Goal: Task Accomplishment & Management: Manage account settings

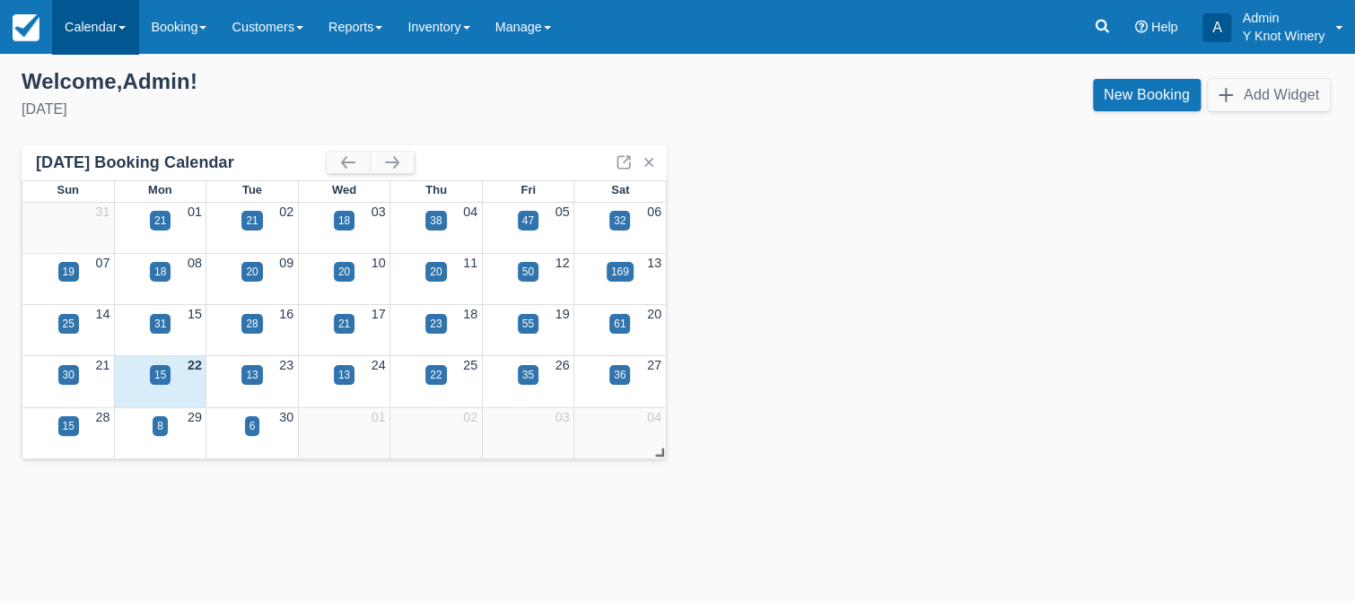
click at [127, 23] on link "Calendar" at bounding box center [95, 27] width 86 height 54
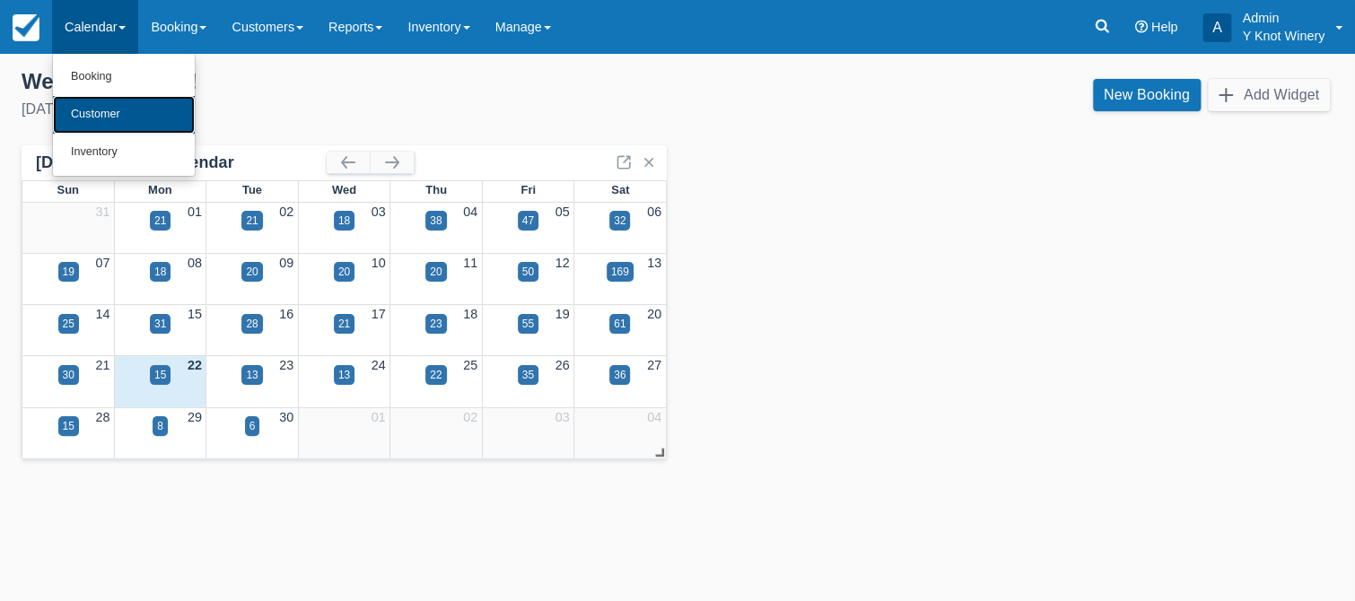
click at [133, 117] on link "Customer" at bounding box center [124, 115] width 142 height 38
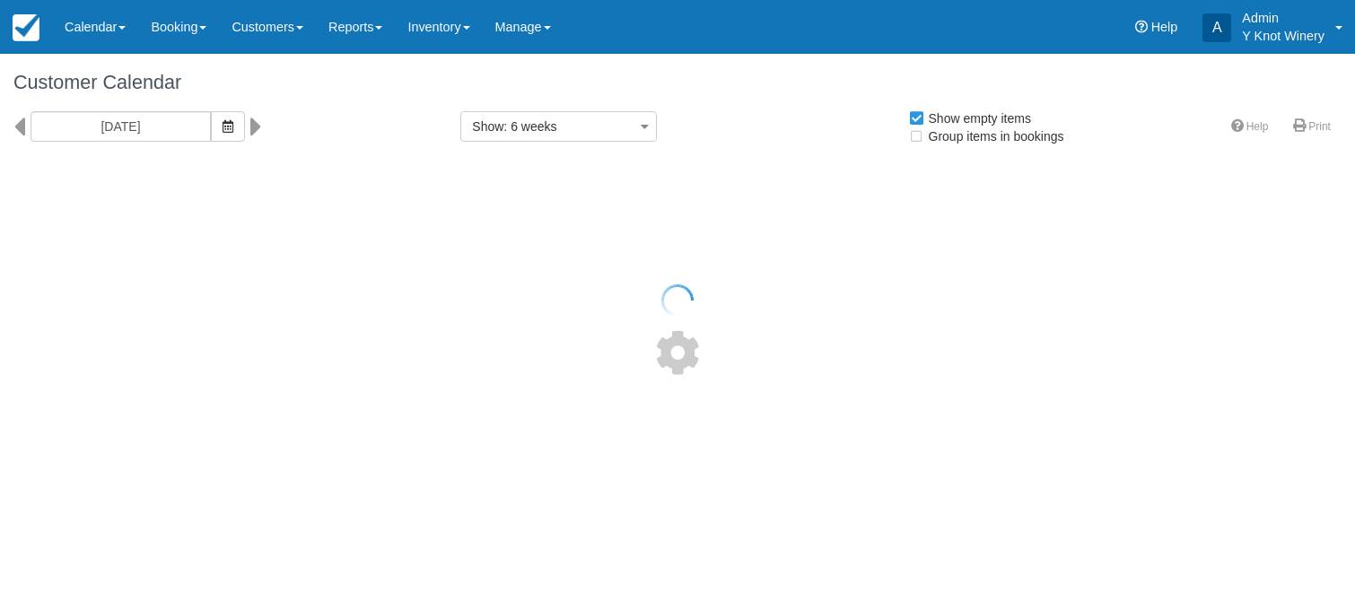
select select
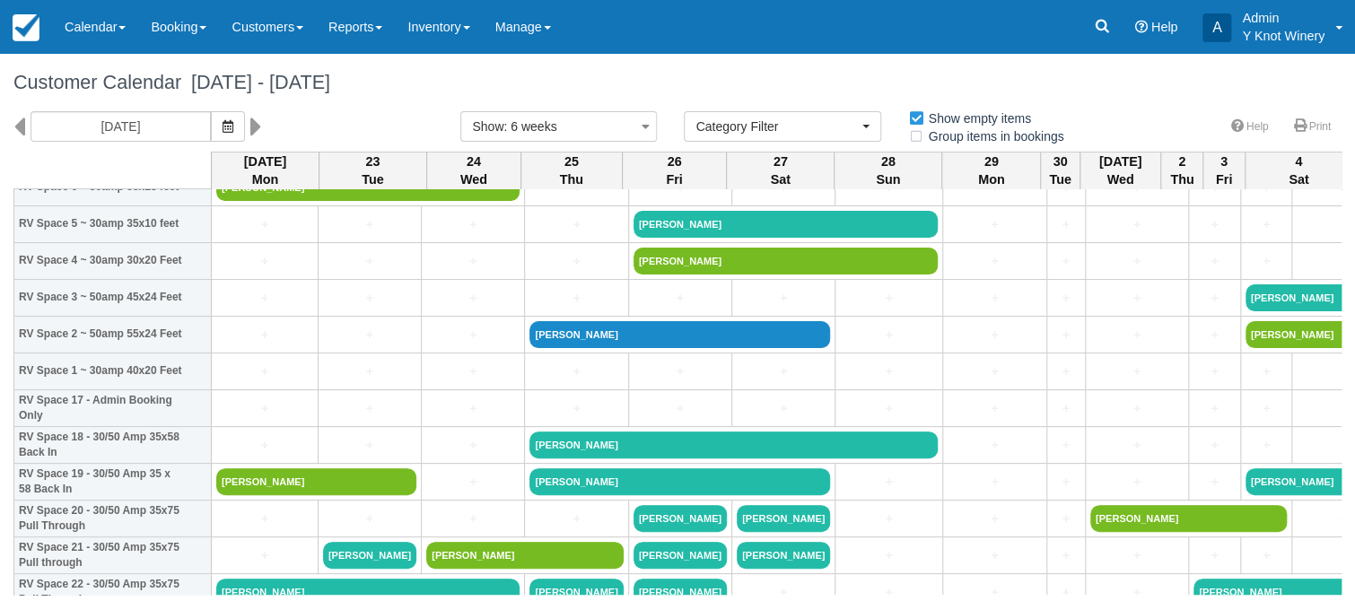
scroll to position [527, 0]
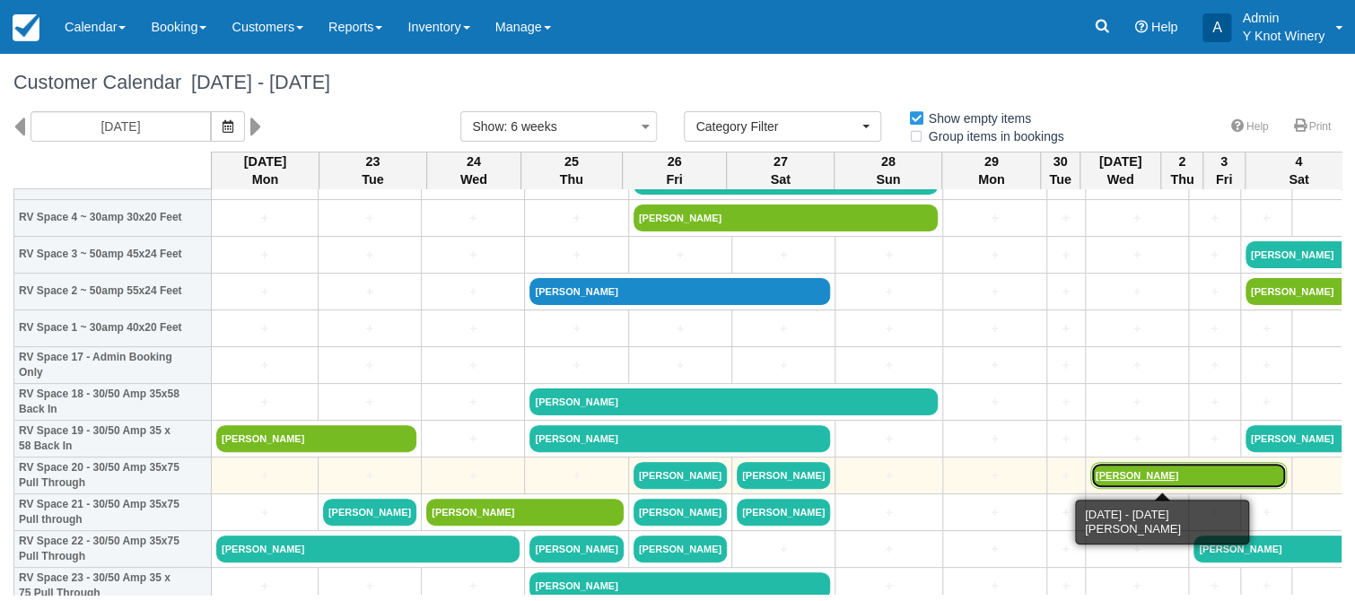
click at [1132, 476] on link "[PERSON_NAME]" at bounding box center [1188, 475] width 197 height 27
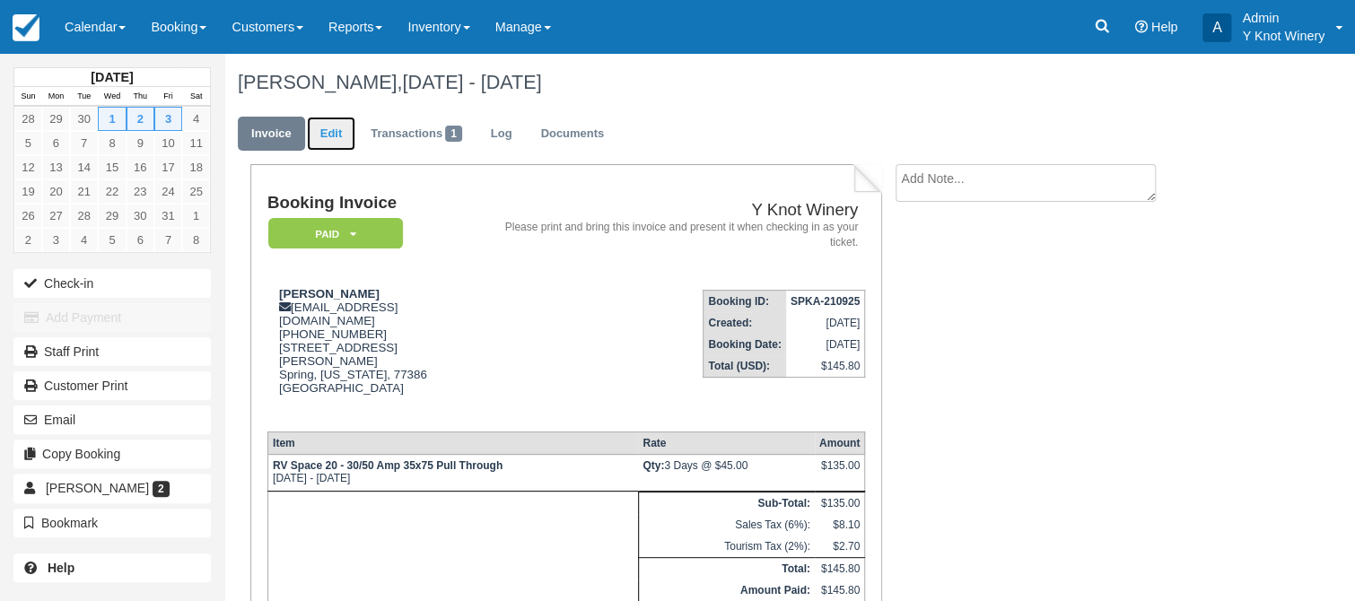
click at [335, 133] on link "Edit" at bounding box center [331, 134] width 48 height 35
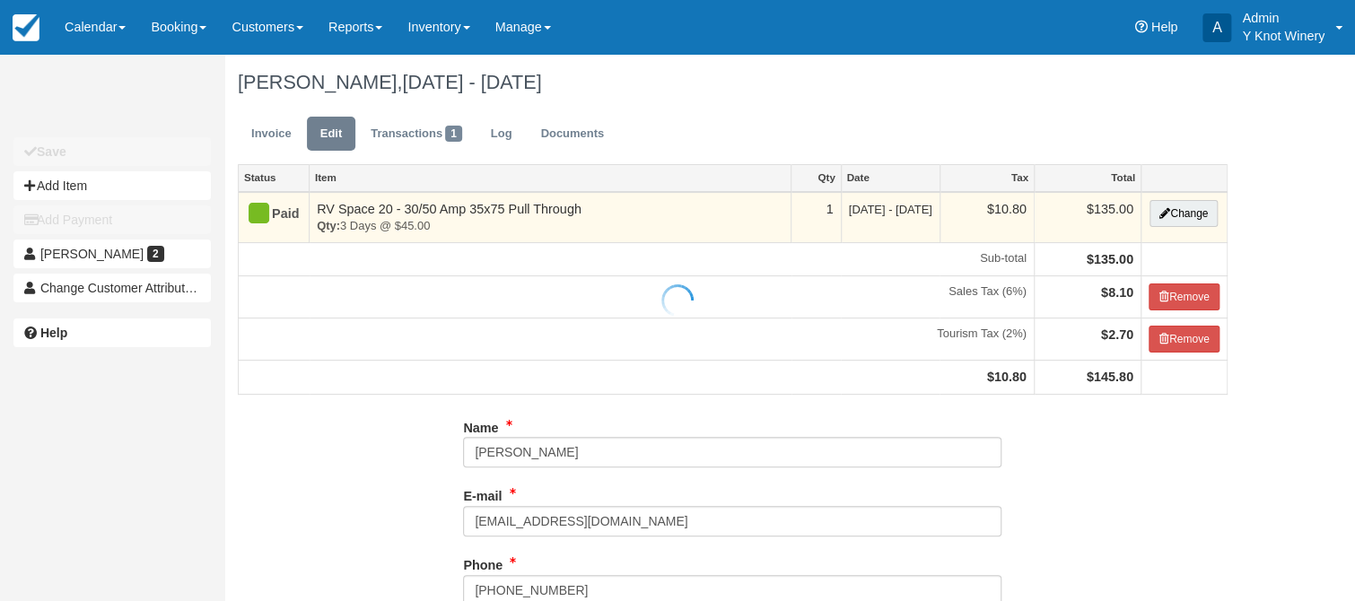
type input "[PHONE_NUMBER]"
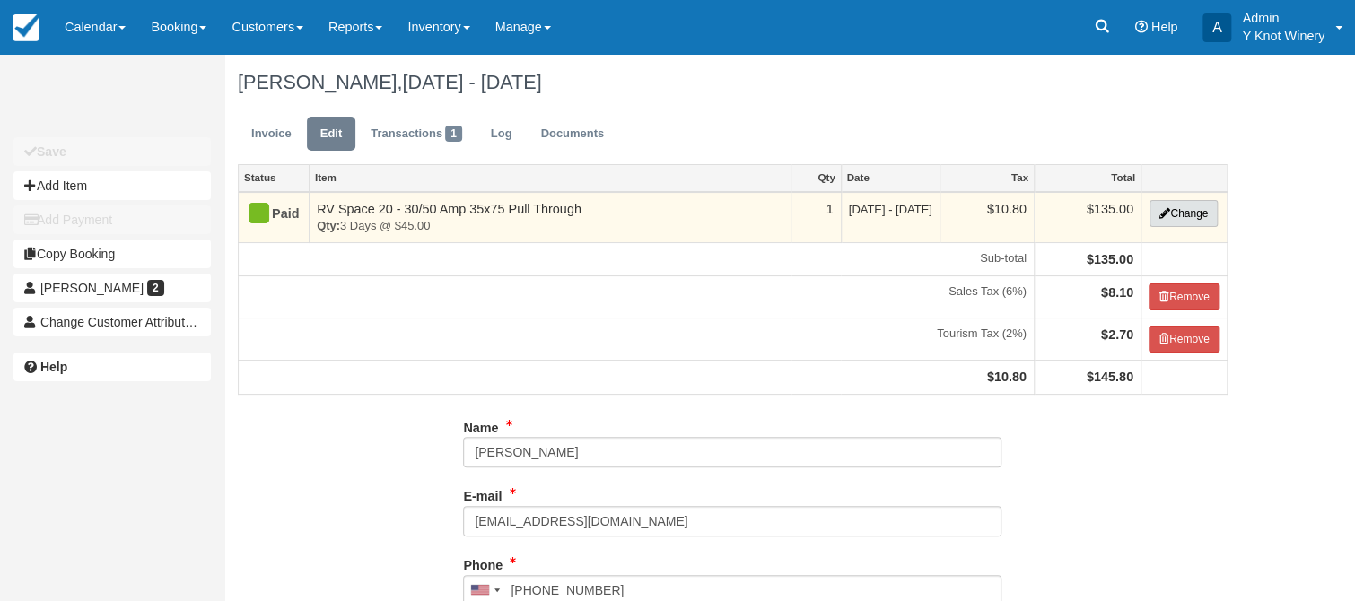
type input "[PHONE_NUMBER]"
click at [1187, 217] on button "Change" at bounding box center [1184, 213] width 68 height 27
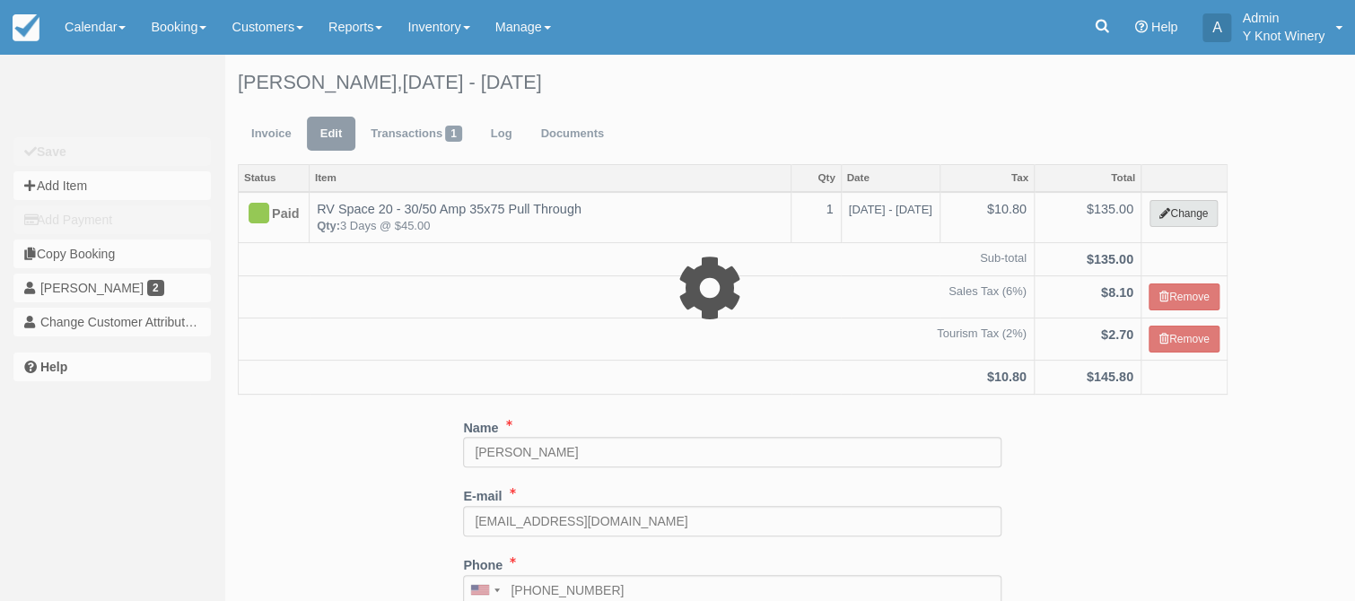
type input "135.00"
select select "3"
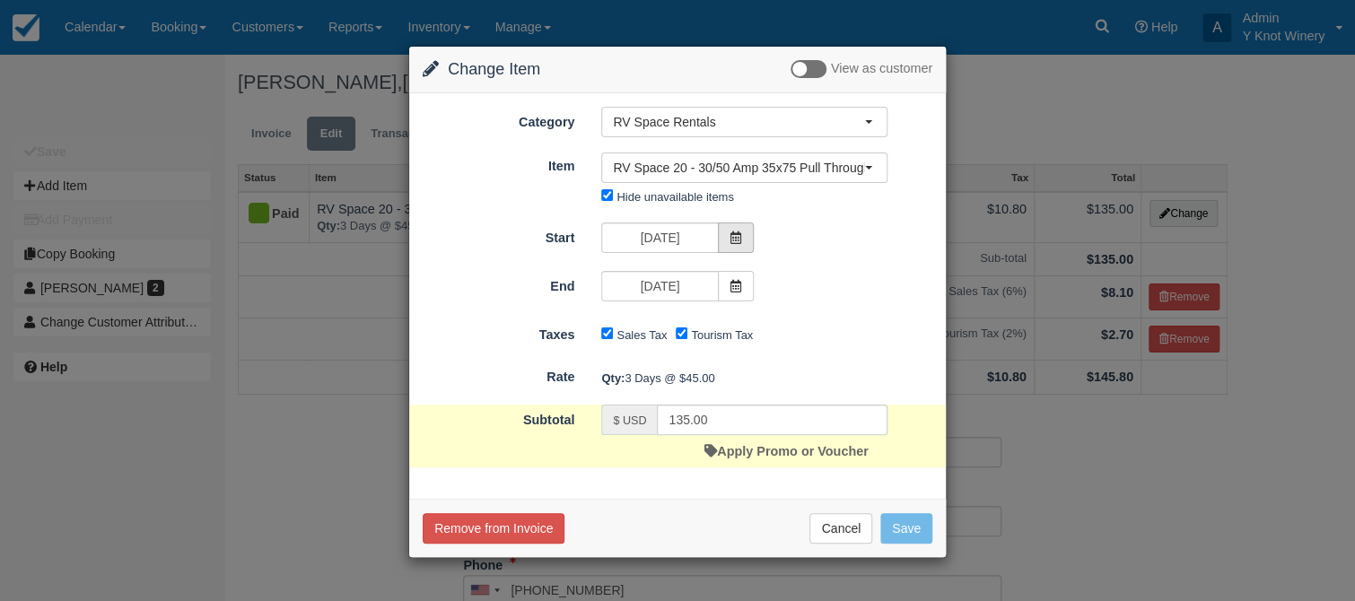
click at [728, 235] on span at bounding box center [736, 238] width 36 height 31
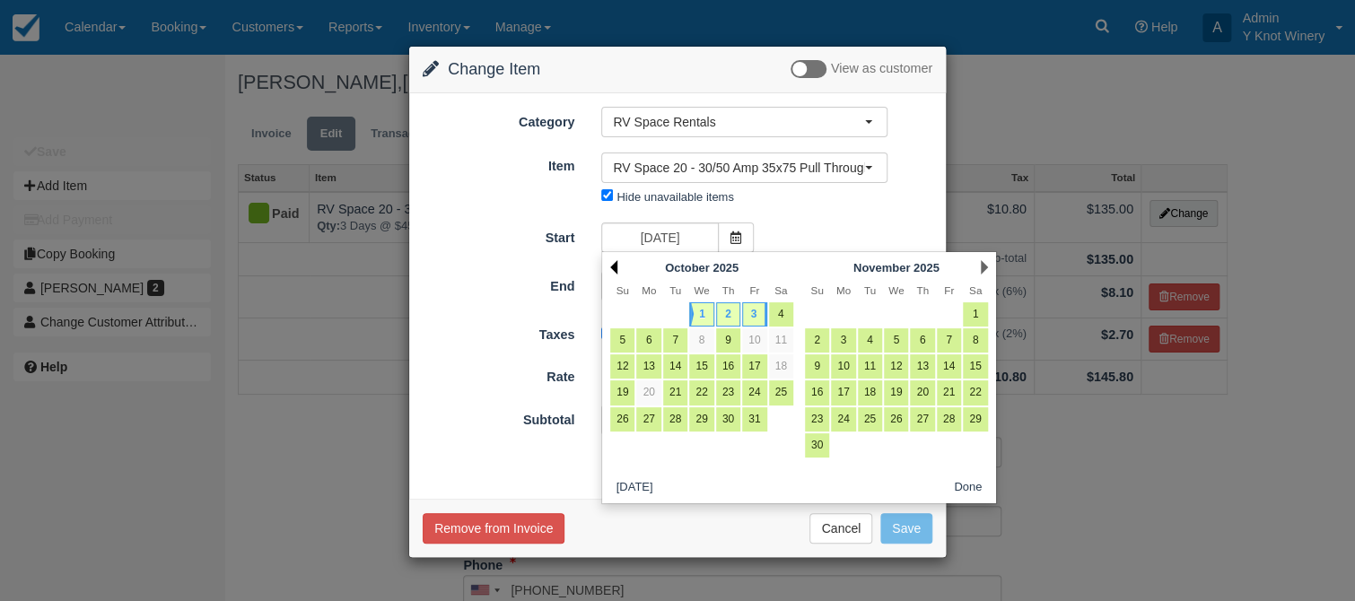
click at [611, 266] on link "Prev" at bounding box center [613, 267] width 7 height 14
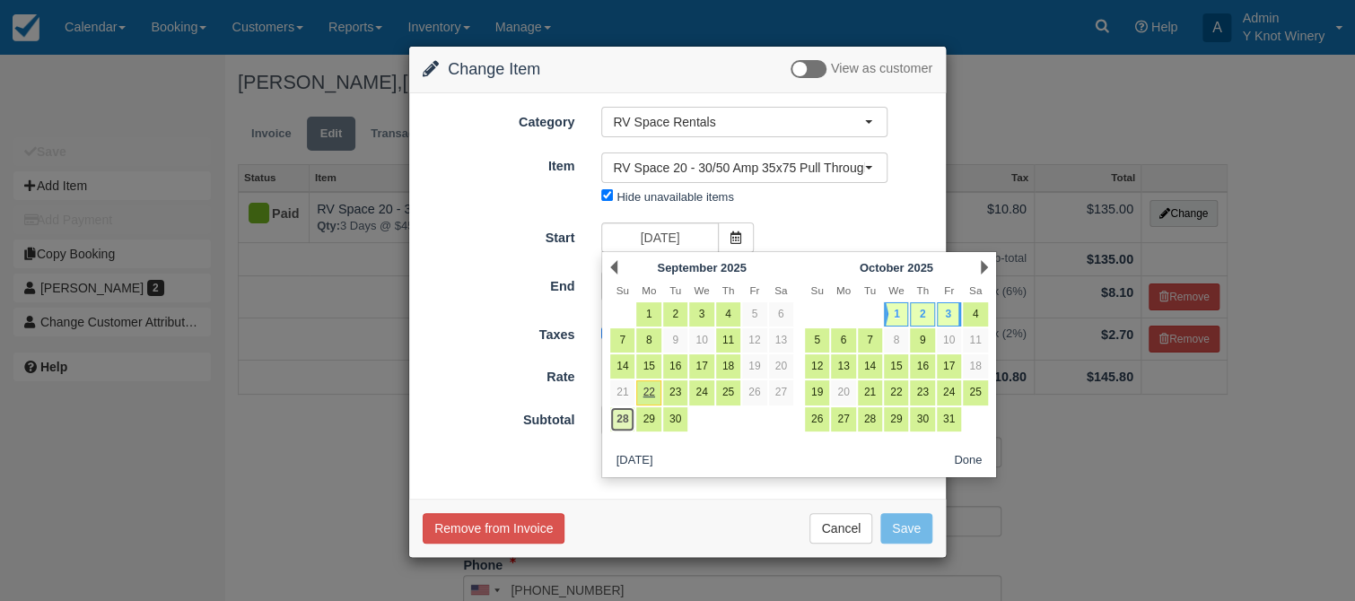
click at [619, 416] on link "28" at bounding box center [622, 419] width 24 height 24
type input "09/28/25"
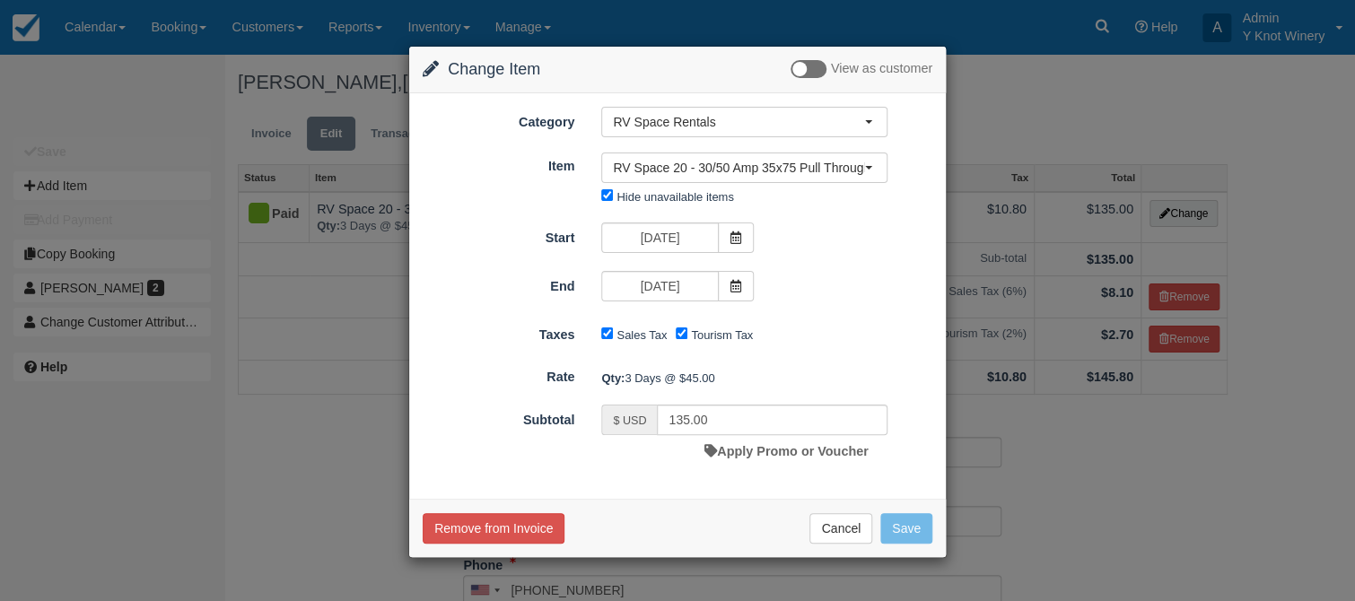
type input "270.00"
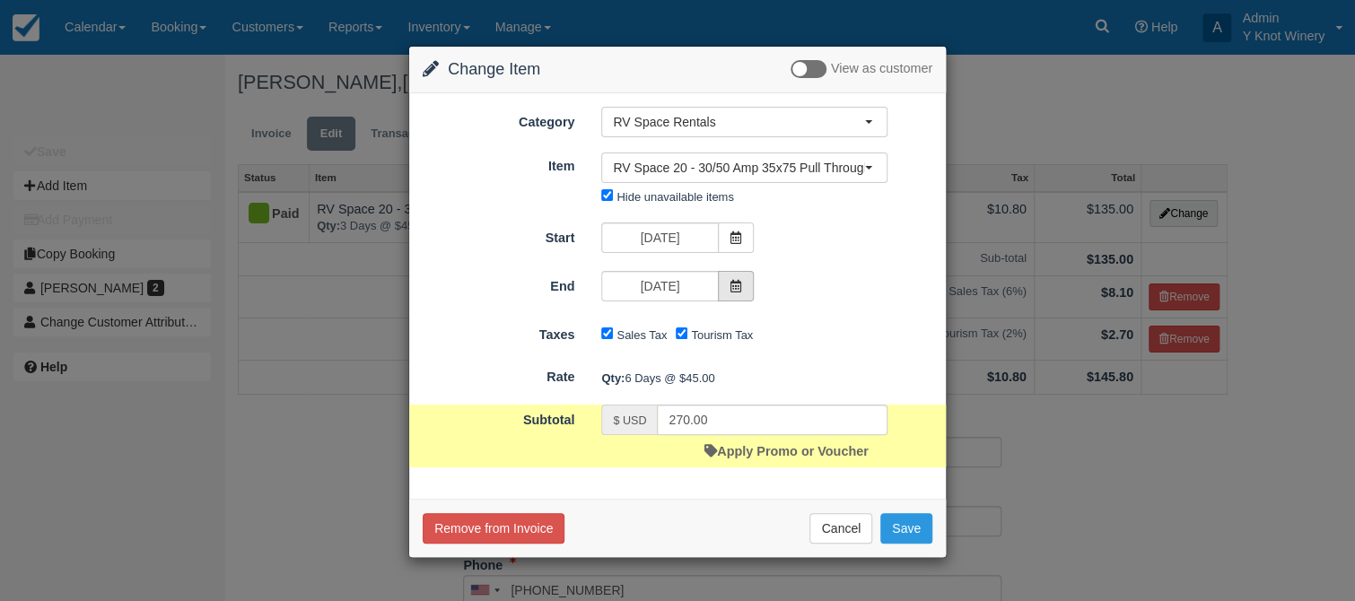
click at [736, 281] on icon at bounding box center [736, 286] width 13 height 13
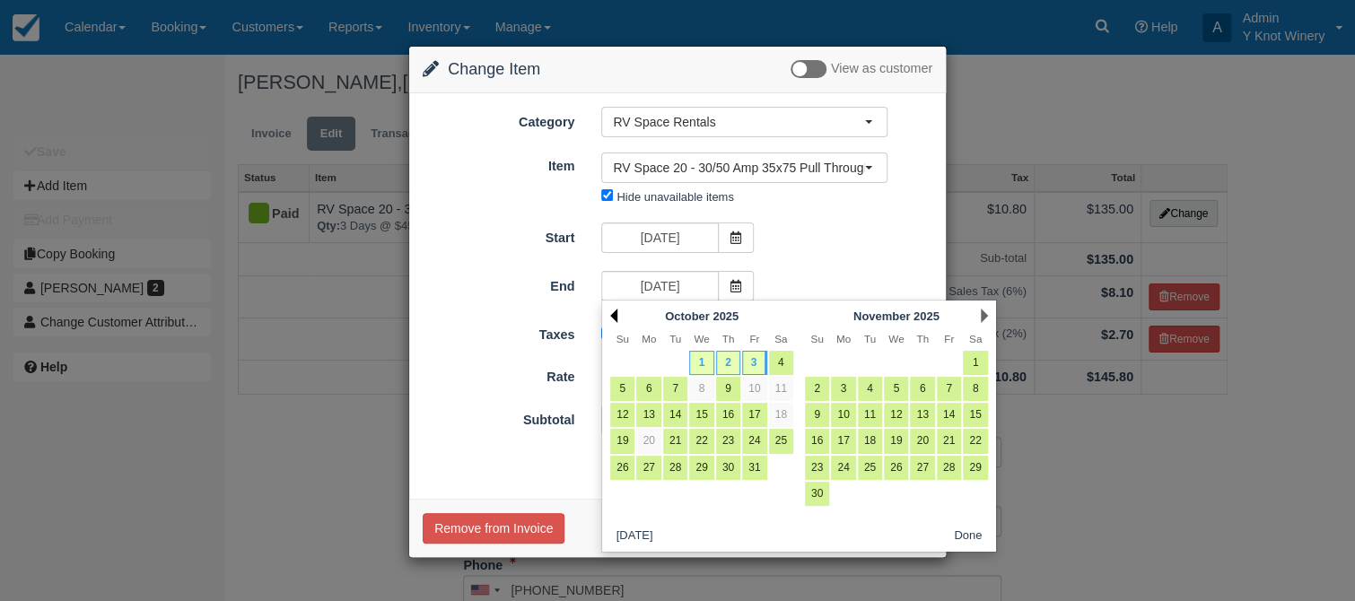
click at [612, 314] on link "Prev" at bounding box center [613, 316] width 7 height 14
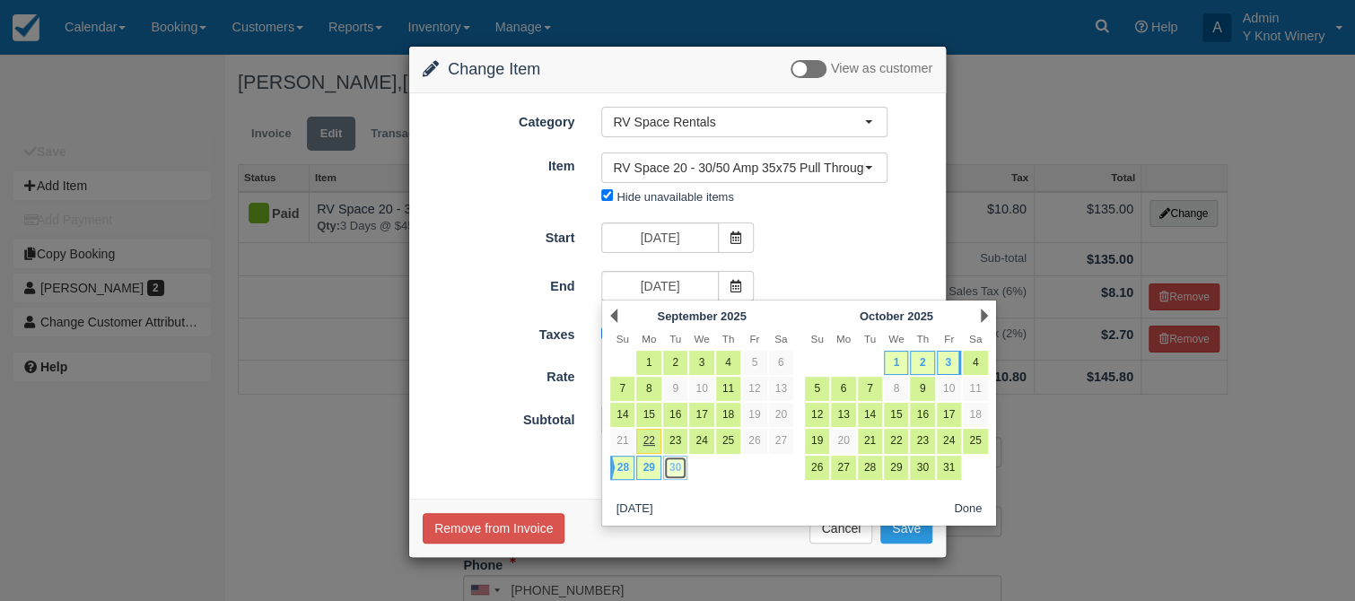
click at [677, 465] on link "30" at bounding box center [675, 468] width 24 height 24
type input "09/30/25"
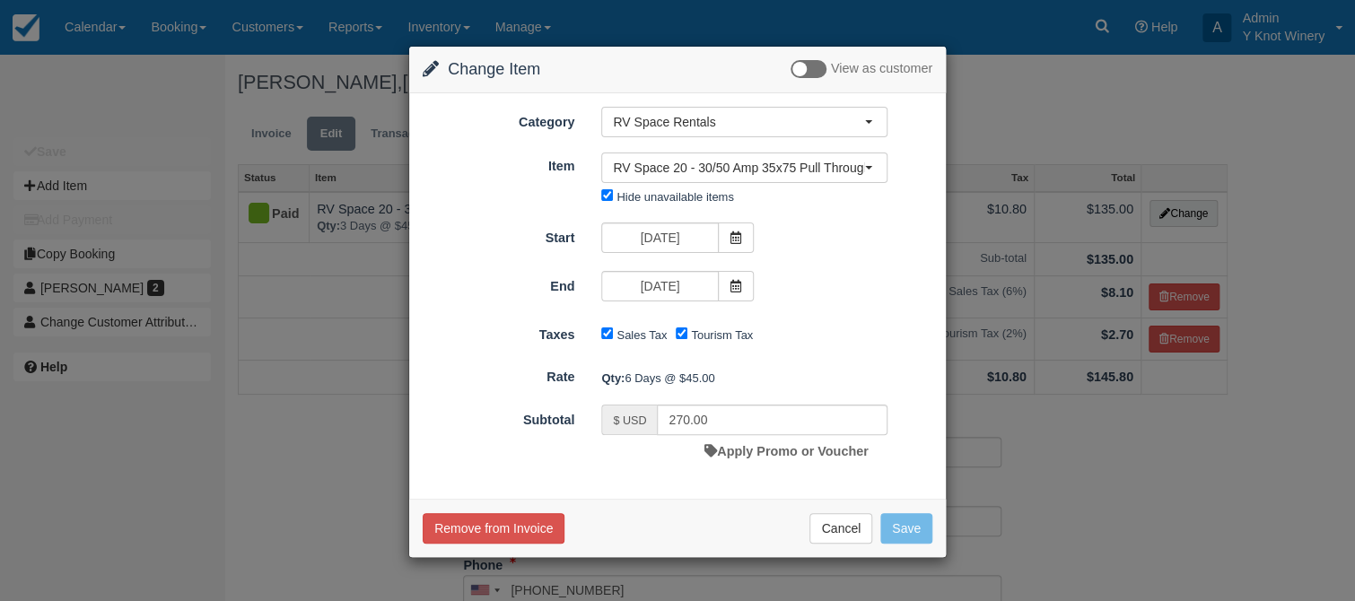
type input "135.00"
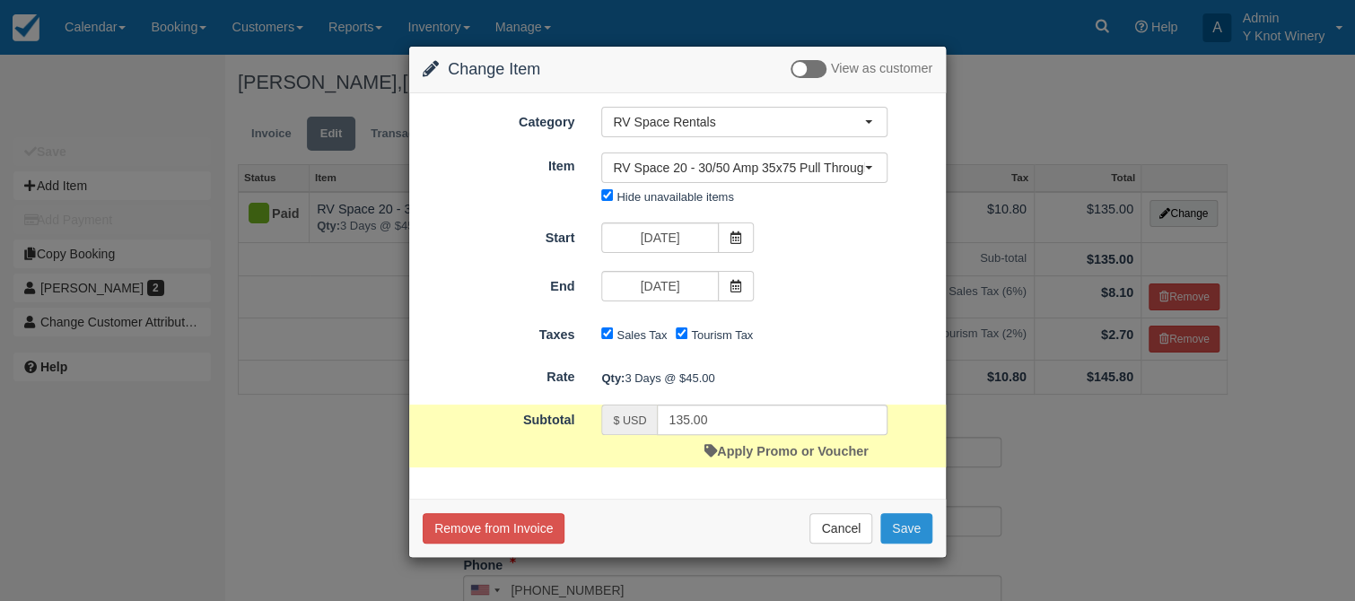
click at [914, 529] on button "Save" at bounding box center [906, 528] width 52 height 31
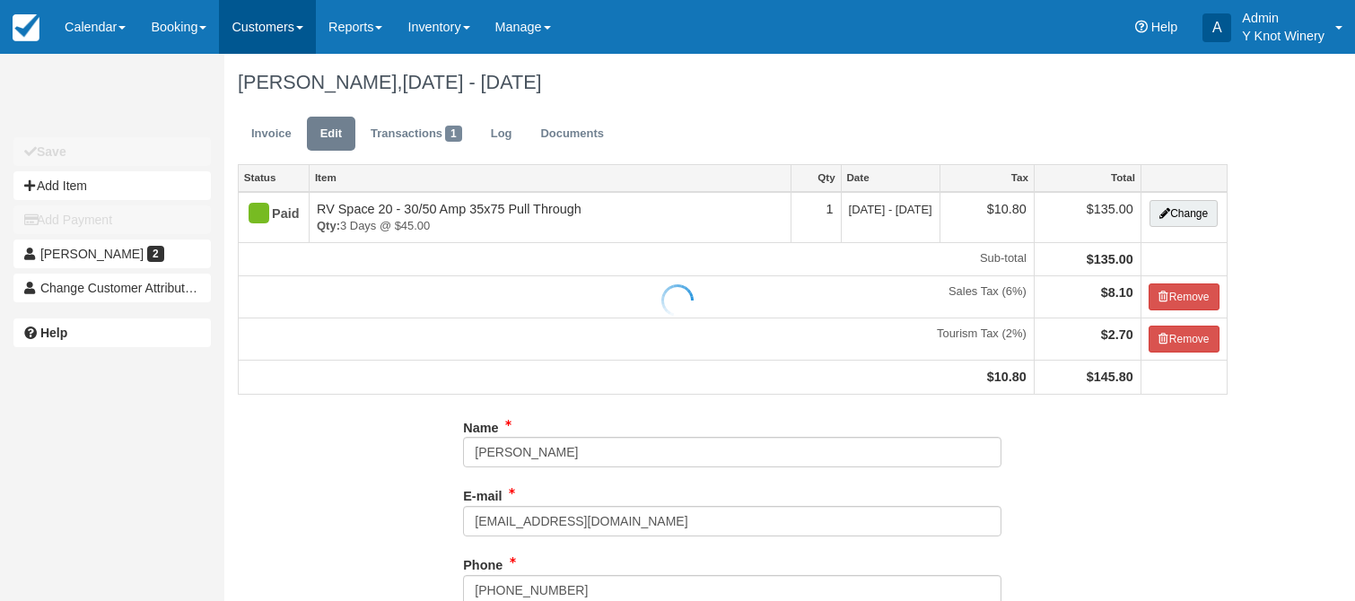
type input "[PHONE_NUMBER]"
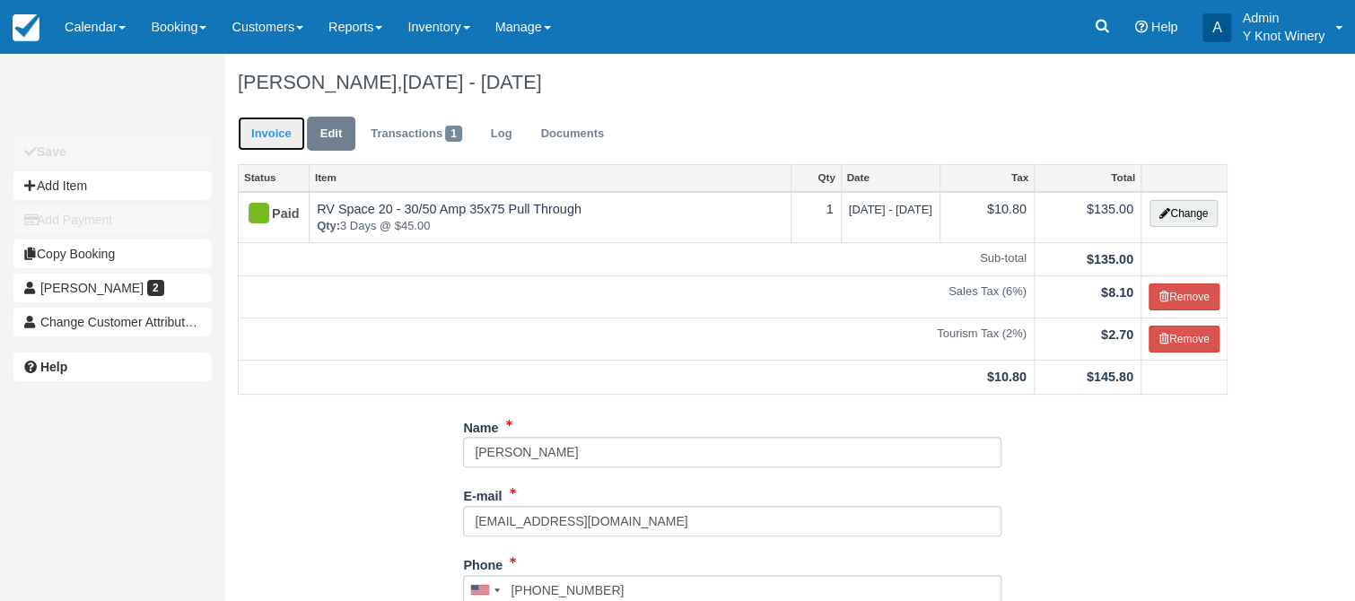
click at [266, 140] on link "Invoice" at bounding box center [271, 134] width 67 height 35
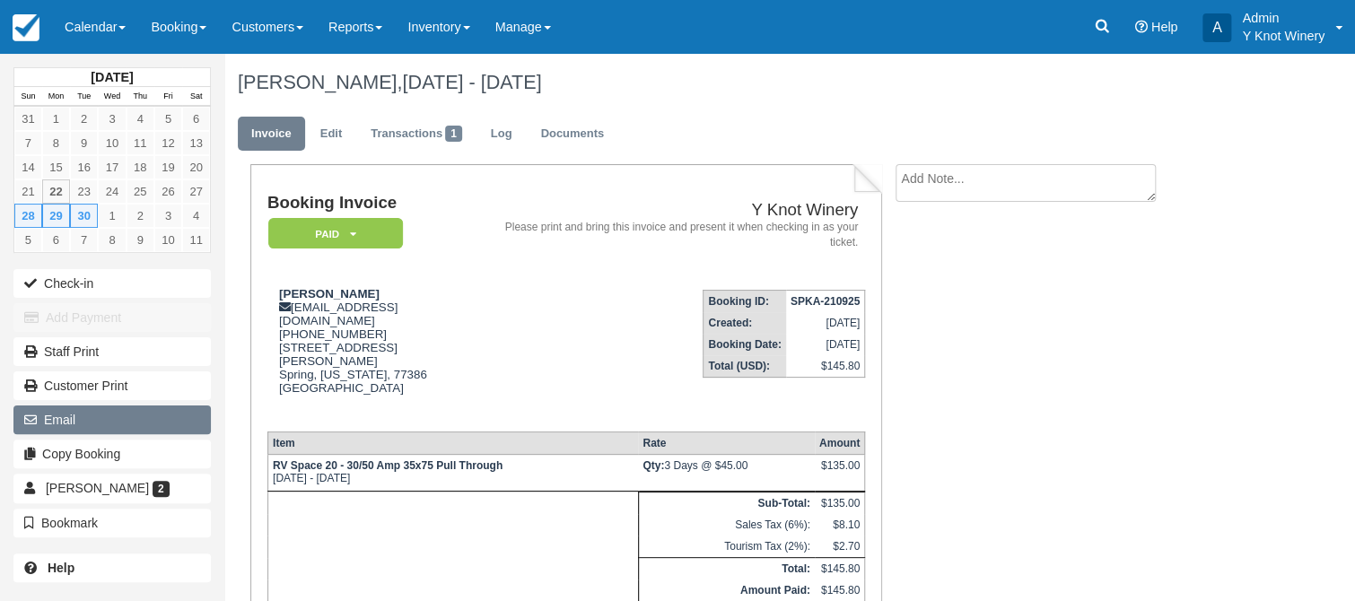
click at [89, 420] on button "Email" at bounding box center [111, 420] width 197 height 29
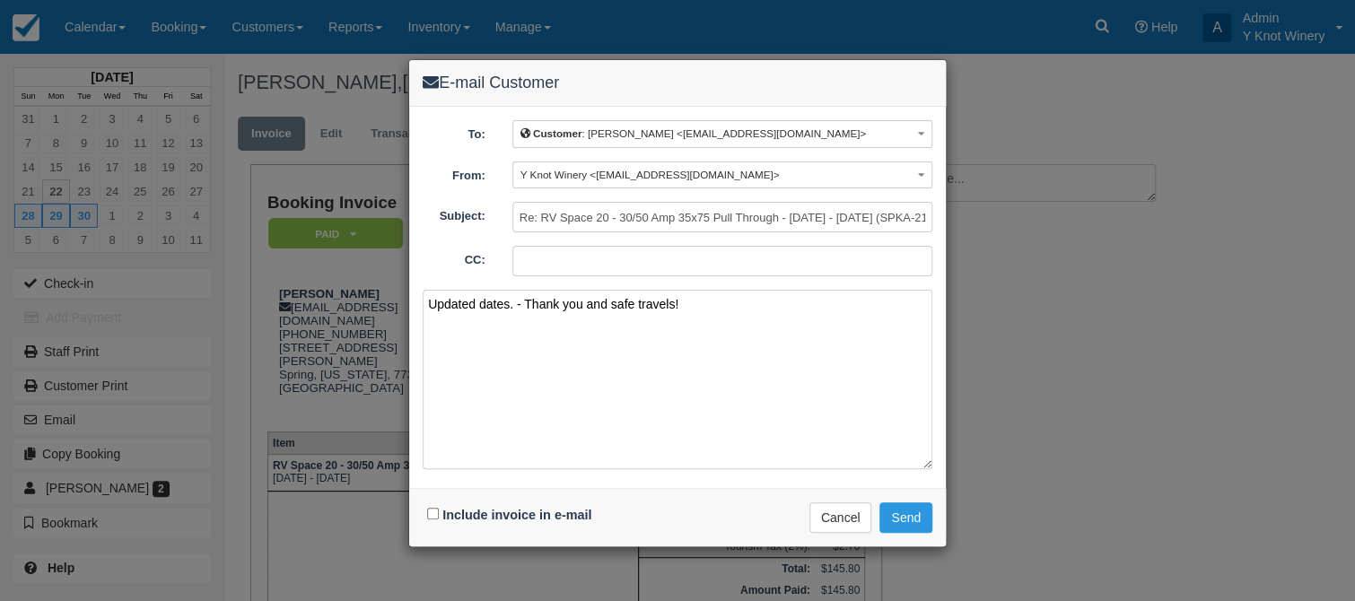
type textarea "Updated dates. - Thank you and safe travels!"
click at [433, 511] on input "Include invoice in e-mail" at bounding box center [433, 514] width 12 height 12
checkbox input "true"
click at [915, 512] on button "Send" at bounding box center [906, 518] width 53 height 31
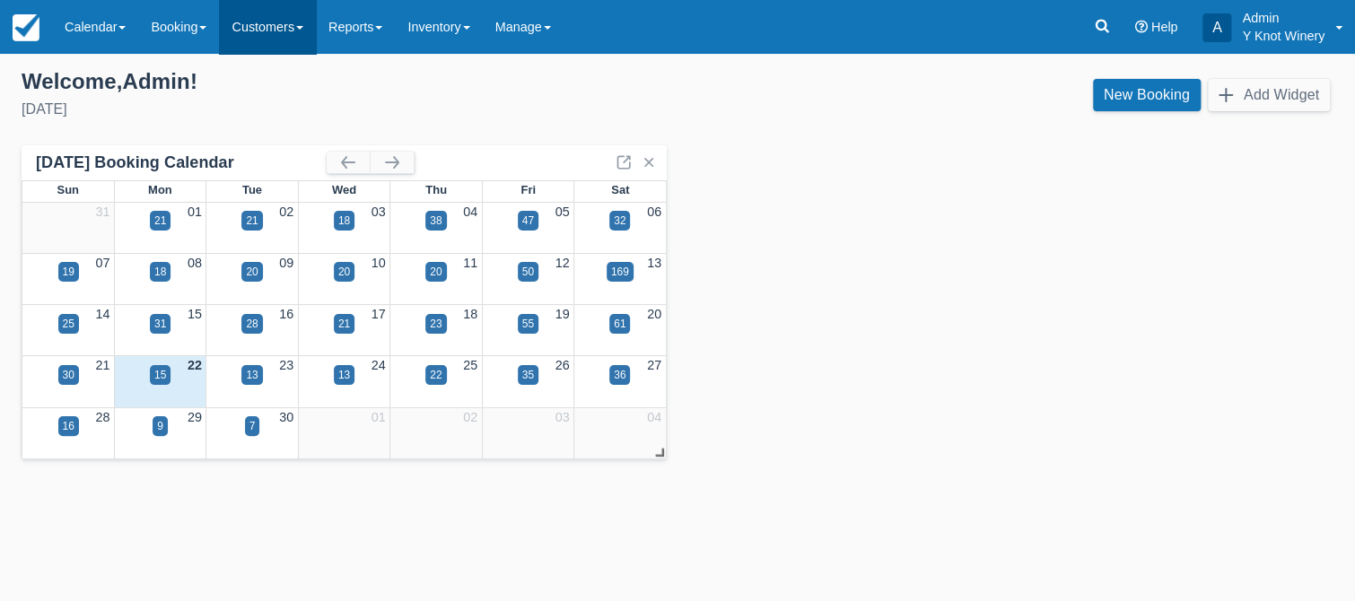
click at [305, 29] on link "Customers" at bounding box center [267, 27] width 97 height 54
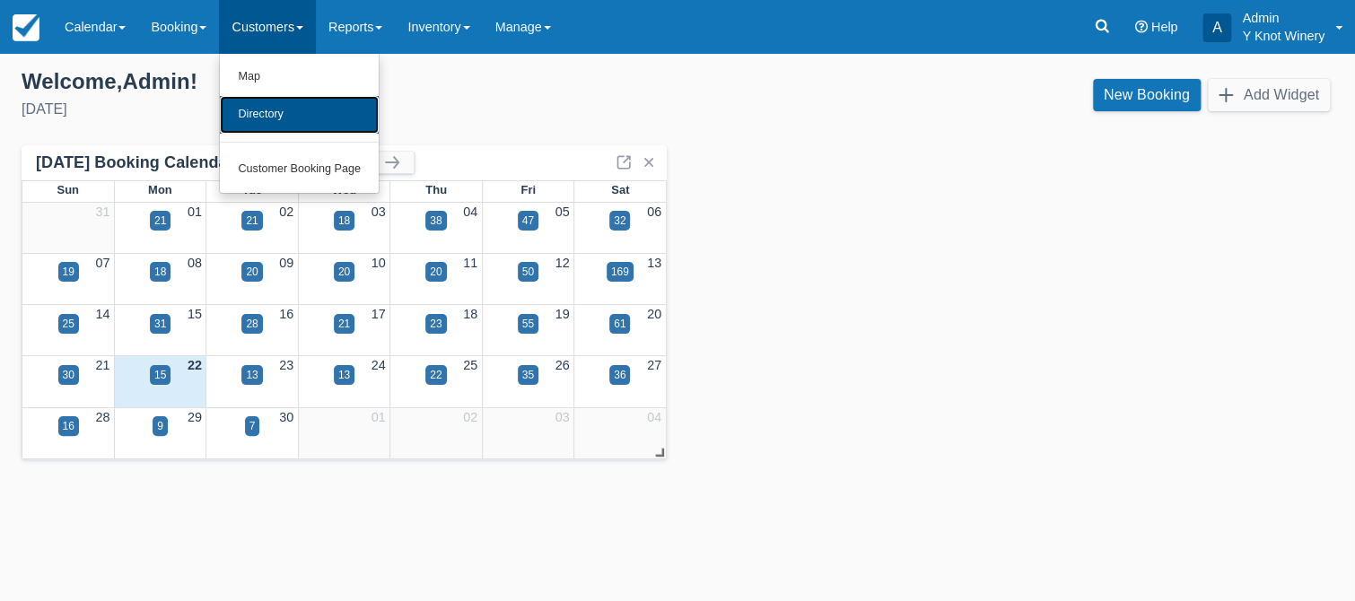
click at [282, 117] on link "Directory" at bounding box center [299, 115] width 159 height 38
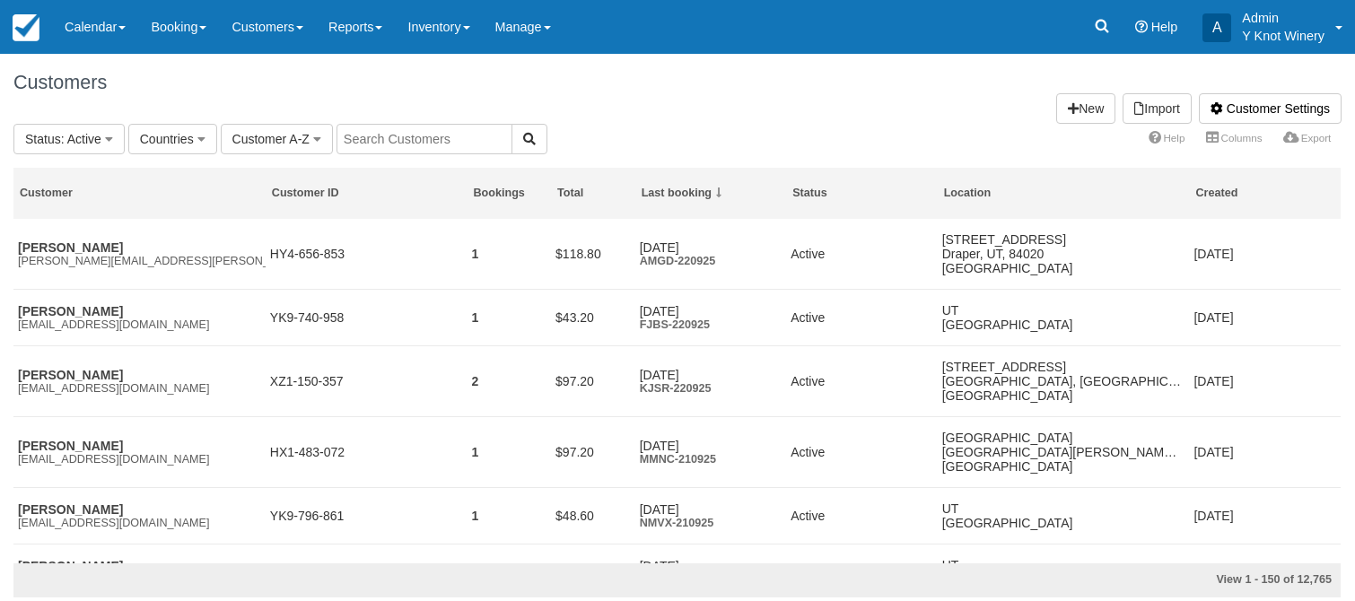
click at [386, 138] on input "text" at bounding box center [425, 139] width 176 height 31
type input "[PERSON_NAME]"
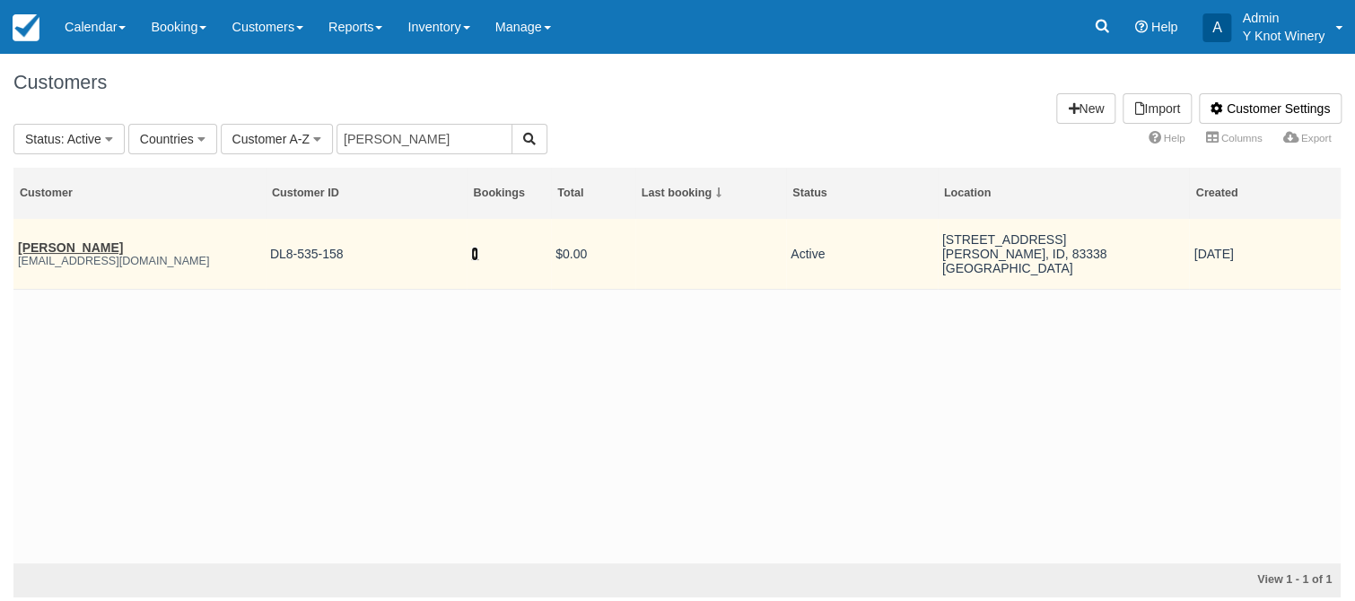
click at [476, 260] on link "0" at bounding box center [474, 254] width 7 height 14
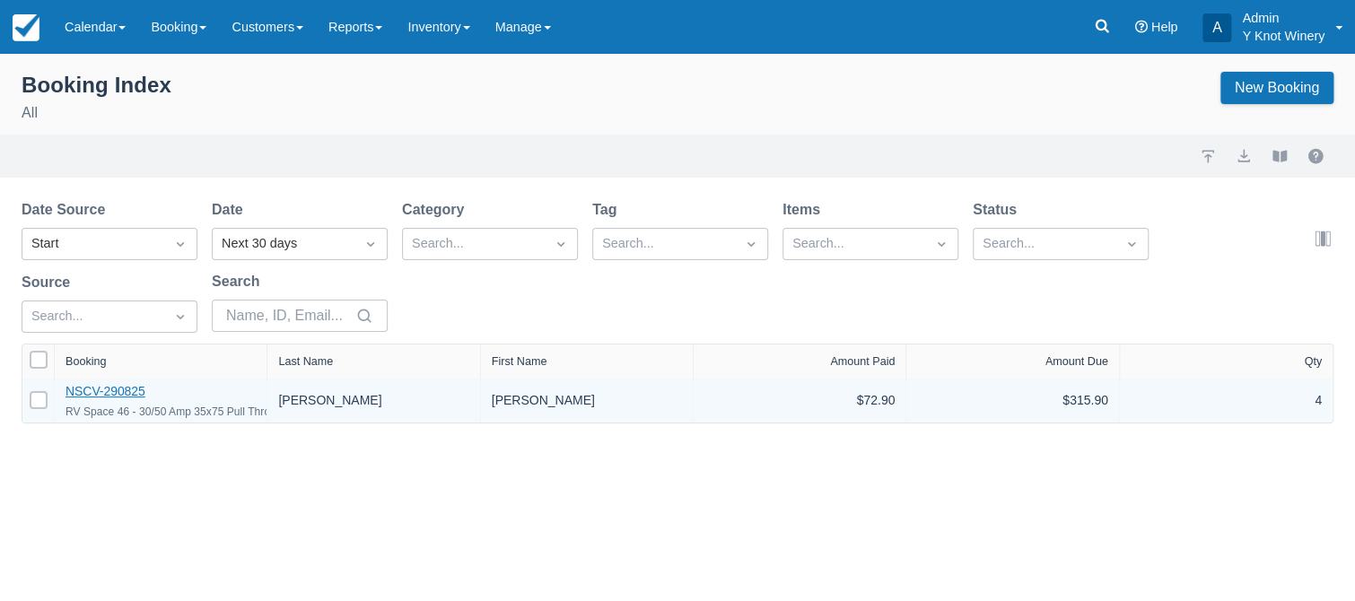
click at [93, 393] on link "NSCV-290825" at bounding box center [106, 391] width 80 height 14
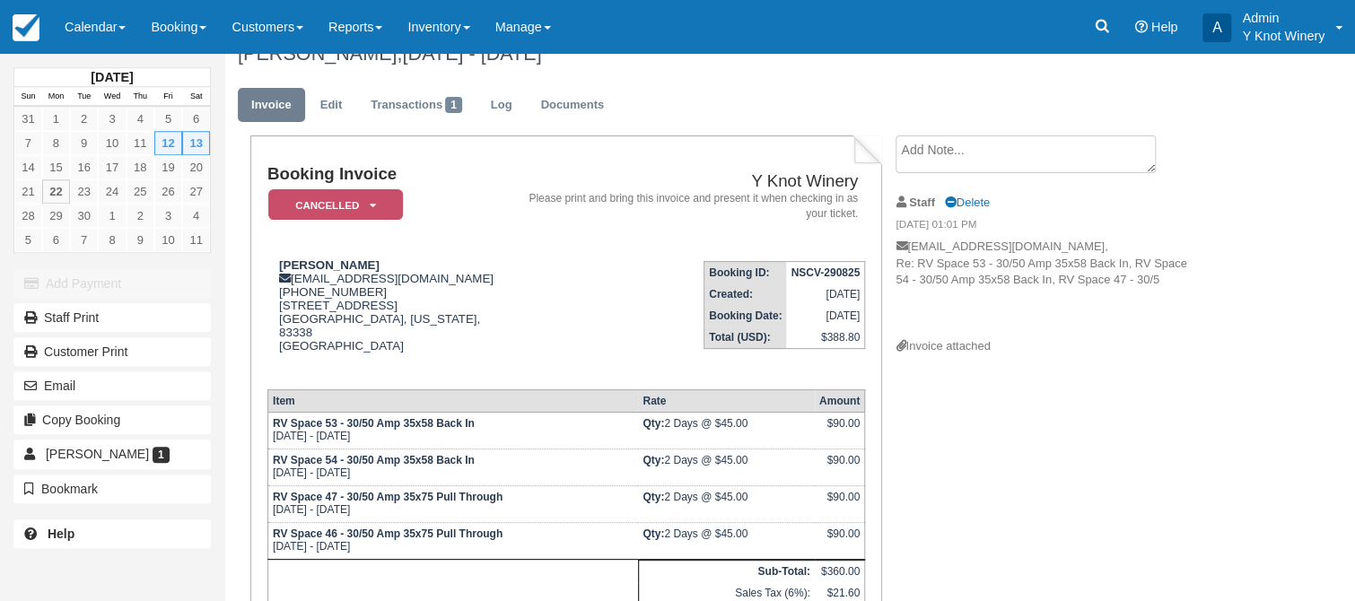
scroll to position [26, 0]
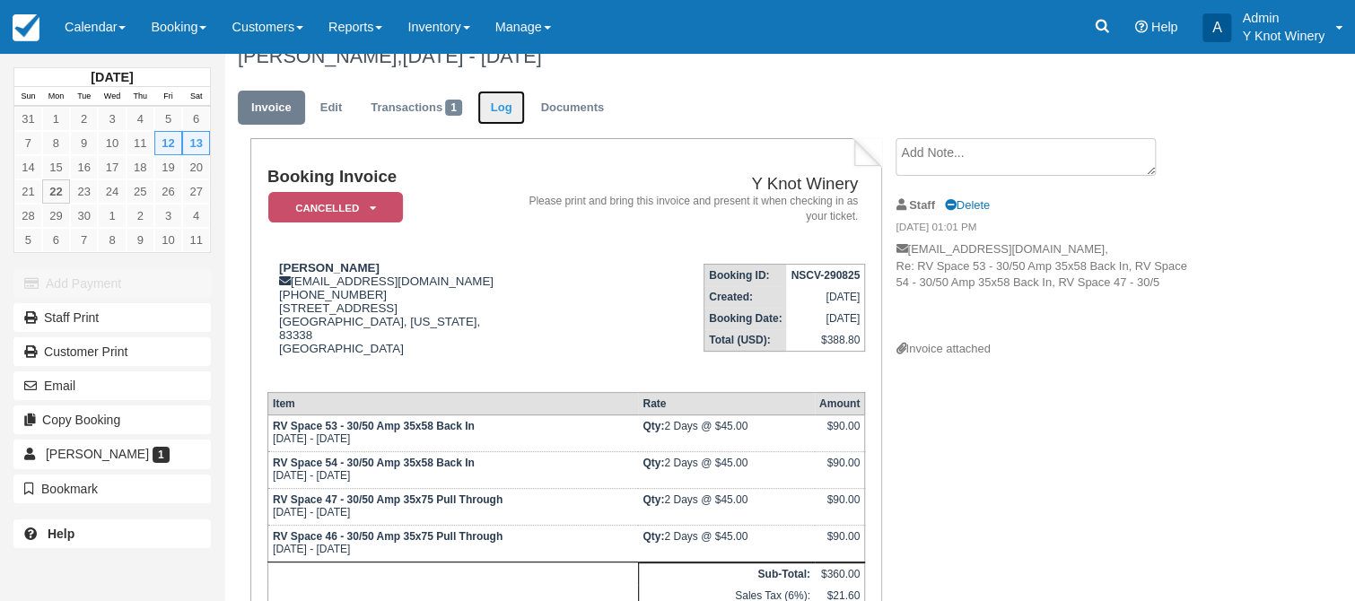
click at [502, 102] on link "Log" at bounding box center [501, 108] width 48 height 35
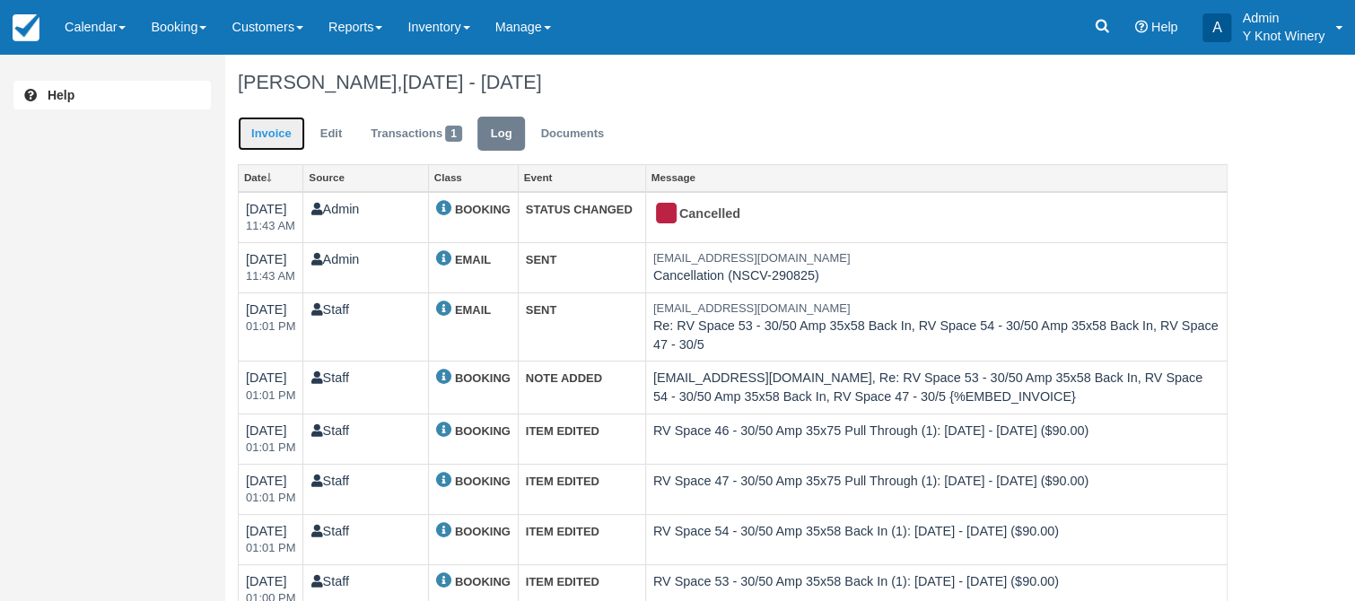
click at [261, 127] on link "Invoice" at bounding box center [271, 134] width 67 height 35
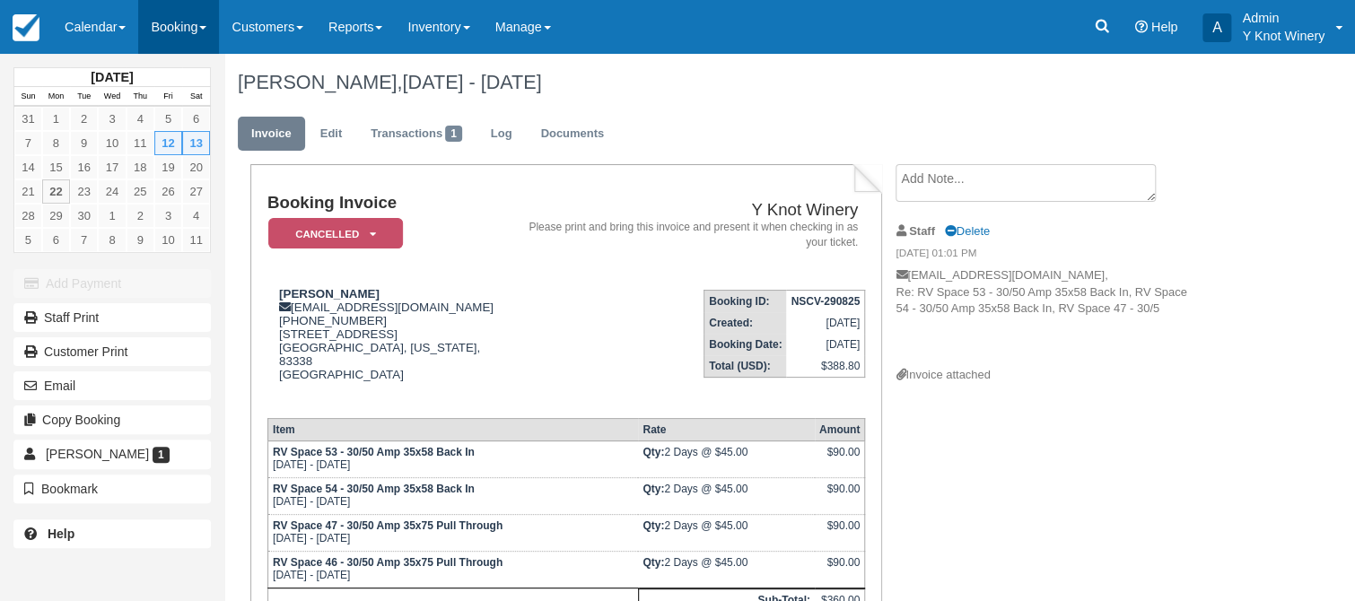
click at [206, 31] on link "Booking" at bounding box center [178, 27] width 81 height 54
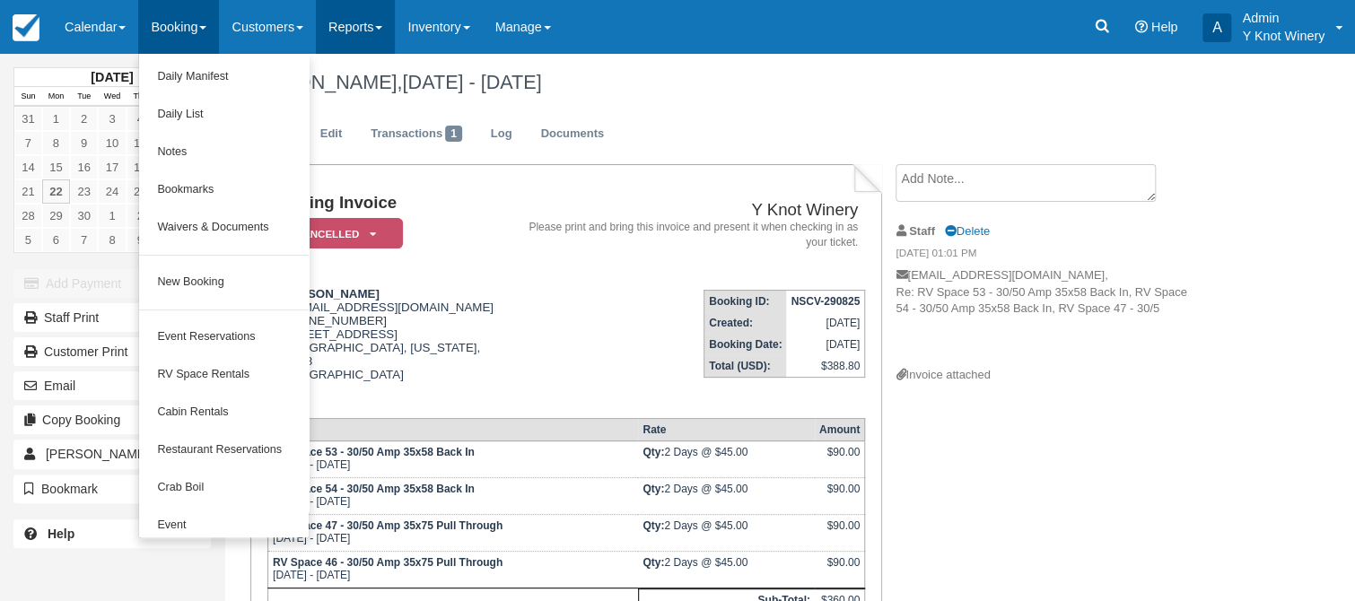
click at [395, 23] on link "Reports" at bounding box center [355, 27] width 79 height 54
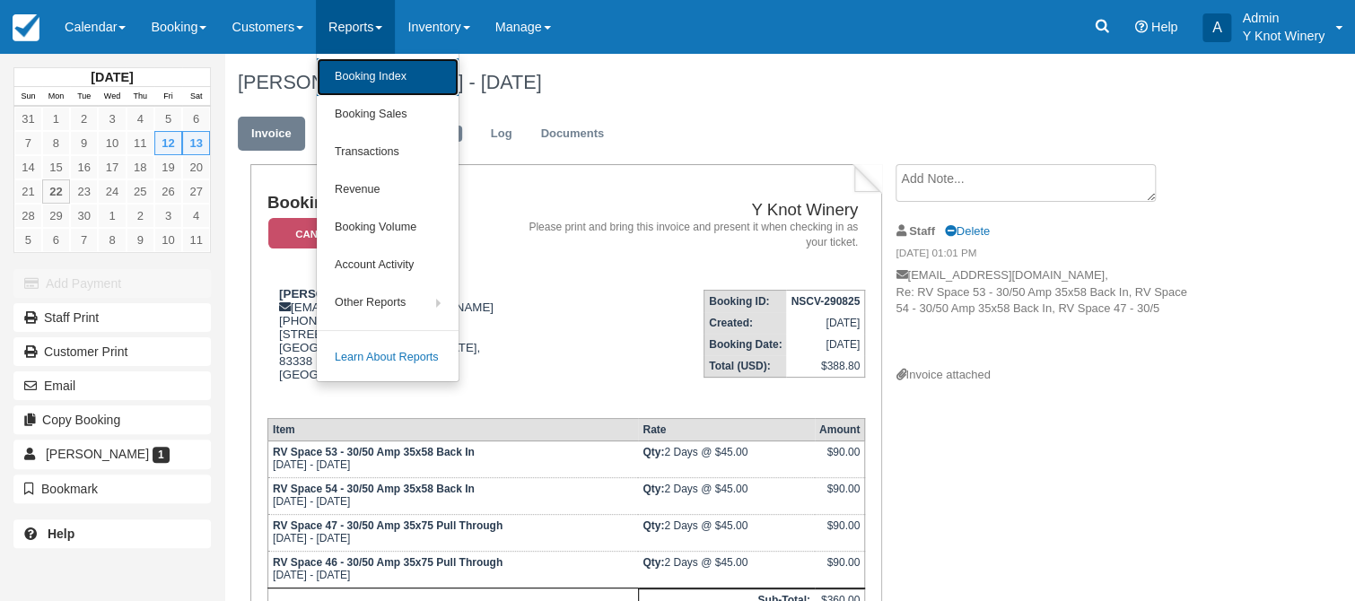
click at [390, 75] on link "Booking Index" at bounding box center [388, 77] width 142 height 38
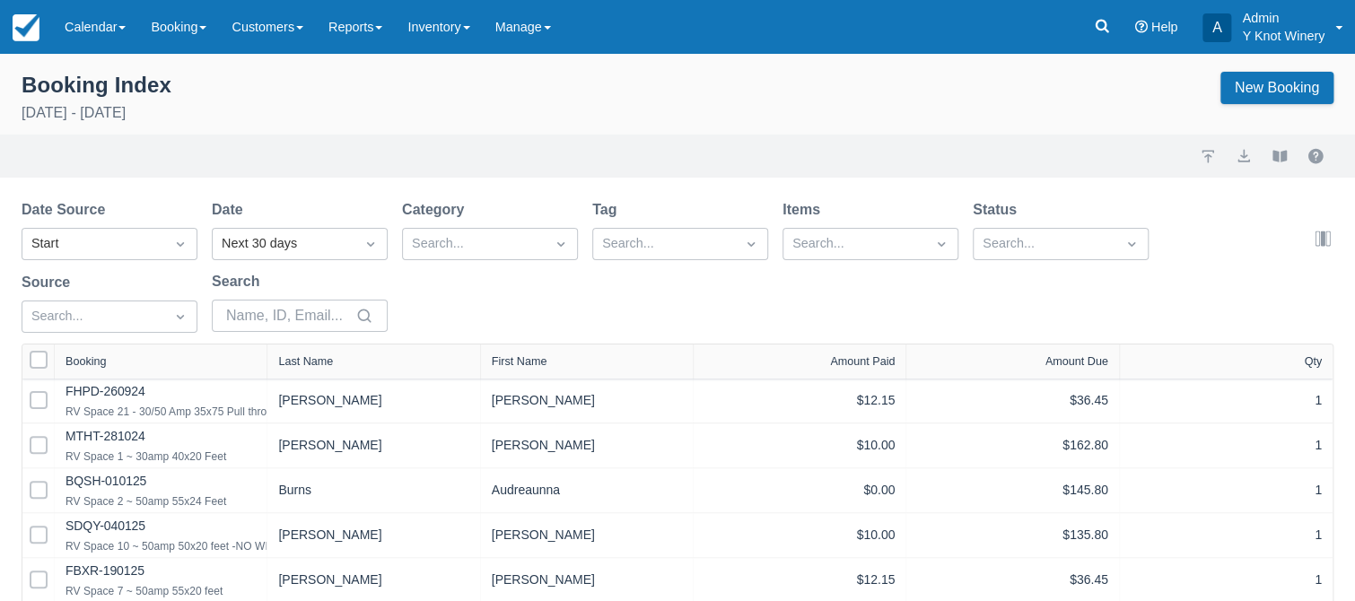
select select "25"
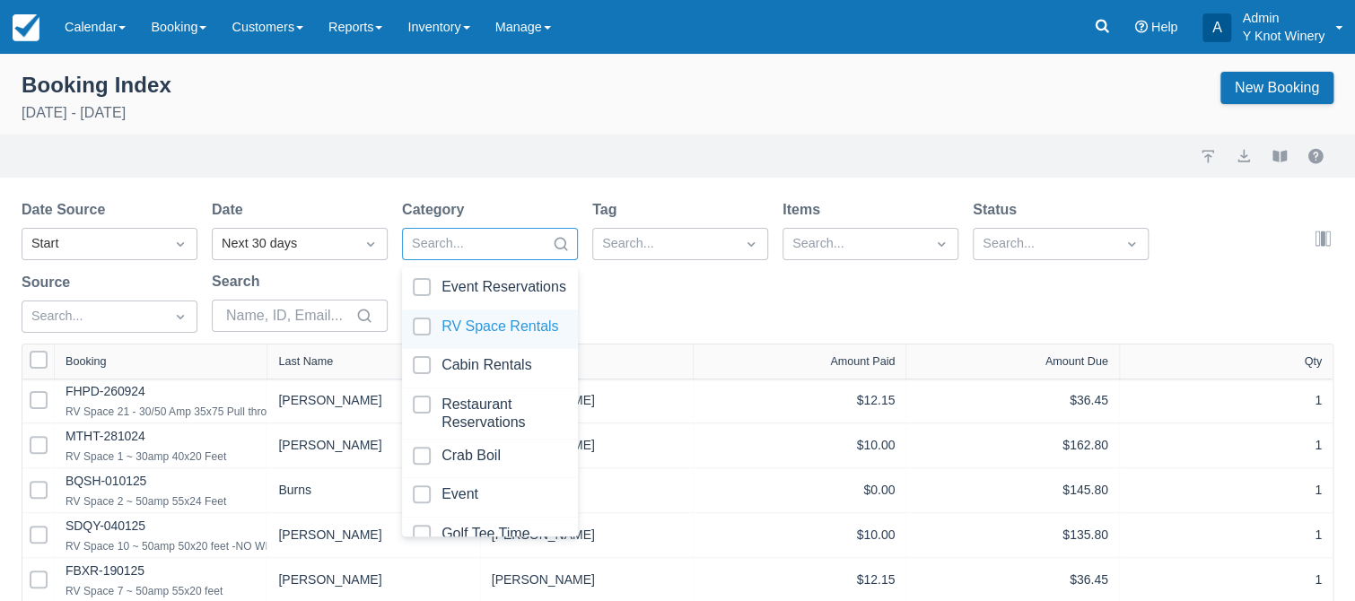
click at [499, 324] on div at bounding box center [490, 330] width 154 height 24
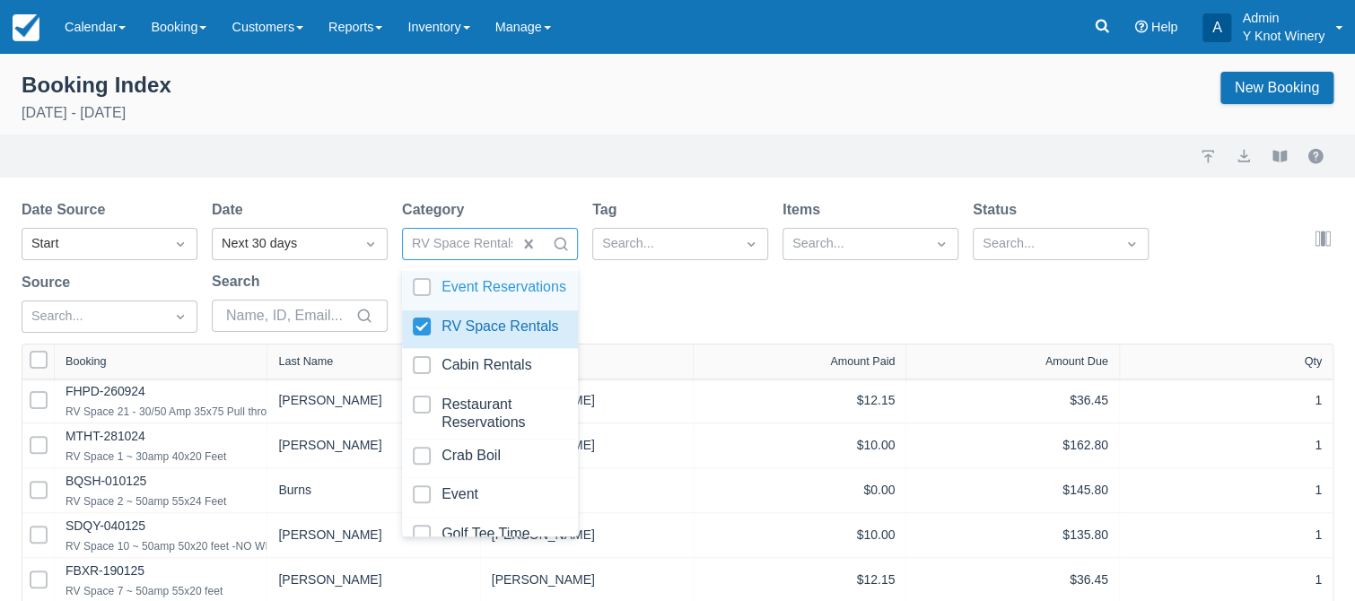
select select "25"
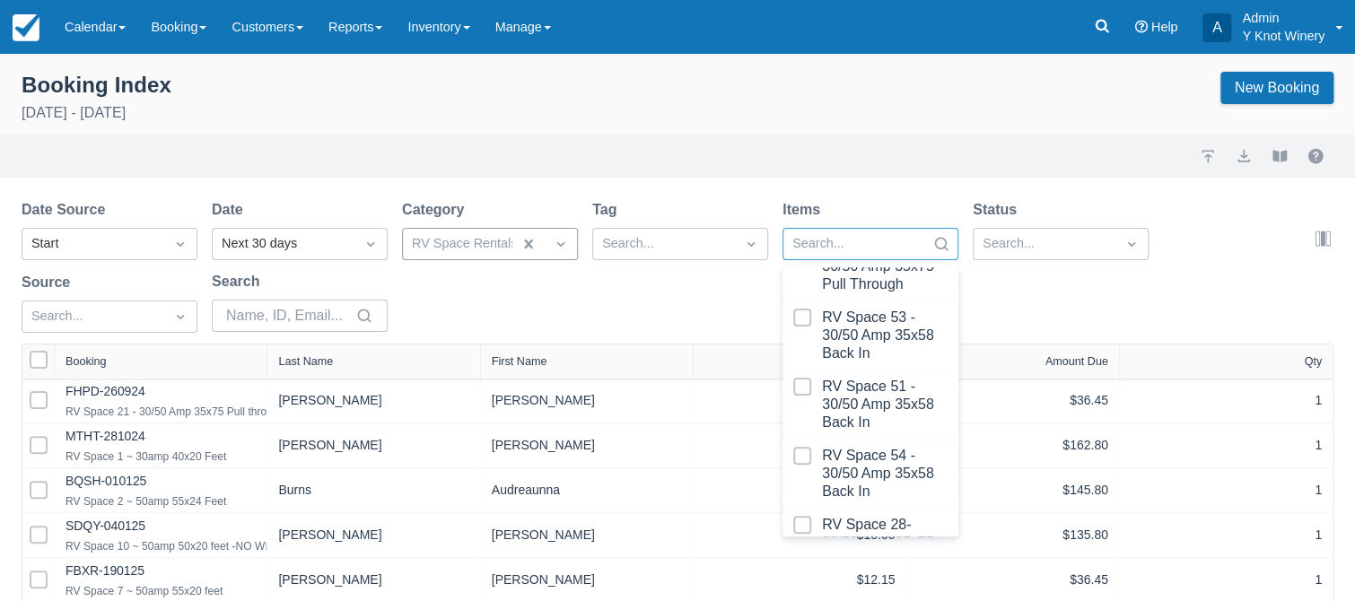
scroll to position [2001, 0]
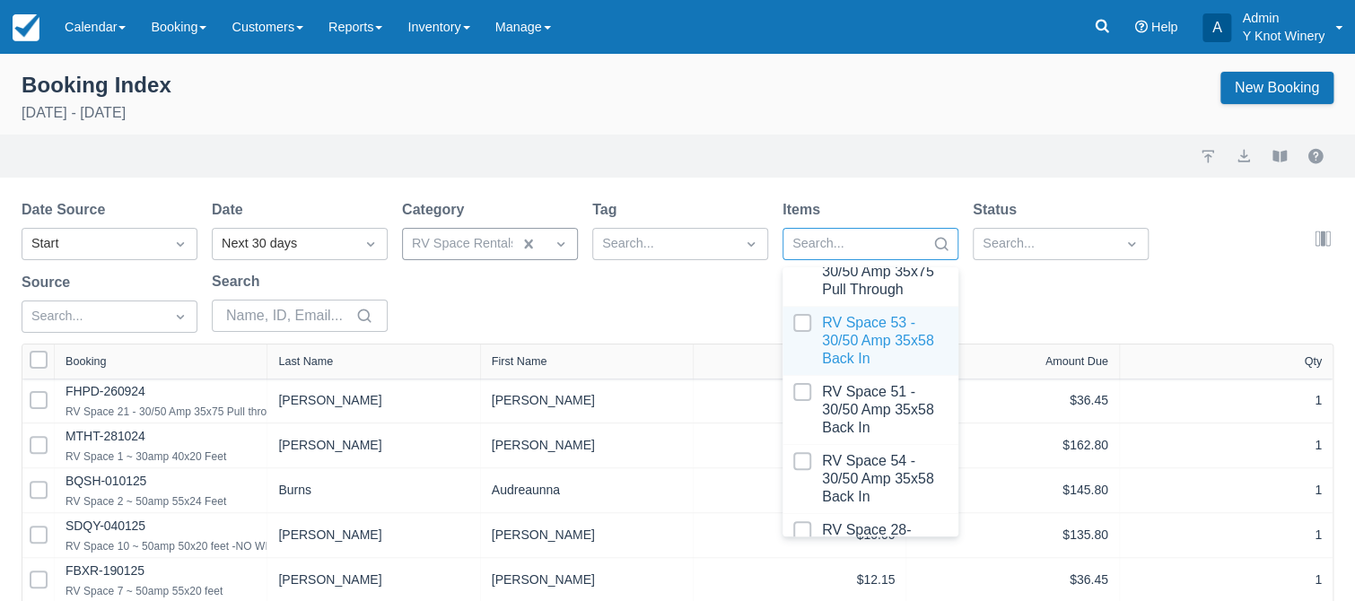
click at [802, 319] on div at bounding box center [870, 341] width 154 height 54
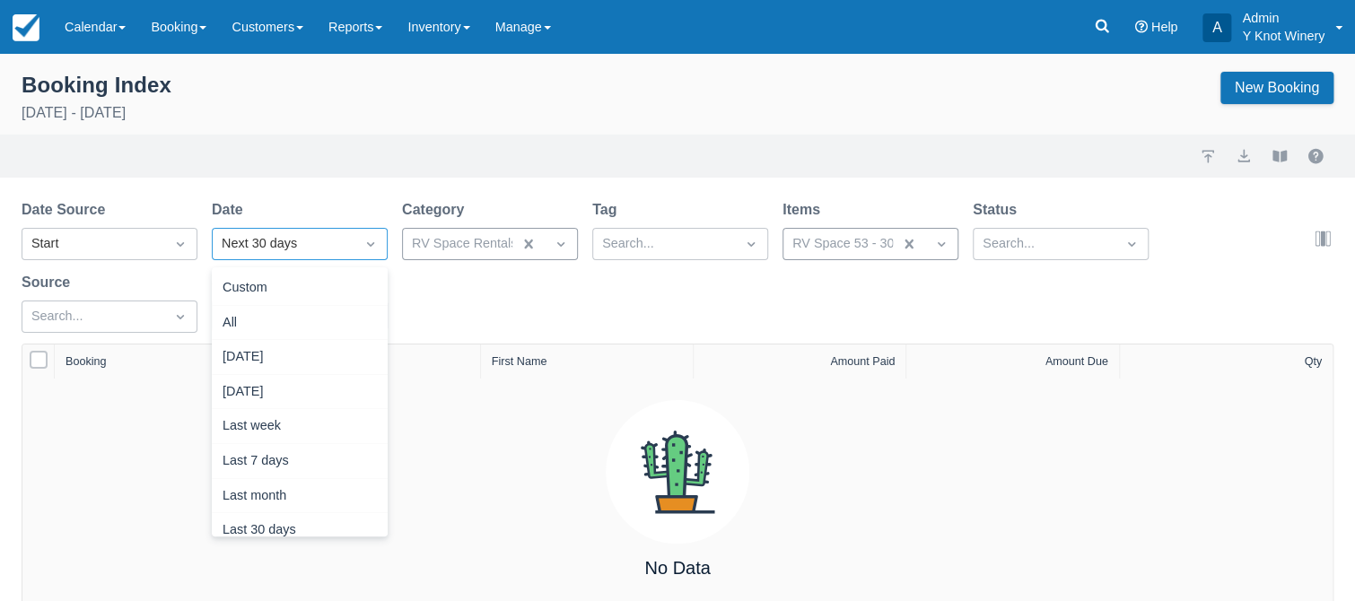
click at [373, 246] on icon "Dropdown icon" at bounding box center [371, 244] width 18 height 18
click at [284, 311] on div "All" at bounding box center [300, 323] width 176 height 35
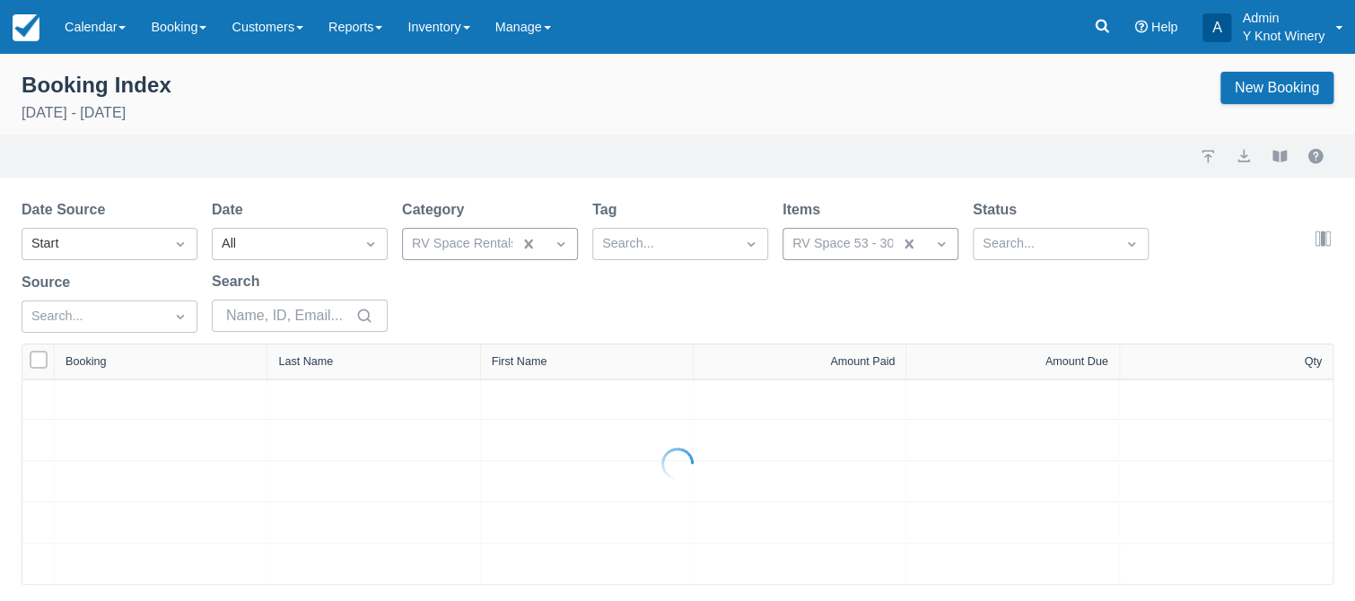
select select "25"
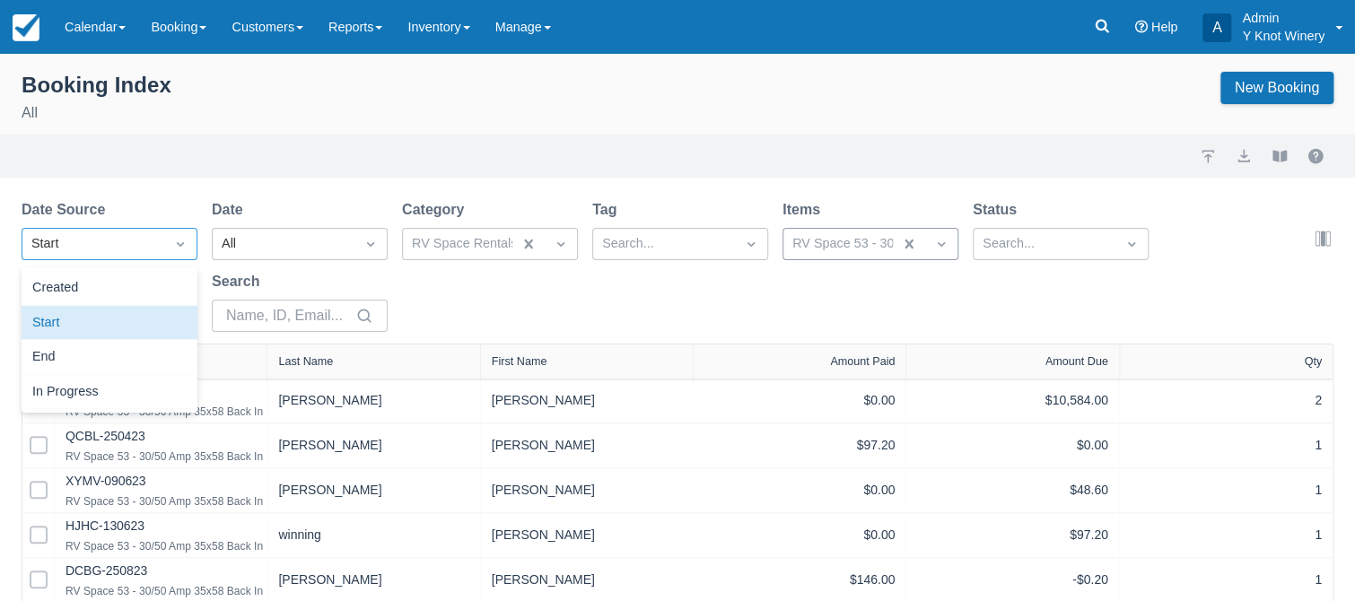
click at [174, 249] on icon "Dropdown icon" at bounding box center [180, 244] width 18 height 18
click at [181, 246] on icon "Dropdown icon" at bounding box center [180, 244] width 7 height 4
click at [143, 251] on div "Start" at bounding box center [93, 244] width 124 height 20
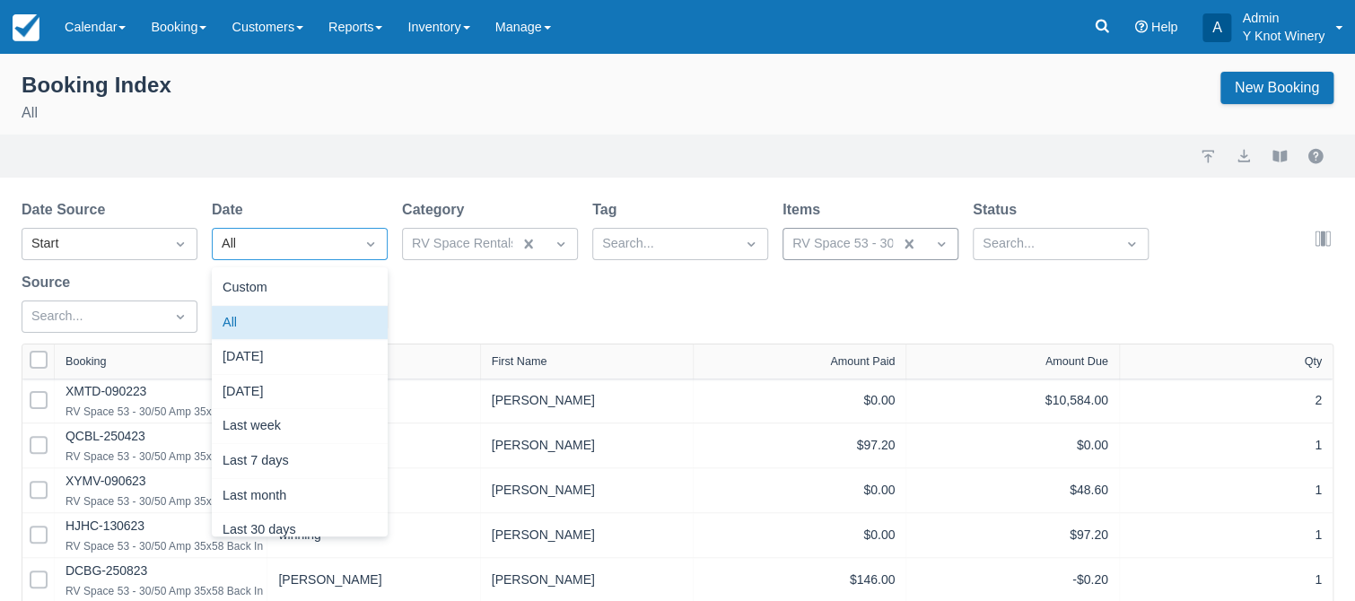
click at [372, 244] on icon "Dropdown icon" at bounding box center [370, 244] width 7 height 4
click at [285, 282] on div "Custom" at bounding box center [300, 288] width 176 height 35
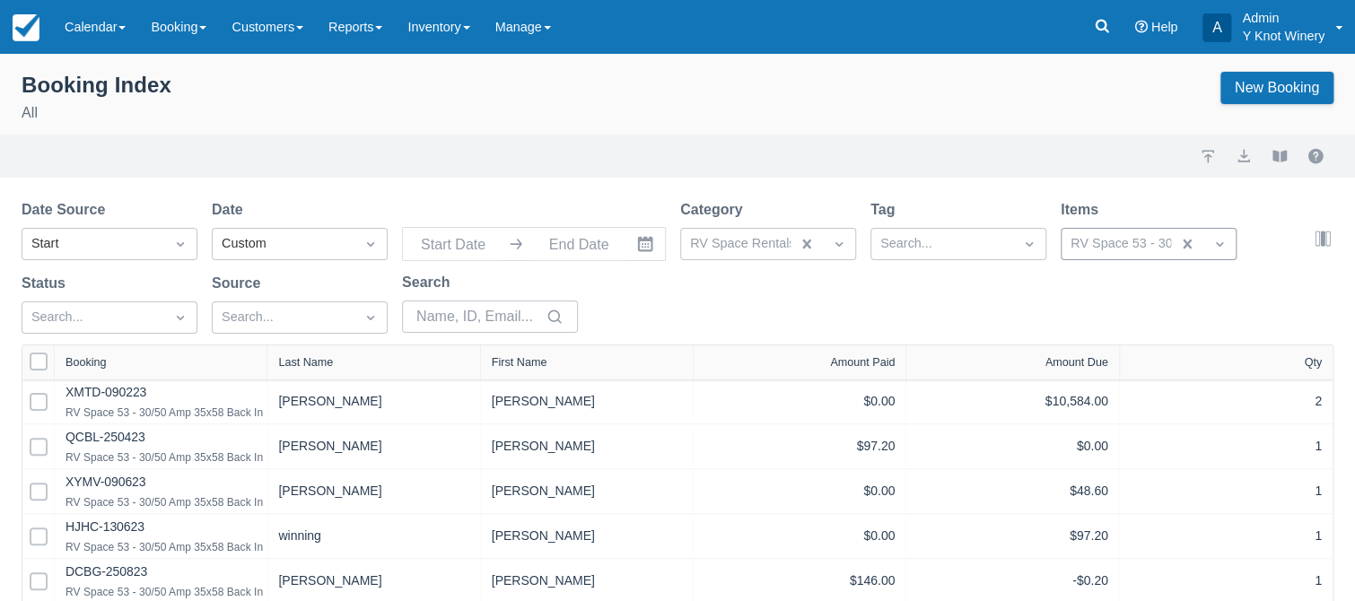
type input "08/23/25"
type input "[DATE]"
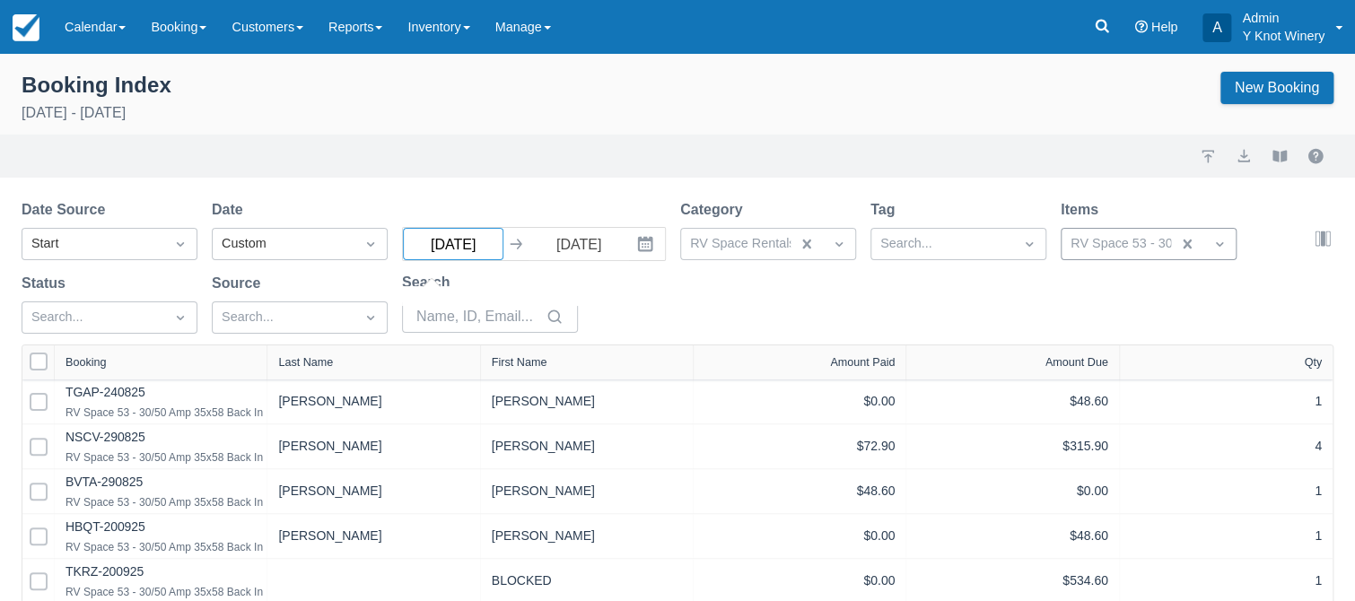
click at [461, 257] on input "08/23/25" at bounding box center [453, 244] width 101 height 32
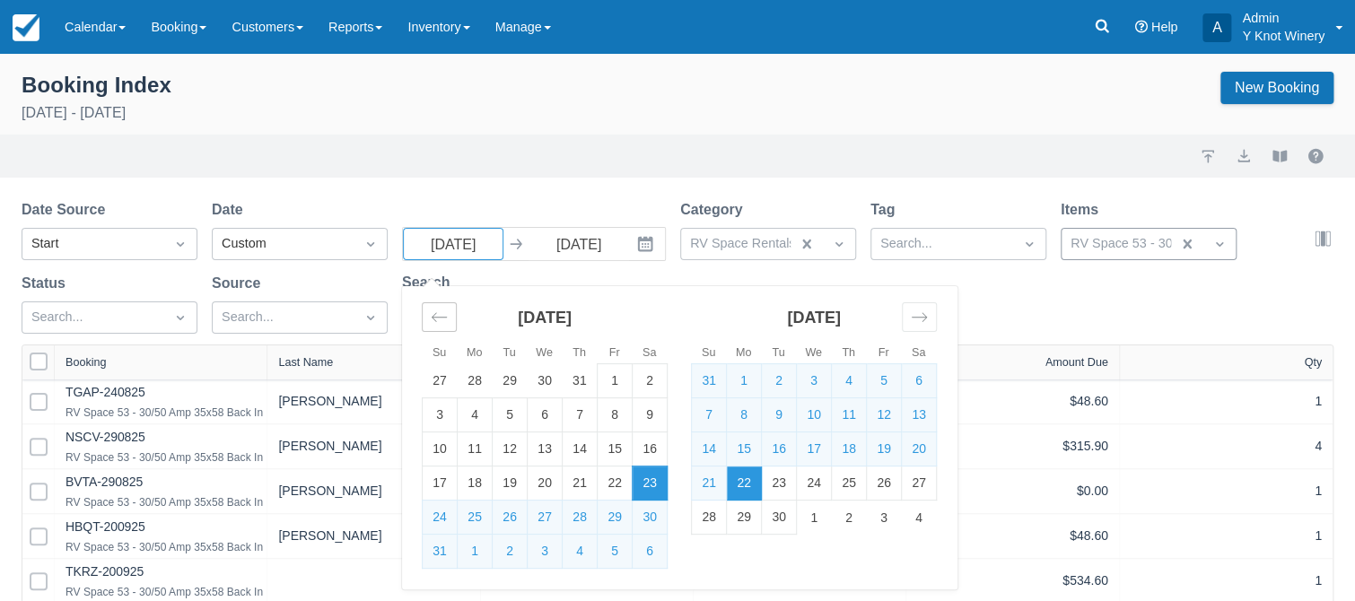
click at [433, 317] on icon "Move backward to switch to the previous month." at bounding box center [439, 317] width 15 height 9
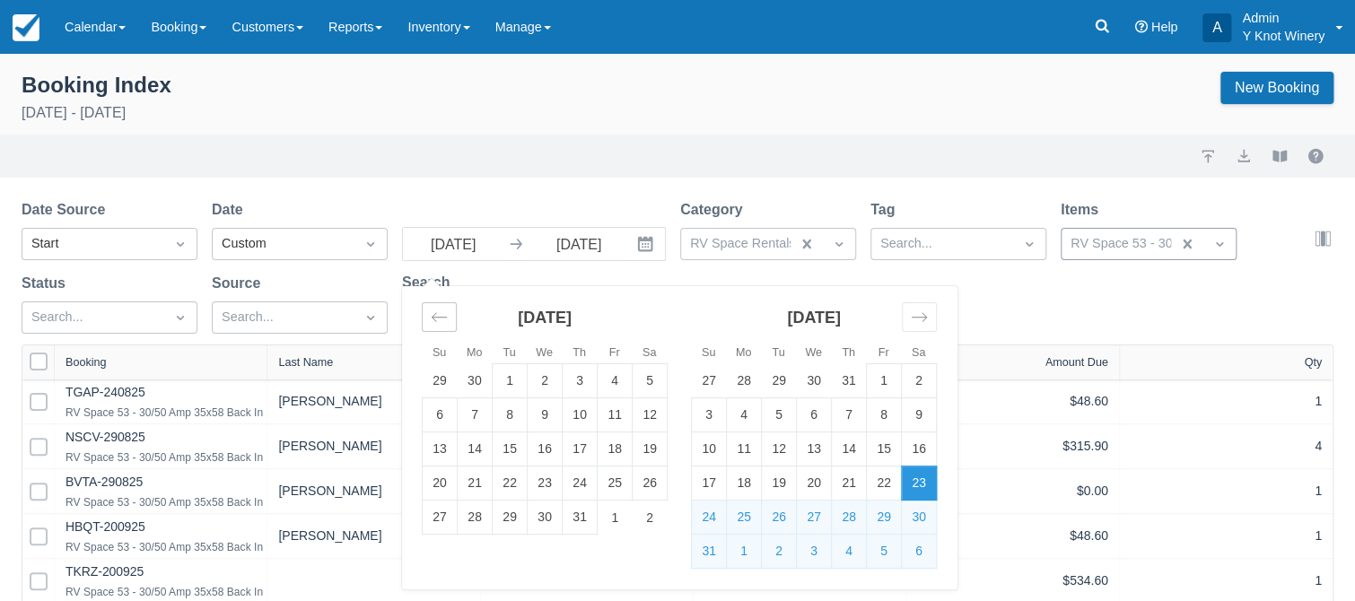
click at [433, 317] on icon "Move backward to switch to the previous month." at bounding box center [439, 317] width 15 height 9
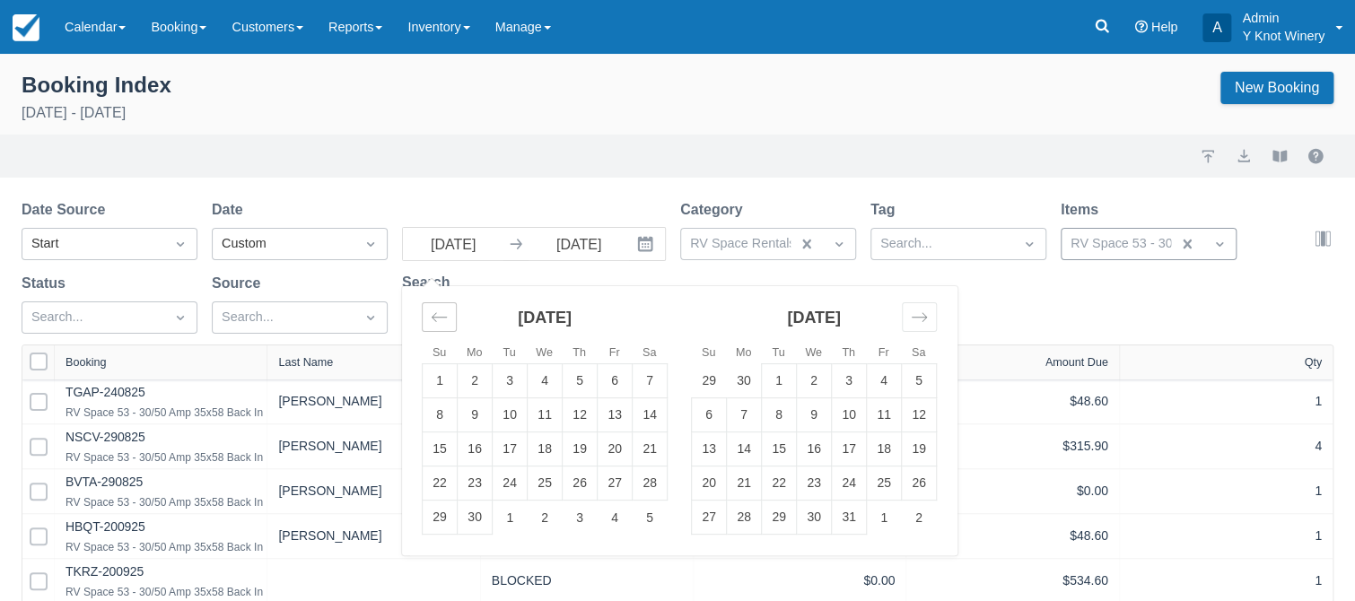
click at [433, 317] on icon "Move backward to switch to the previous month." at bounding box center [439, 317] width 15 height 9
click at [507, 383] on td "1" at bounding box center [510, 381] width 35 height 34
type input "04/01/25"
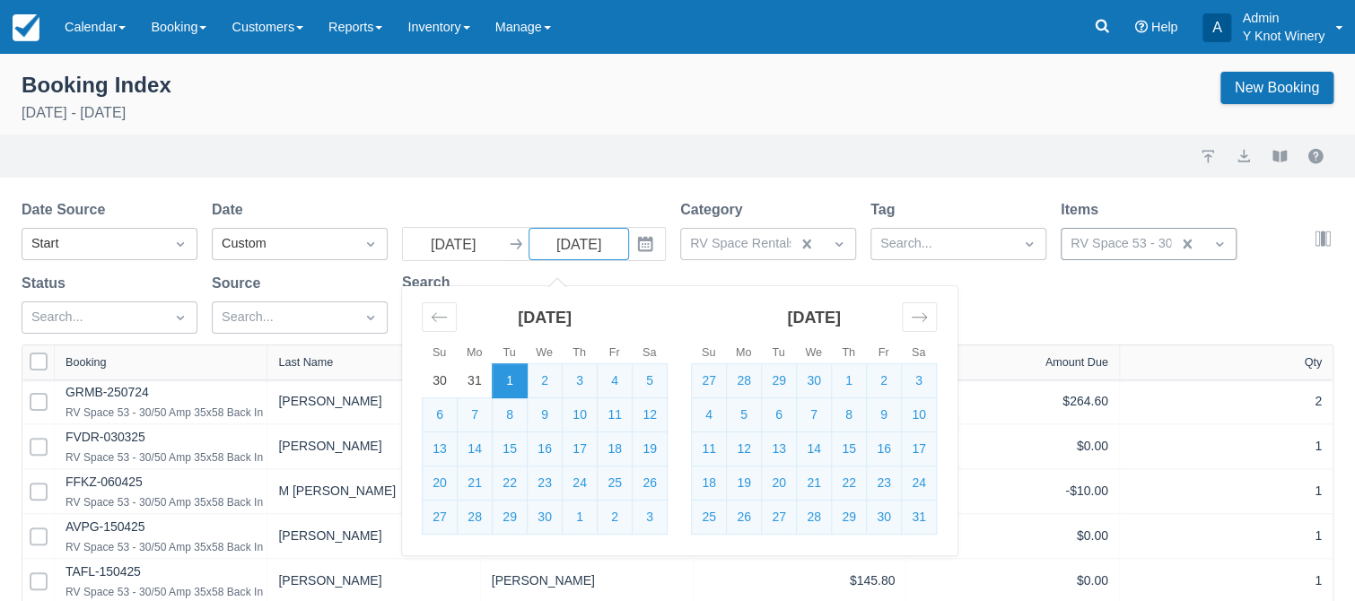
click at [504, 202] on div "Date Source Start Date Custom 04/01/25 Navigate forward to interact with the ca…" at bounding box center [667, 271] width 1291 height 145
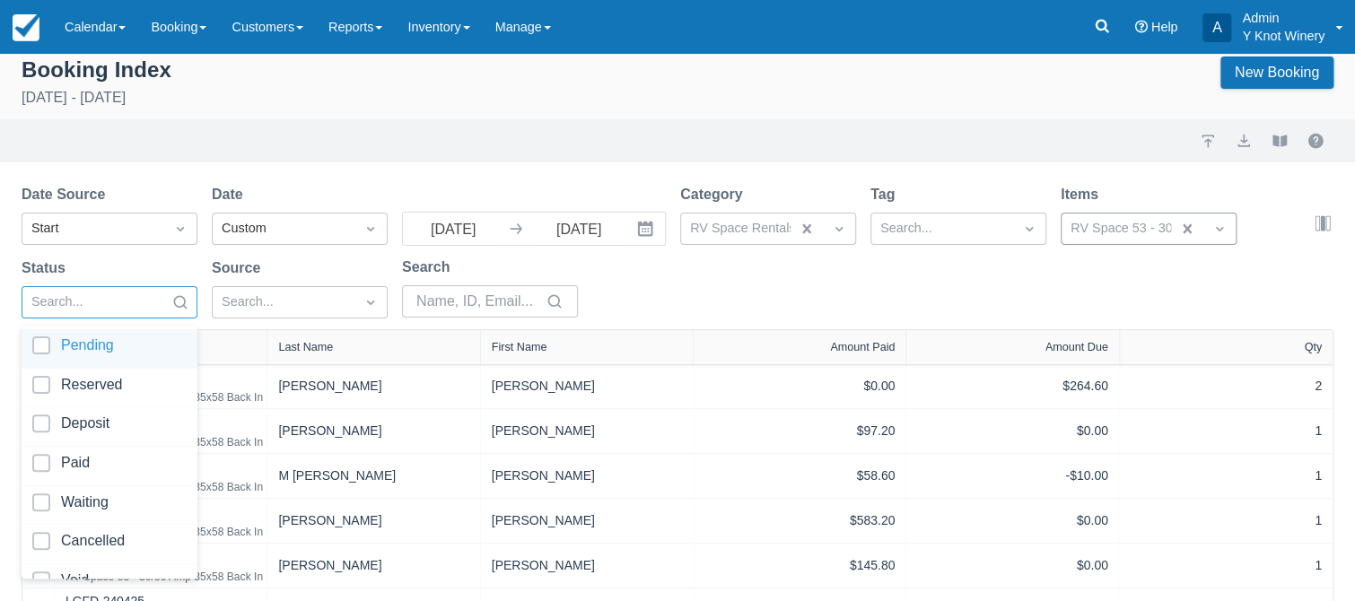
scroll to position [16, 0]
click at [39, 463] on div at bounding box center [109, 465] width 154 height 24
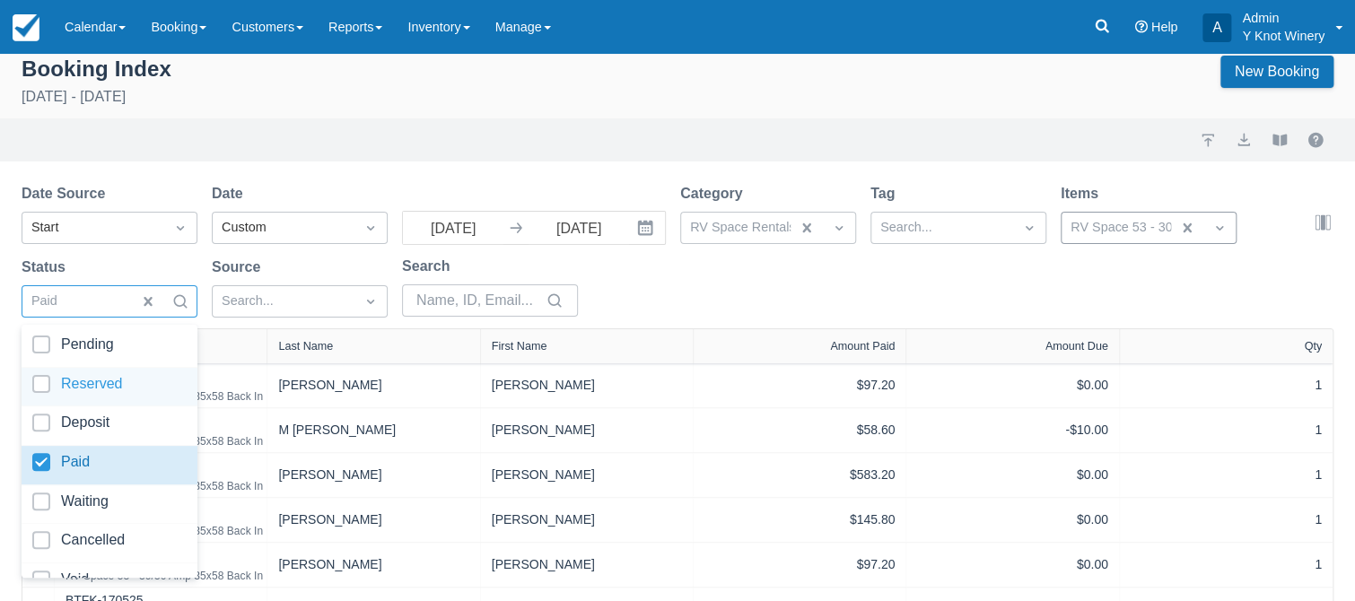
click at [45, 386] on div at bounding box center [109, 387] width 154 height 24
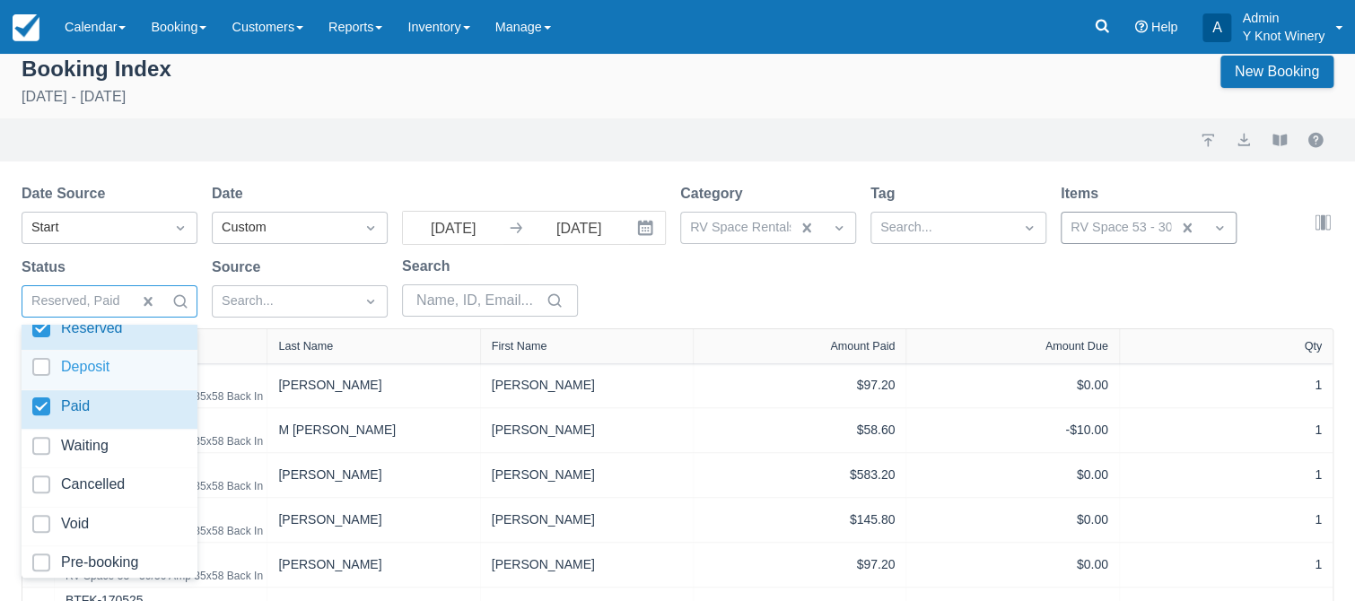
scroll to position [61, 0]
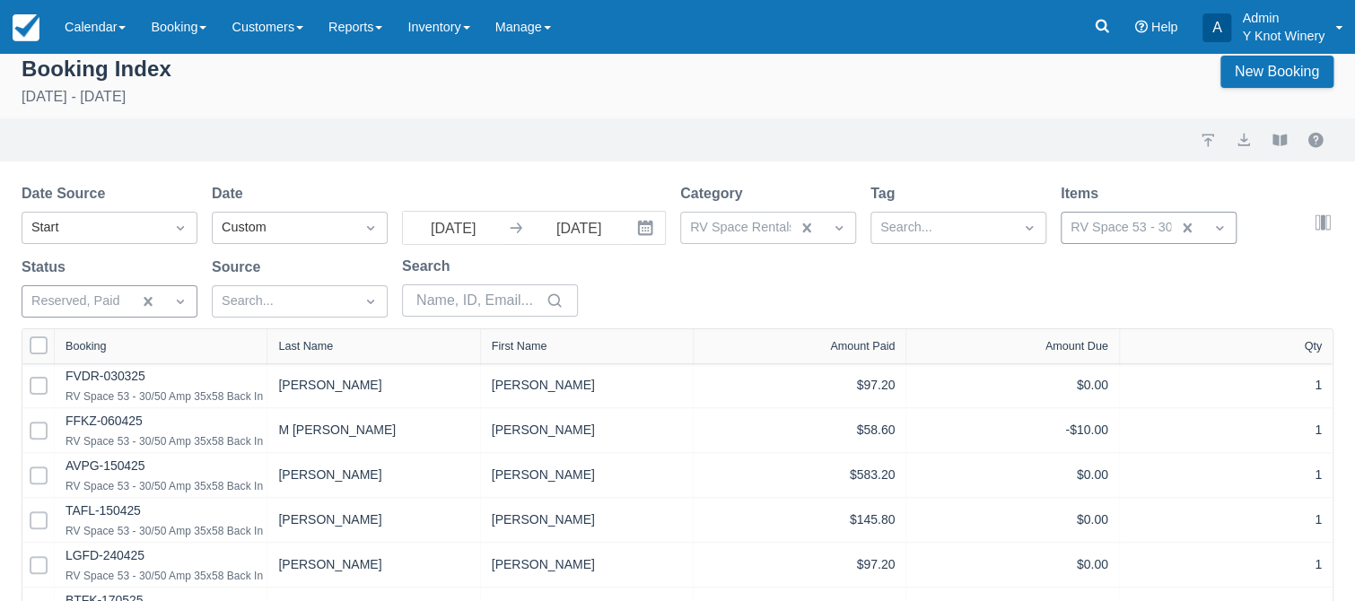
click at [683, 279] on div "Date Source Start Date Custom 04/01/25 Navigate forward to interact with the ca…" at bounding box center [667, 255] width 1291 height 145
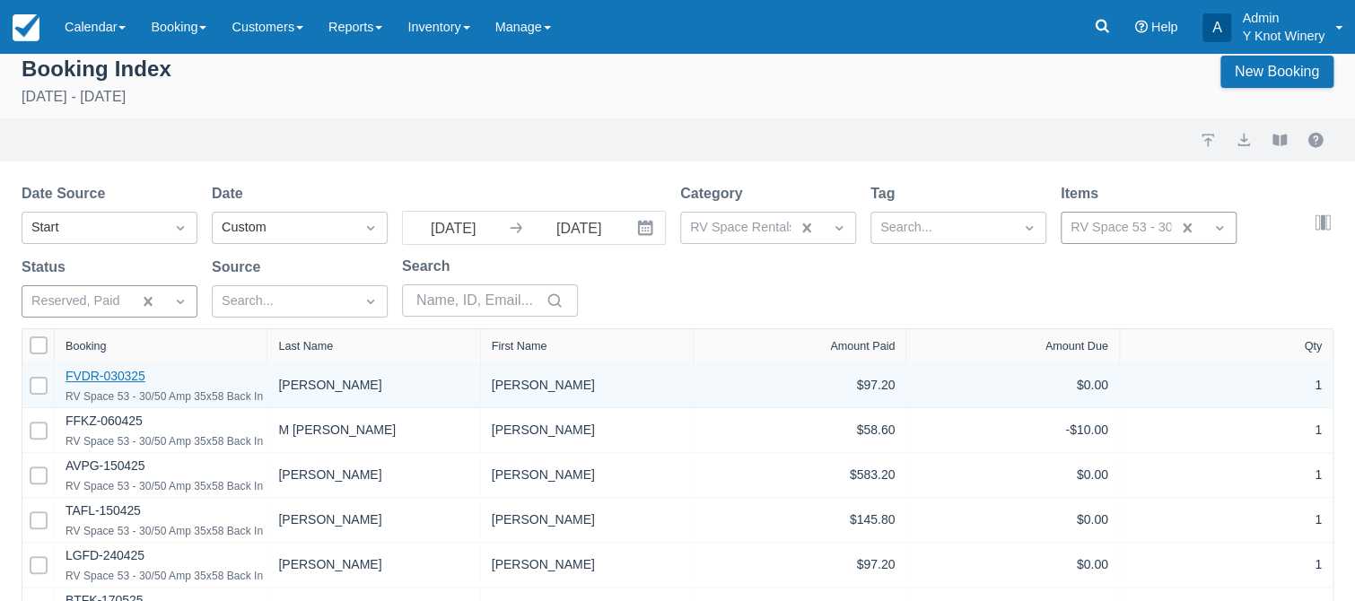
click at [121, 378] on link "FVDR-030325" at bounding box center [106, 376] width 80 height 14
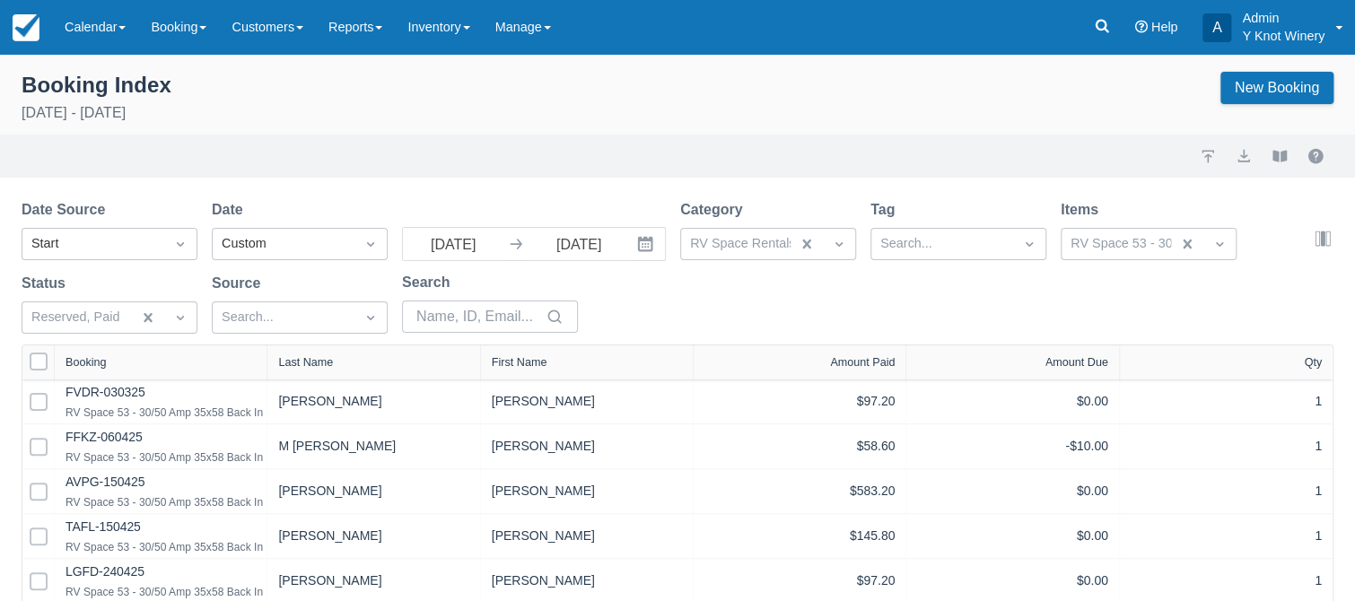
scroll to position [16, 0]
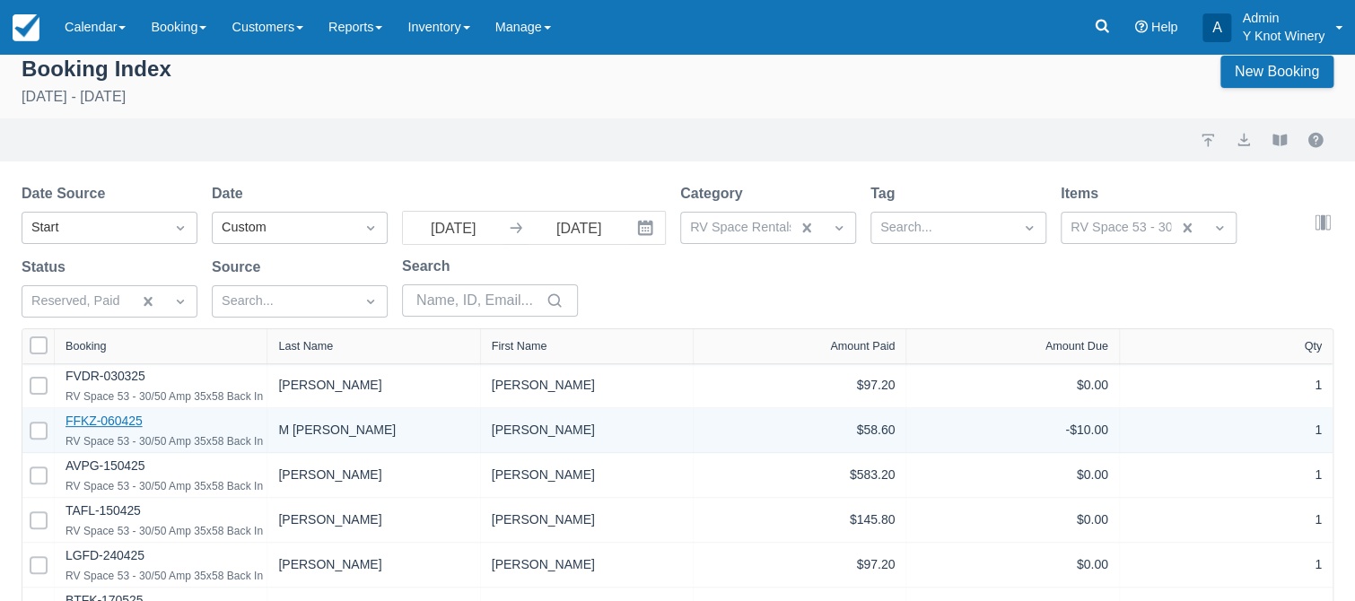
click at [83, 426] on link "FFKZ-060425" at bounding box center [104, 421] width 77 height 14
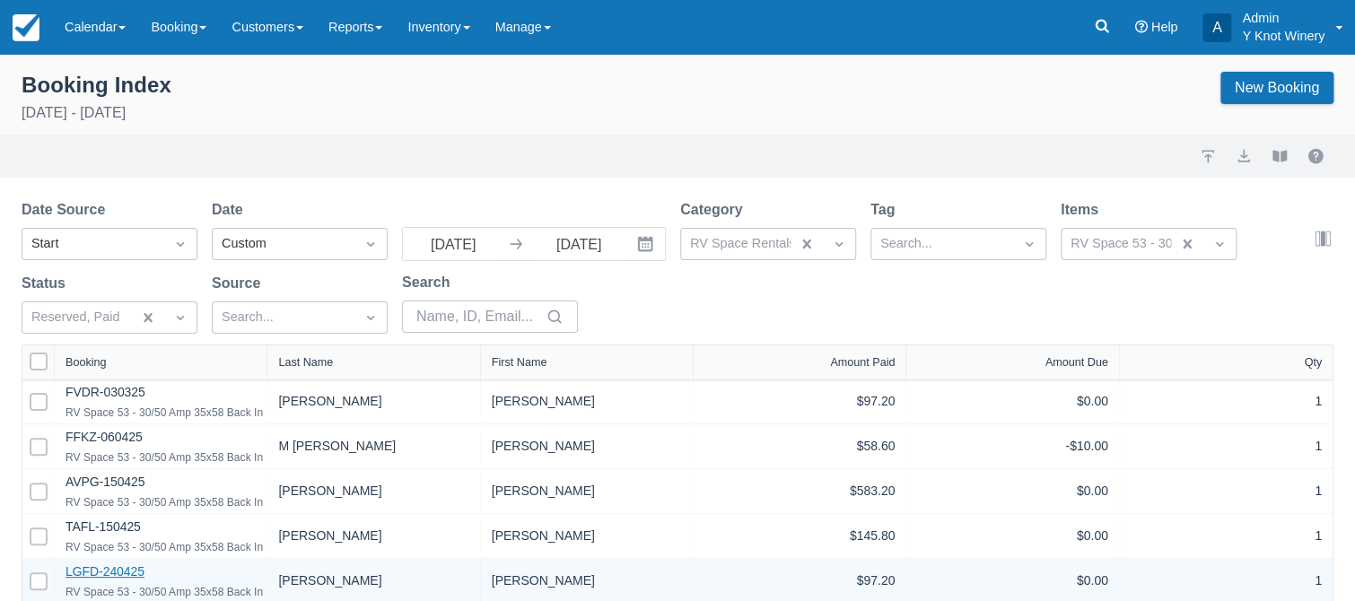
click at [121, 573] on link "LGFD-240425" at bounding box center [105, 572] width 79 height 14
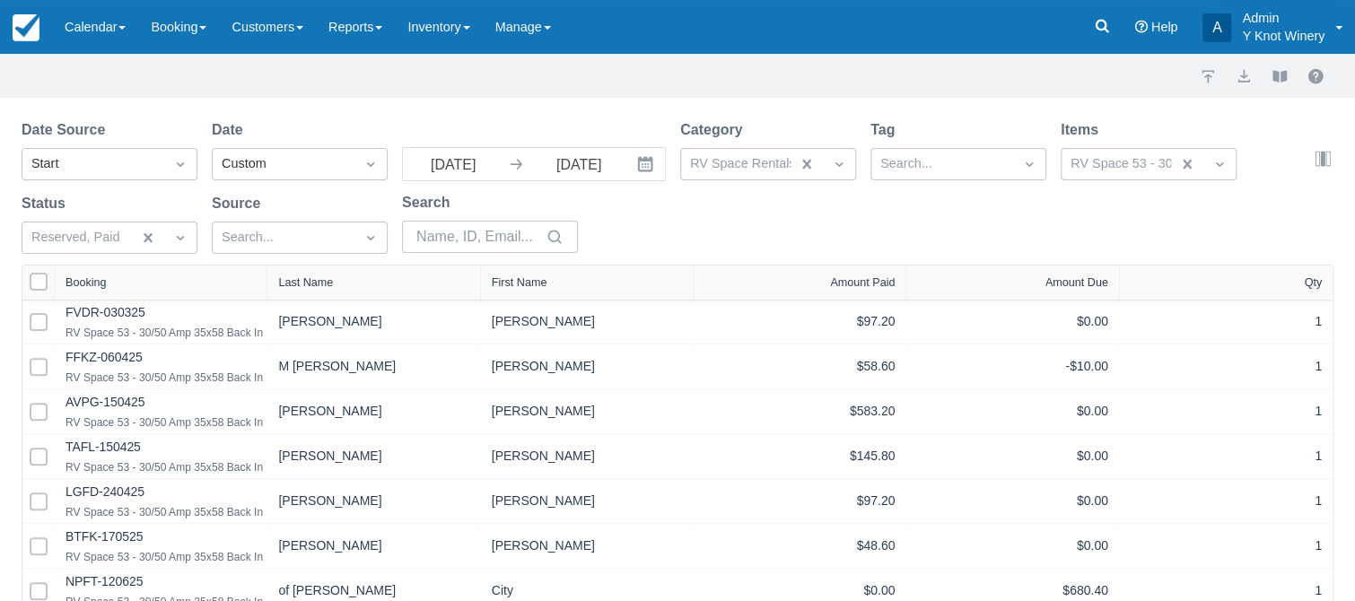
scroll to position [270, 0]
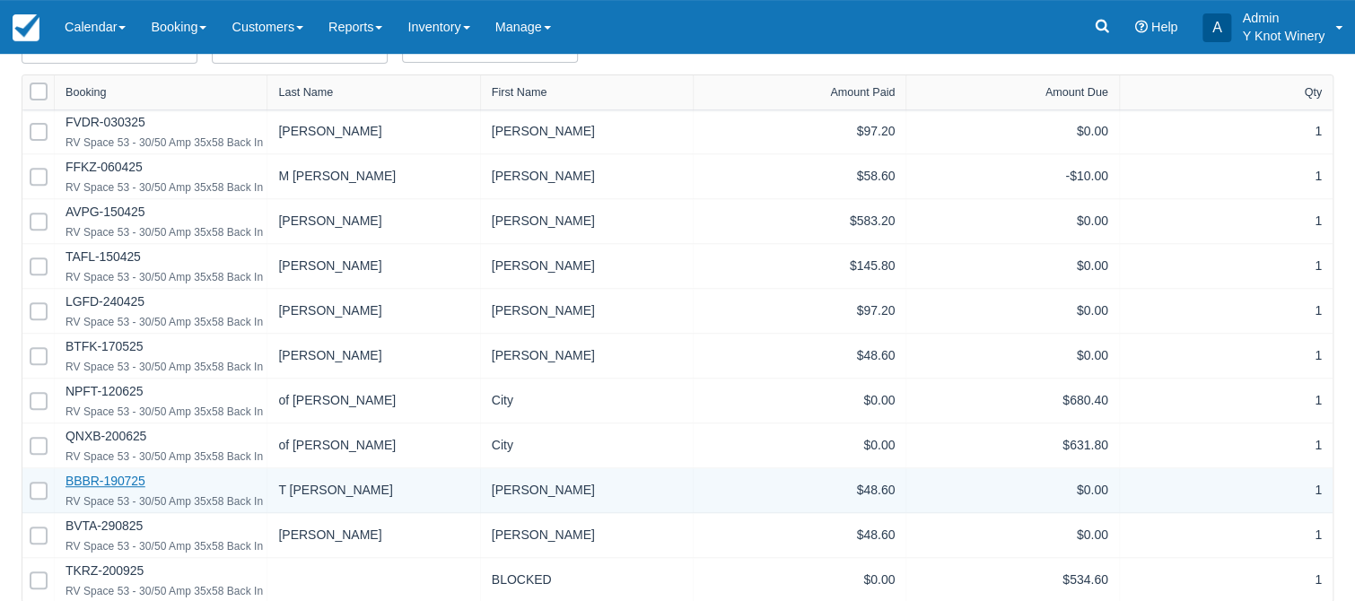
click at [109, 481] on link "BBBR-190725" at bounding box center [106, 481] width 80 height 14
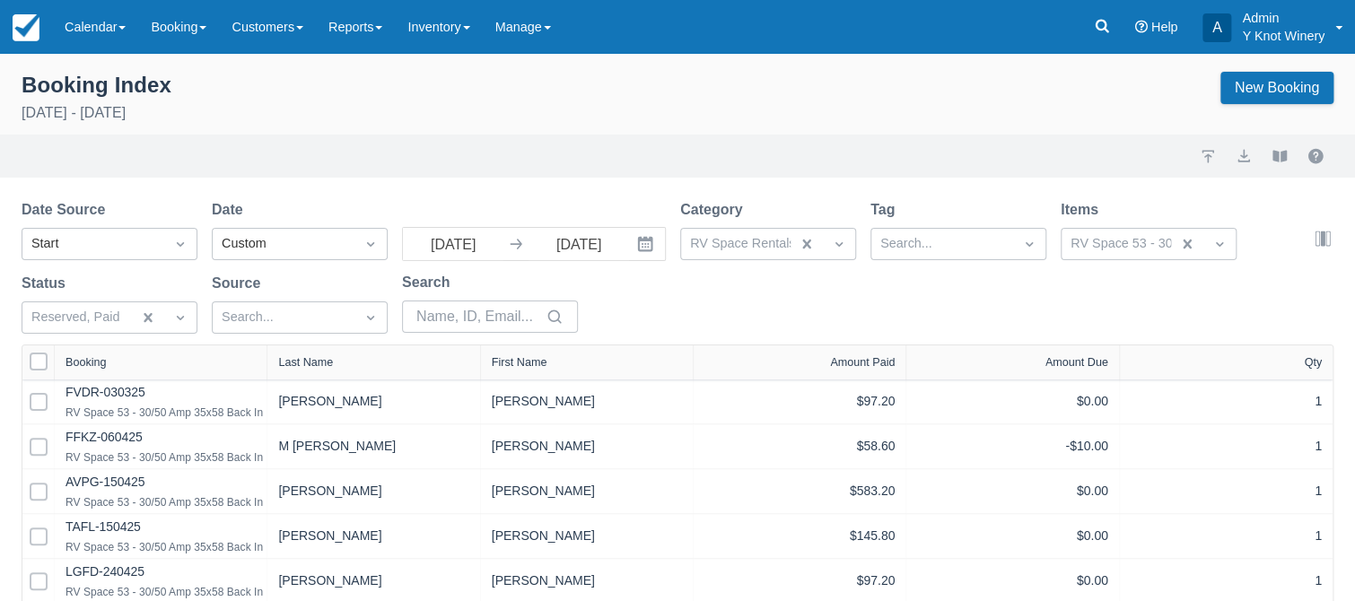
scroll to position [270, 0]
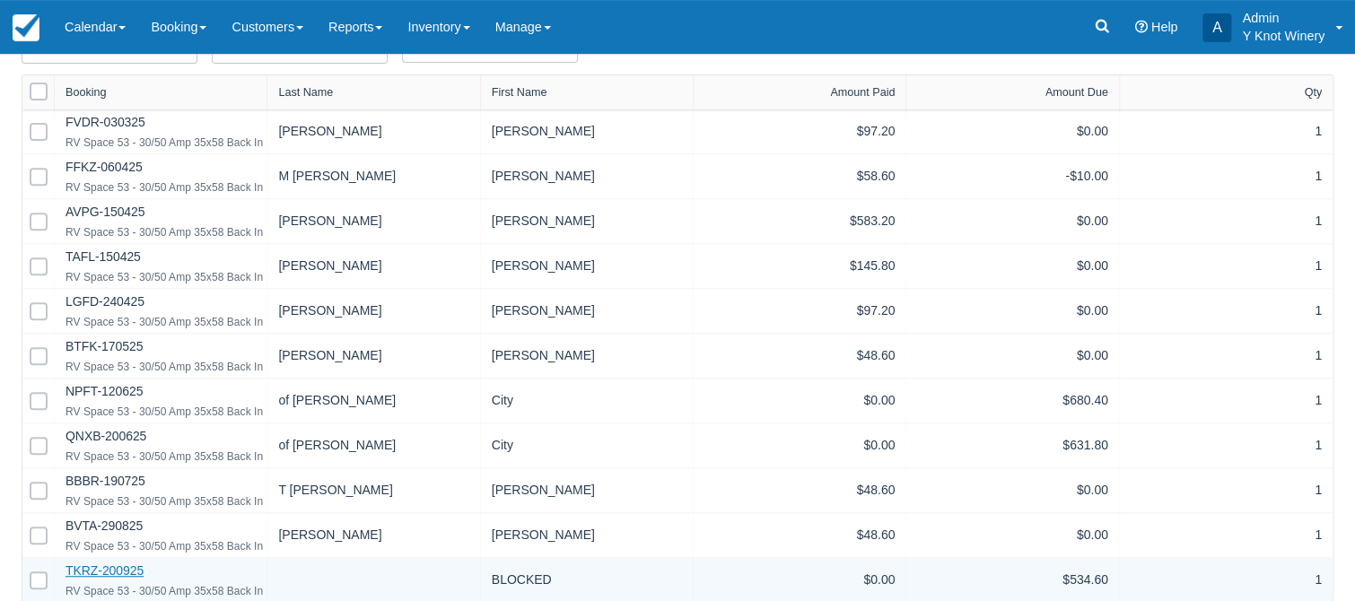
click at [104, 572] on link "TKRZ-200925" at bounding box center [105, 571] width 78 height 14
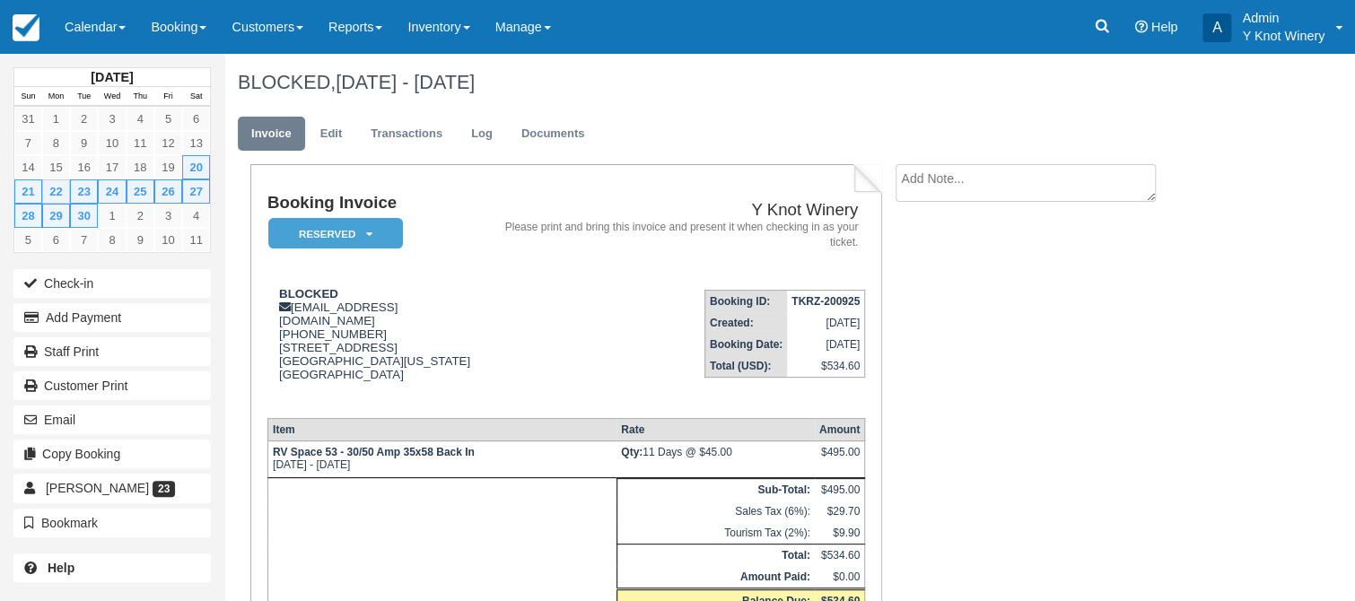
click at [718, 84] on h1 "BLOCKED, Sep 20 - Sep 30 2025" at bounding box center [733, 83] width 990 height 22
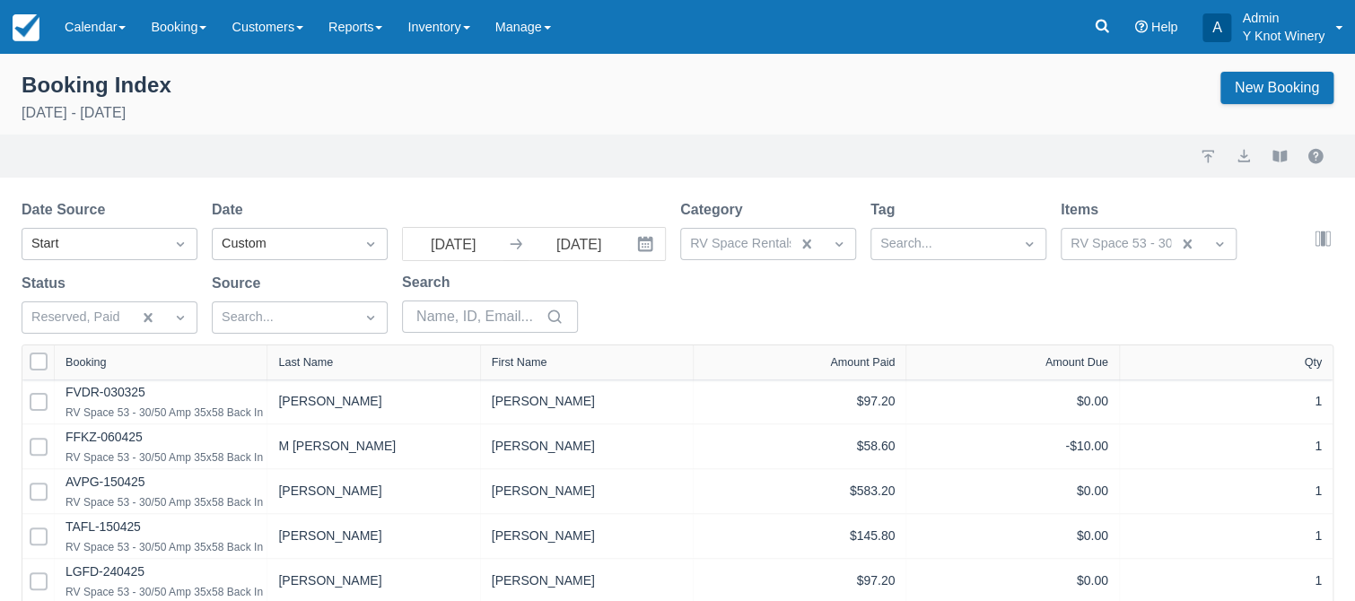
click at [313, 100] on div "Booking Index [DATE] - [DATE] New Booking" at bounding box center [678, 100] width 1312 height 56
click at [126, 28] on span at bounding box center [121, 28] width 7 height 4
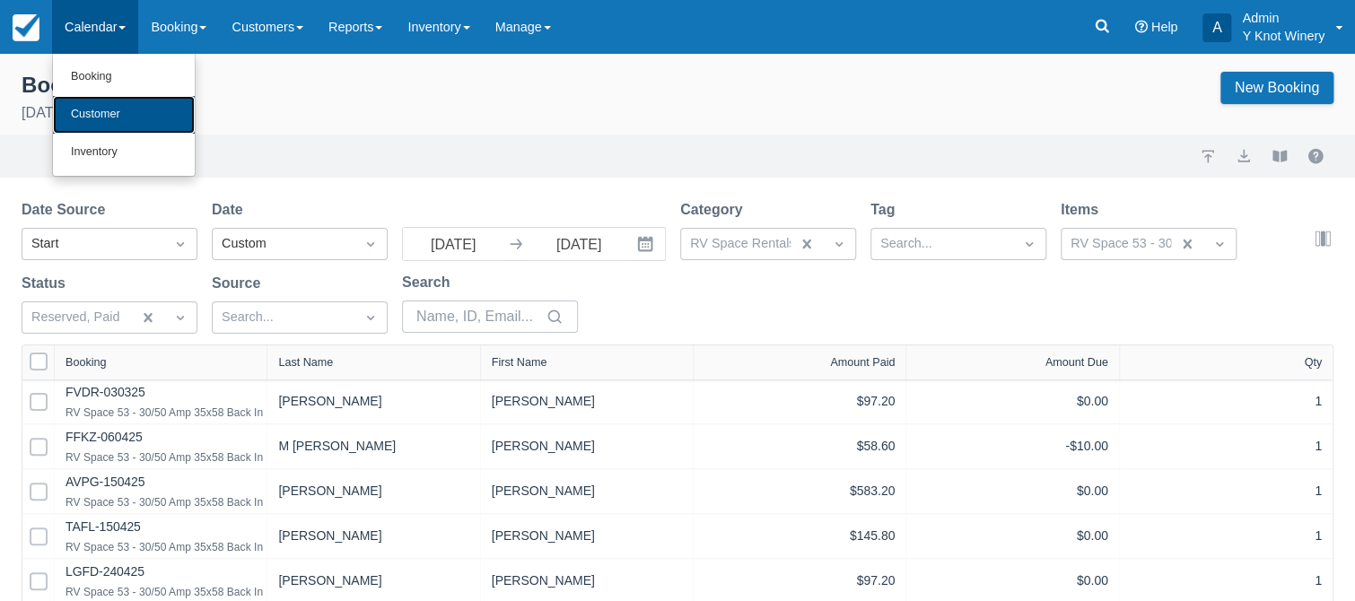
click at [100, 113] on link "Customer" at bounding box center [124, 115] width 142 height 38
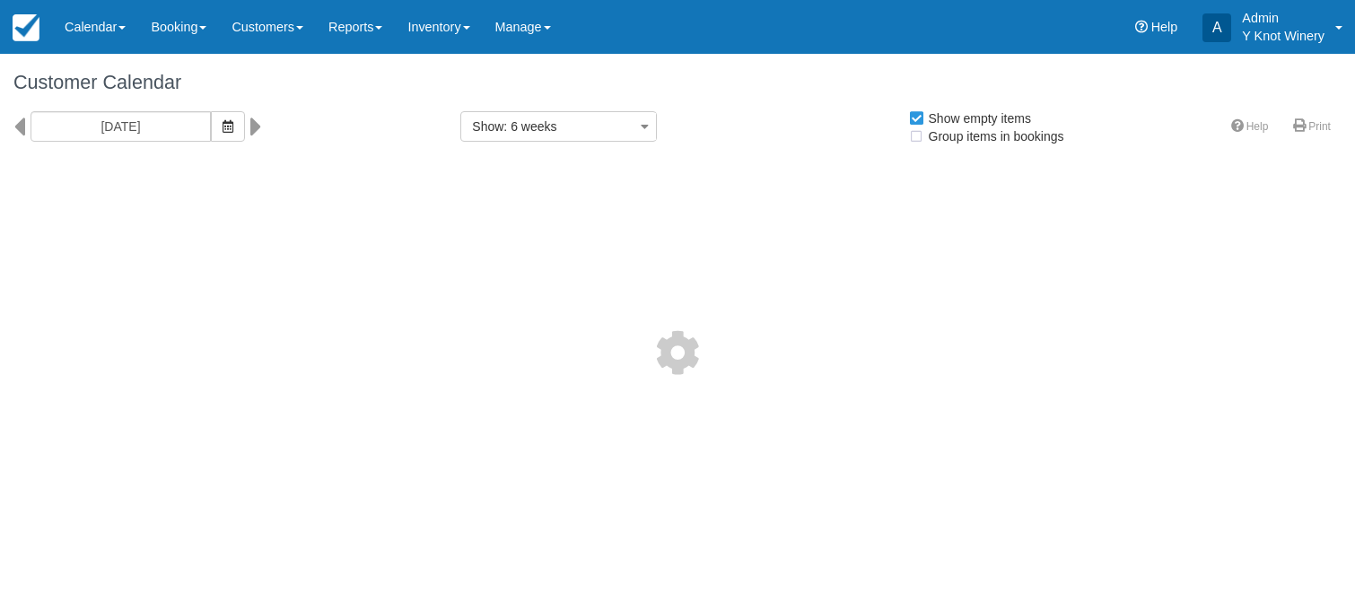
select select
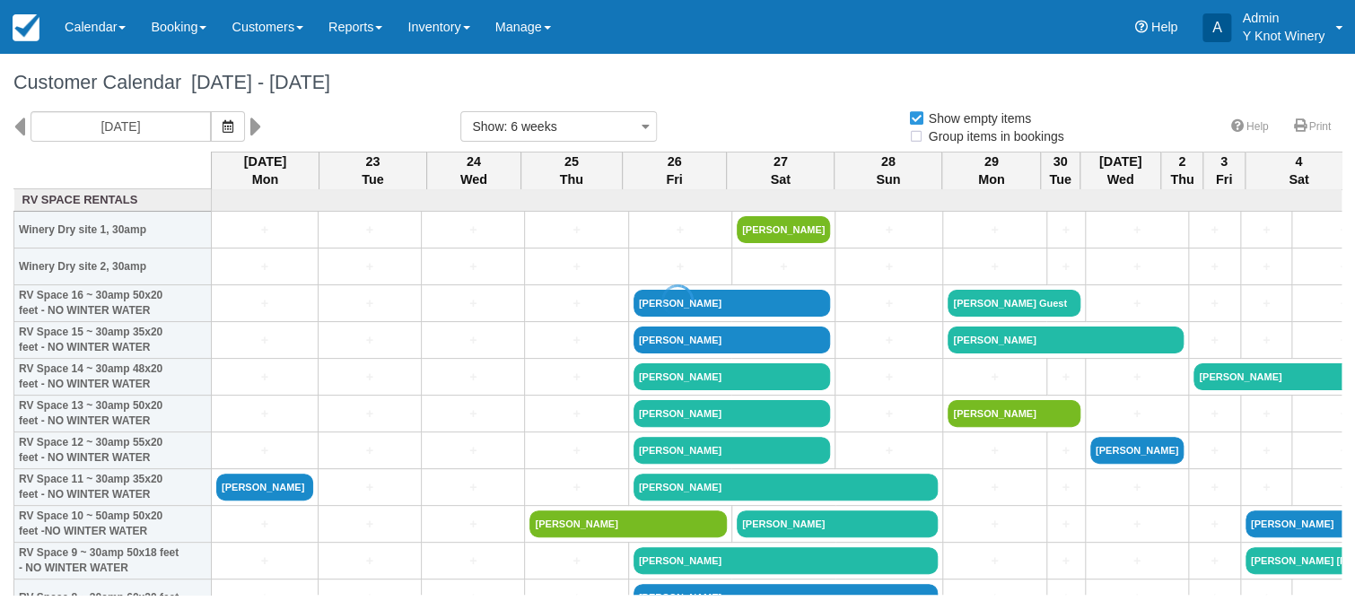
select select
click at [729, 73] on h1 "Customer Calendar [DATE] - [DATE]" at bounding box center [677, 83] width 1328 height 22
click at [395, 23] on link "Reports" at bounding box center [355, 27] width 79 height 54
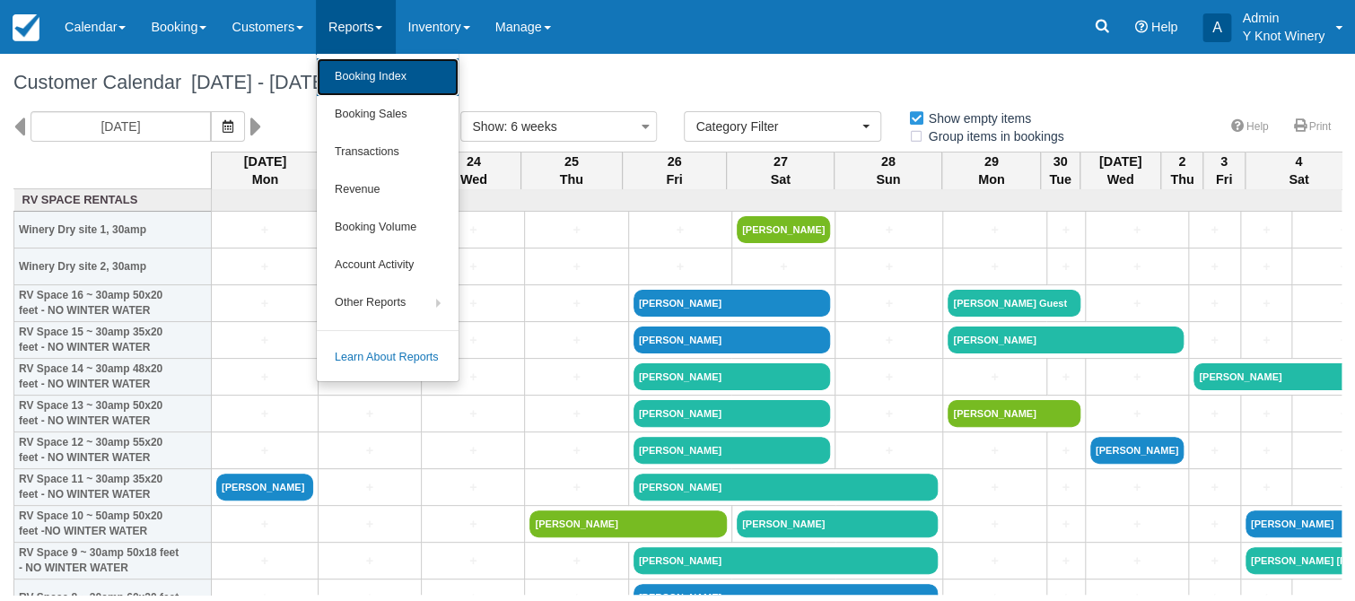
click at [390, 81] on link "Booking Index" at bounding box center [388, 77] width 142 height 38
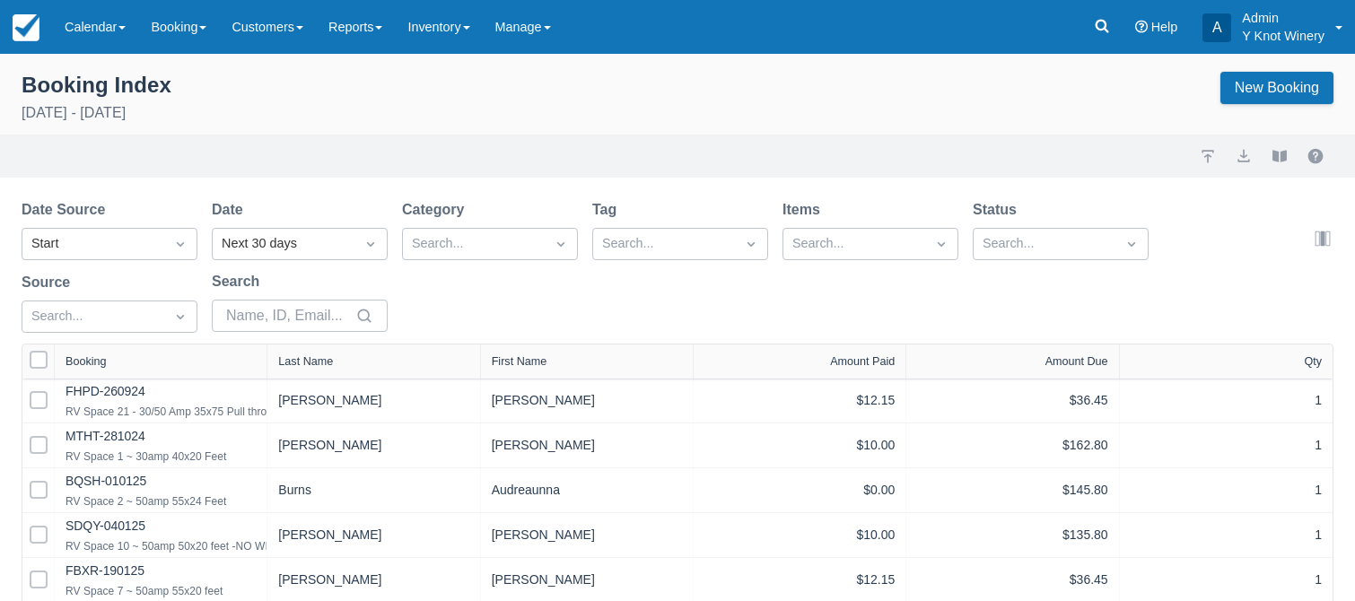
select select "25"
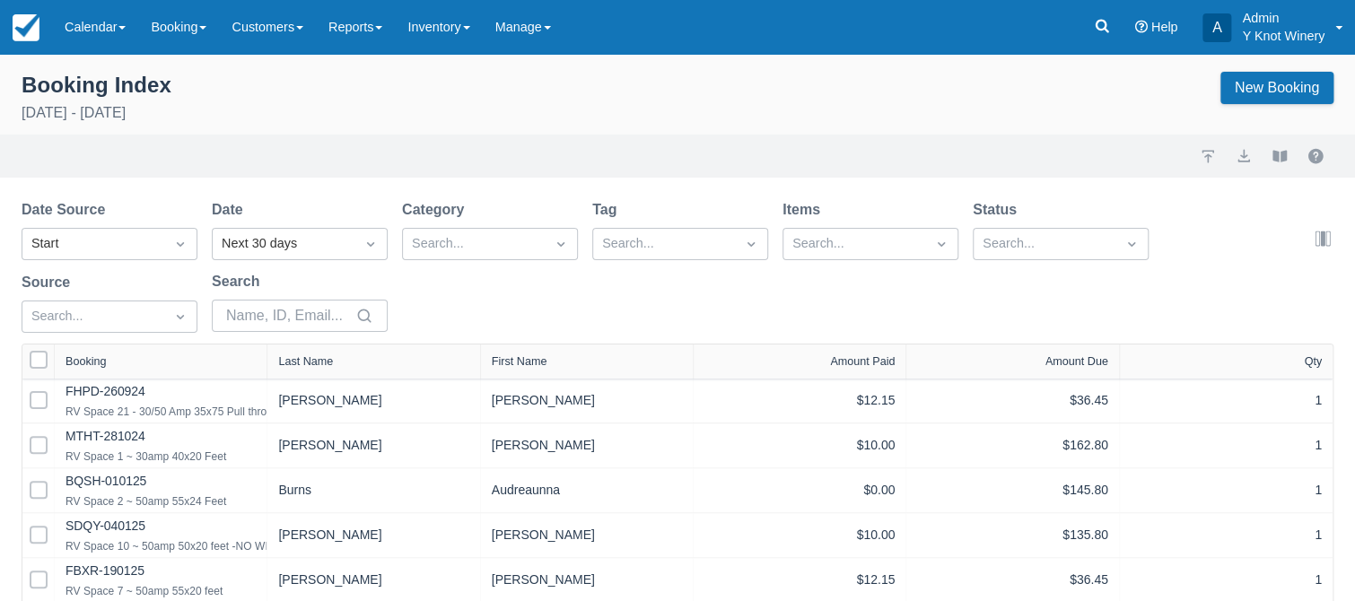
click at [114, 364] on div "Booking" at bounding box center [161, 361] width 190 height 13
select select "25"
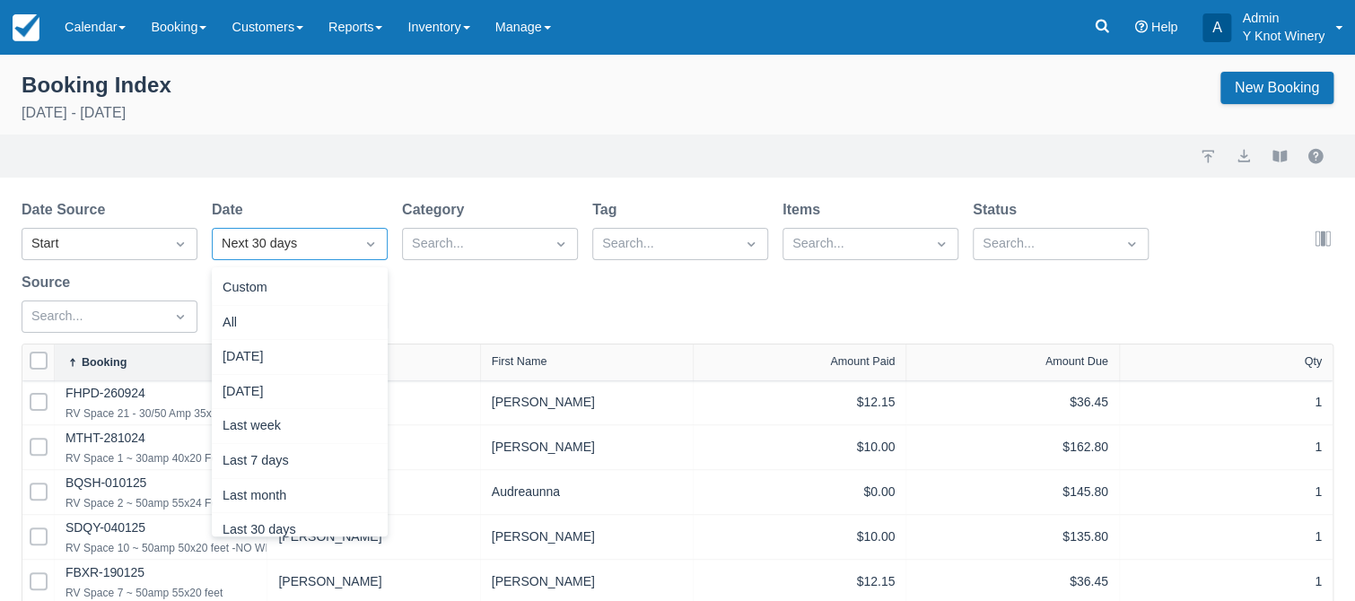
click at [363, 246] on icon "Dropdown icon" at bounding box center [371, 244] width 18 height 18
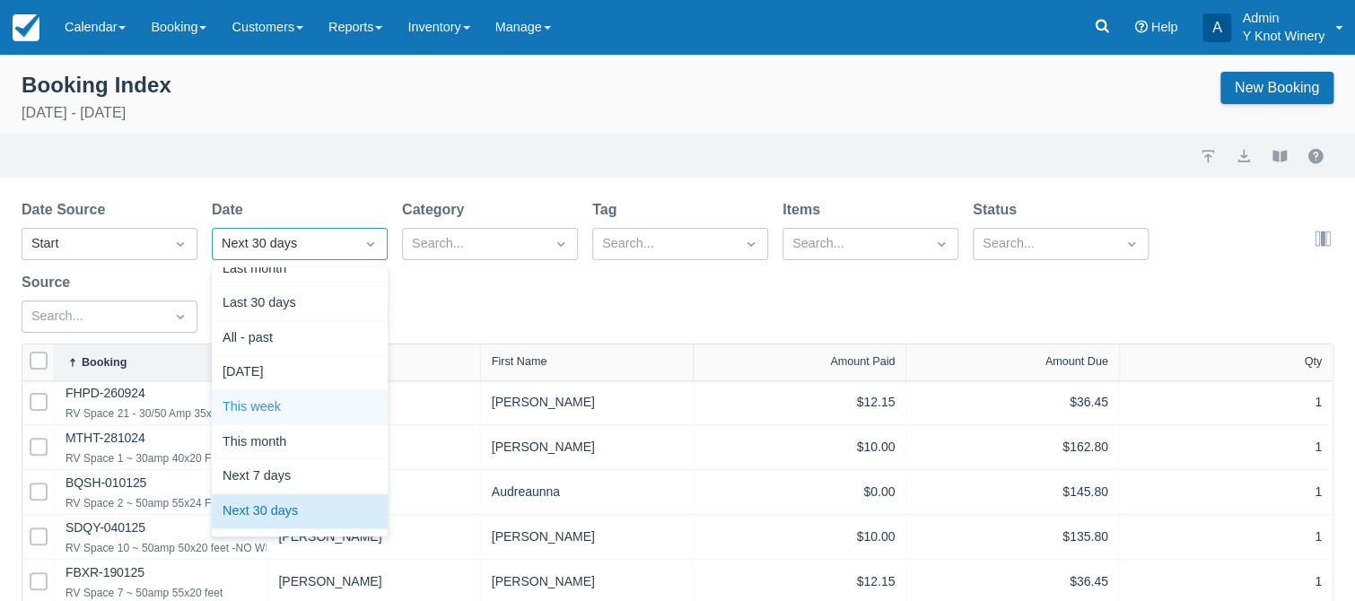
click at [278, 404] on div "This week" at bounding box center [300, 407] width 176 height 35
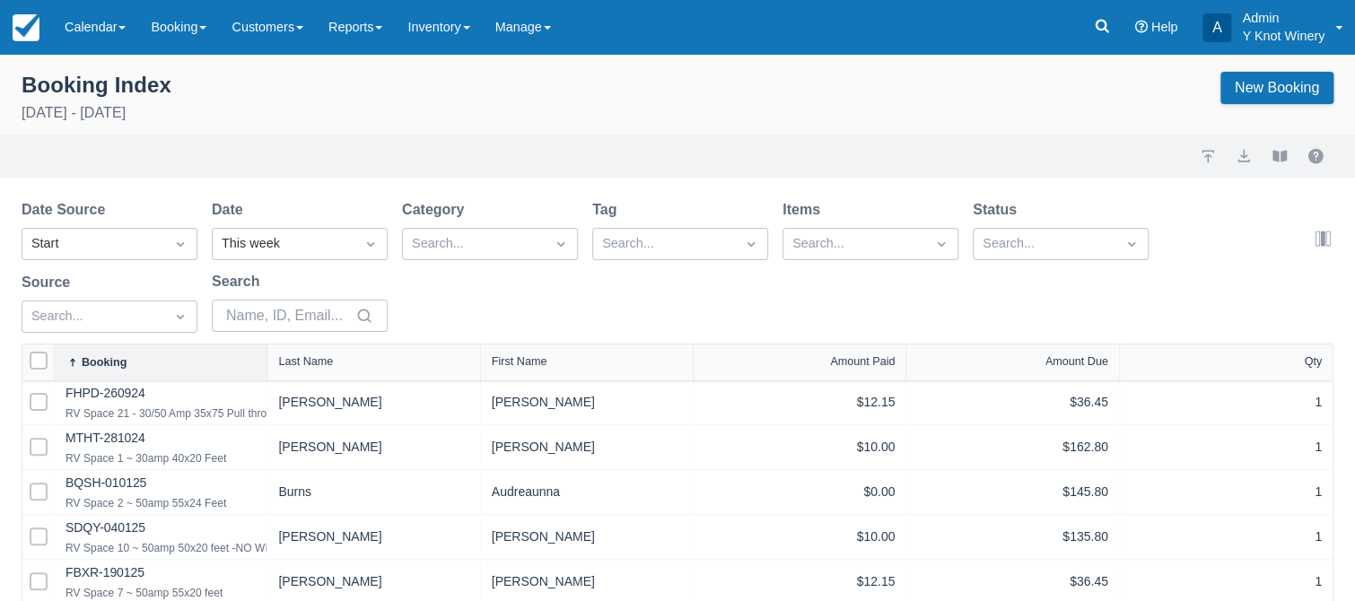
select select "25"
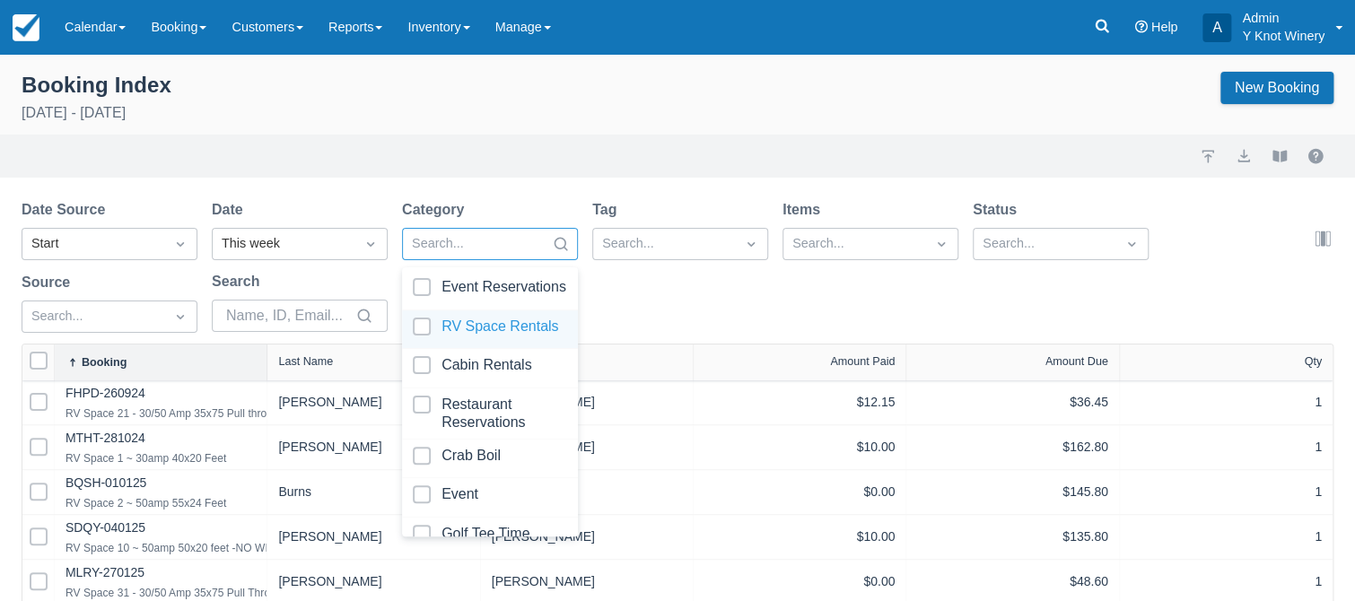
click at [418, 323] on div at bounding box center [490, 330] width 154 height 24
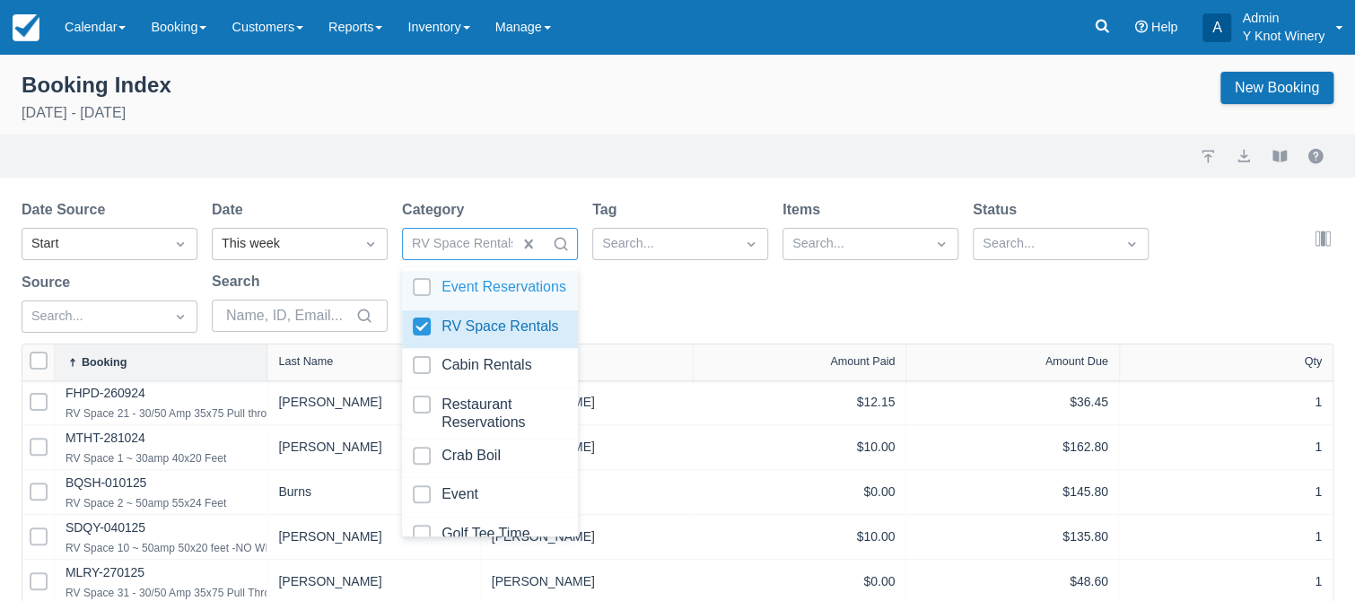
select select "25"
click at [740, 293] on div "Date Source Start Date This week Category option RV Space Rentals, selected. op…" at bounding box center [667, 271] width 1291 height 144
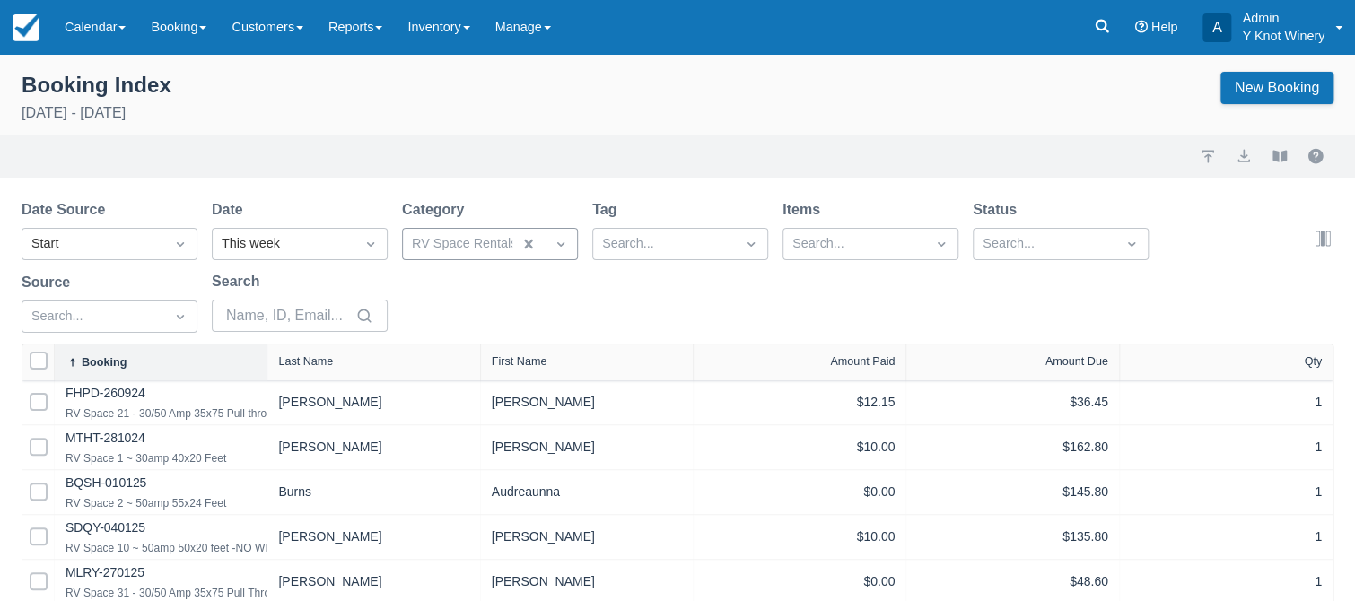
click at [1215, 225] on div "Date Source Start Date This week Category RV Space Rentals Tag Search... Items …" at bounding box center [667, 271] width 1291 height 144
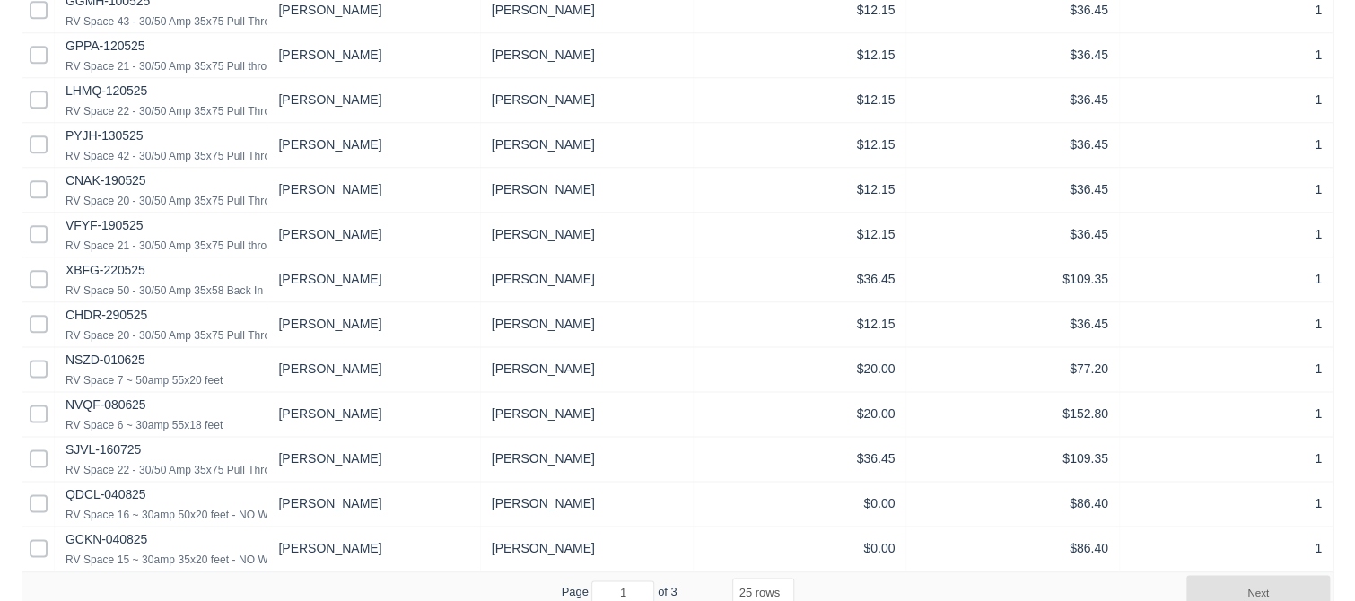
scroll to position [938, 0]
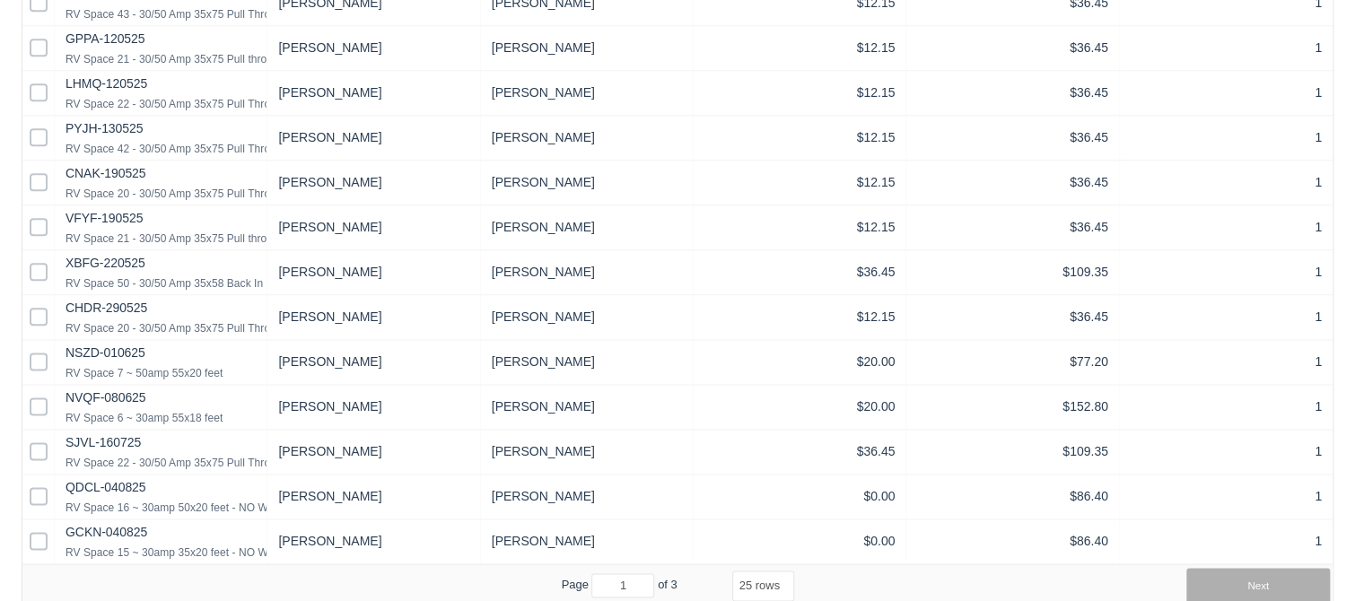
click at [1274, 580] on button "Next" at bounding box center [1259, 586] width 144 height 36
select select "25"
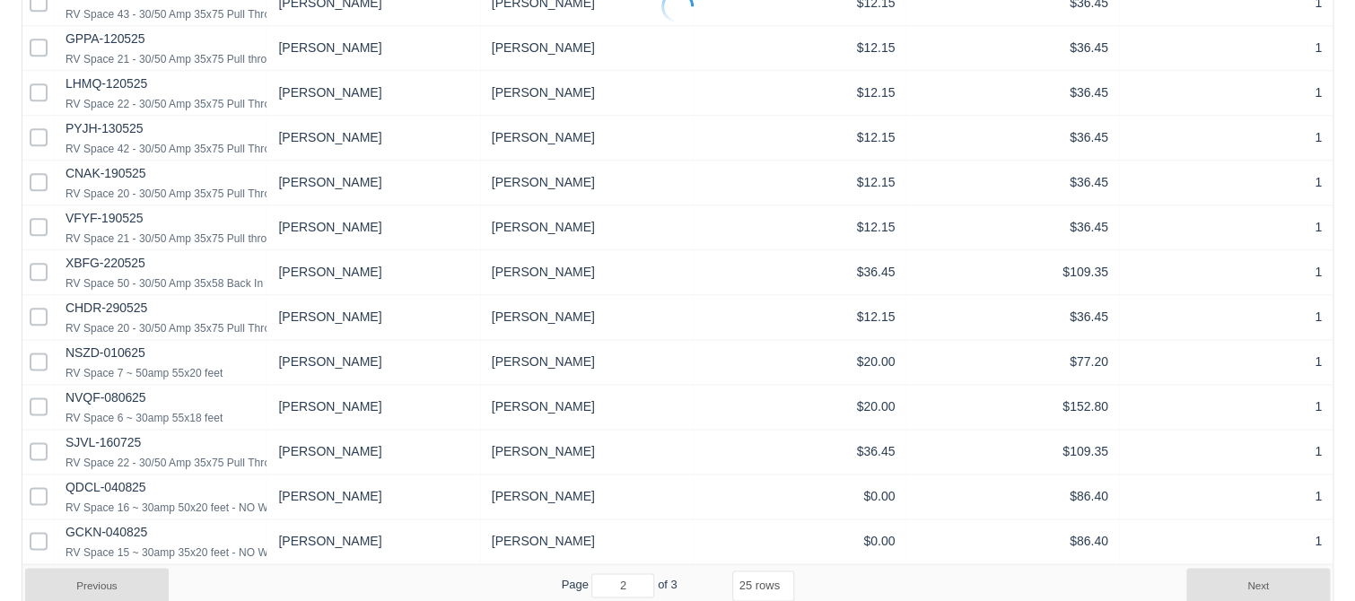
select select "25"
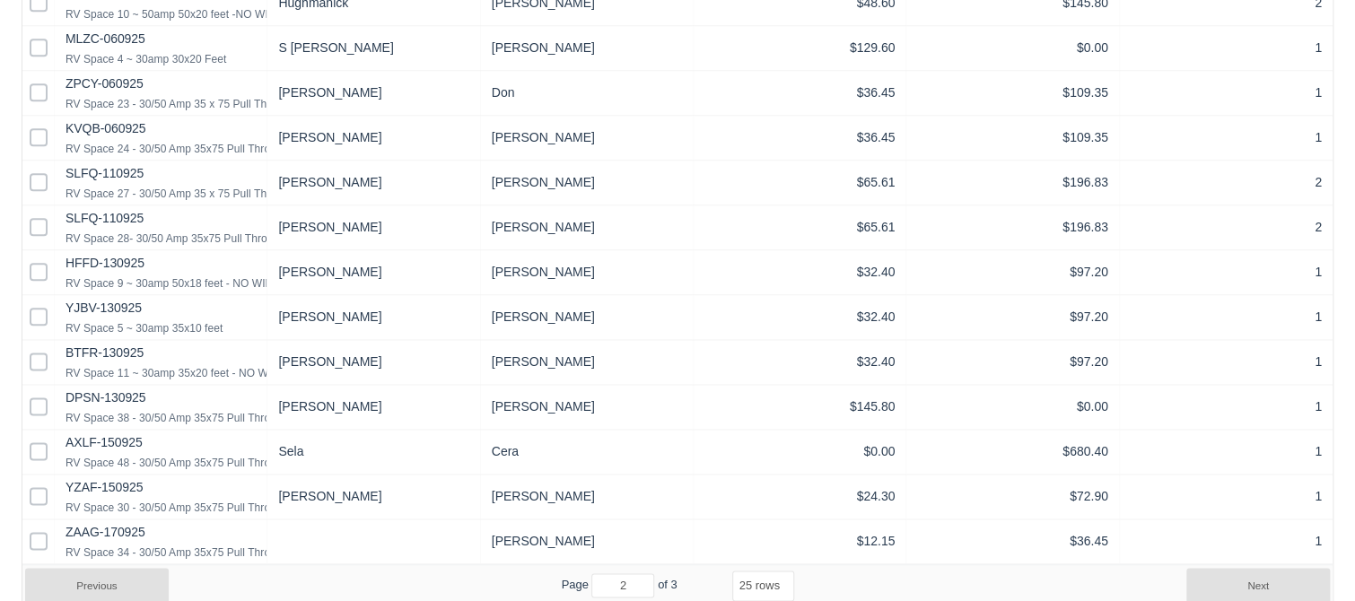
click at [1274, 580] on button "Next" at bounding box center [1259, 586] width 144 height 36
select select "25"
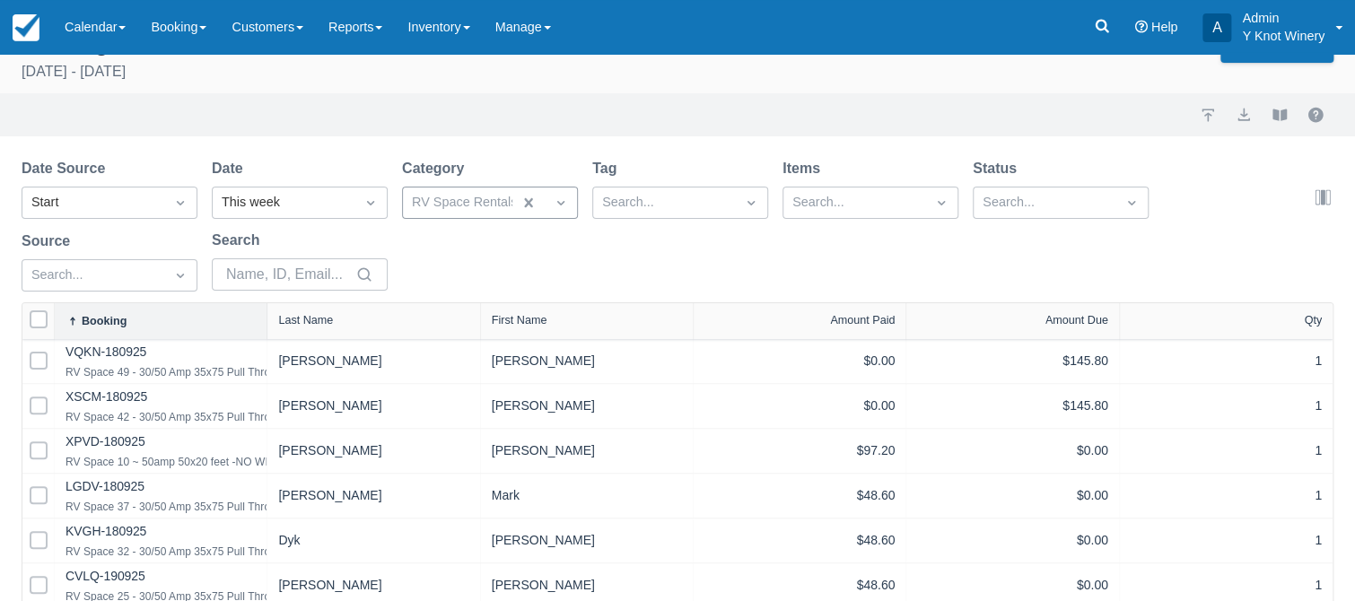
scroll to position [0, 0]
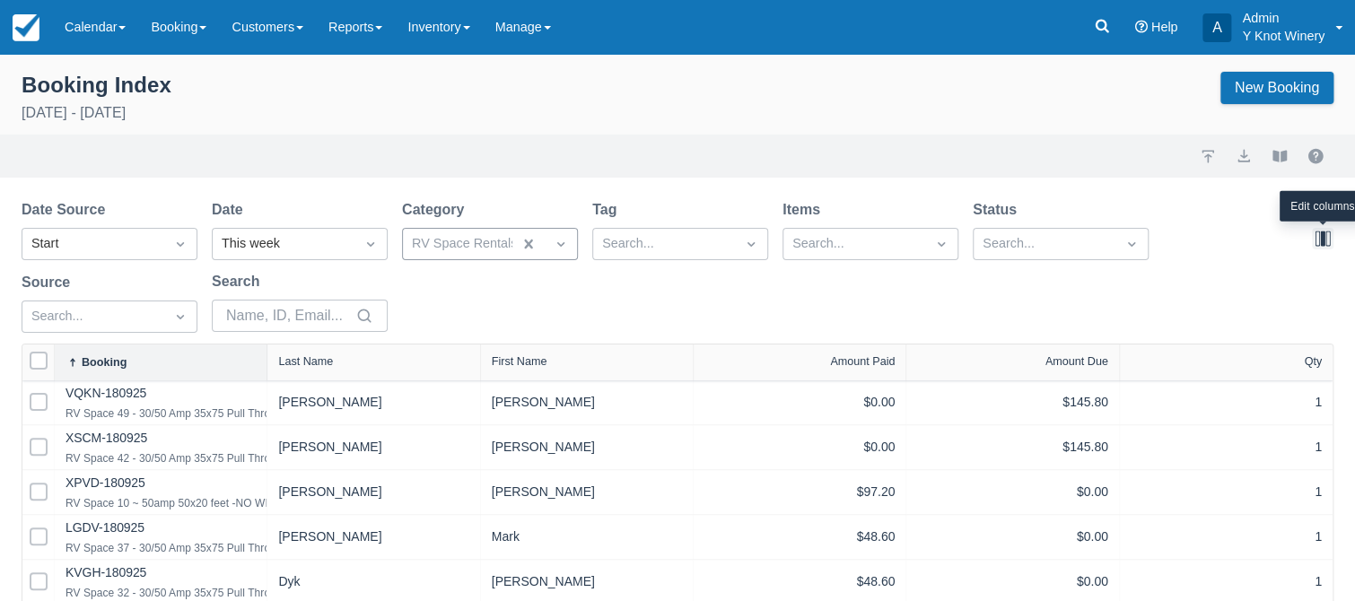
click at [1323, 241] on button "button" at bounding box center [1323, 239] width 22 height 22
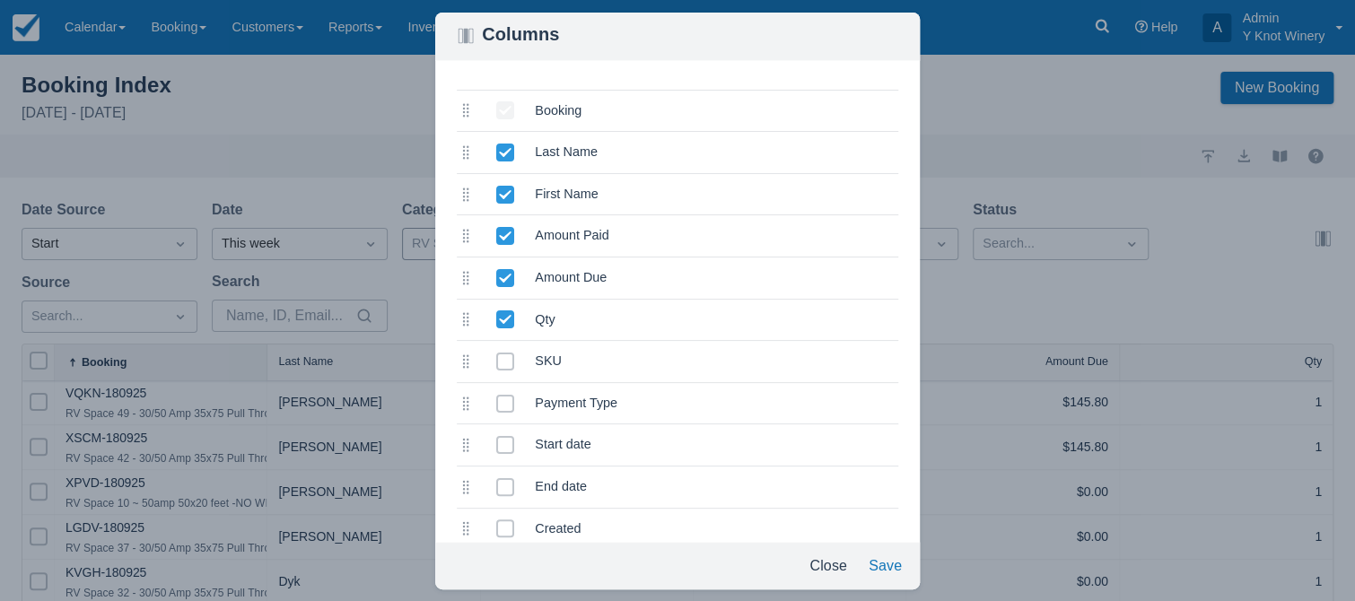
click at [503, 237] on icon at bounding box center [505, 236] width 12 height 9
click at [497, 232] on input "selected" at bounding box center [496, 231] width 1 height 1
click at [506, 282] on icon at bounding box center [505, 278] width 18 height 18
click at [497, 274] on input "selected" at bounding box center [496, 273] width 1 height 1
click at [512, 445] on span at bounding box center [505, 452] width 18 height 32
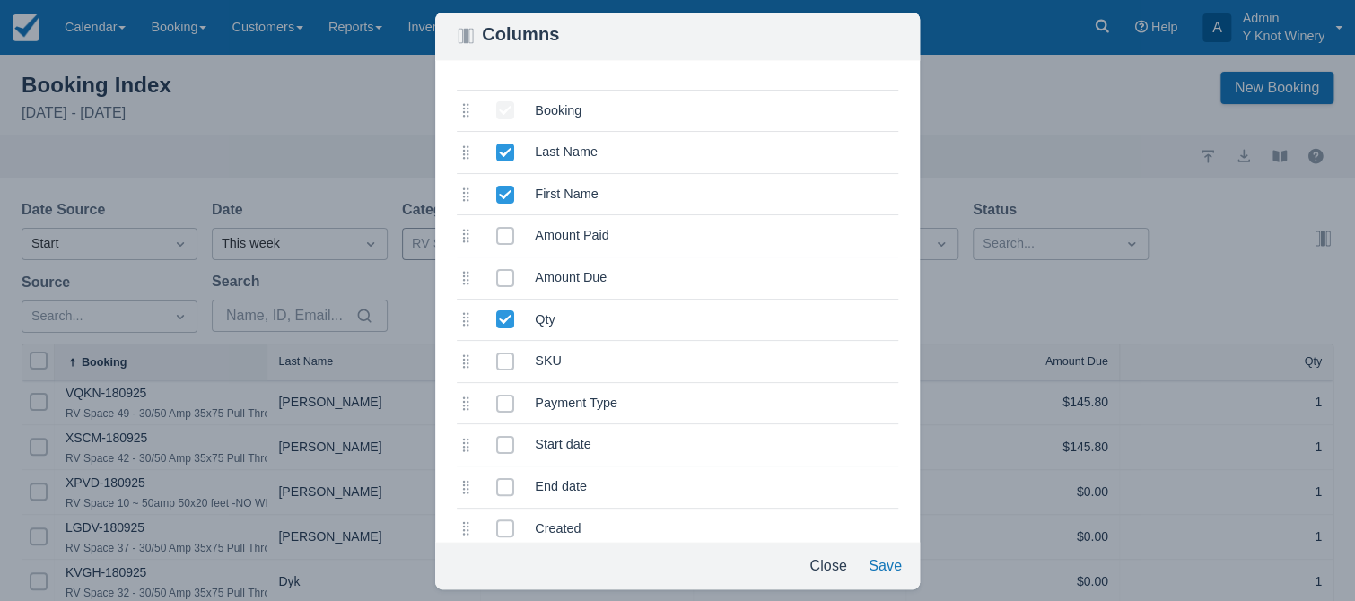
click at [497, 441] on input "selected" at bounding box center [496, 440] width 1 height 1
click at [503, 492] on span at bounding box center [505, 494] width 18 height 32
click at [497, 483] on input "selected" at bounding box center [496, 482] width 1 height 1
click at [885, 569] on button "Save" at bounding box center [886, 566] width 48 height 32
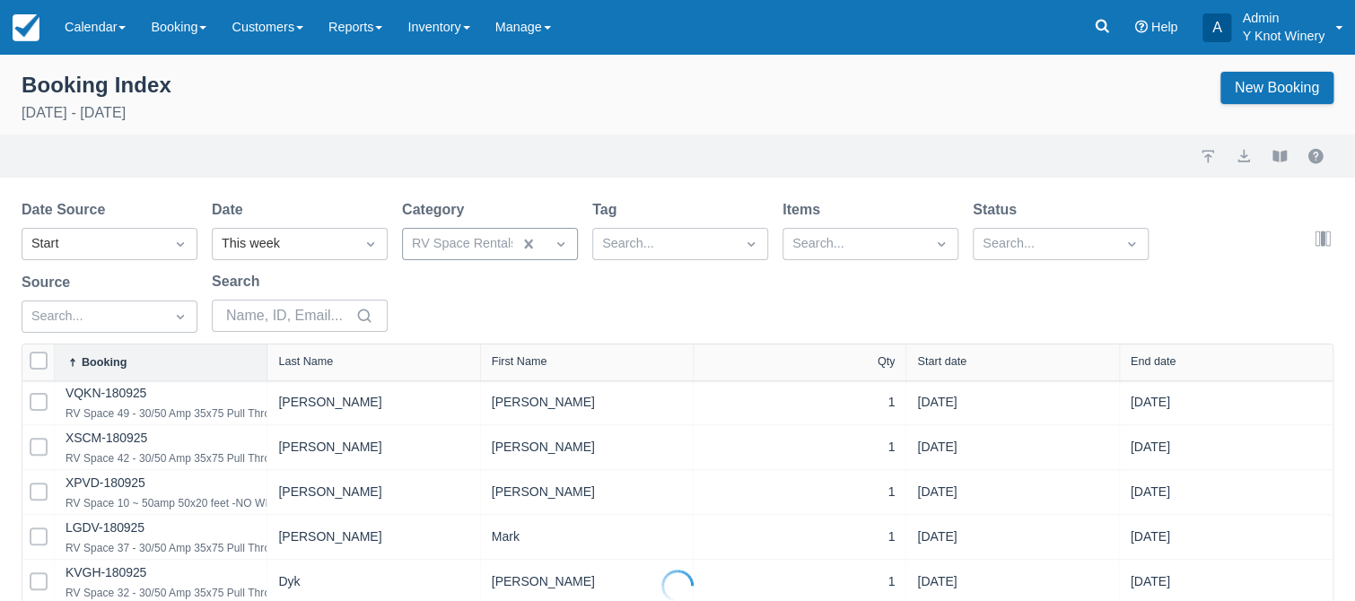
select select "25"
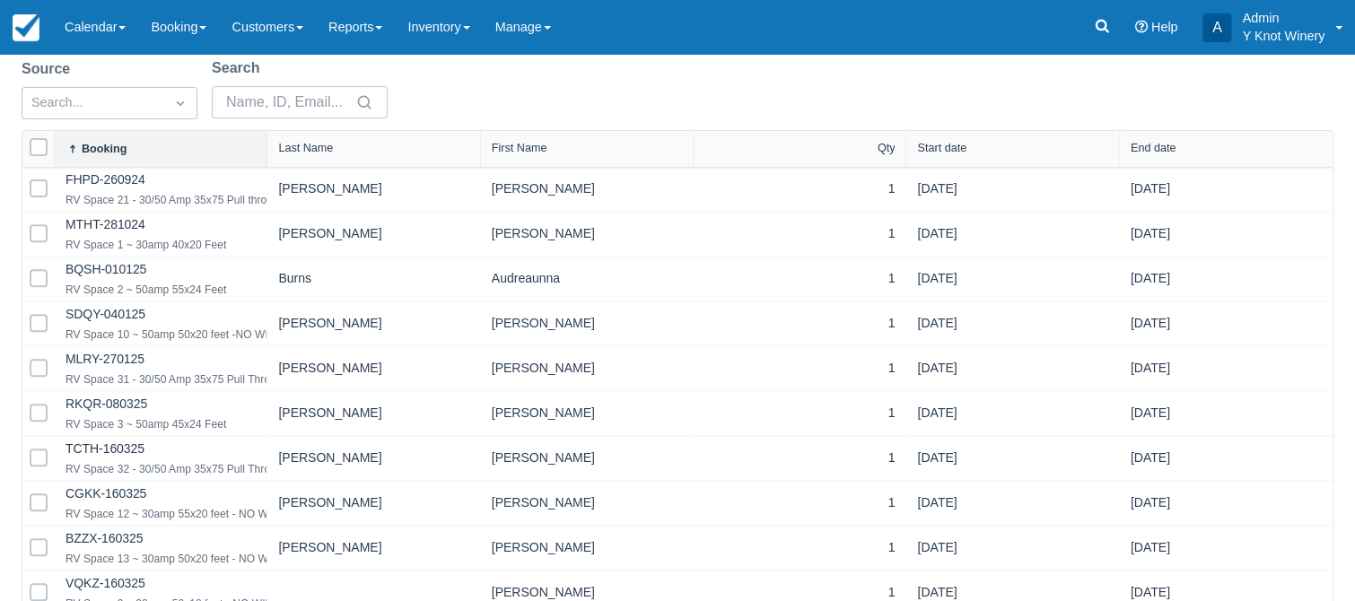
scroll to position [173, 0]
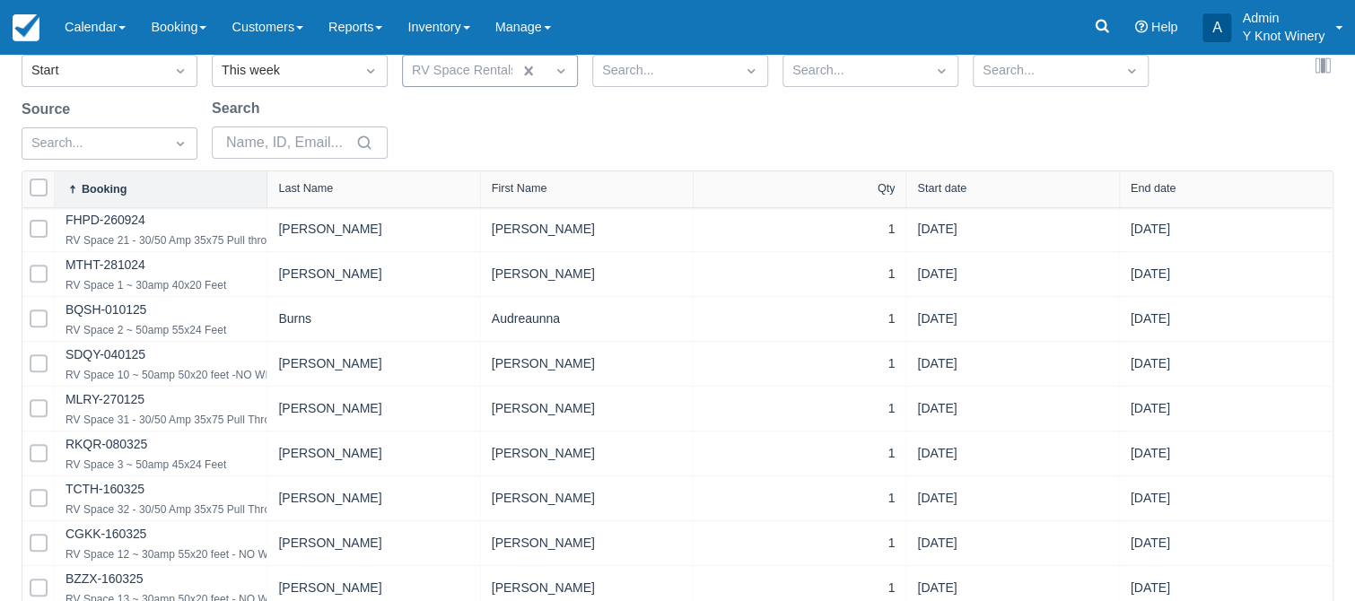
click at [947, 190] on div "Start date" at bounding box center [941, 188] width 49 height 13
select select "25"
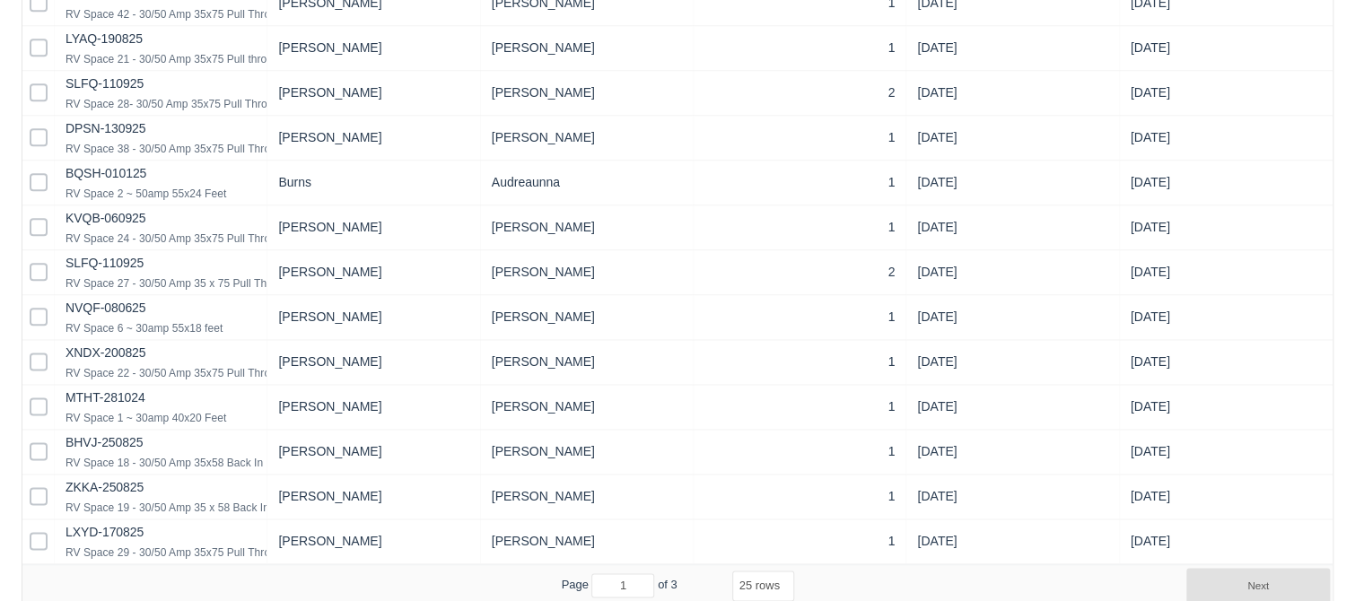
scroll to position [0, 0]
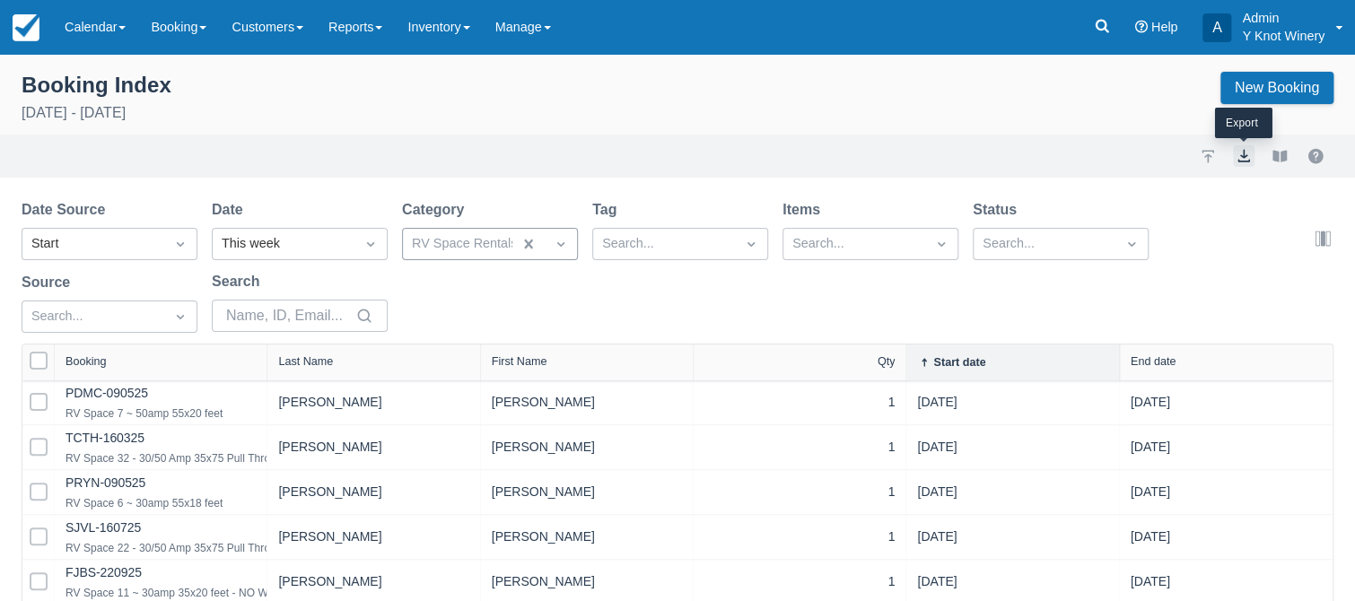
click at [1242, 160] on button "export" at bounding box center [1244, 156] width 22 height 22
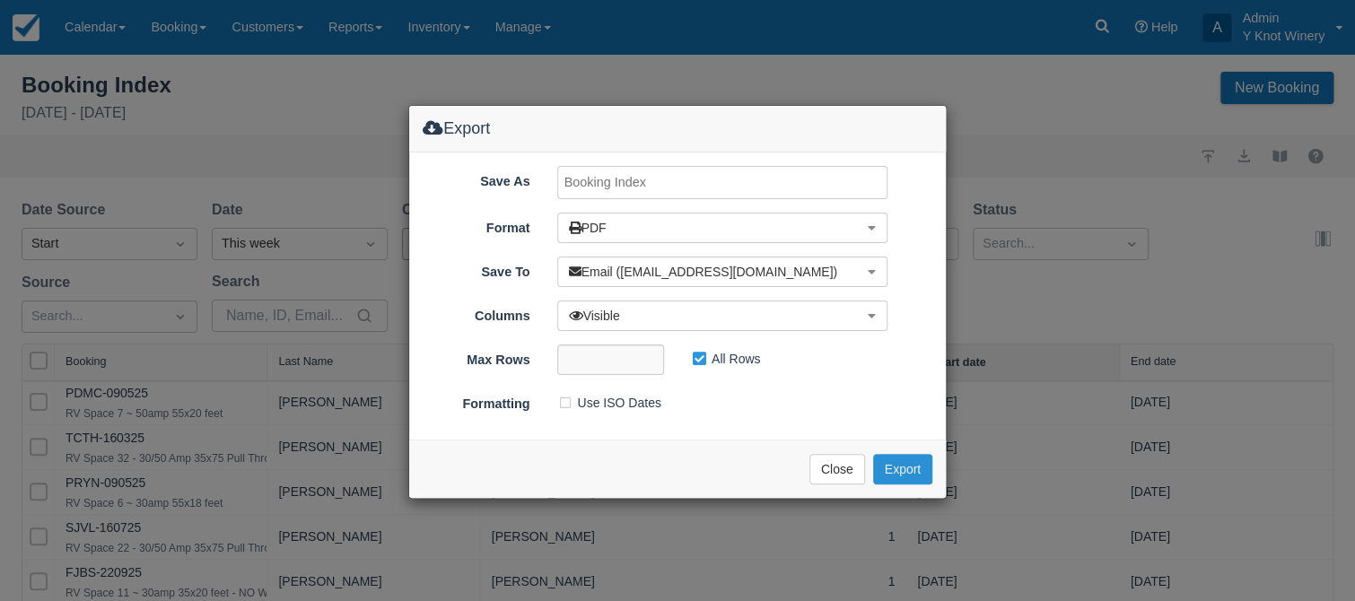
click at [895, 461] on button "Export" at bounding box center [902, 469] width 59 height 31
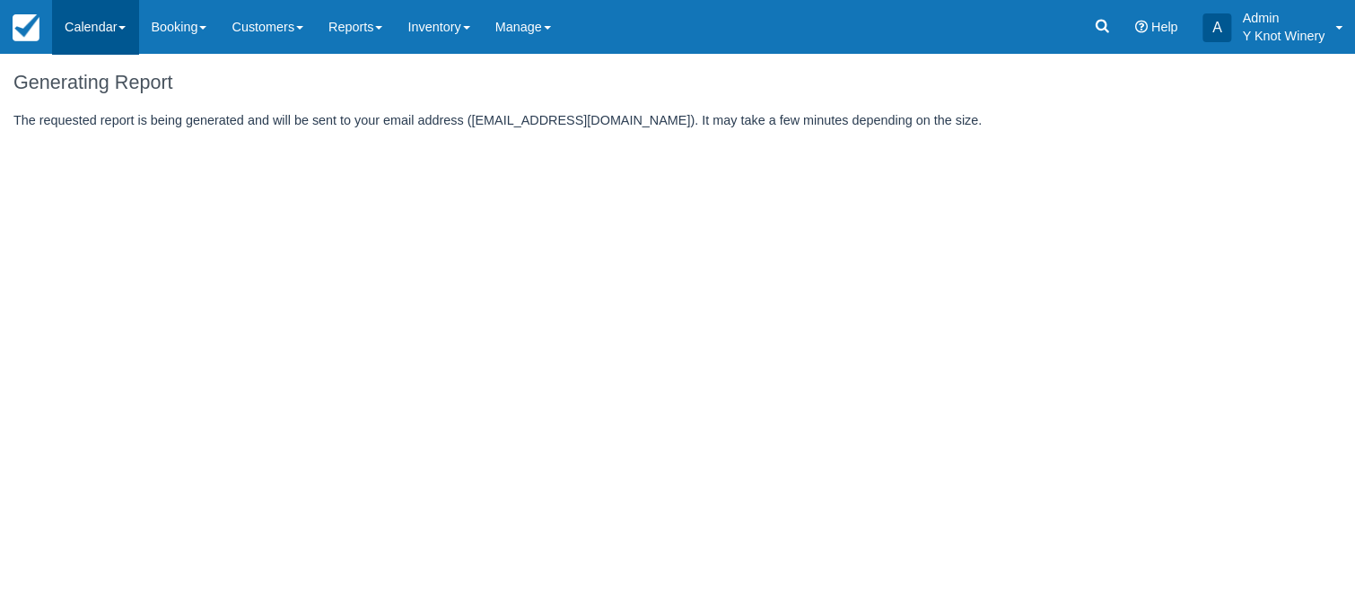
click at [125, 25] on link "Calendar" at bounding box center [95, 27] width 86 height 54
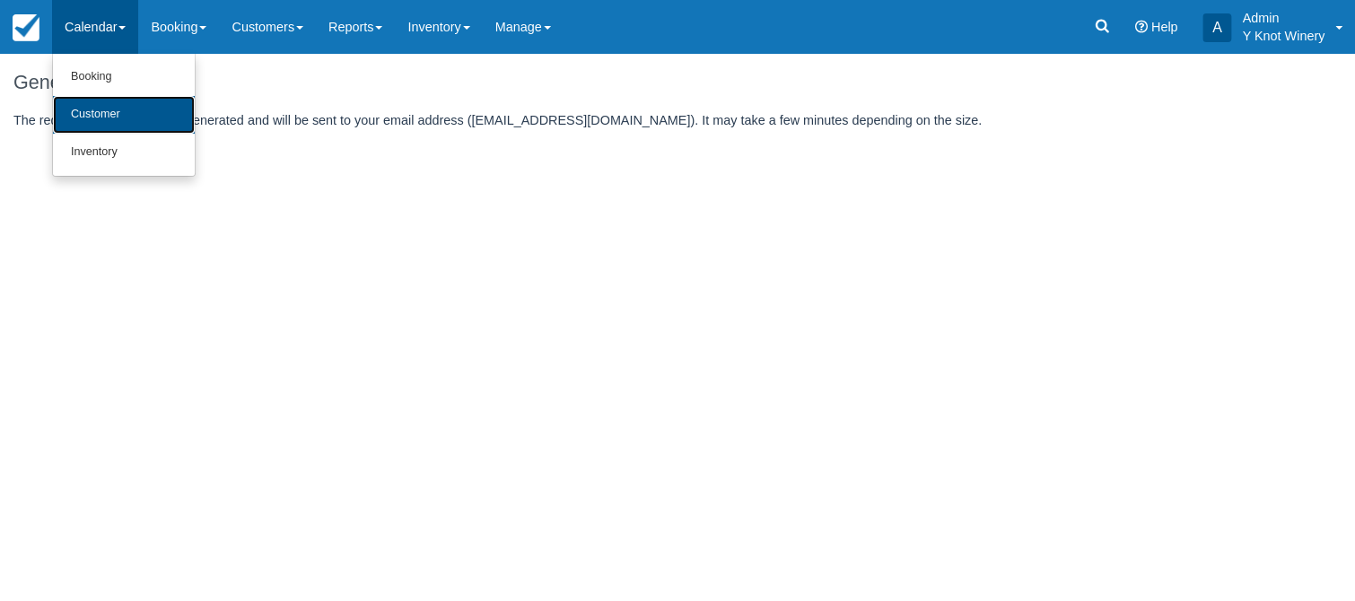
click at [123, 111] on link "Customer" at bounding box center [124, 115] width 142 height 38
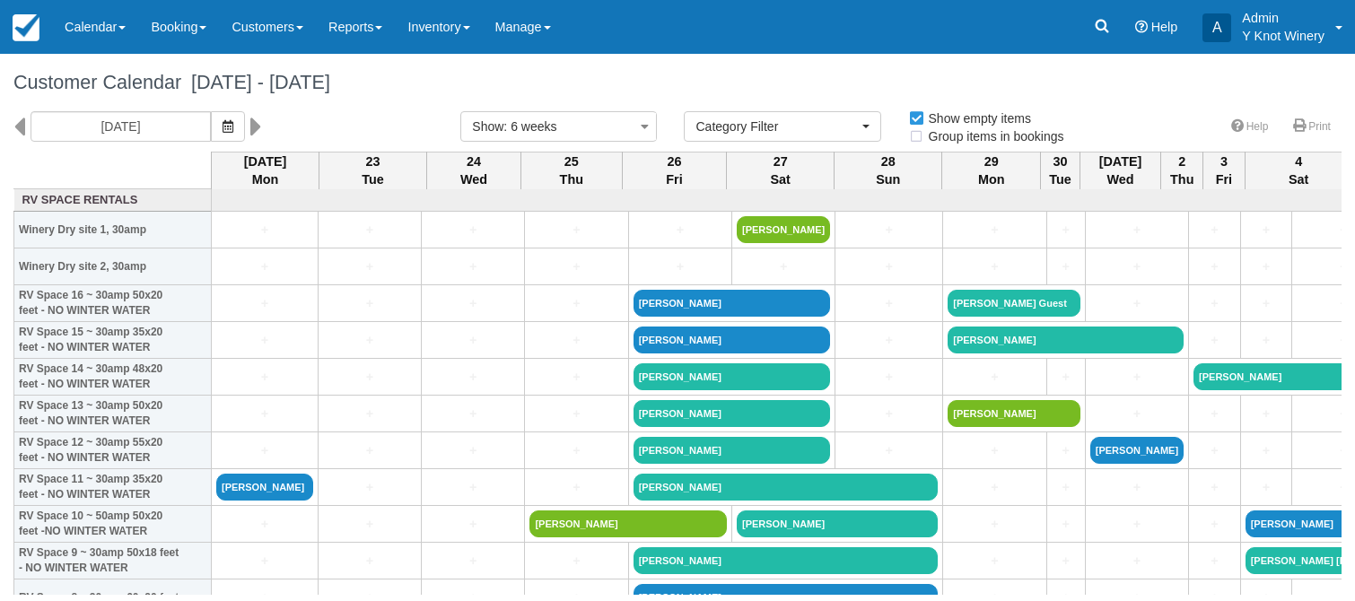
select select
click at [250, 125] on icon at bounding box center [256, 126] width 12 height 31
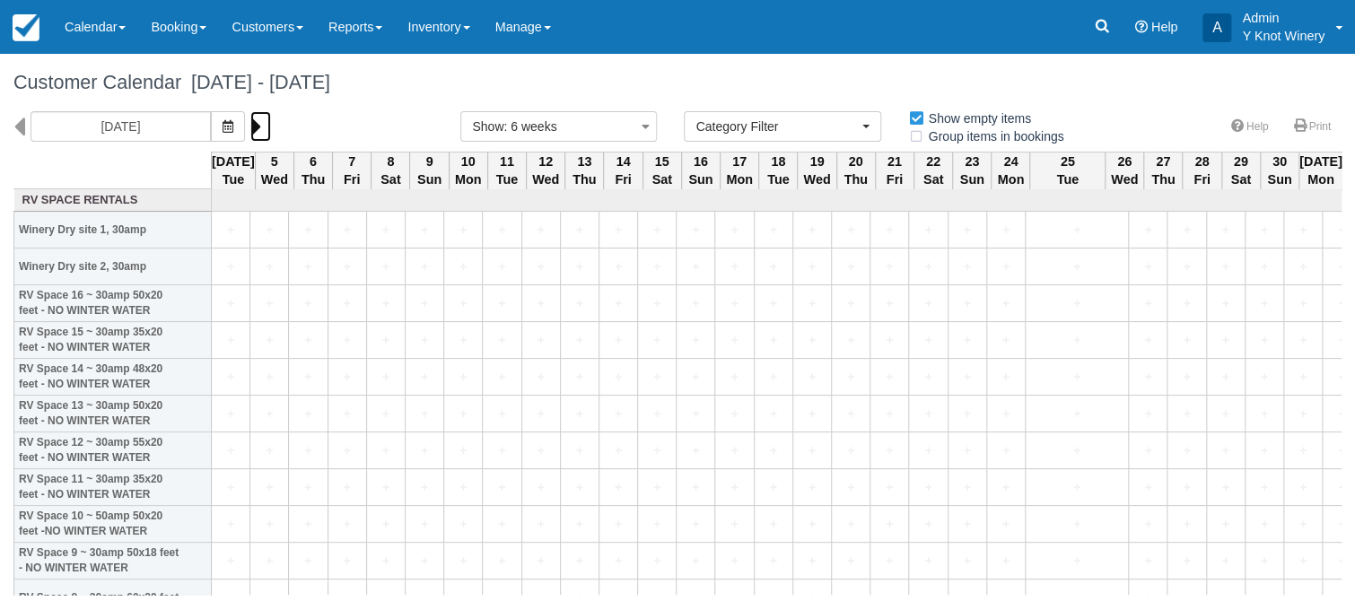
click at [250, 125] on icon at bounding box center [256, 126] width 12 height 31
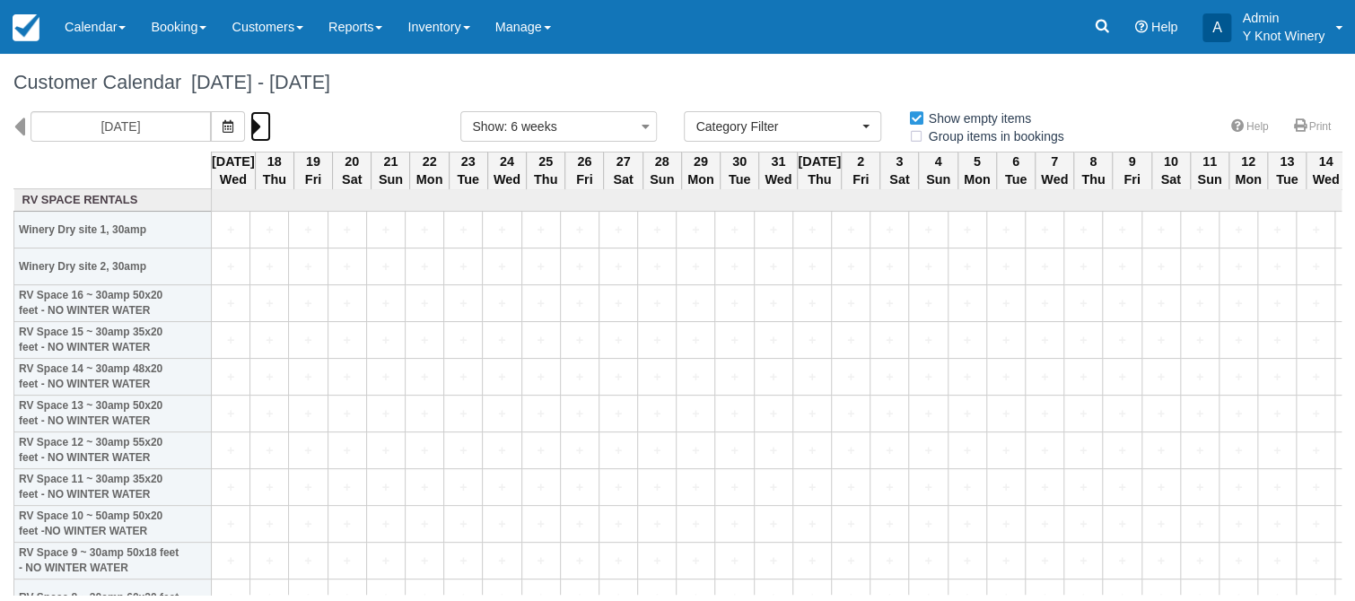
click at [250, 125] on icon at bounding box center [256, 126] width 12 height 31
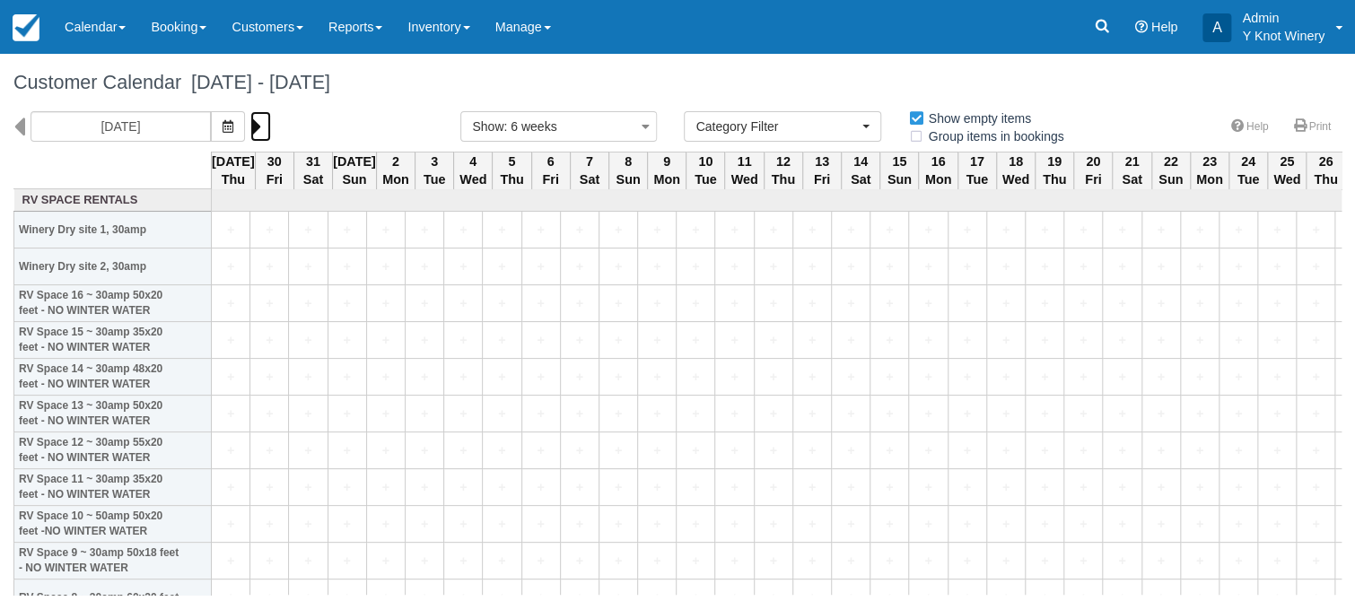
click at [250, 125] on icon at bounding box center [256, 126] width 12 height 31
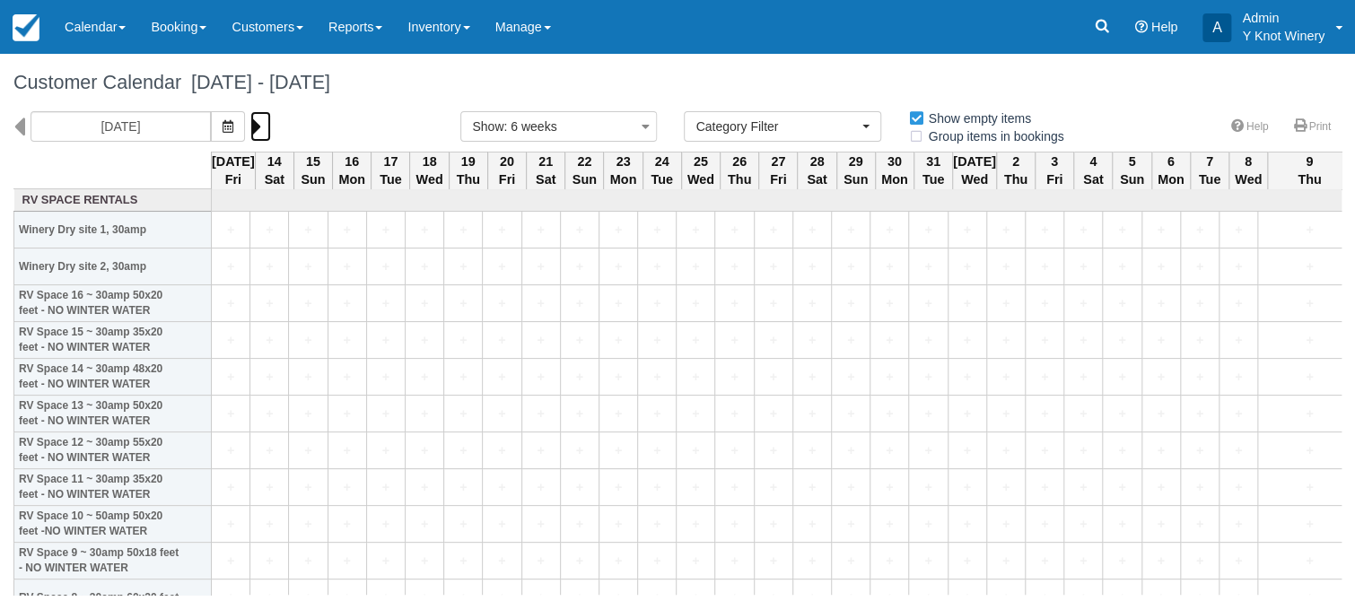
click at [250, 125] on icon at bounding box center [256, 126] width 12 height 31
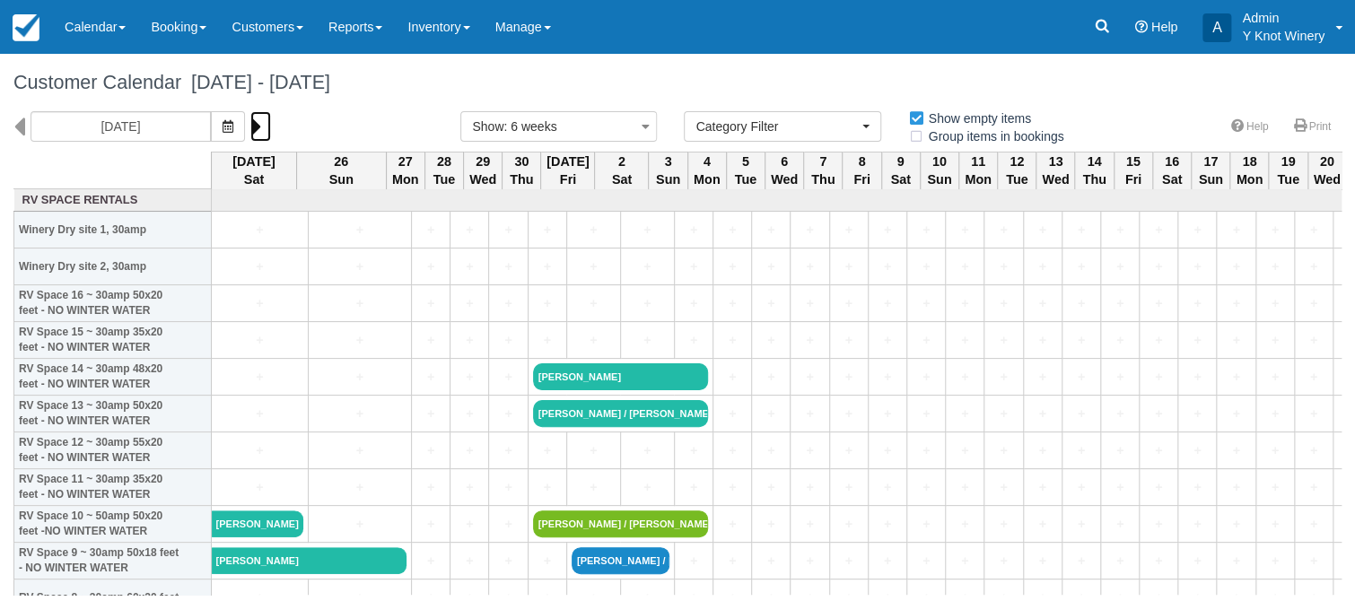
click at [250, 125] on icon at bounding box center [256, 126] width 12 height 31
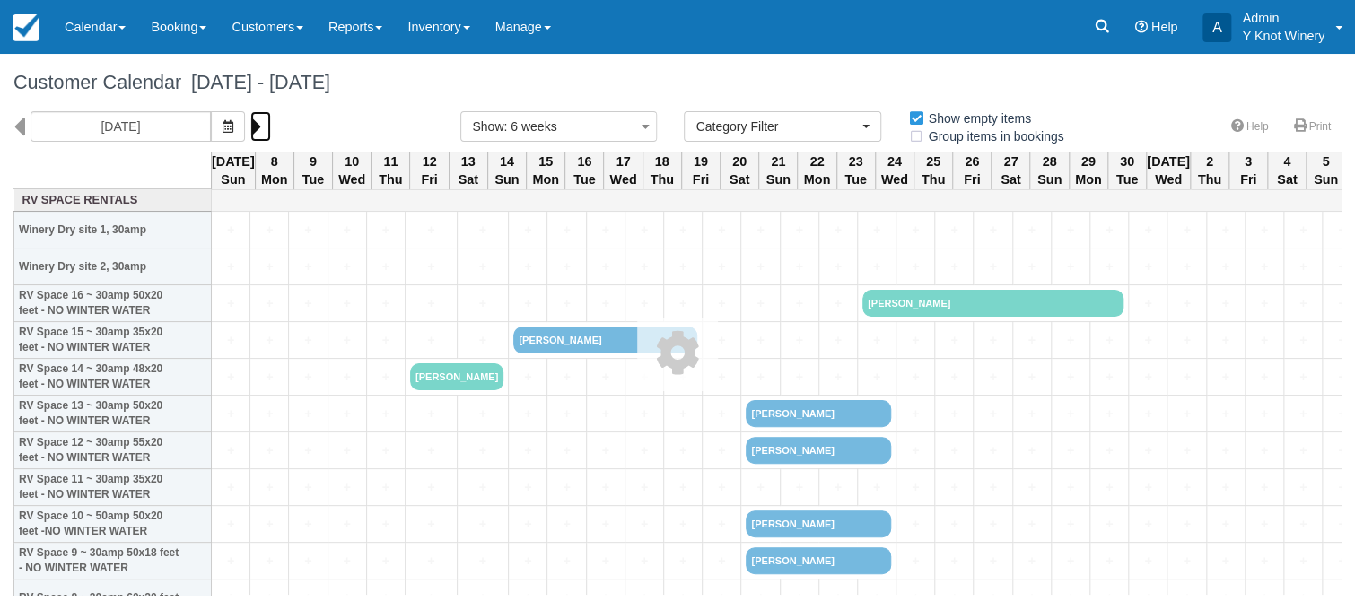
click at [250, 125] on icon at bounding box center [256, 126] width 12 height 31
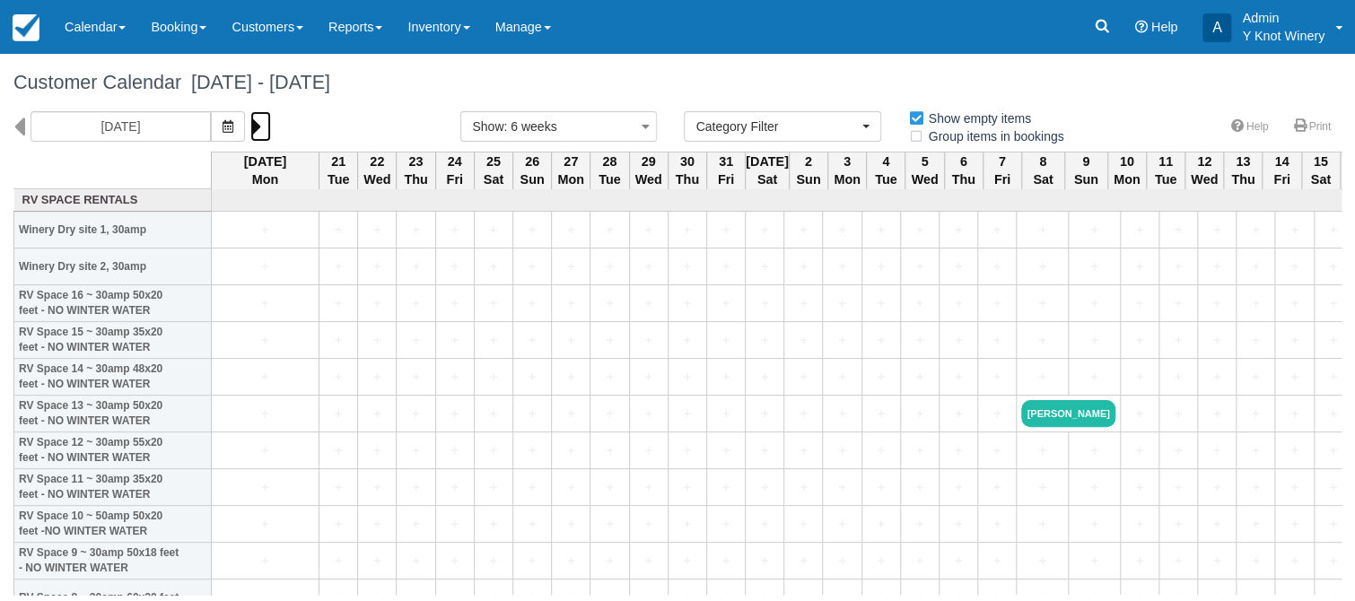
click at [250, 125] on icon at bounding box center [256, 126] width 12 height 31
type input "09/01/26"
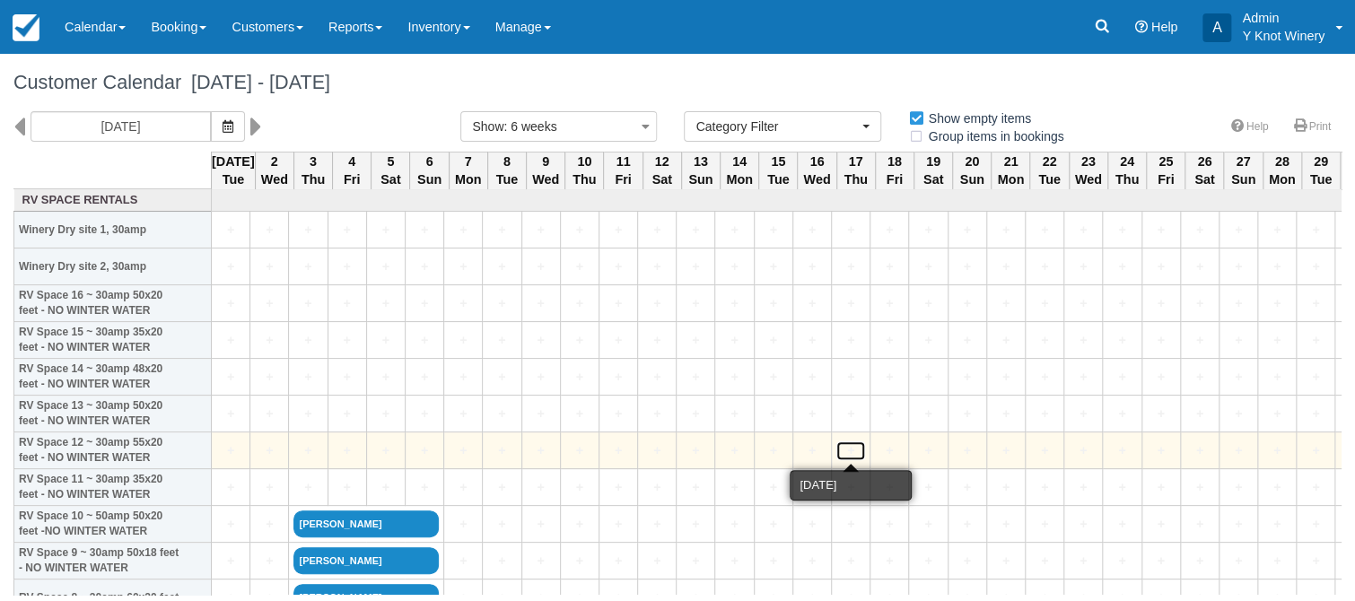
click at [856, 451] on link "+" at bounding box center [850, 451] width 29 height 19
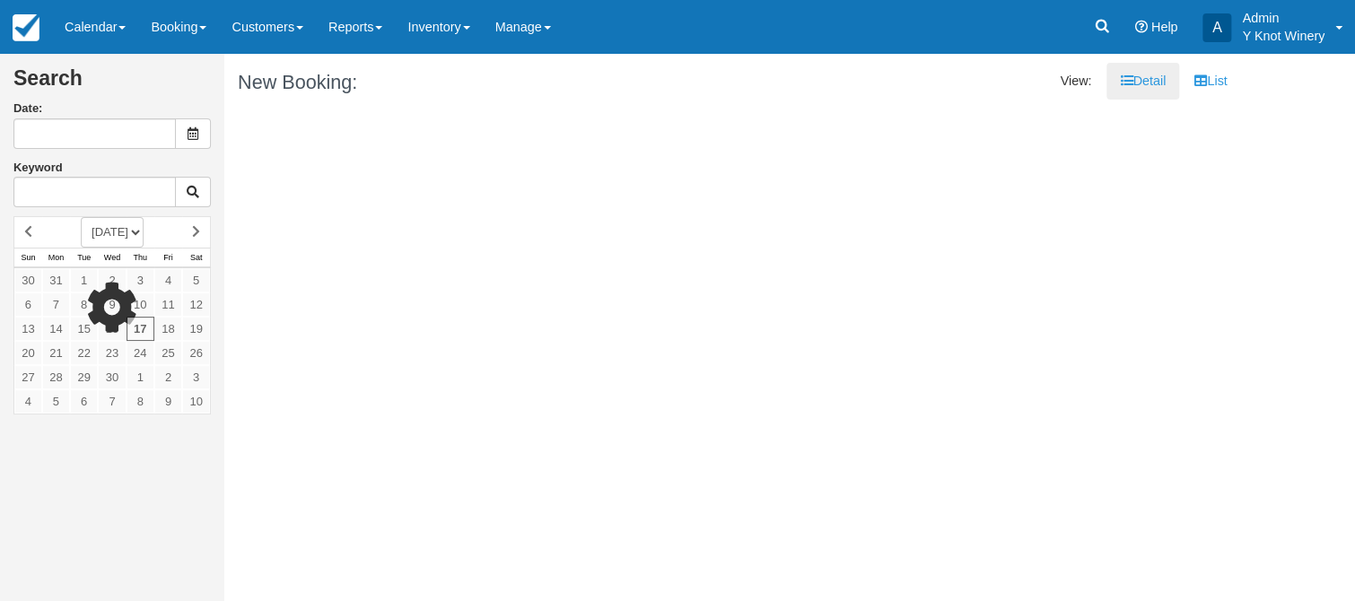
type input "[DATE]"
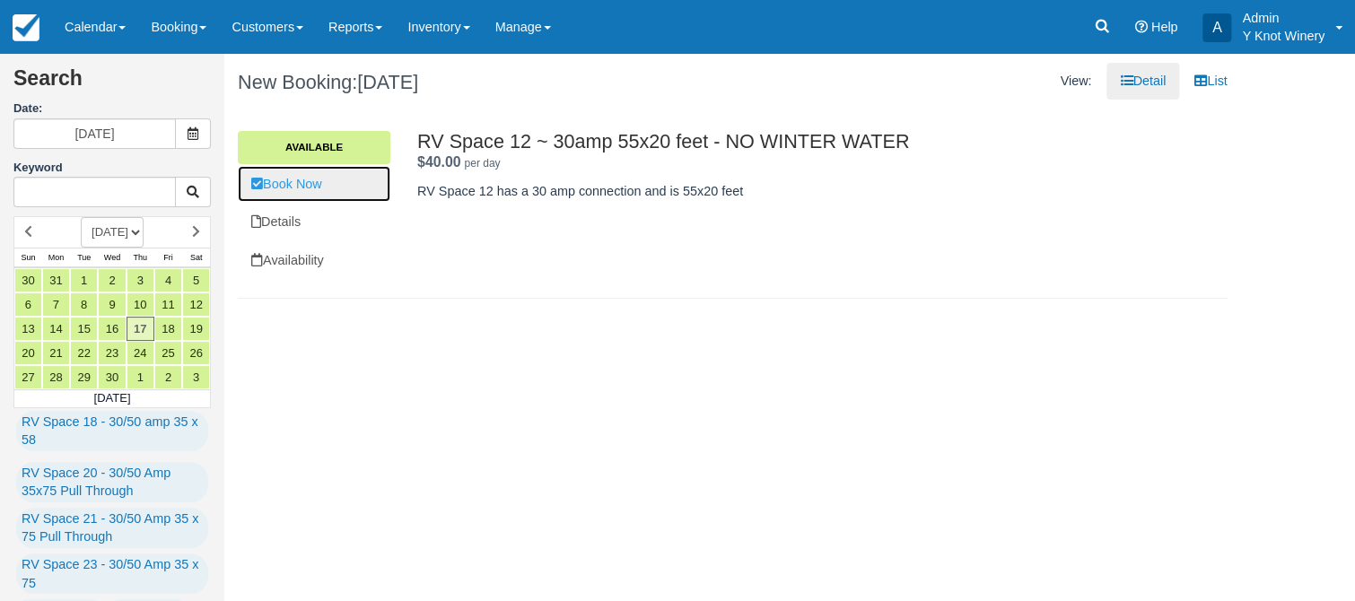
click at [325, 191] on link "Book Now" at bounding box center [314, 184] width 153 height 37
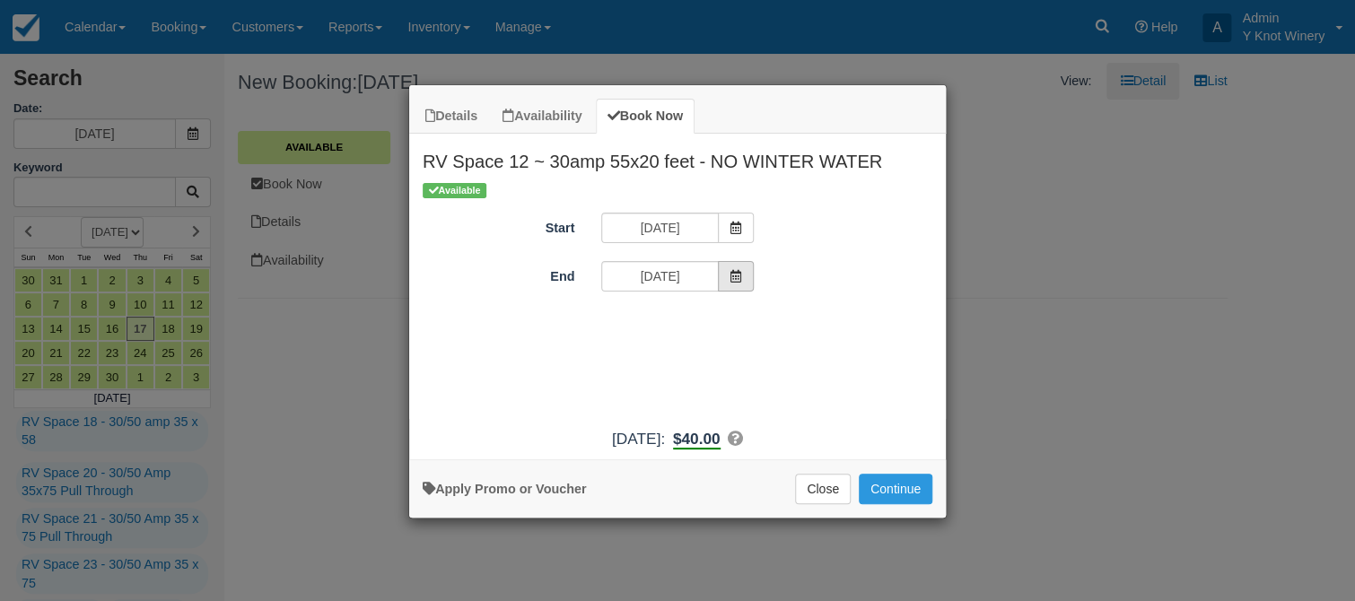
click at [748, 278] on span "Item Modal" at bounding box center [736, 276] width 36 height 31
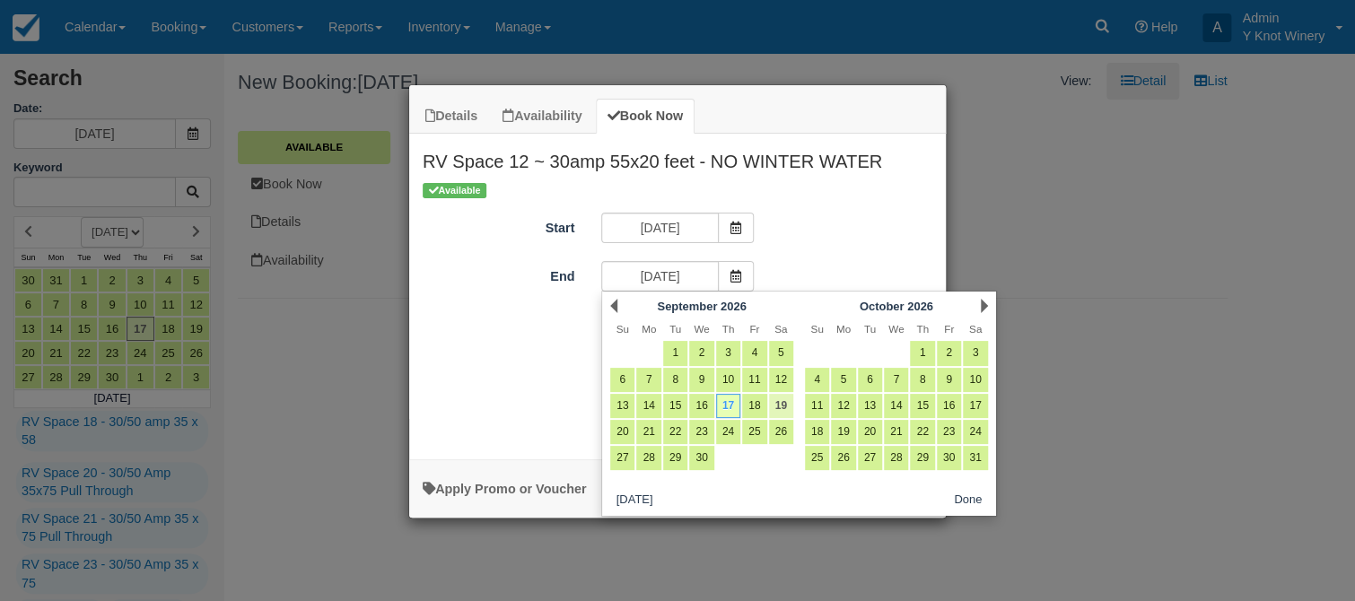
click at [781, 404] on link "19" at bounding box center [781, 406] width 24 height 24
type input "[DATE]"
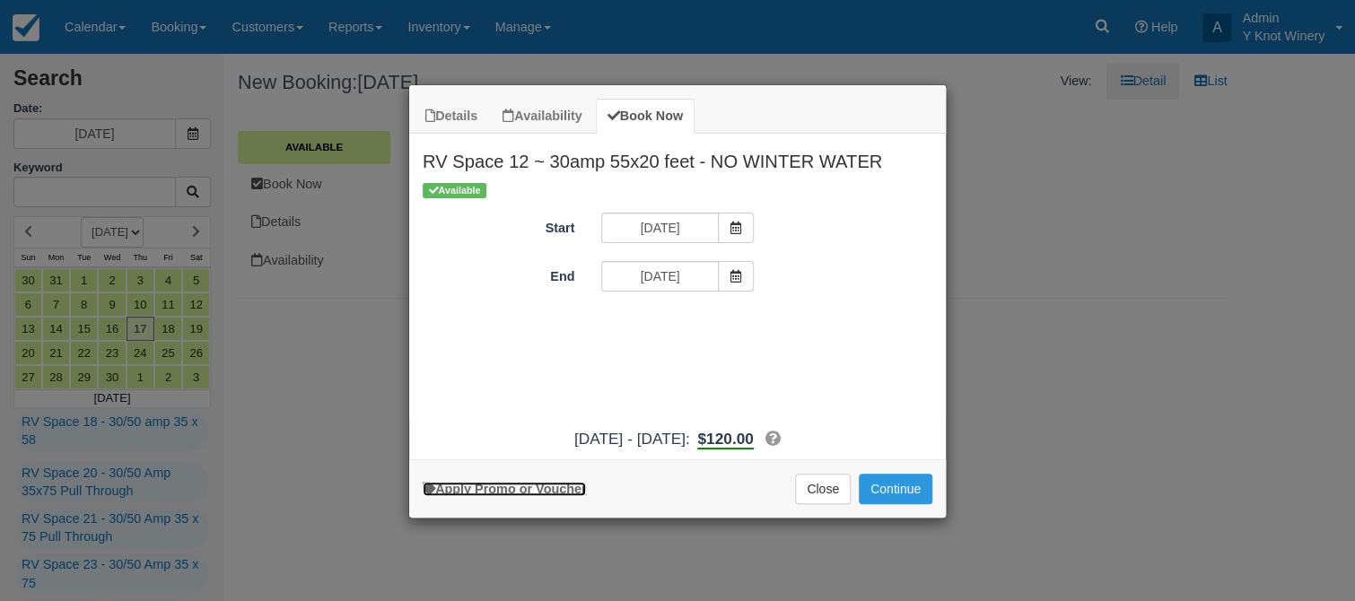
click at [547, 486] on link "Apply Promo or Voucher" at bounding box center [504, 489] width 163 height 14
type input "GRP"
click at [801, 326] on button "Apply" at bounding box center [792, 324] width 45 height 23
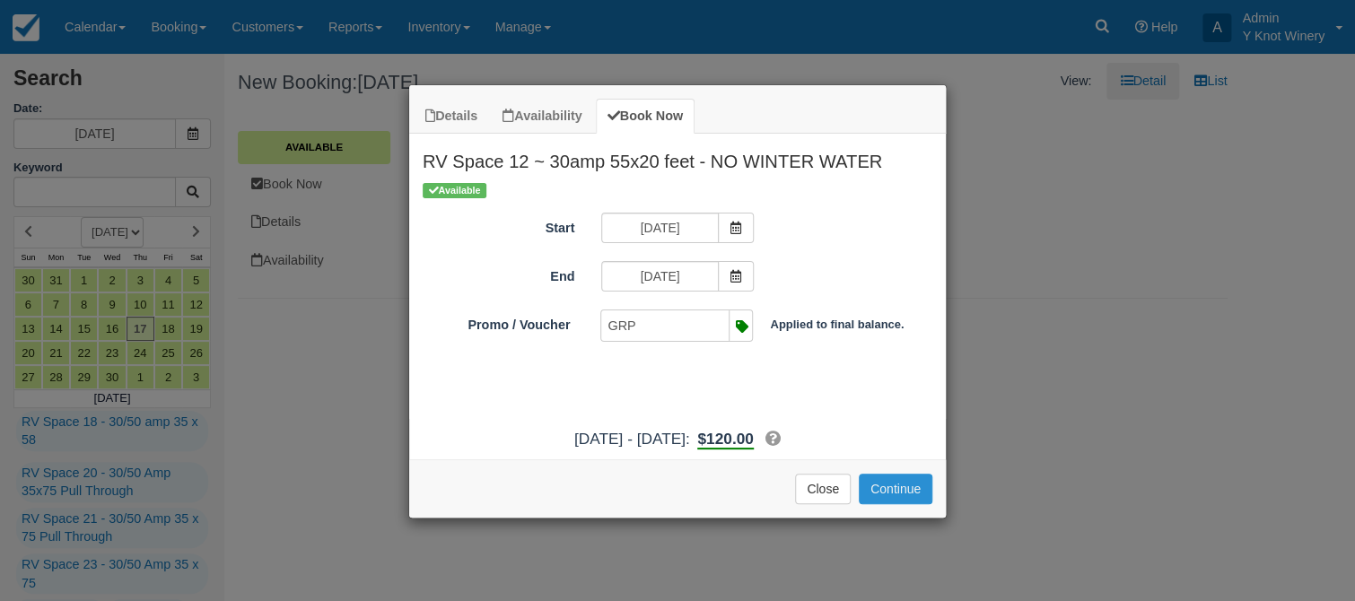
click at [896, 492] on button "Continue" at bounding box center [896, 489] width 74 height 31
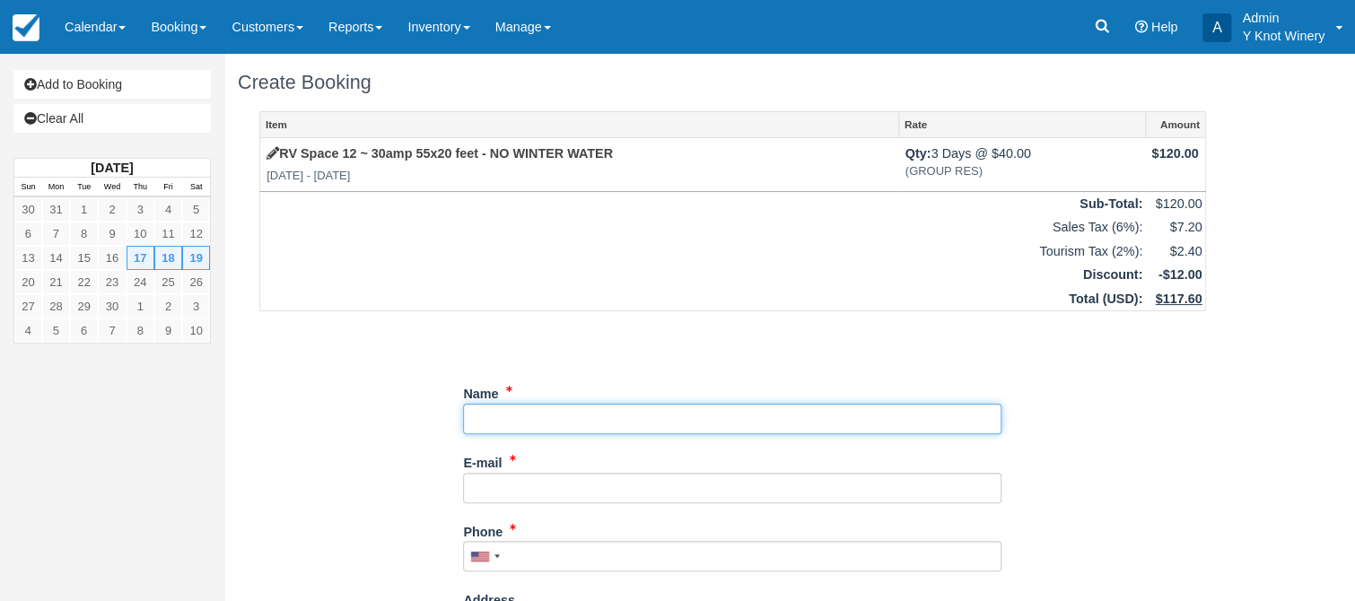
click at [502, 418] on input "Name" at bounding box center [732, 419] width 539 height 31
type input "[PERSON_NAME]"
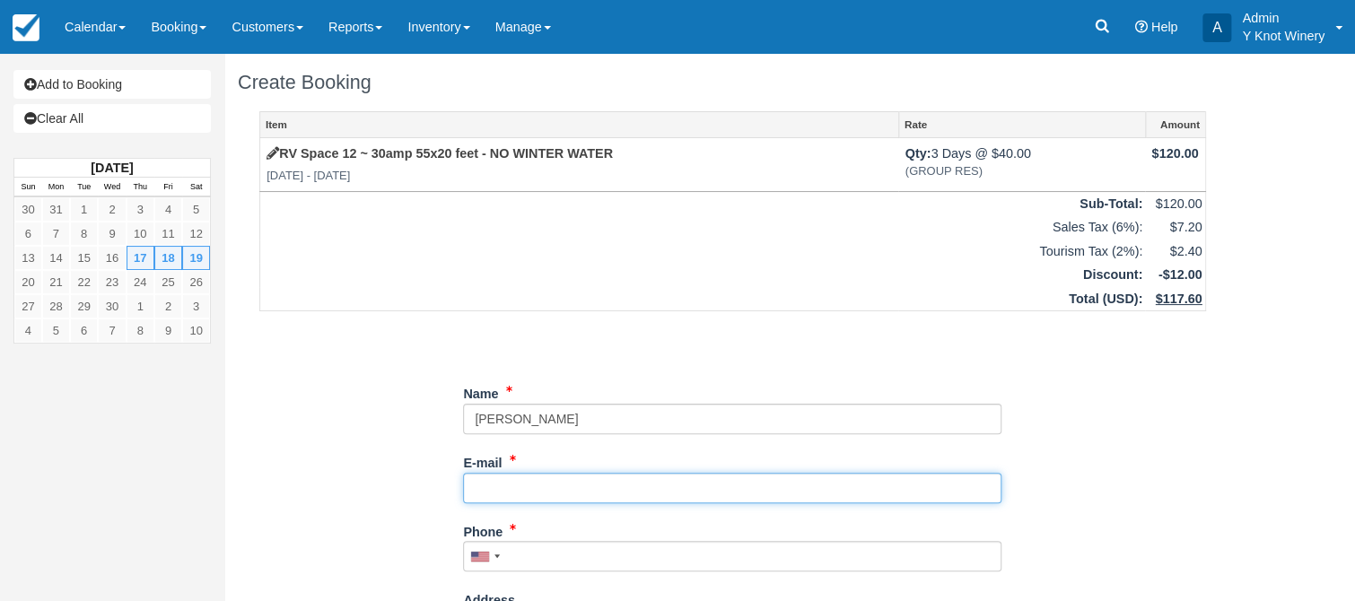
click at [491, 488] on input "E-mail" at bounding box center [732, 488] width 539 height 31
type input "[EMAIL_ADDRESS][DOMAIN_NAME]"
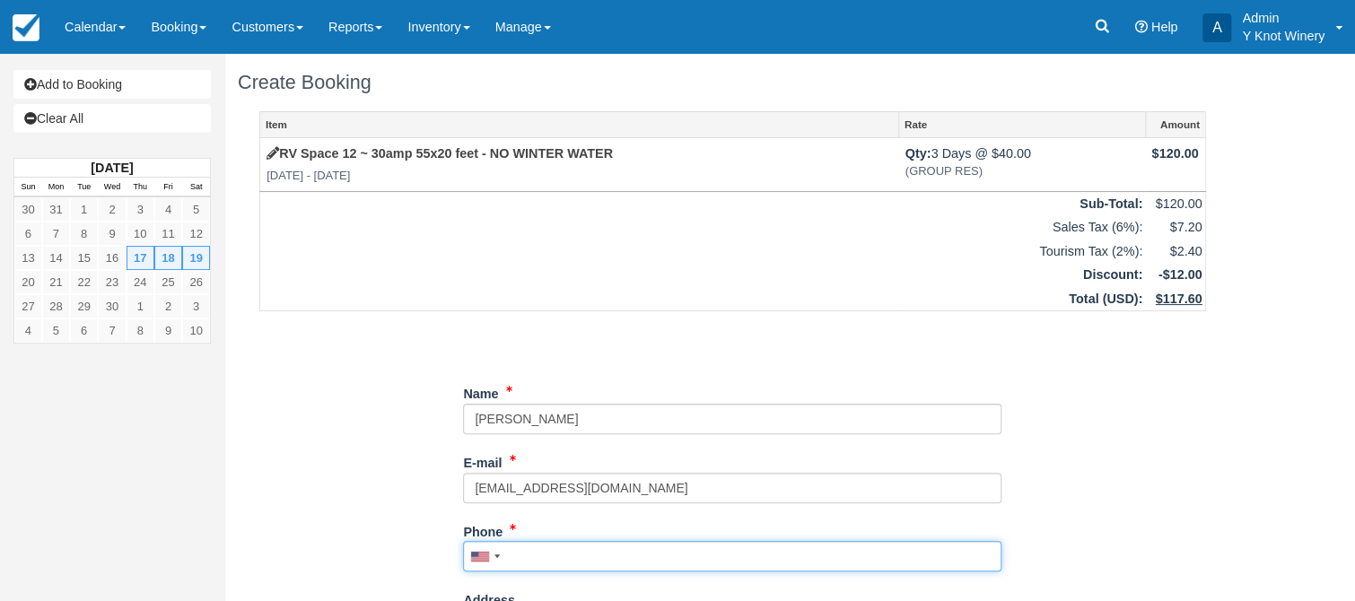
click at [553, 554] on input "Phone" at bounding box center [732, 556] width 539 height 31
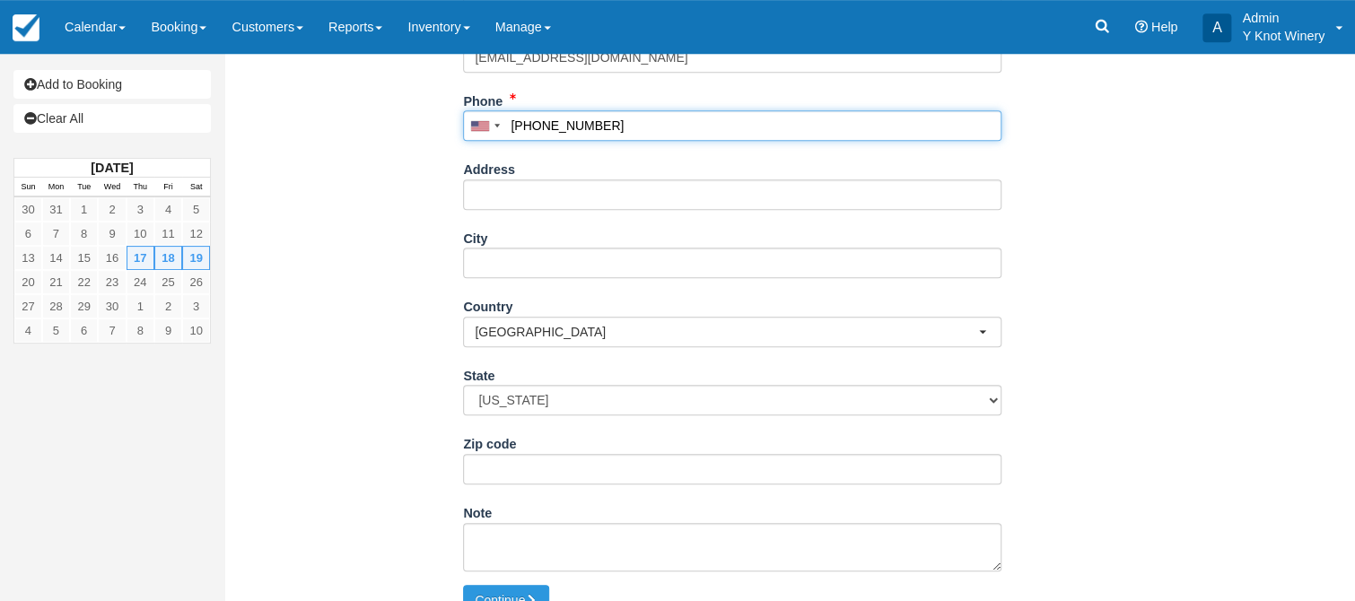
scroll to position [461, 0]
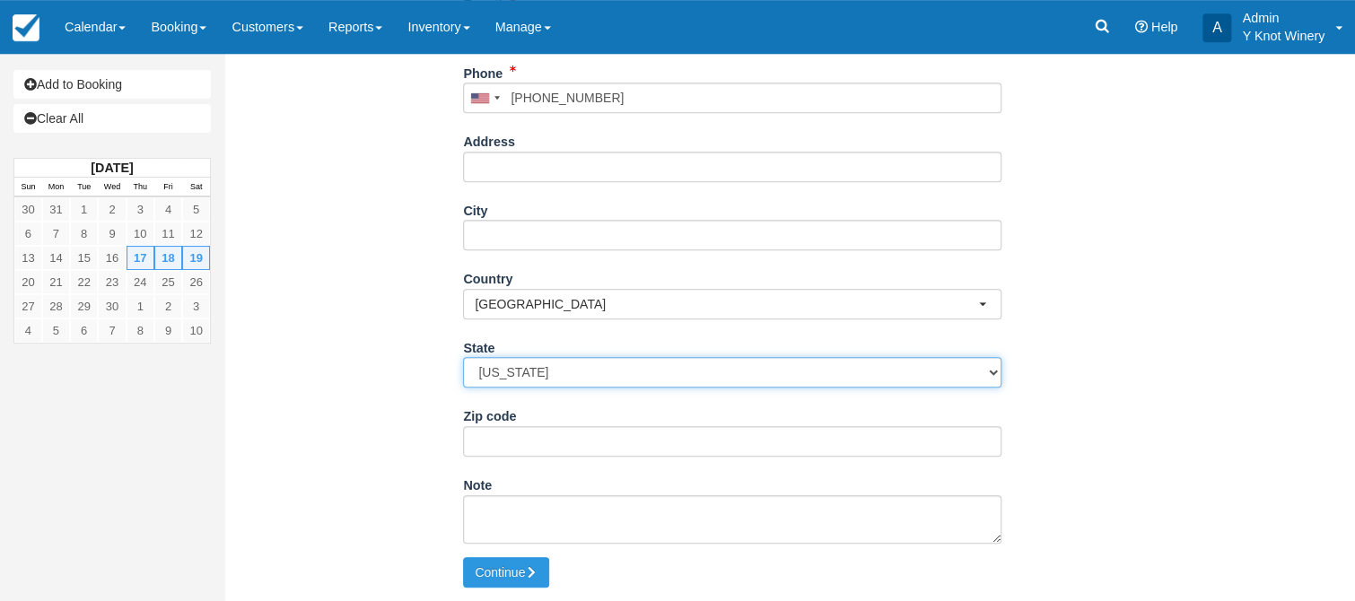
type input "(208) 841-6148"
click at [463, 357] on select "Alabama Alaska Arizona Arkansas California Colorado Connecticut Delaware Florid…" at bounding box center [732, 372] width 539 height 31
select select "ID"
click option "[US_STATE]" at bounding box center [0, 0] width 0 height 0
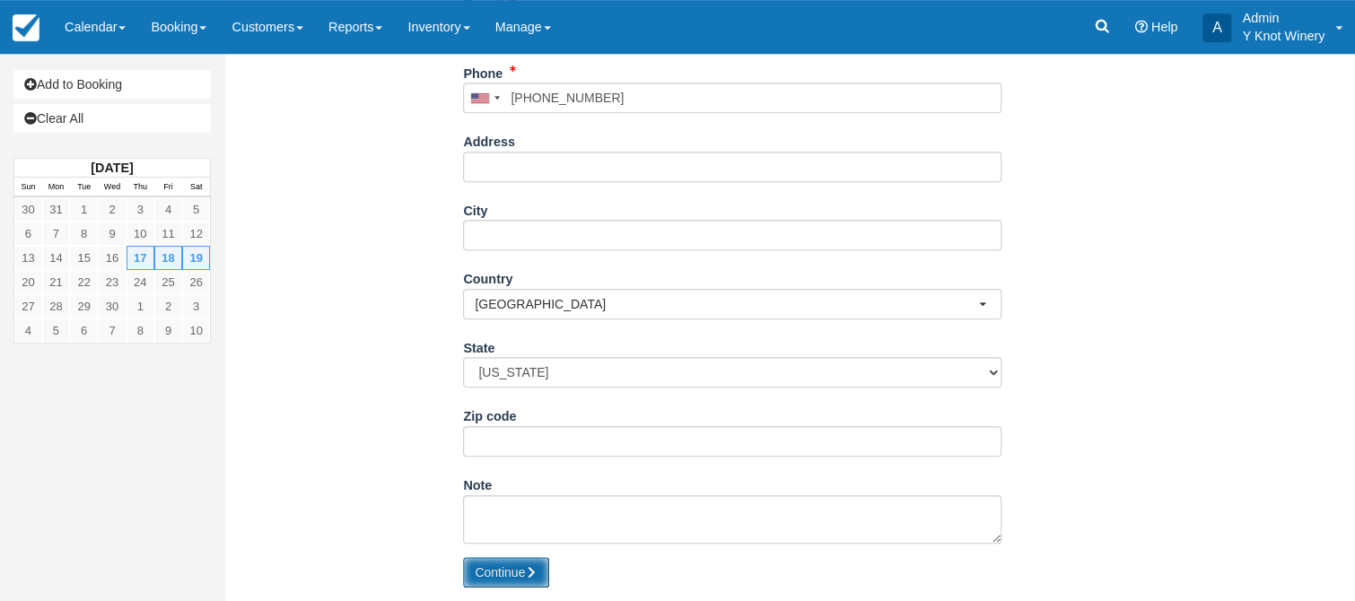
click at [500, 574] on button "Continue" at bounding box center [506, 572] width 86 height 31
type input "[PHONE_NUMBER]"
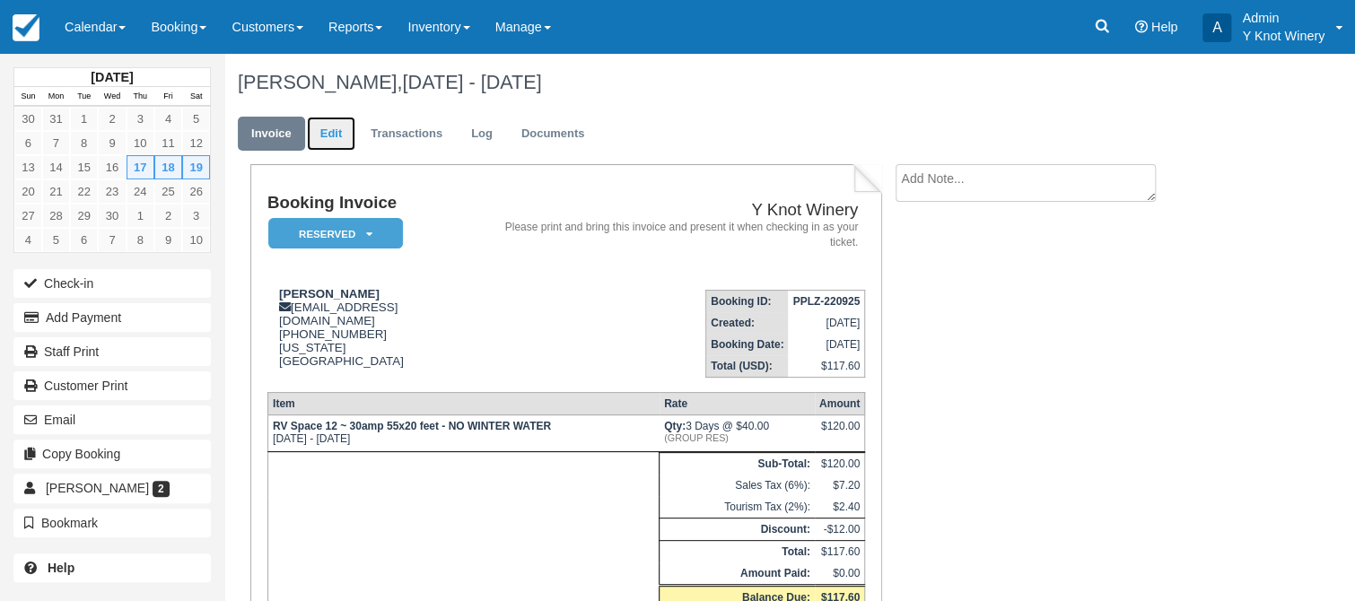
click at [326, 120] on link "Edit" at bounding box center [331, 134] width 48 height 35
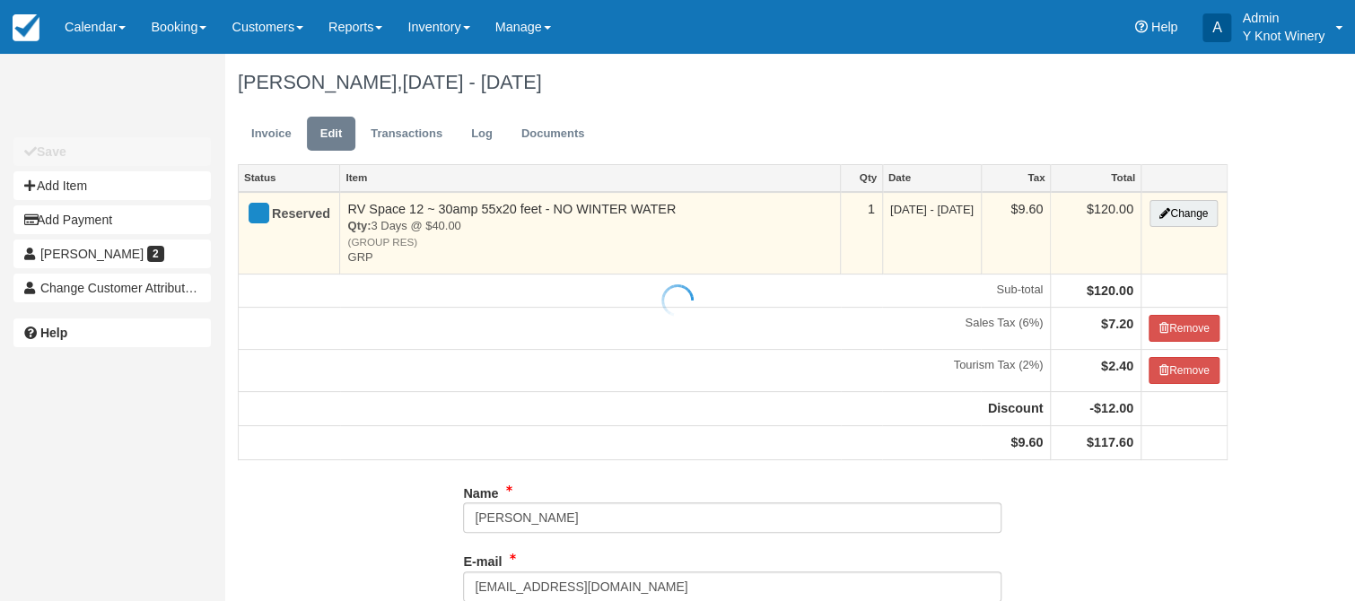
type input "[PHONE_NUMBER]"
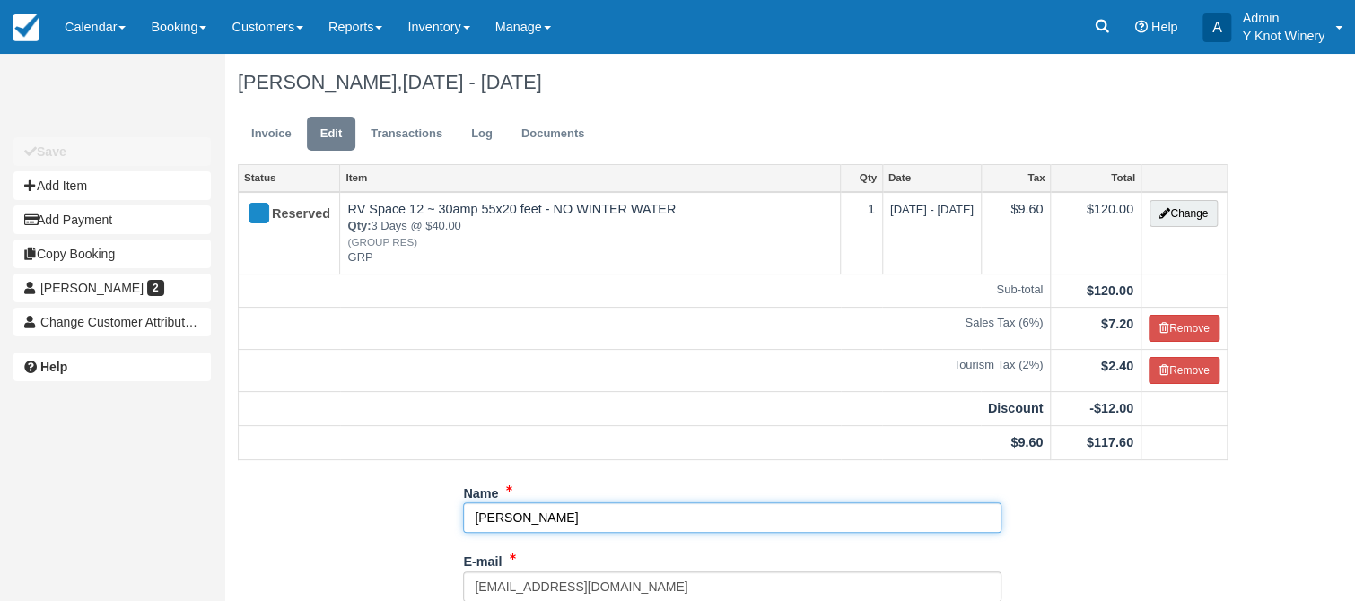
click at [540, 514] on input "[PERSON_NAME]" at bounding box center [732, 518] width 539 height 31
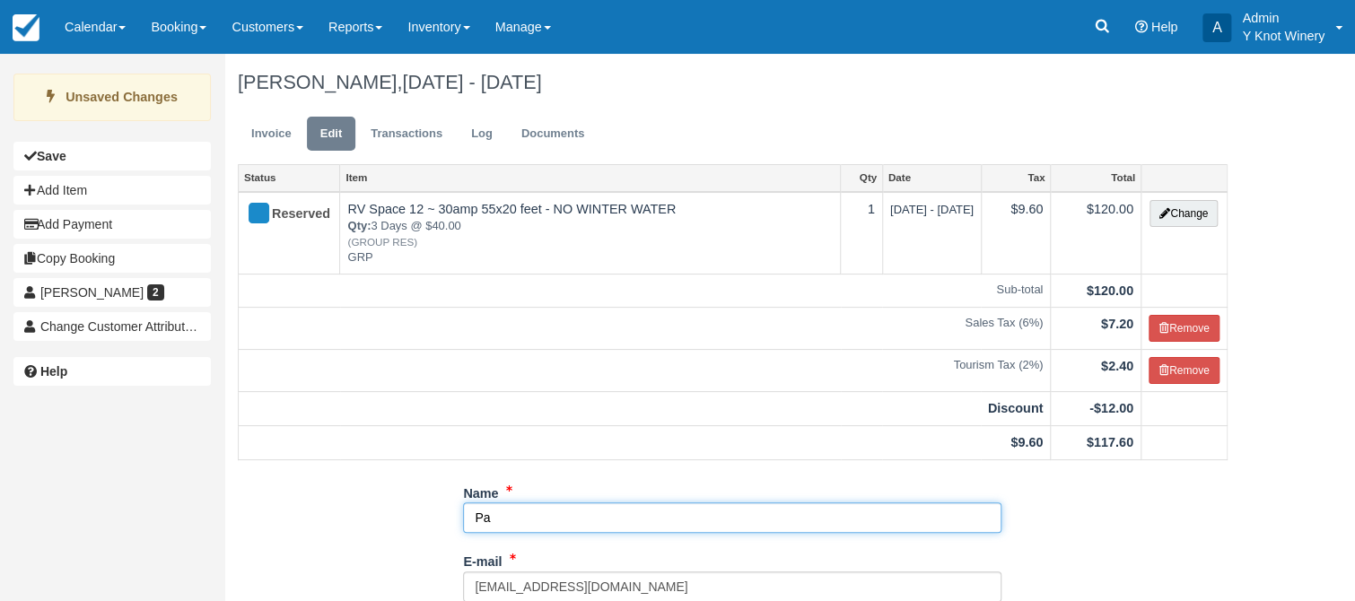
type input "P"
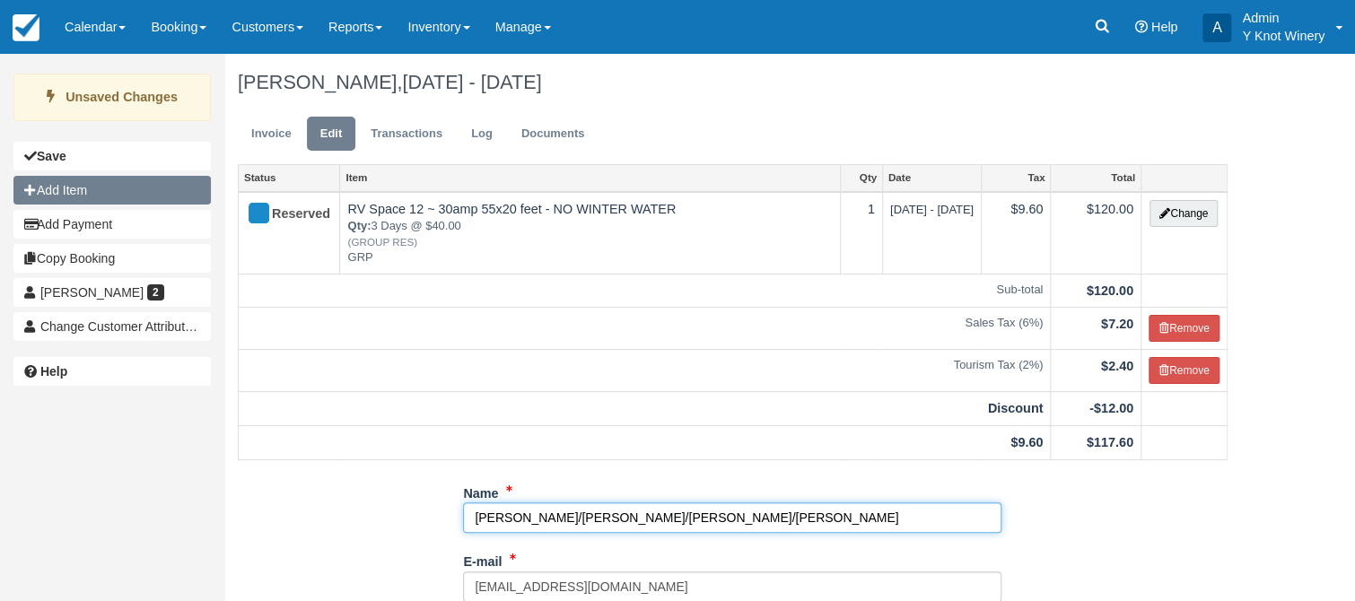
type input "[PERSON_NAME]/[PERSON_NAME]/[PERSON_NAME]/[PERSON_NAME]"
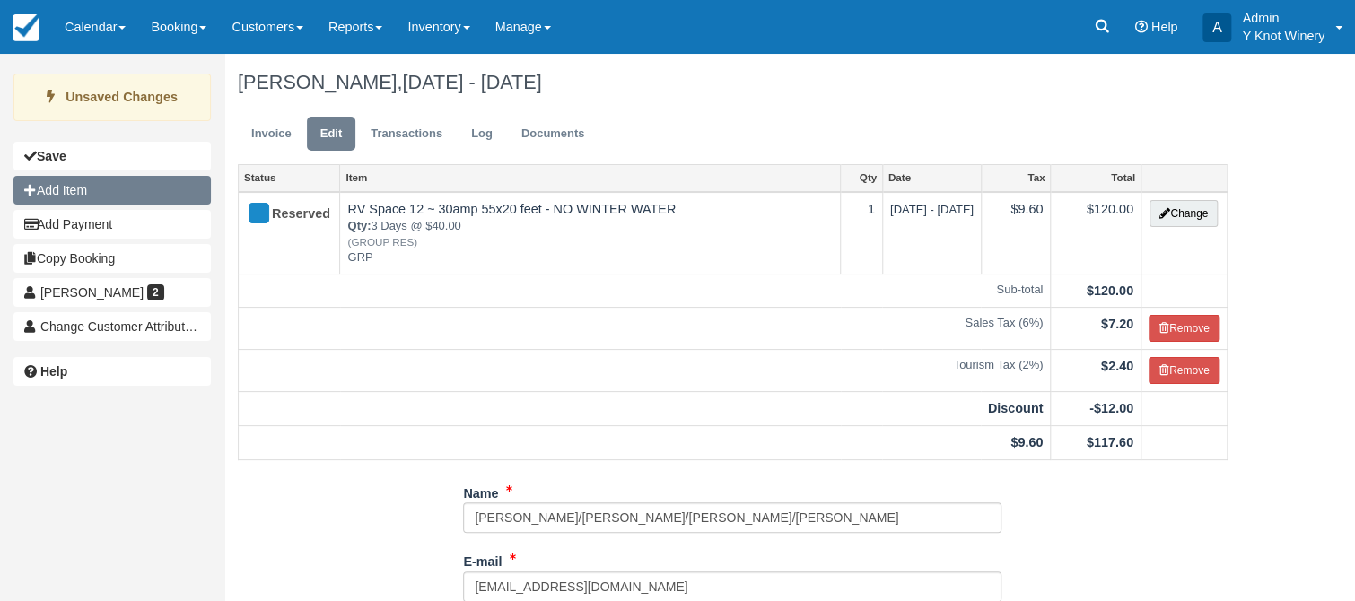
click at [115, 185] on button "Add Item" at bounding box center [111, 190] width 197 height 29
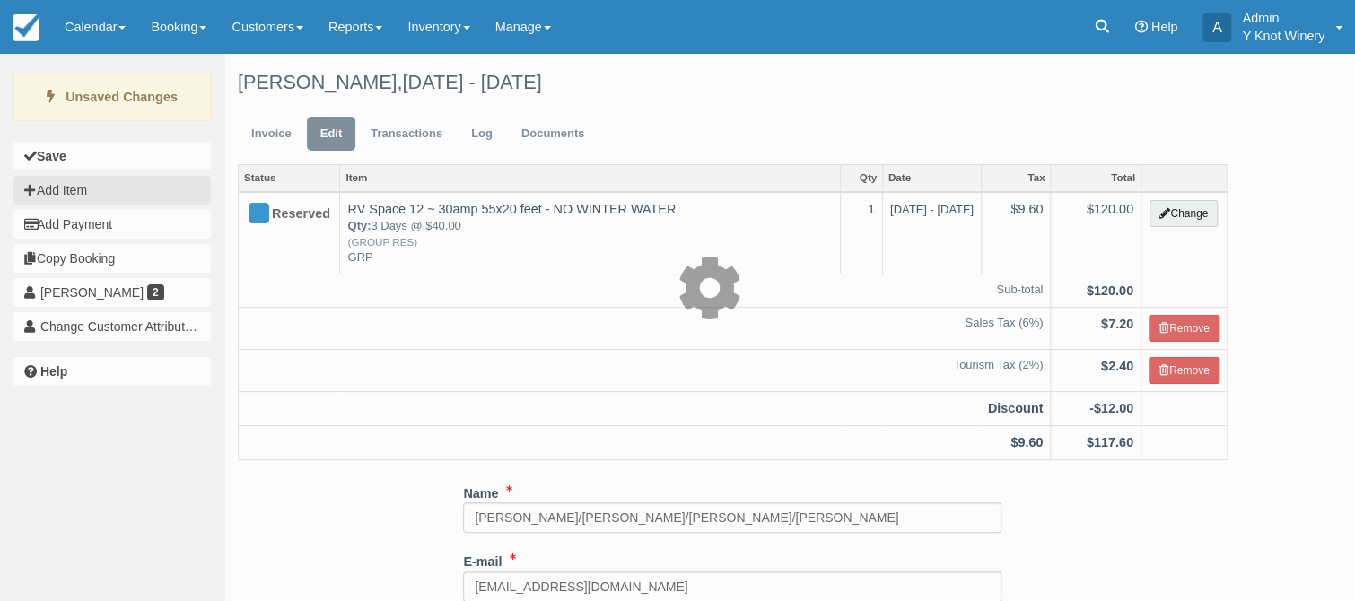
type input "0.00"
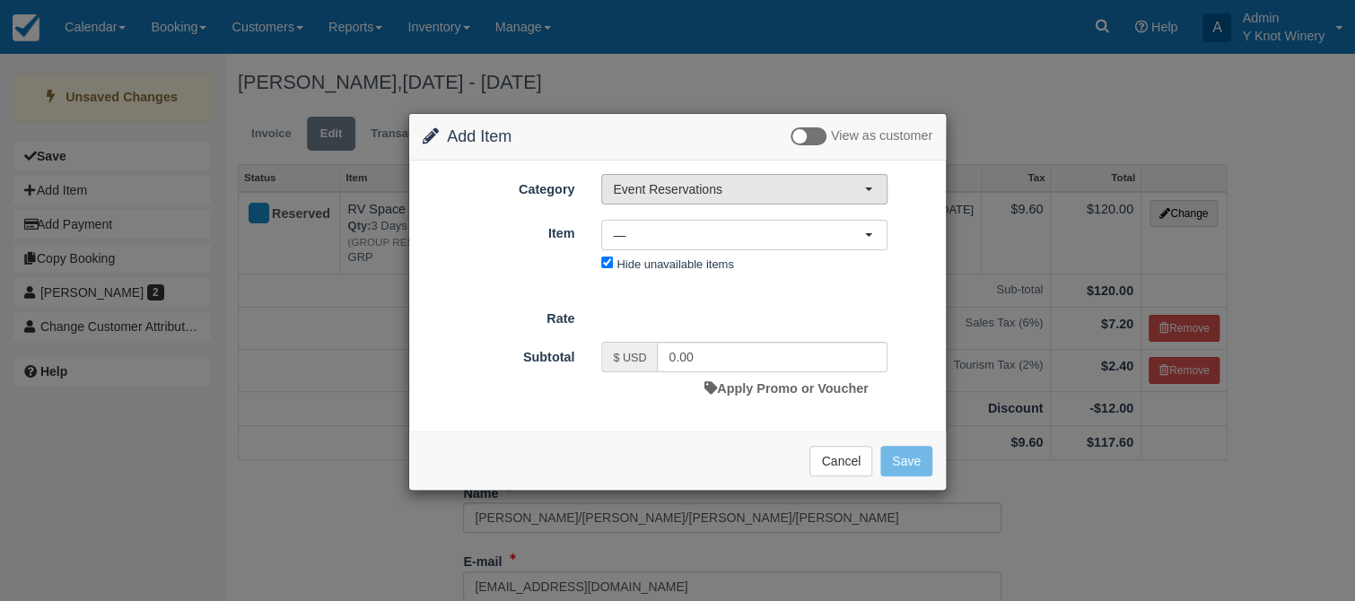
click at [869, 183] on button "Event Reservations" at bounding box center [744, 189] width 286 height 31
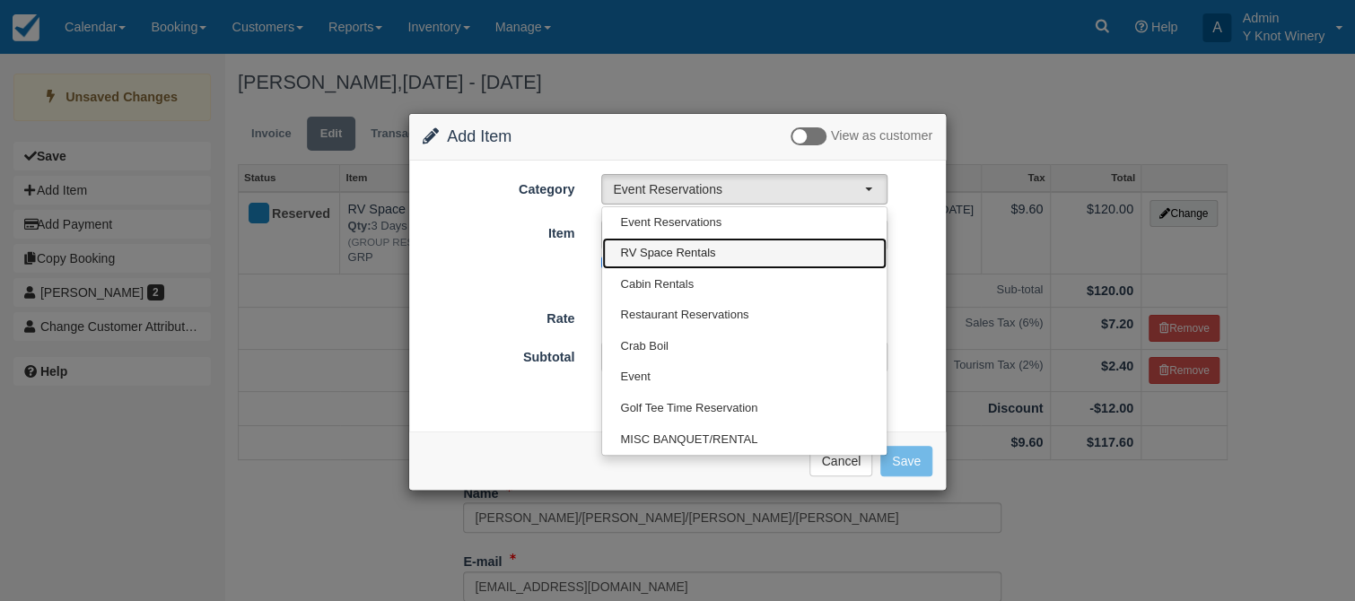
click at [717, 249] on link "RV Space Rentals" at bounding box center [744, 253] width 285 height 31
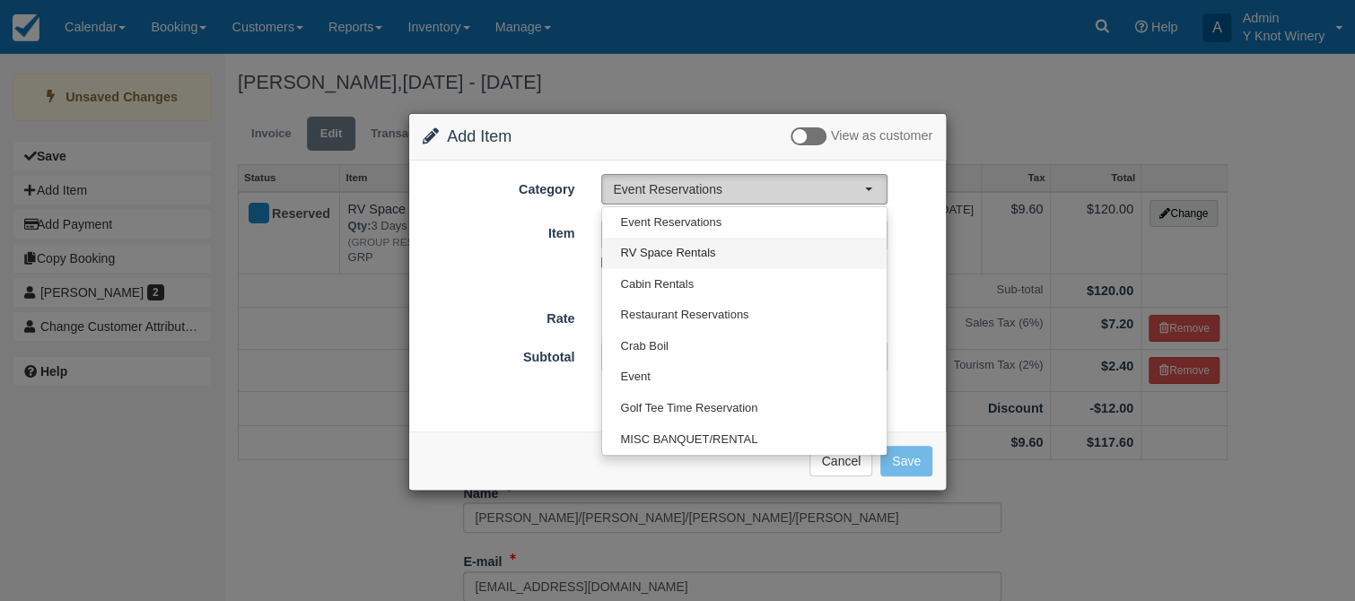
select select "3"
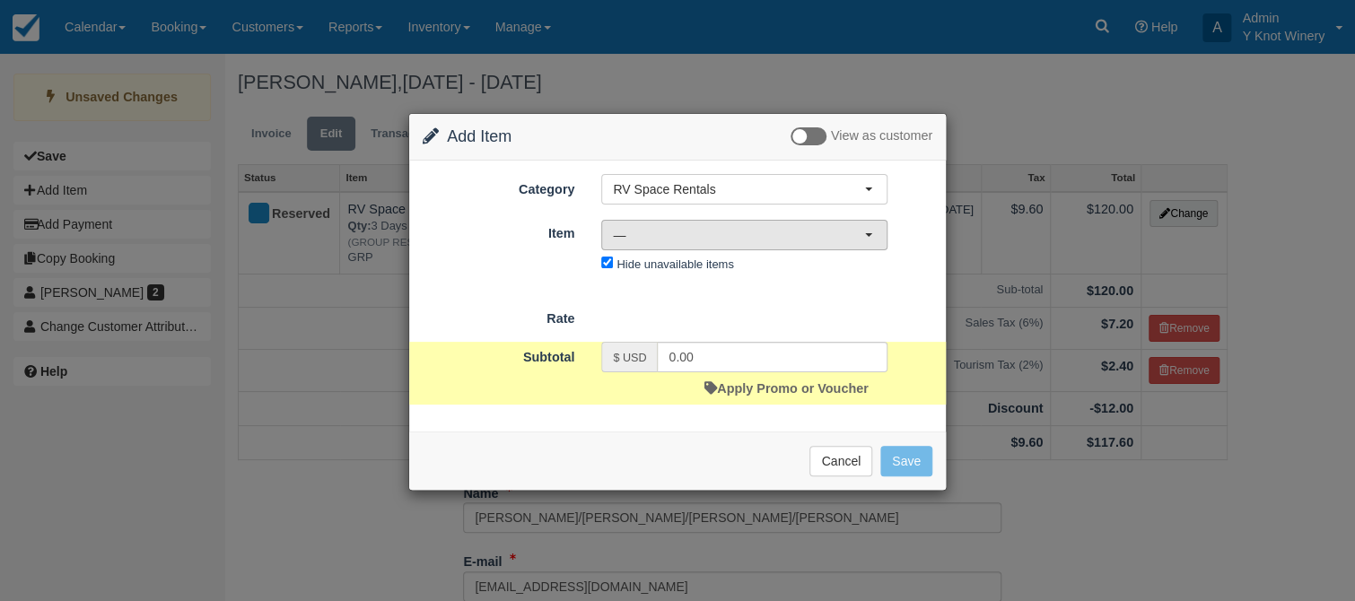
click at [869, 229] on button "—" at bounding box center [744, 235] width 286 height 31
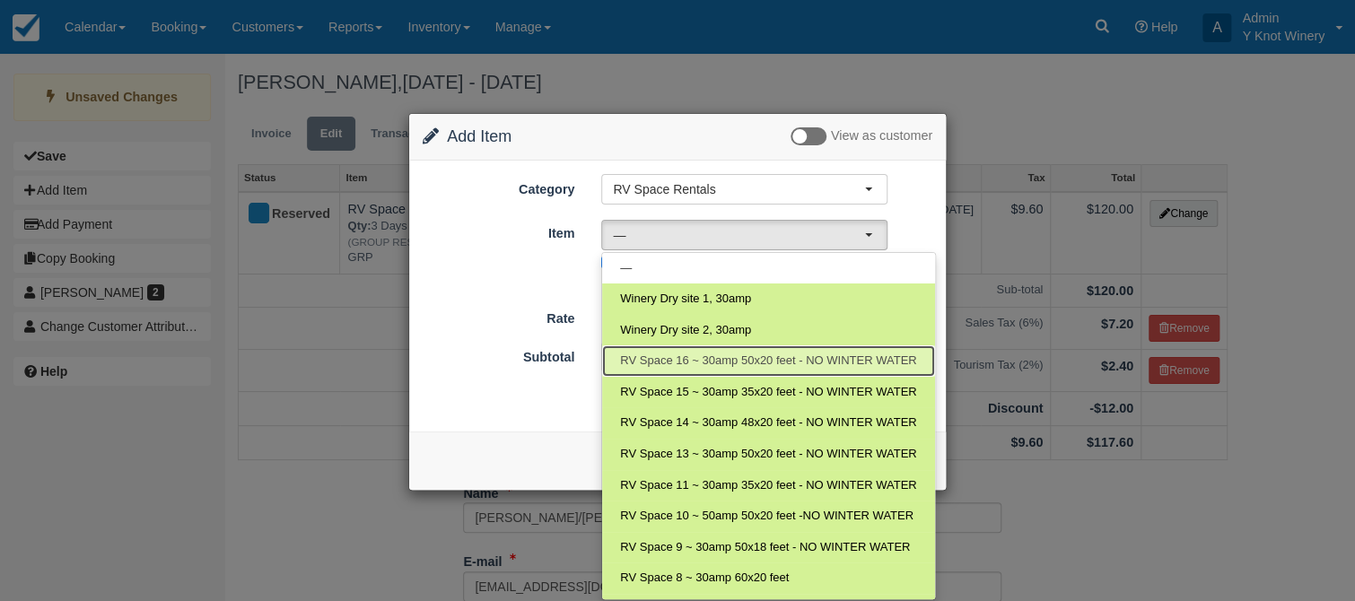
click at [853, 356] on span "RV Space 16 ~ 30amp 50x20 feet - NO WINTER WATER" at bounding box center [768, 361] width 296 height 17
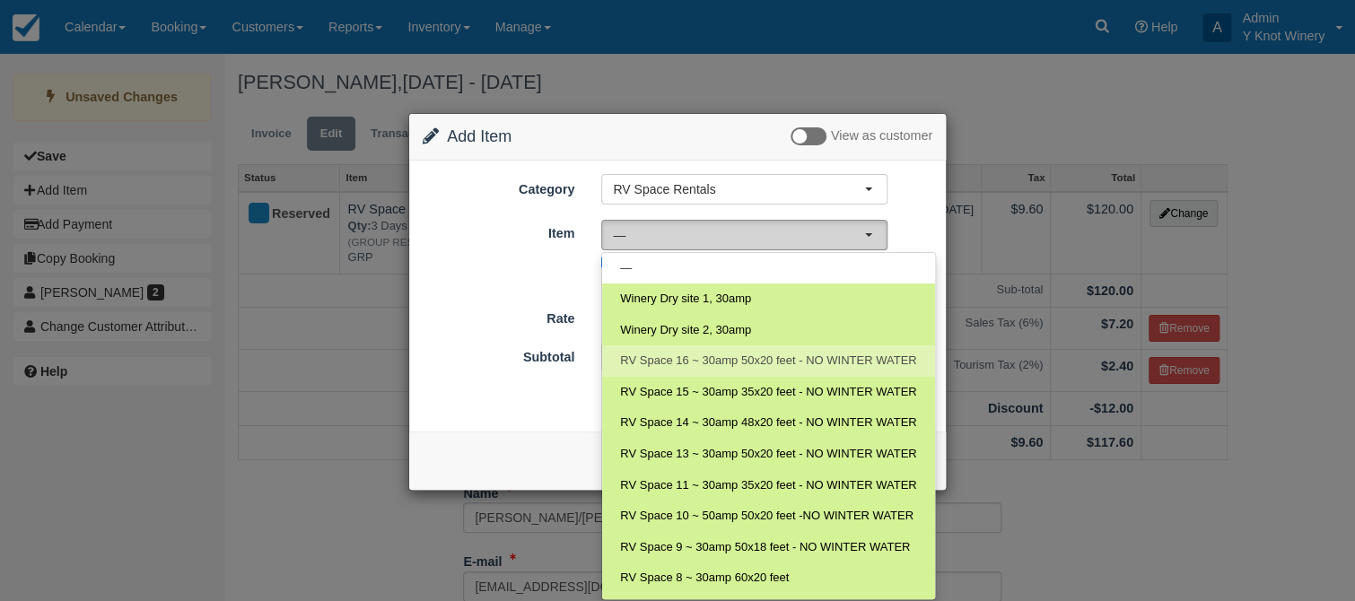
select select "28"
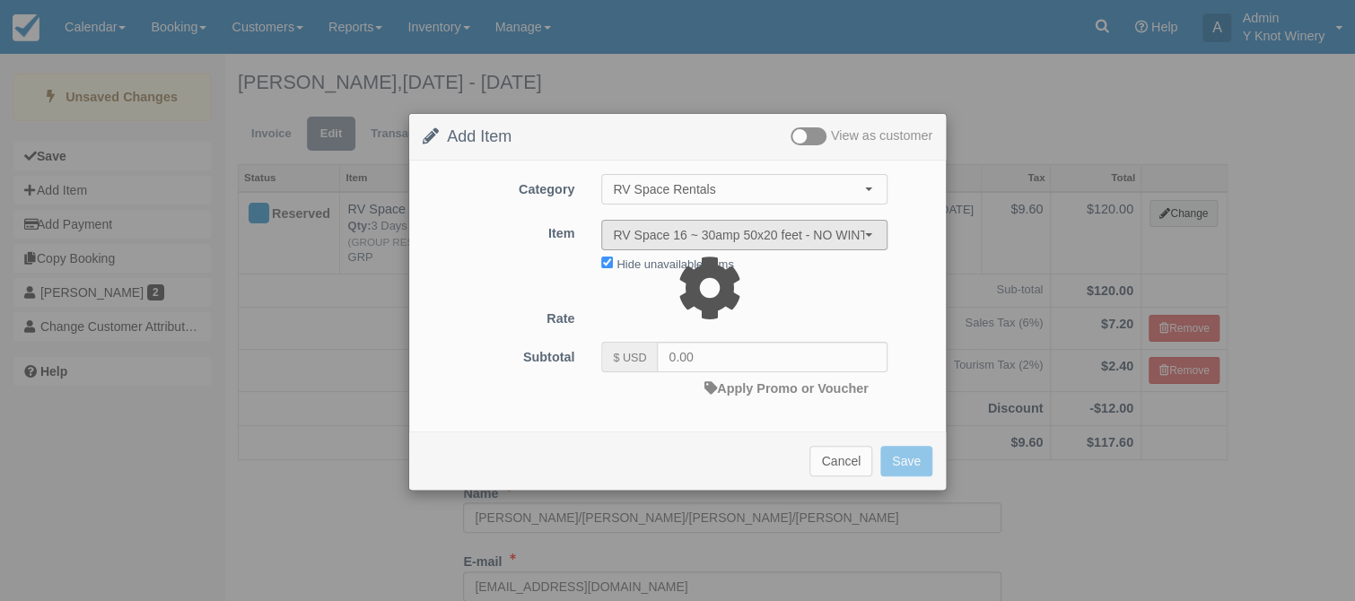
type input "40.00"
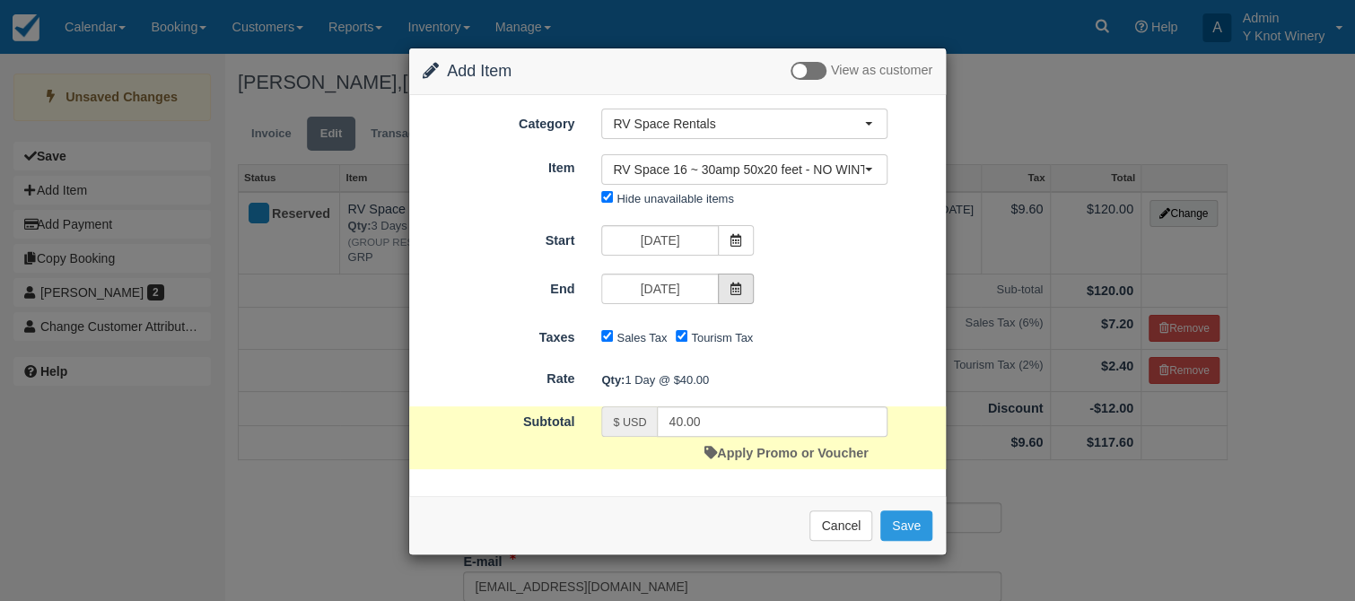
click at [738, 289] on icon at bounding box center [736, 289] width 13 height 13
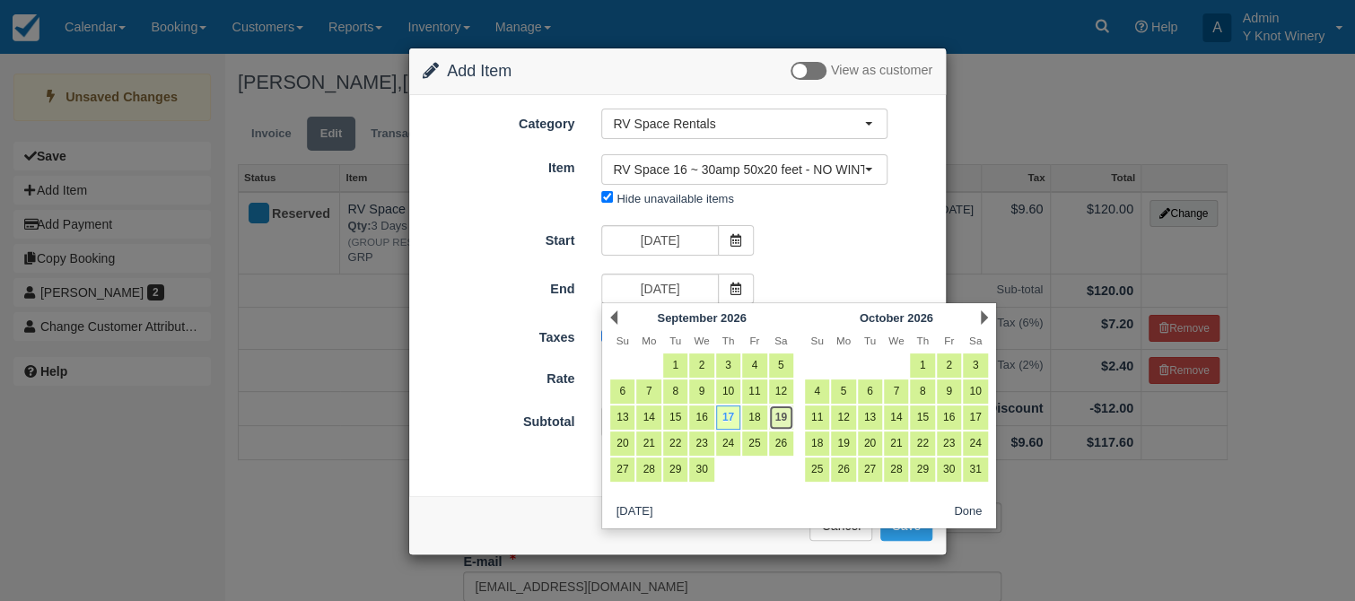
click at [781, 417] on link "19" at bounding box center [781, 418] width 24 height 24
type input "09/19/26"
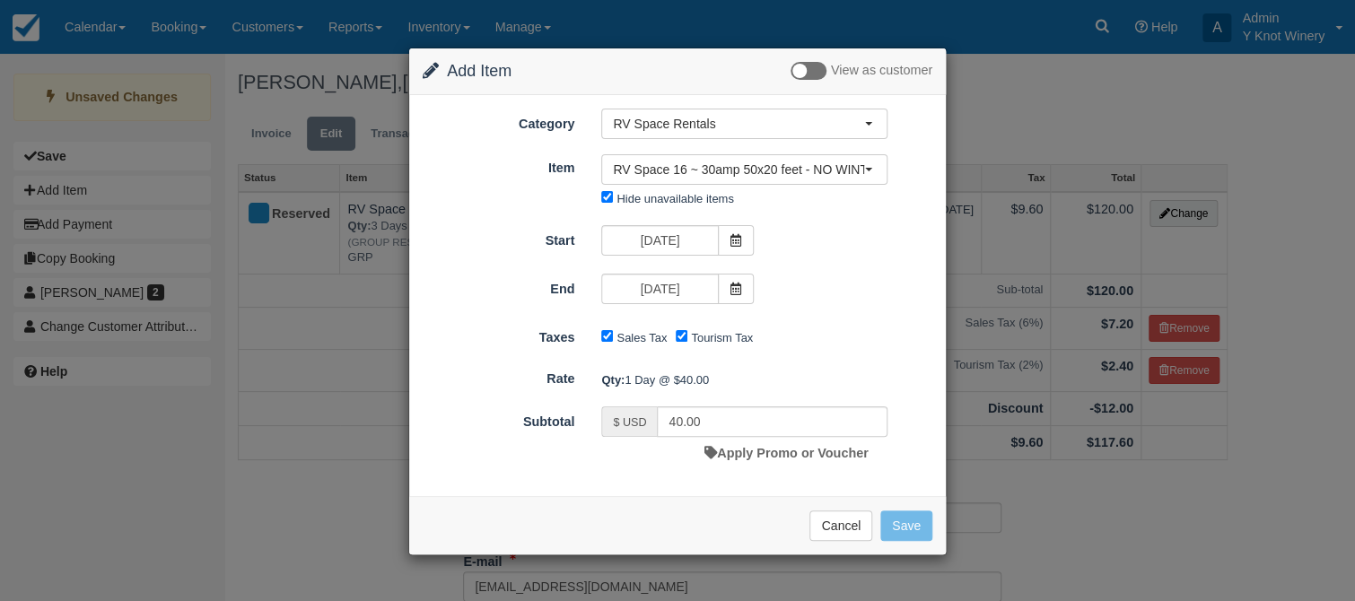
type input "120.00"
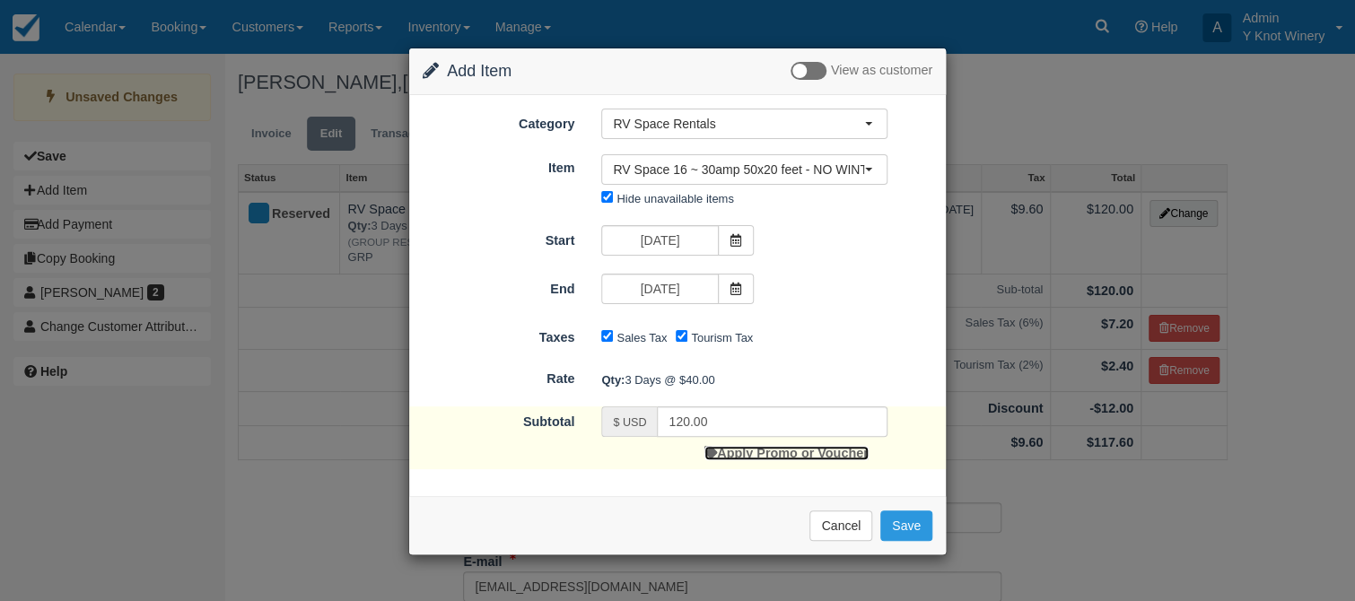
click at [757, 456] on link "Apply Promo or Voucher" at bounding box center [786, 453] width 163 height 14
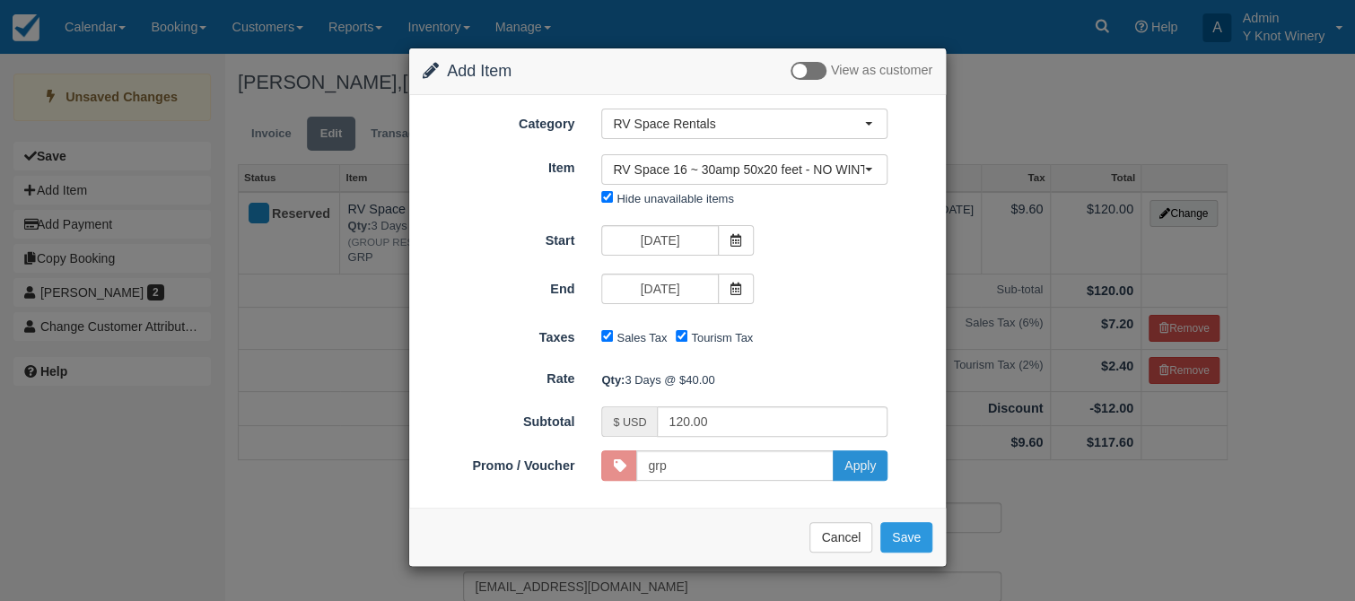
click at [863, 461] on button "Apply" at bounding box center [860, 466] width 55 height 31
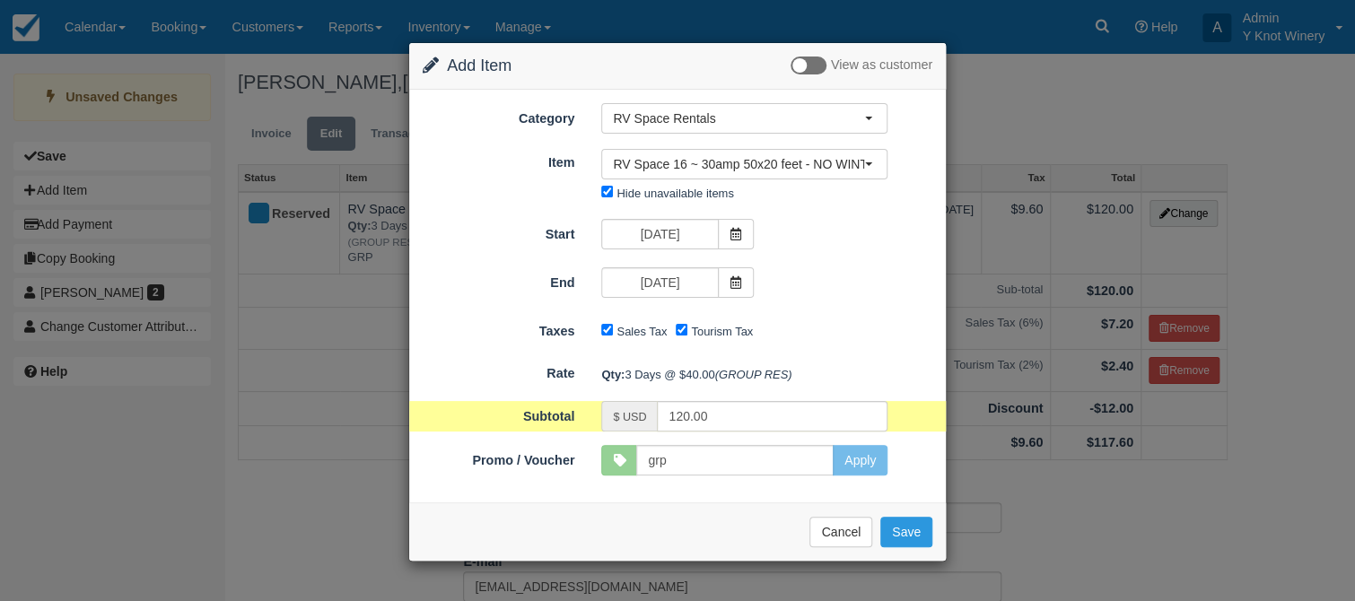
type input "GRP"
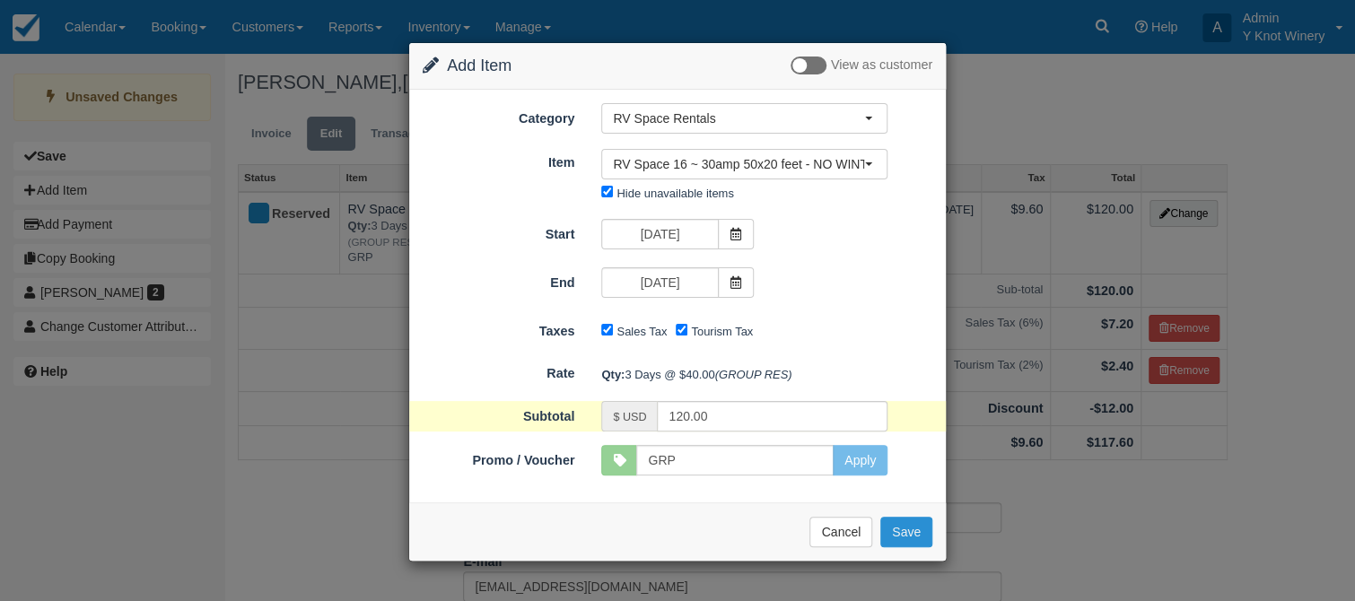
click at [916, 530] on button "Save" at bounding box center [906, 532] width 52 height 31
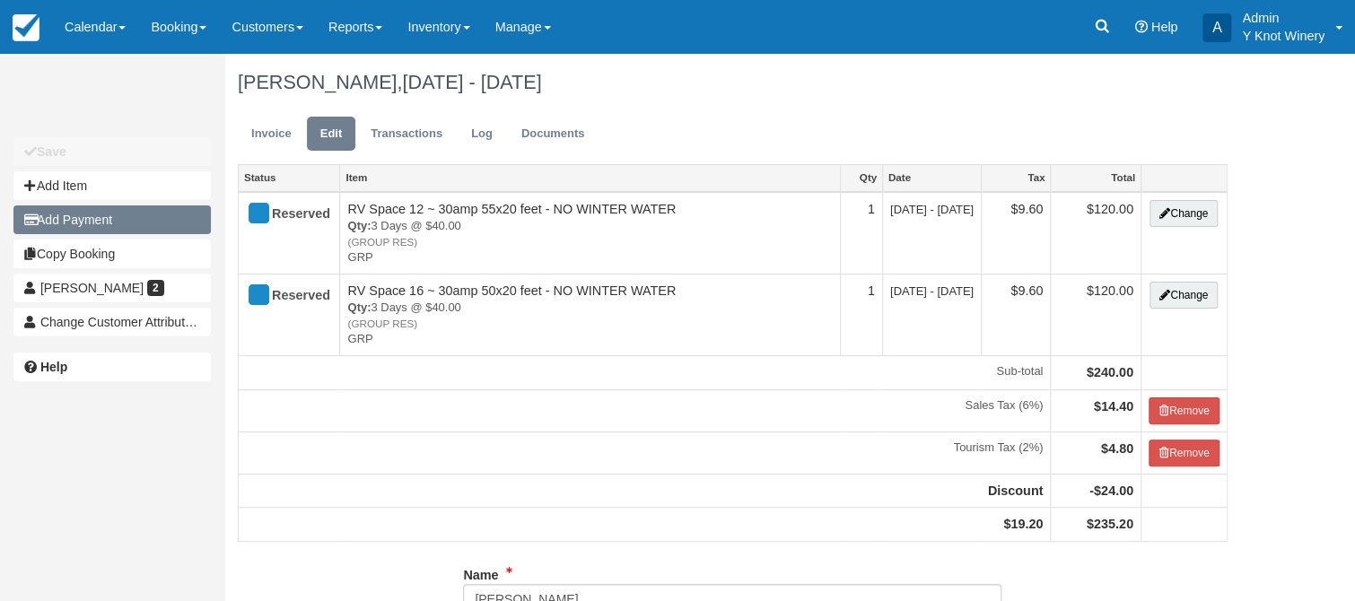
type input "[PHONE_NUMBER]"
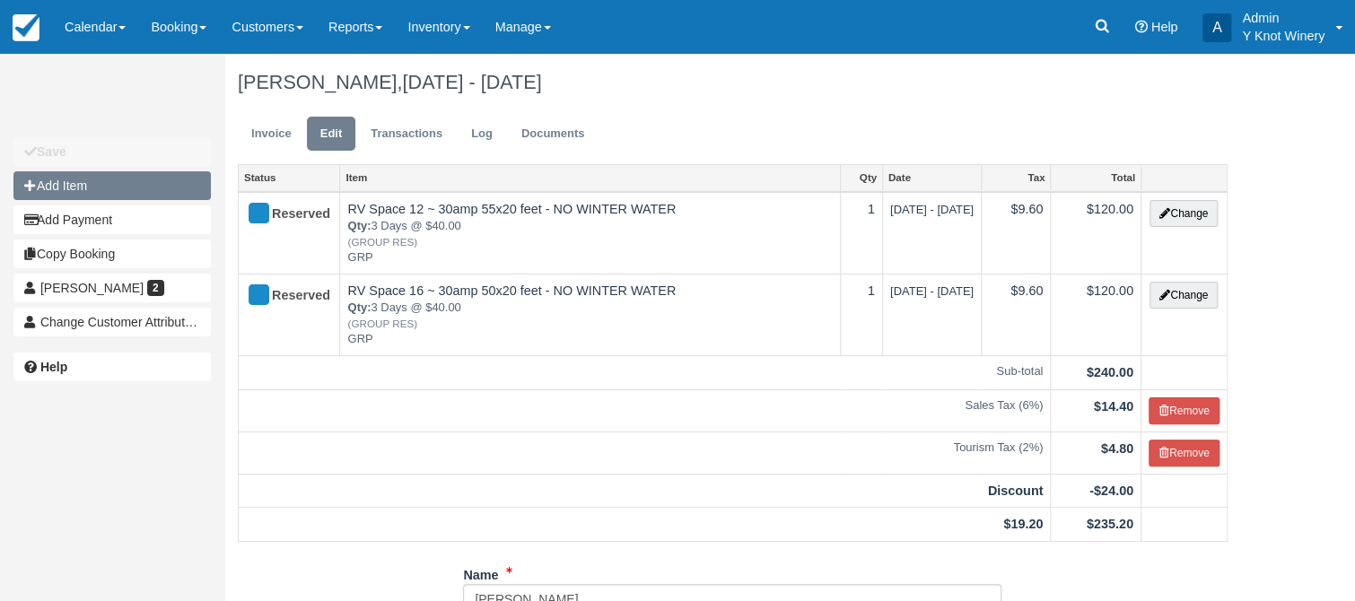
click at [124, 184] on button "Add Item" at bounding box center [111, 185] width 197 height 29
type input "0.00"
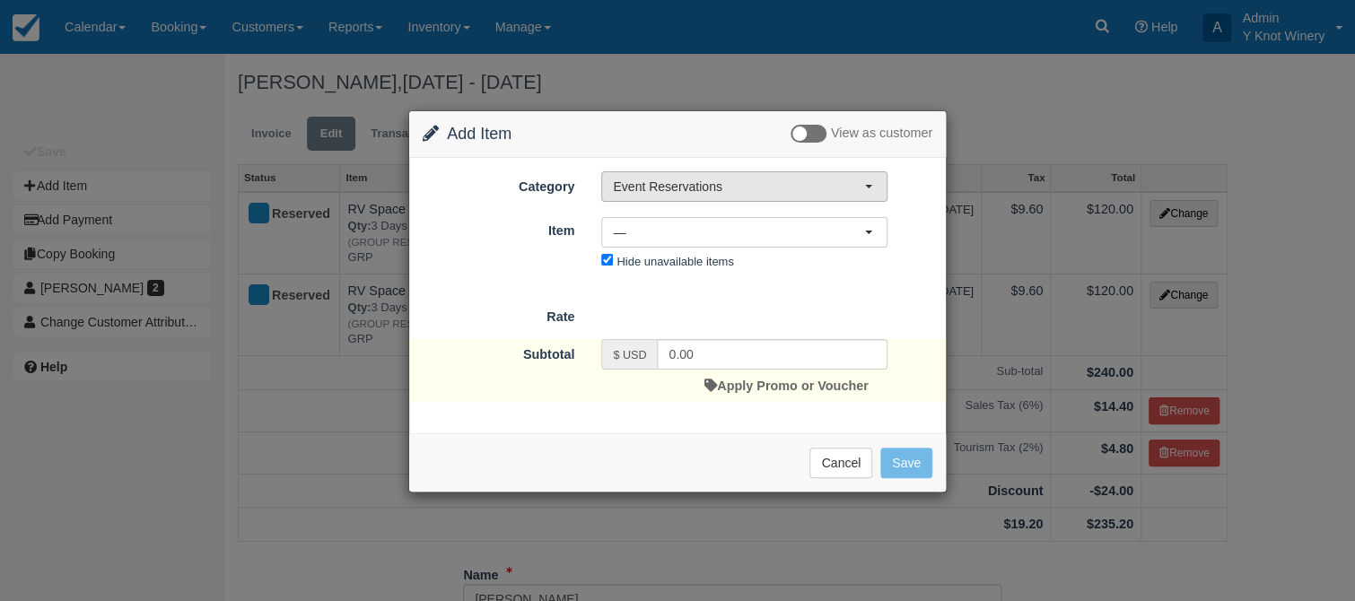
click at [871, 190] on button "Event Reservations" at bounding box center [744, 186] width 286 height 31
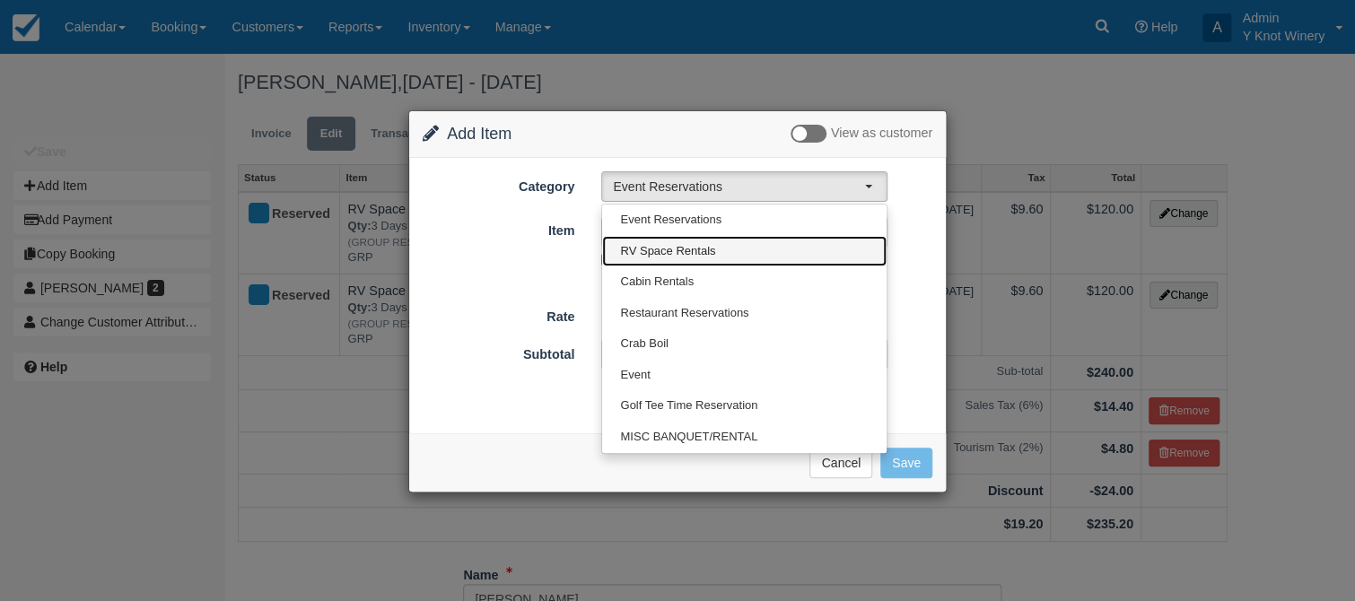
click at [677, 247] on span "RV Space Rentals" at bounding box center [667, 251] width 95 height 17
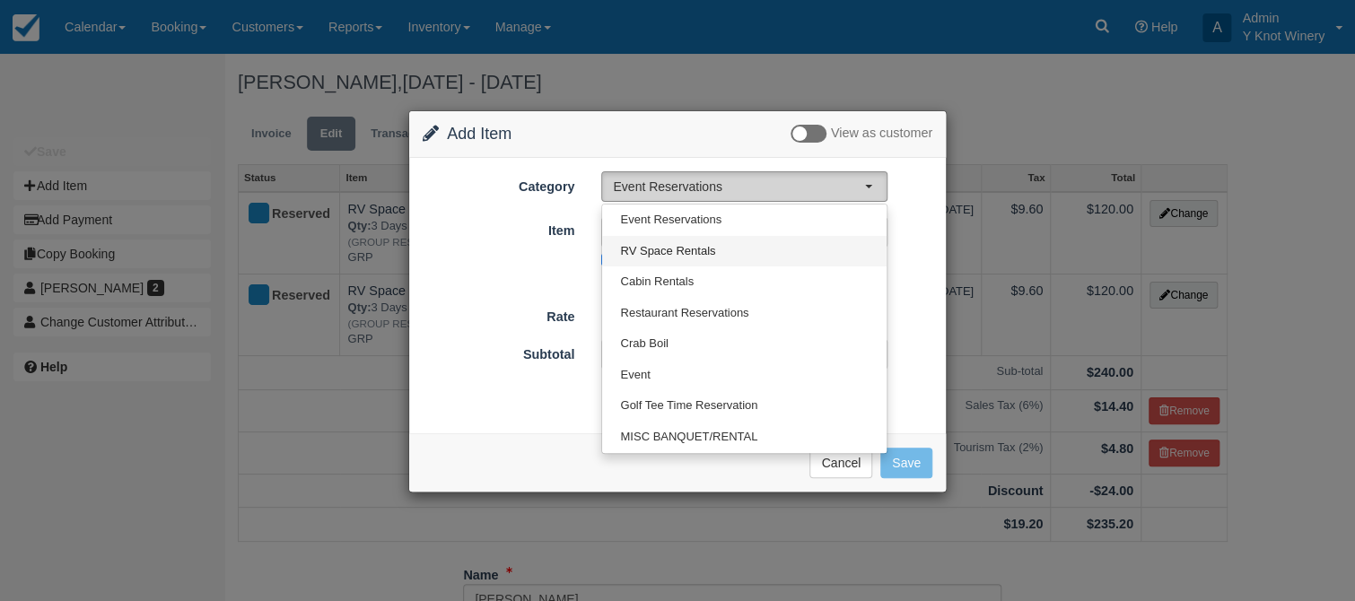
select select "3"
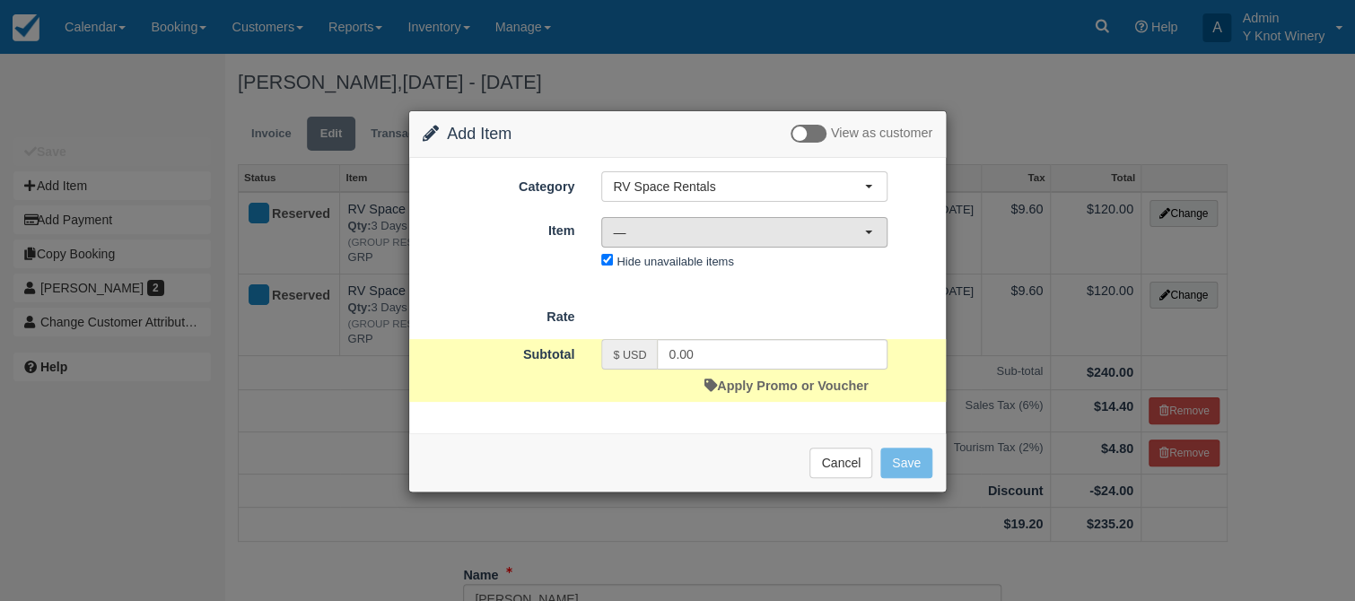
click at [871, 232] on span "button" at bounding box center [868, 233] width 7 height 4
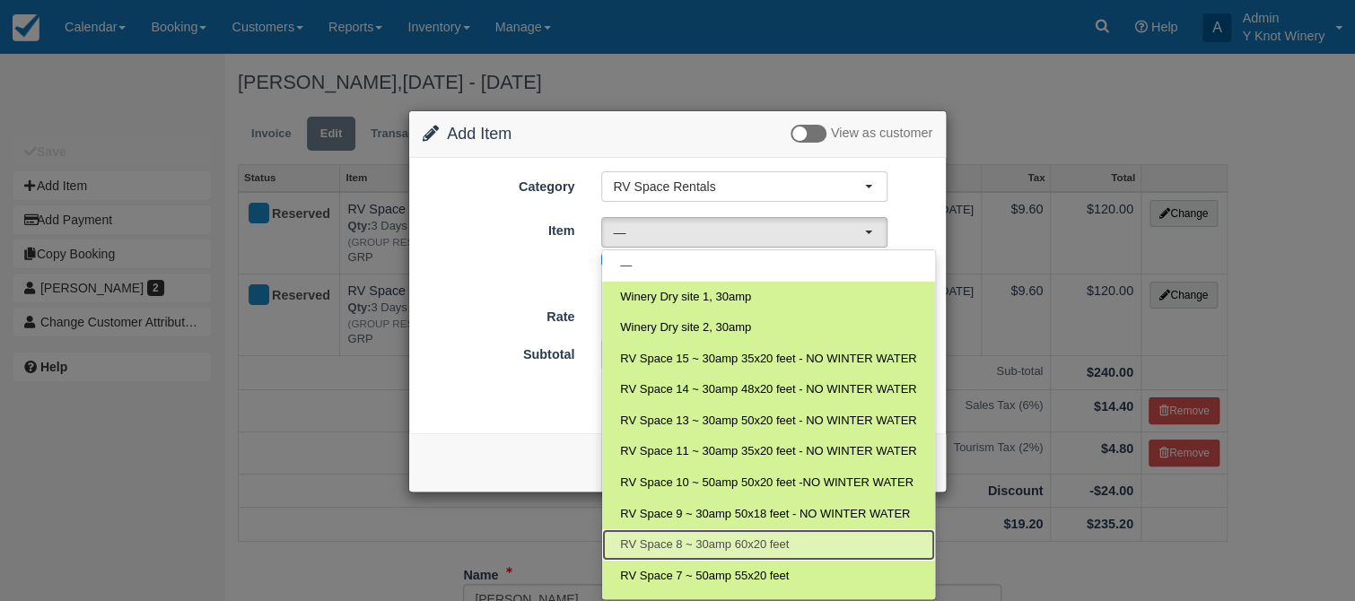
click at [763, 545] on span "RV Space 8 ~ 30amp 60x20 feet" at bounding box center [704, 545] width 169 height 17
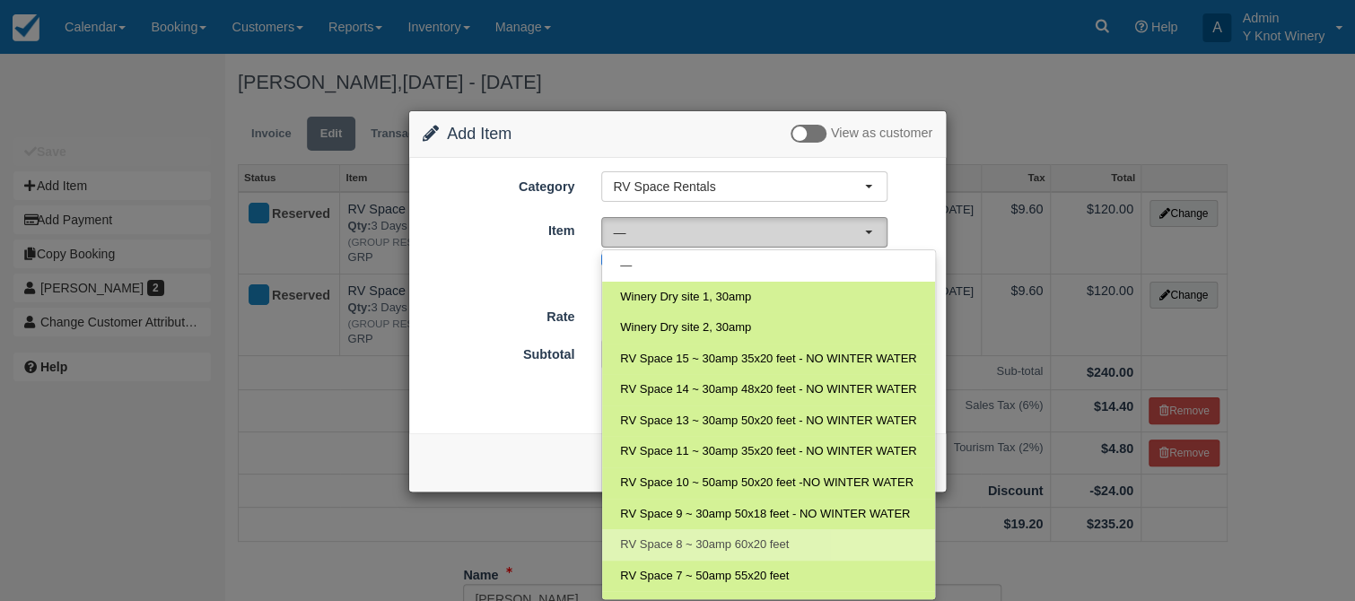
select select "20"
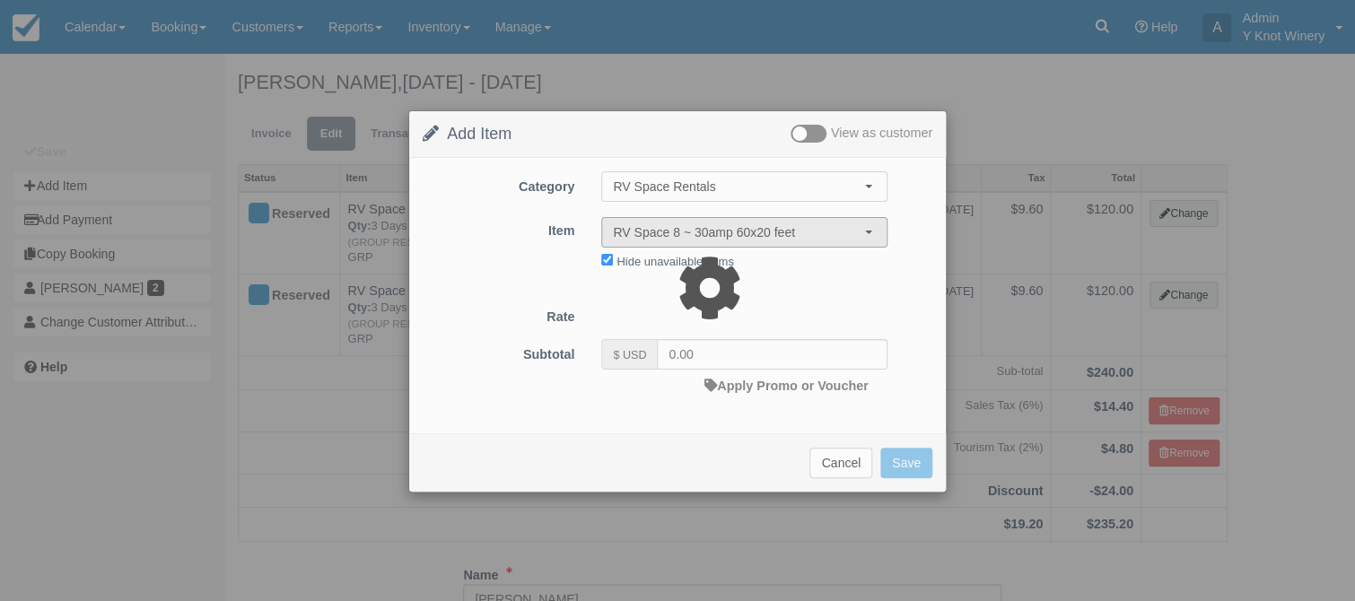
type input "40.00"
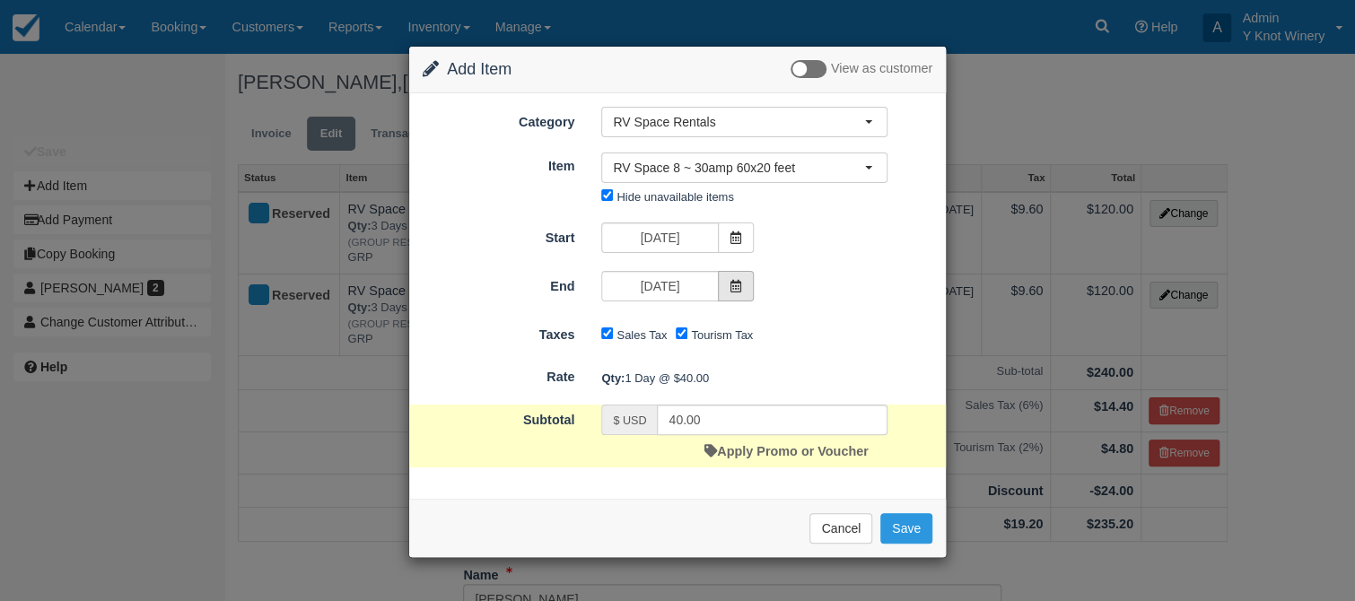
click at [738, 288] on icon at bounding box center [736, 286] width 13 height 13
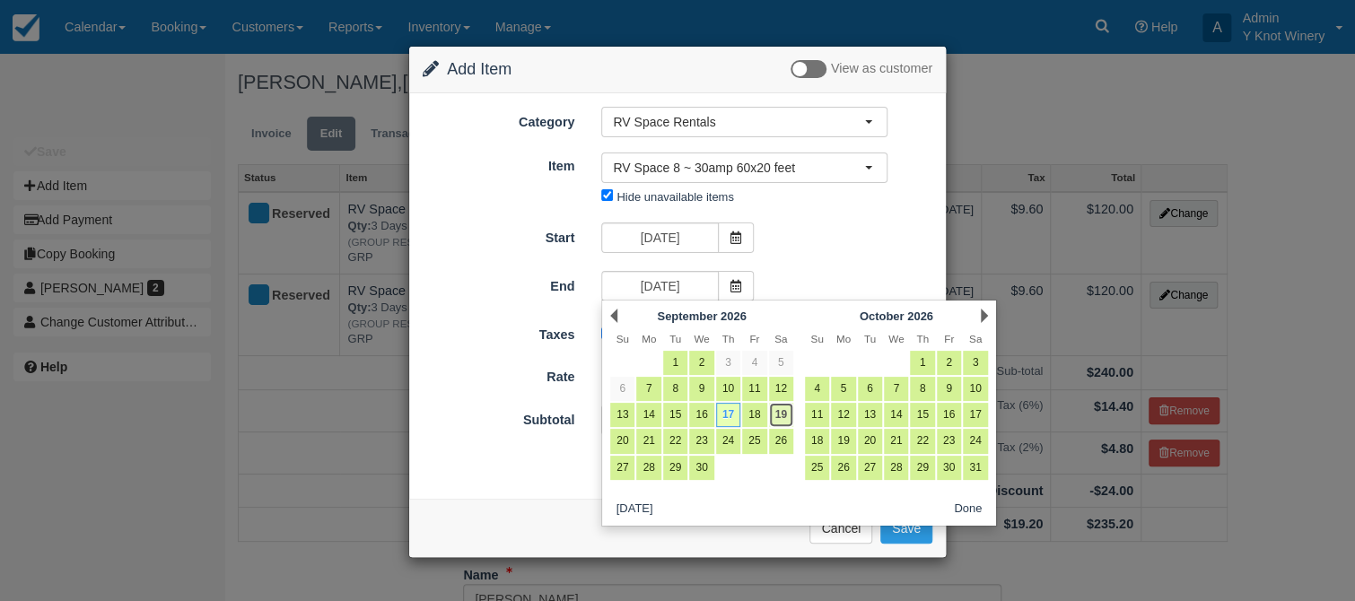
click at [782, 412] on link "19" at bounding box center [781, 415] width 24 height 24
type input "09/19/26"
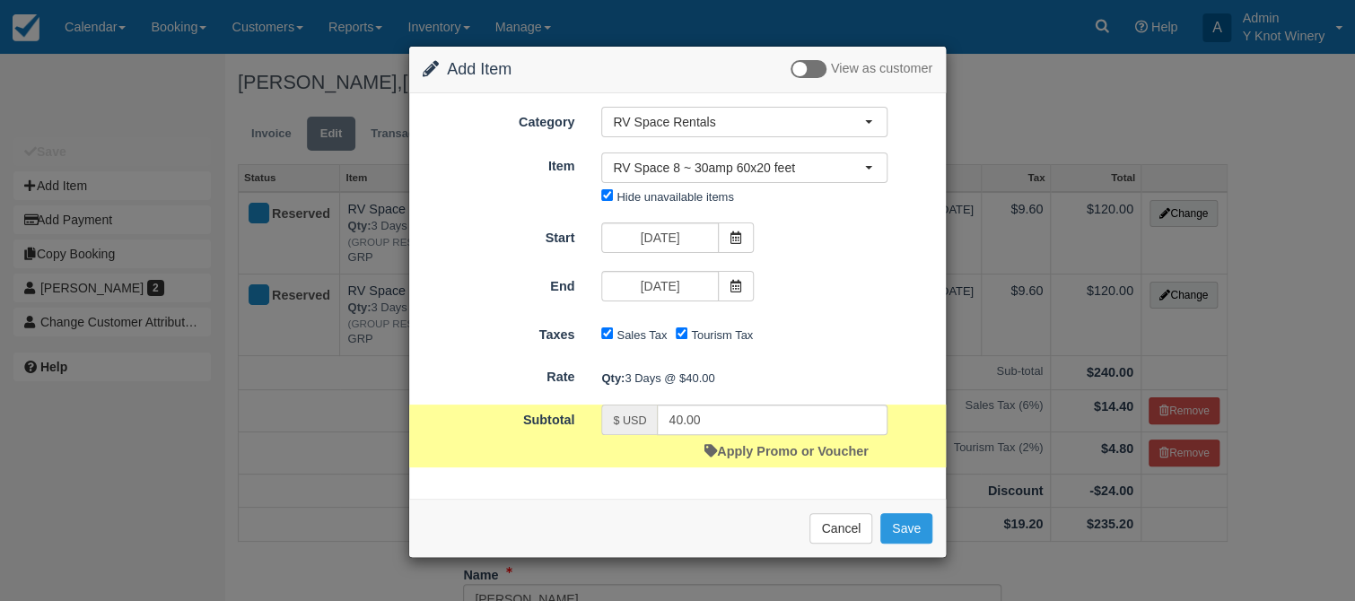
type input "120.00"
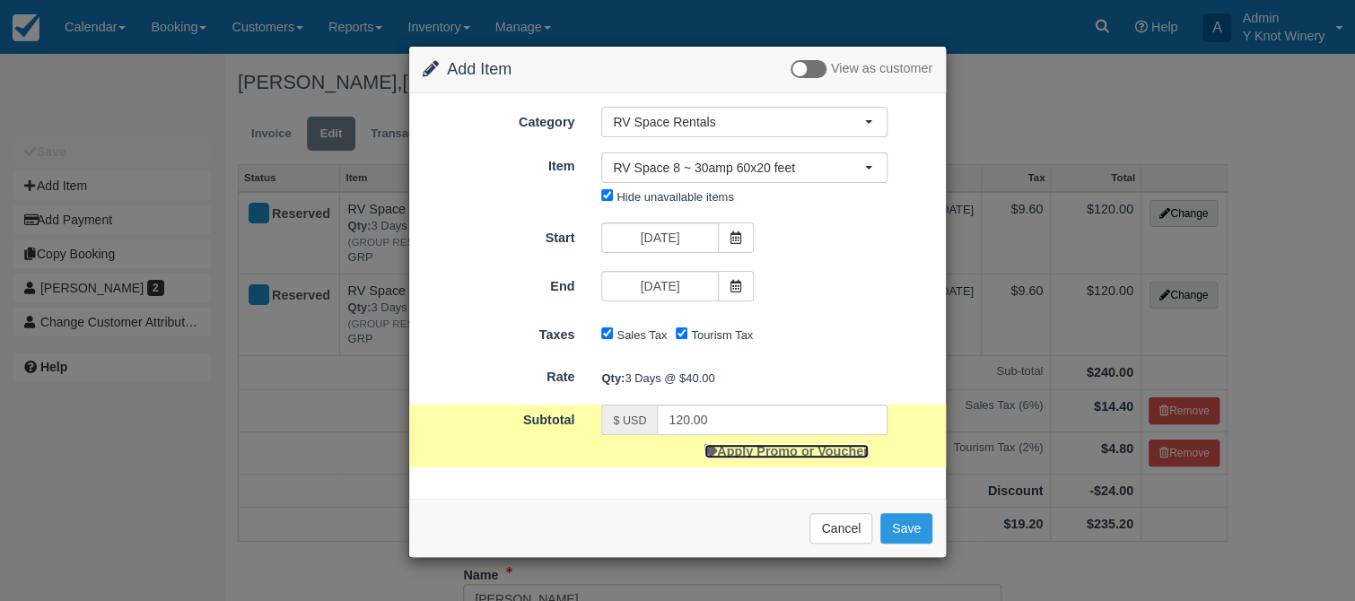
click at [798, 451] on link "Apply Promo or Voucher" at bounding box center [786, 451] width 163 height 14
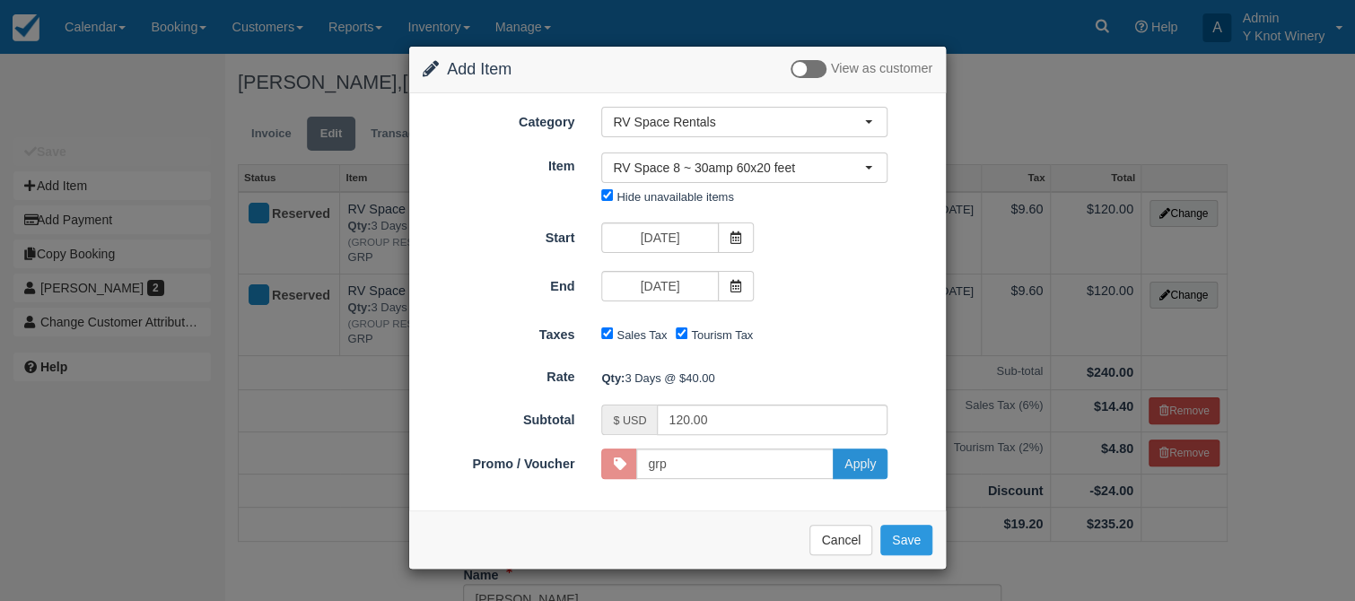
click at [863, 461] on button "Apply" at bounding box center [860, 464] width 55 height 31
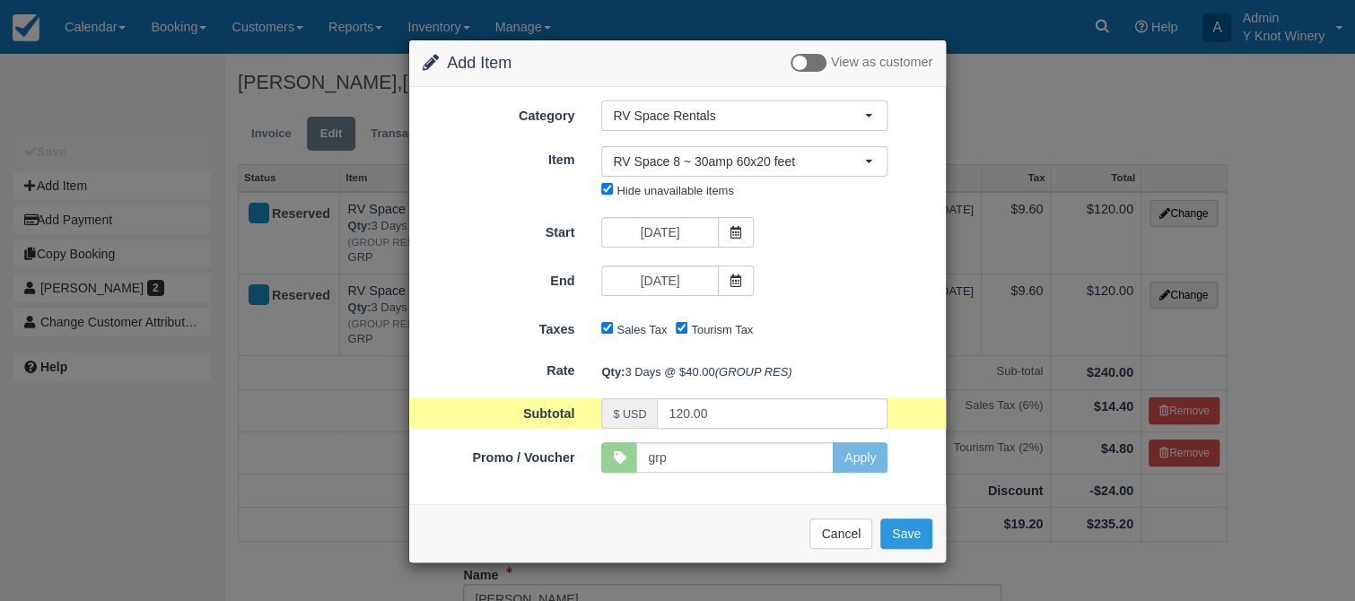
type input "GRP"
click at [907, 533] on button "Save" at bounding box center [906, 534] width 52 height 31
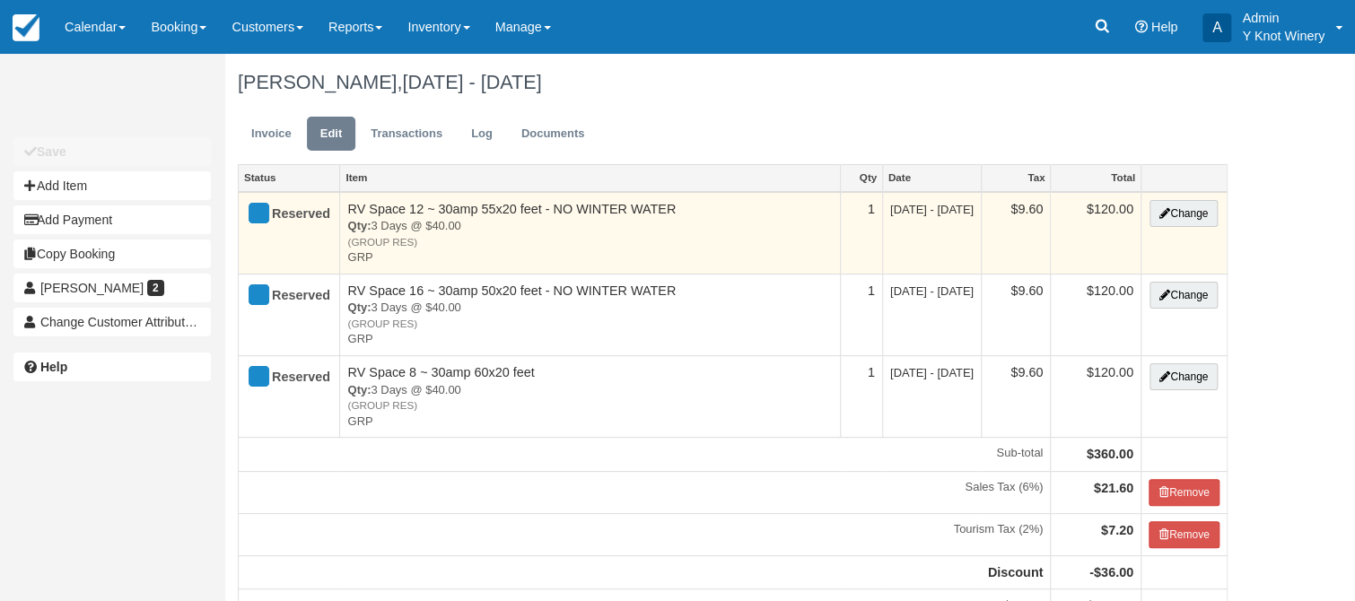
type input "[PHONE_NUMBER]"
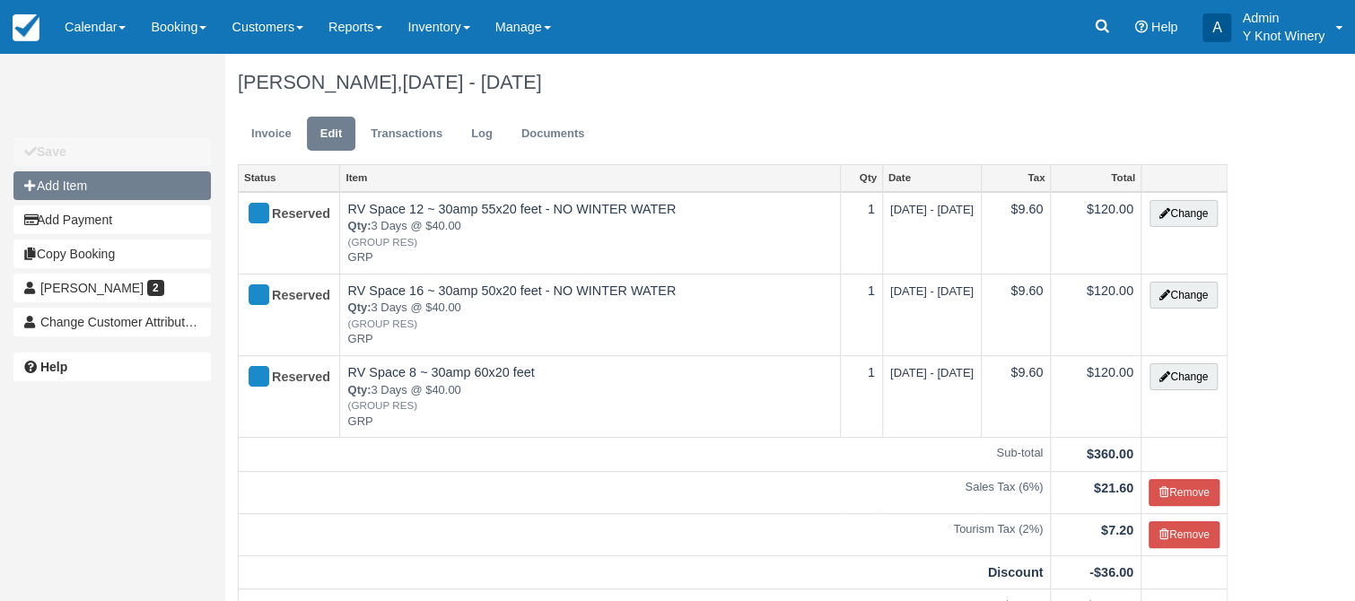
click at [124, 194] on button "Add Item" at bounding box center [111, 185] width 197 height 29
type input "0.00"
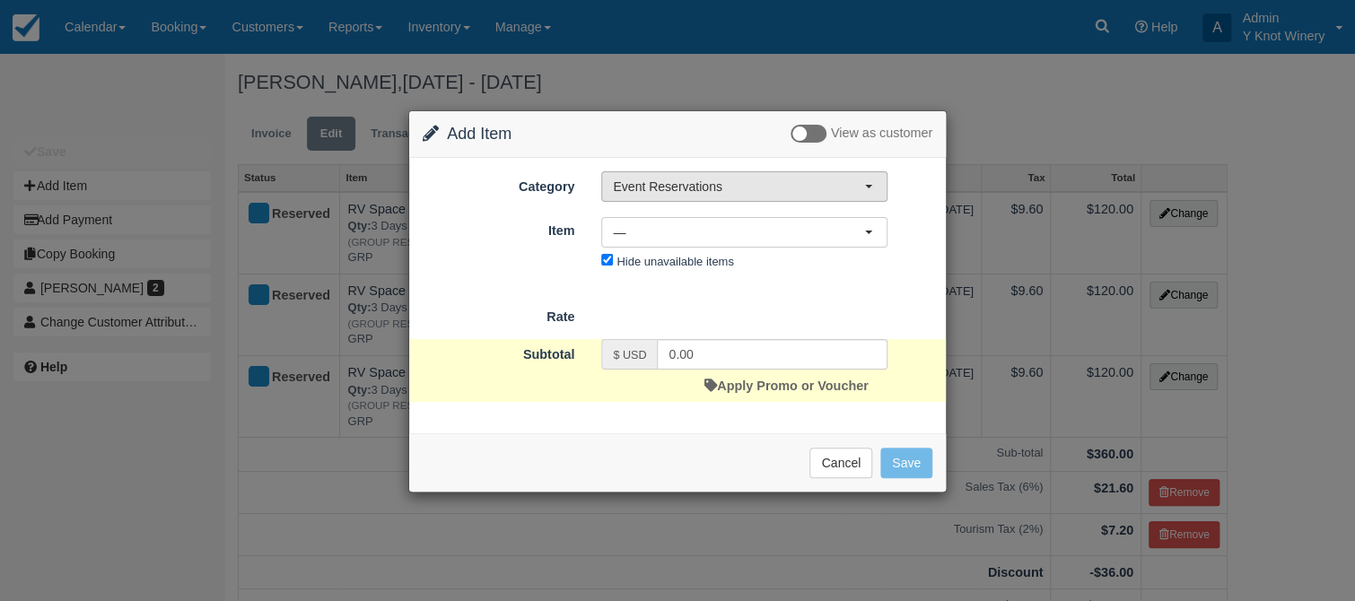
click at [871, 182] on button "Event Reservations" at bounding box center [744, 186] width 286 height 31
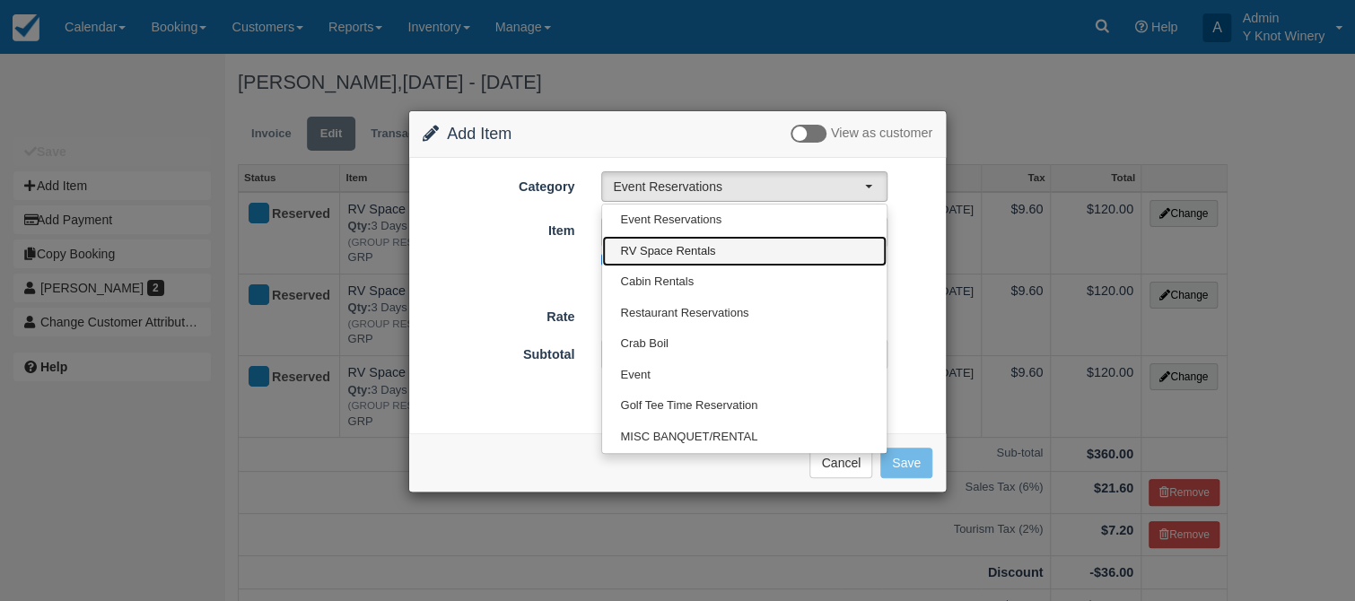
click at [771, 257] on link "RV Space Rentals" at bounding box center [744, 251] width 285 height 31
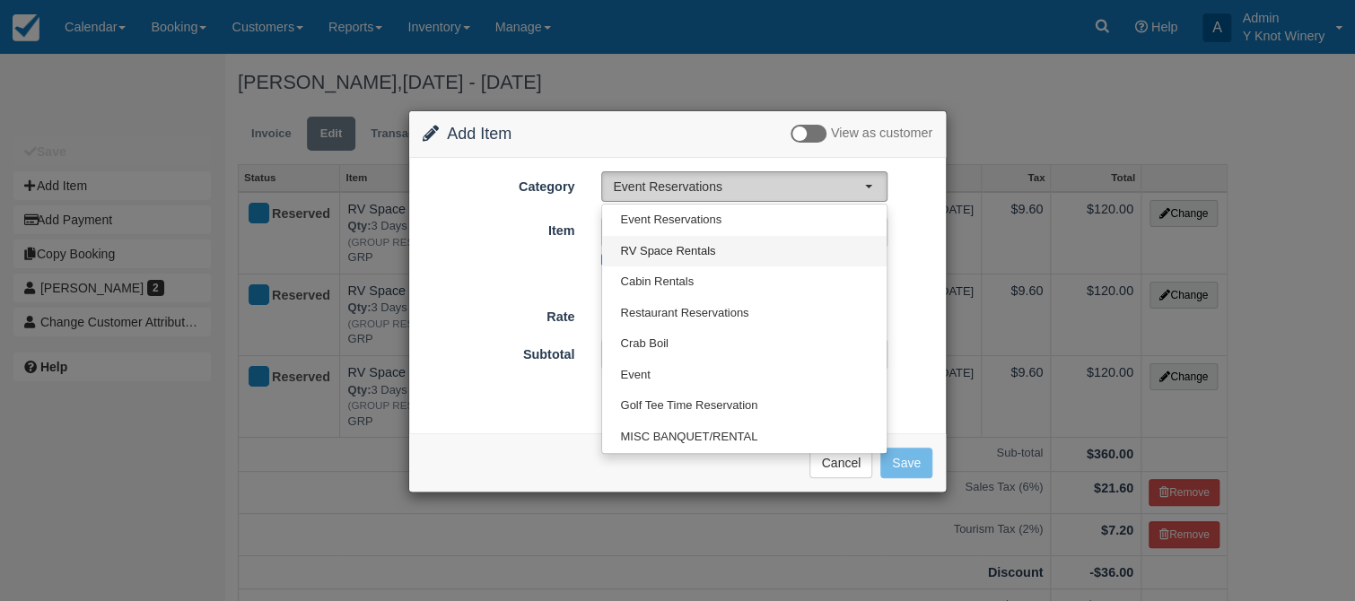
select select "3"
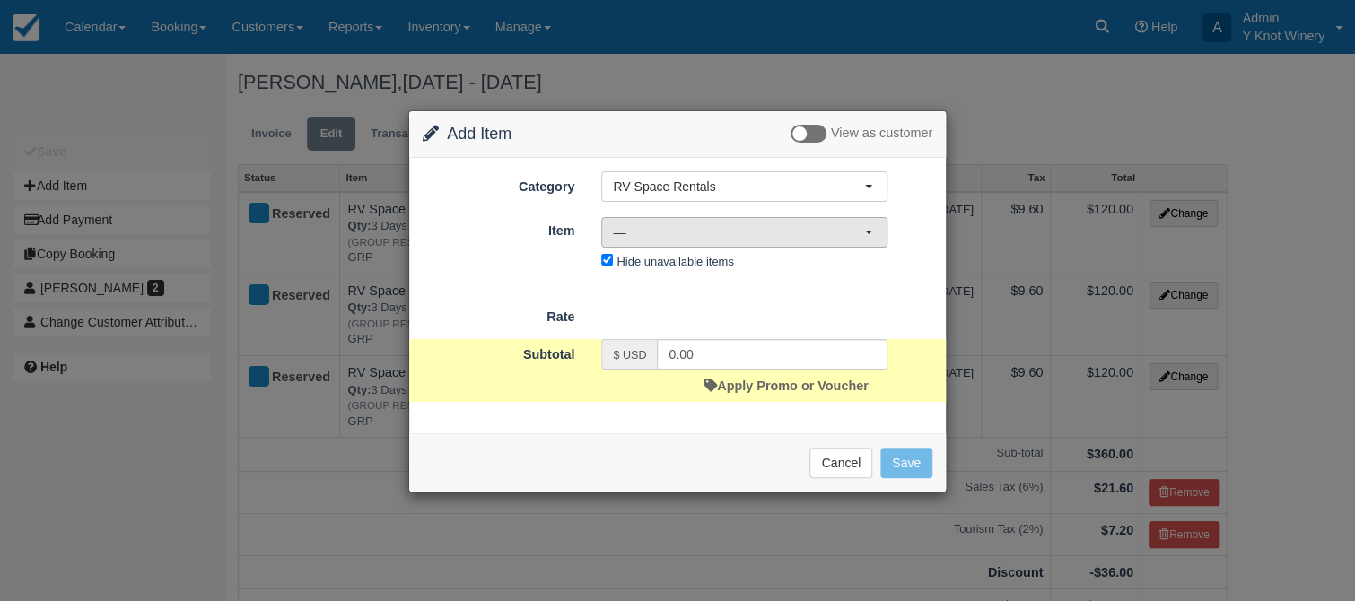
click at [868, 229] on button "—" at bounding box center [744, 232] width 286 height 31
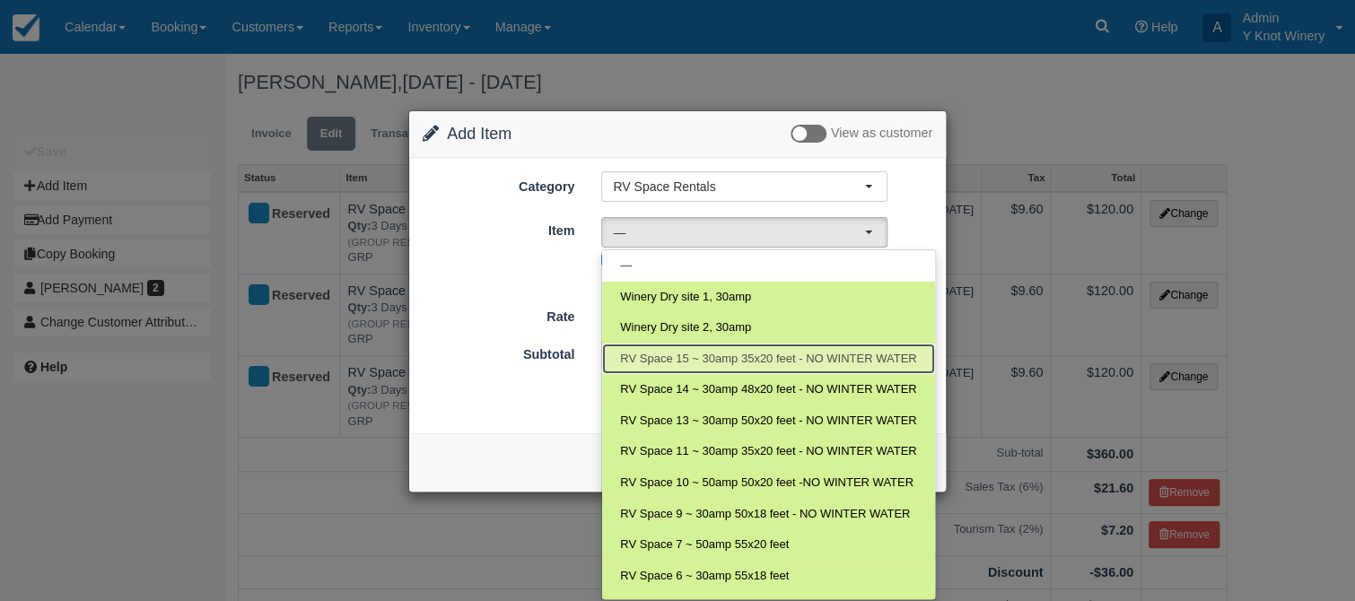
click at [882, 347] on link "RV Space 15 ~ 30amp 35x20 feet - NO WINTER WATER" at bounding box center [768, 359] width 332 height 31
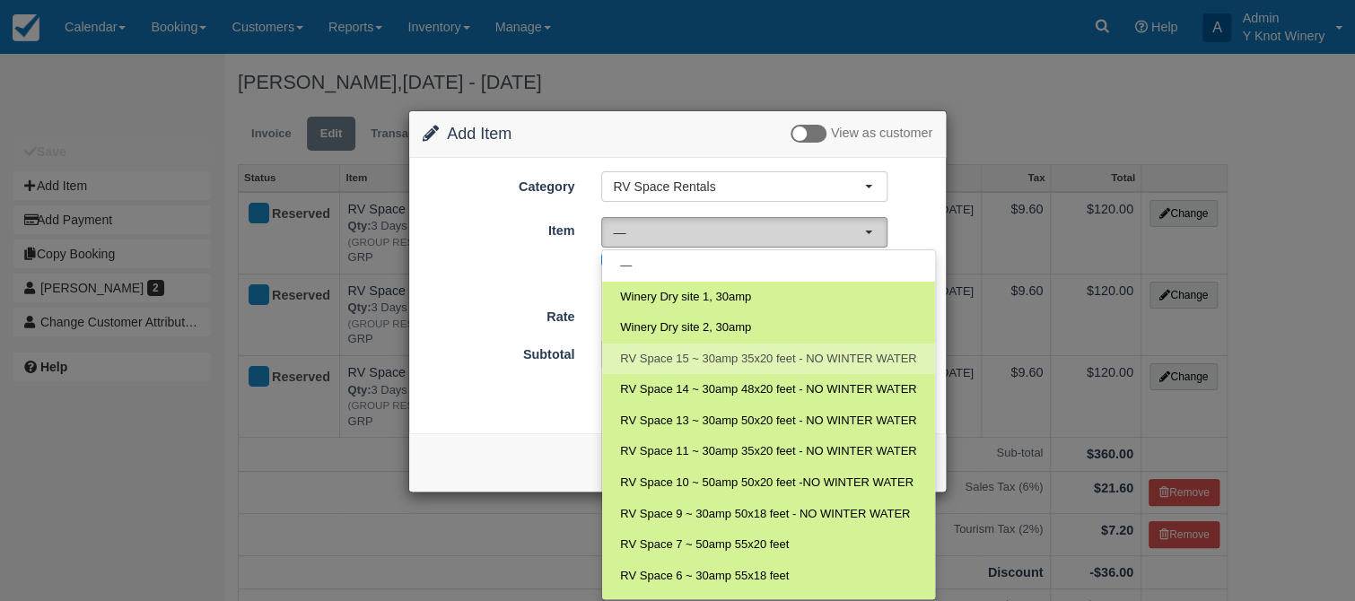
select select "27"
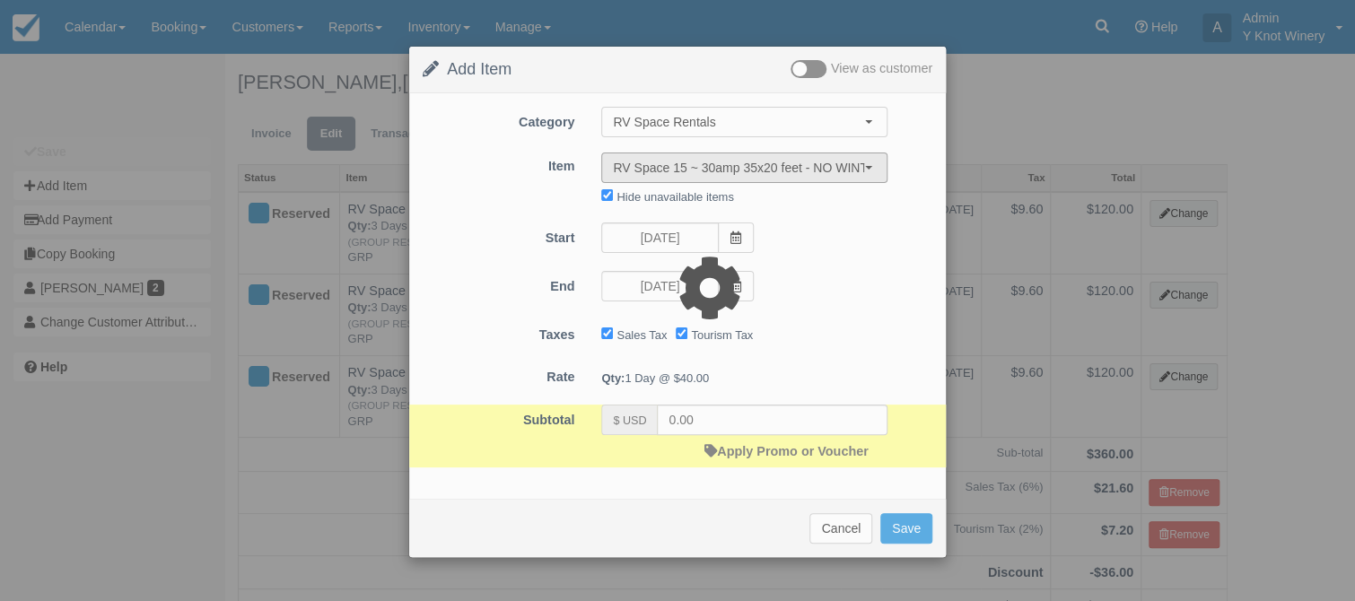
type input "40.00"
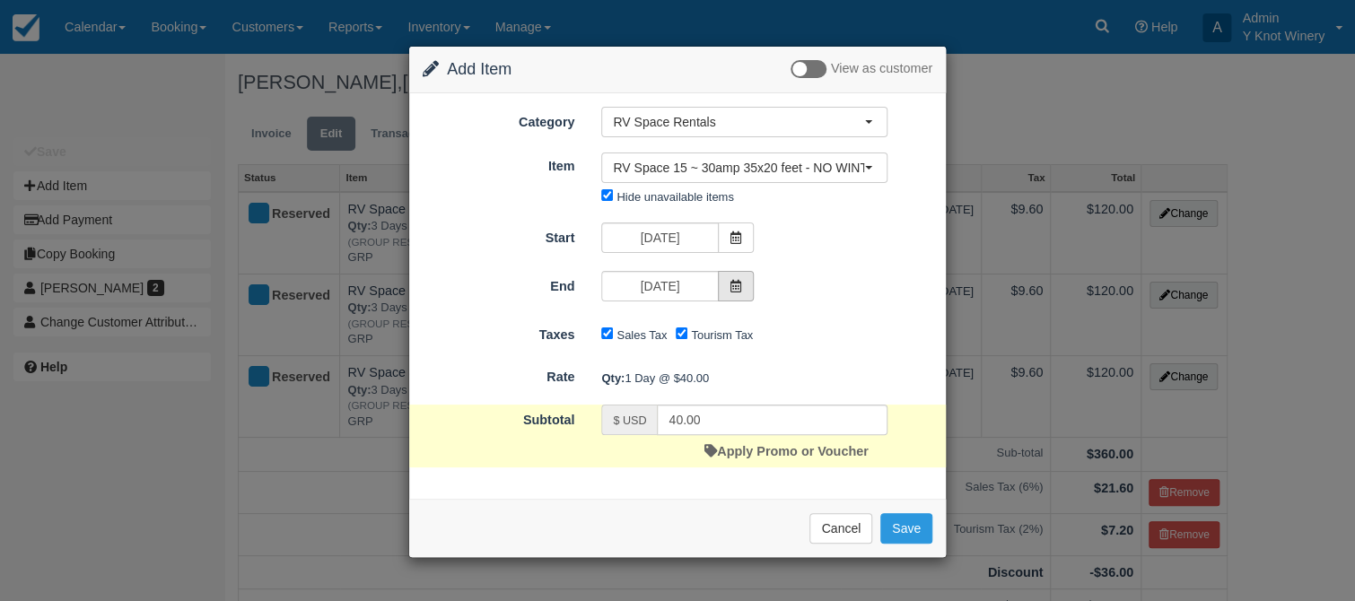
click at [738, 278] on span at bounding box center [736, 286] width 36 height 31
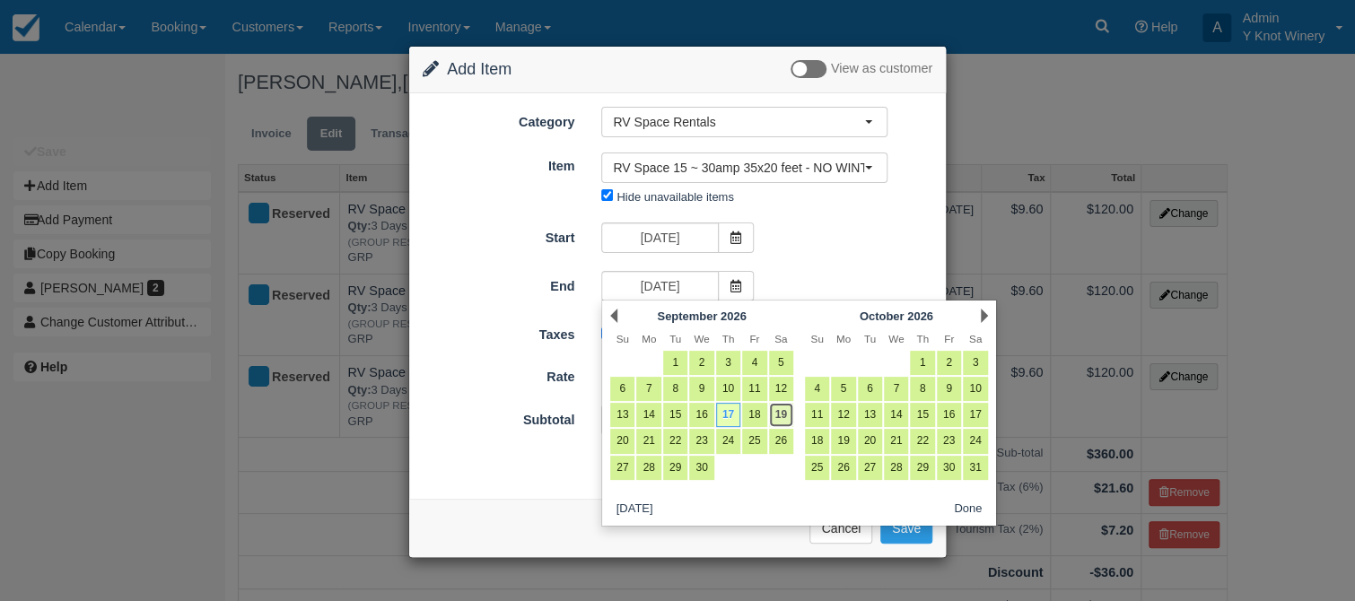
click at [777, 411] on link "19" at bounding box center [781, 415] width 24 height 24
type input "09/19/26"
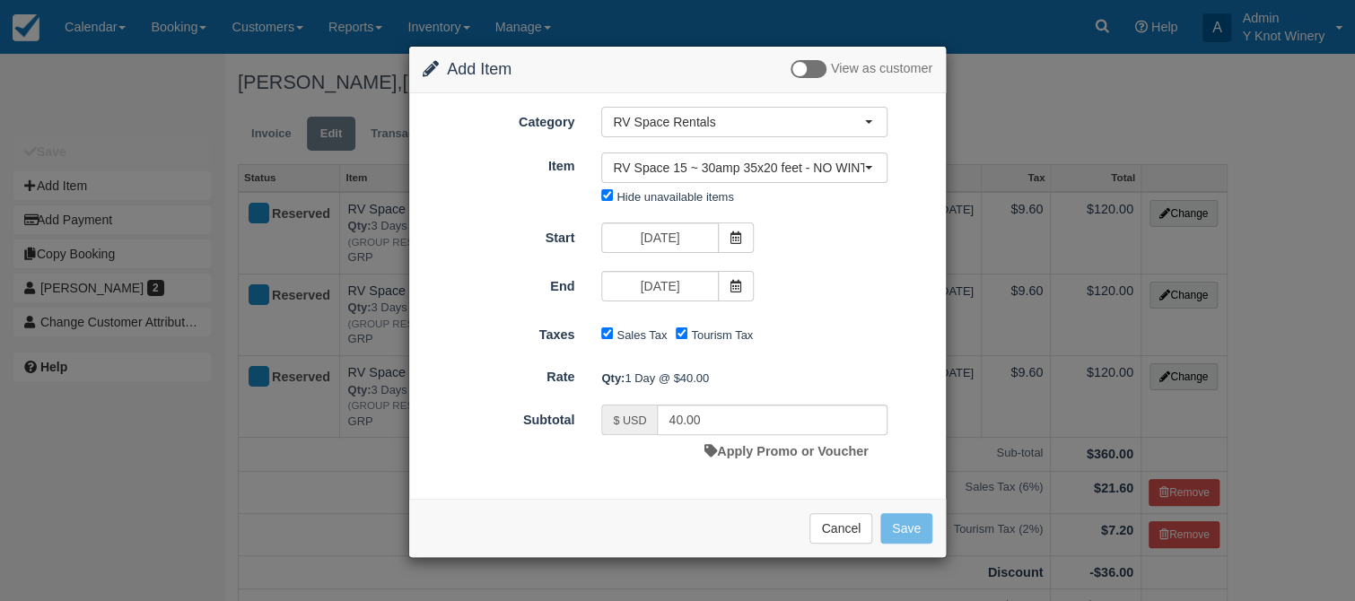
type input "120.00"
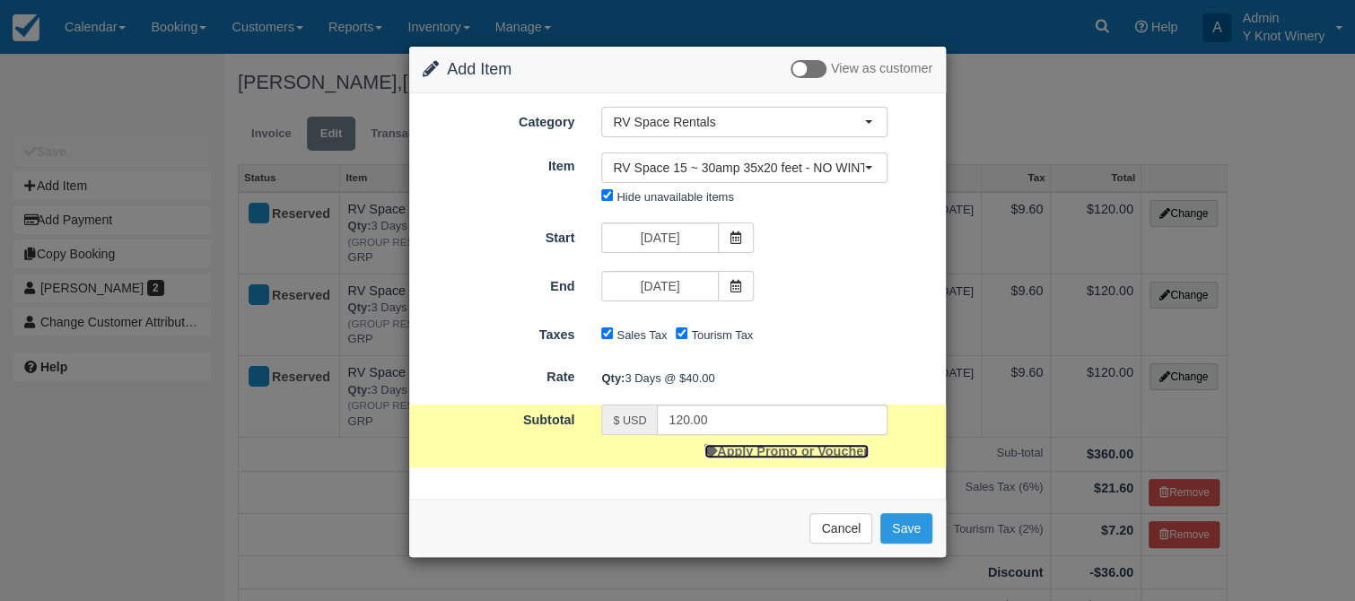
click at [768, 451] on link "Apply Promo or Voucher" at bounding box center [786, 451] width 163 height 14
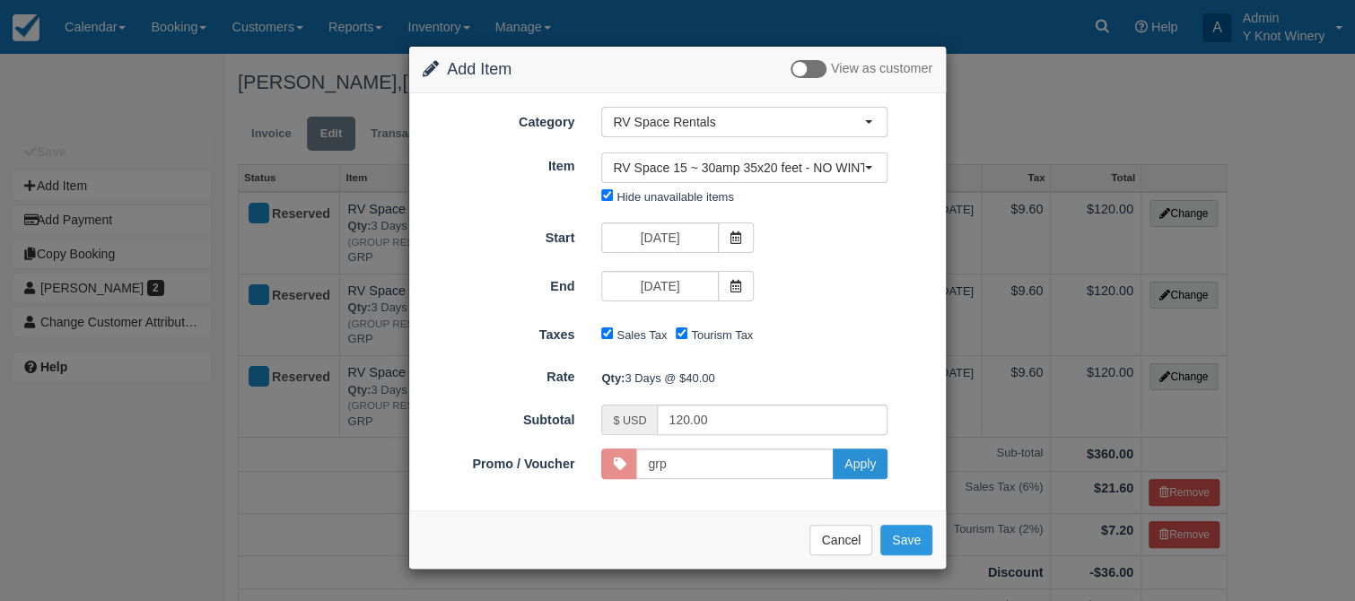
click at [867, 465] on button "Apply" at bounding box center [860, 464] width 55 height 31
type input "GRP"
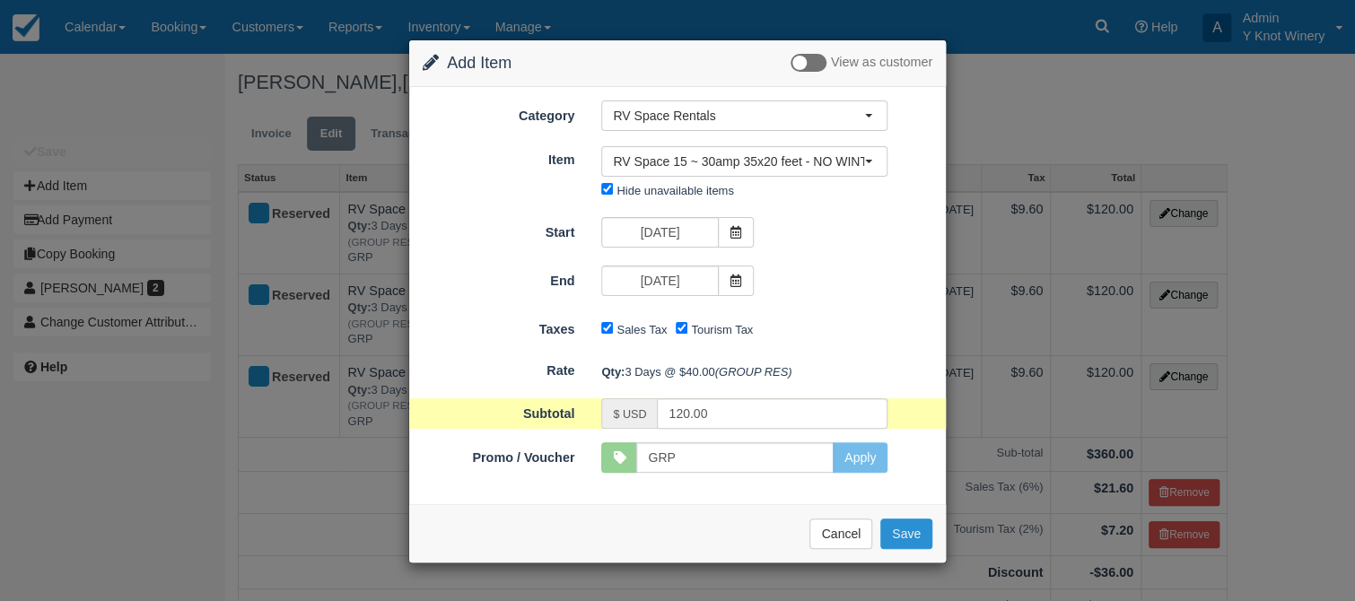
click at [910, 543] on button "Save" at bounding box center [906, 534] width 52 height 31
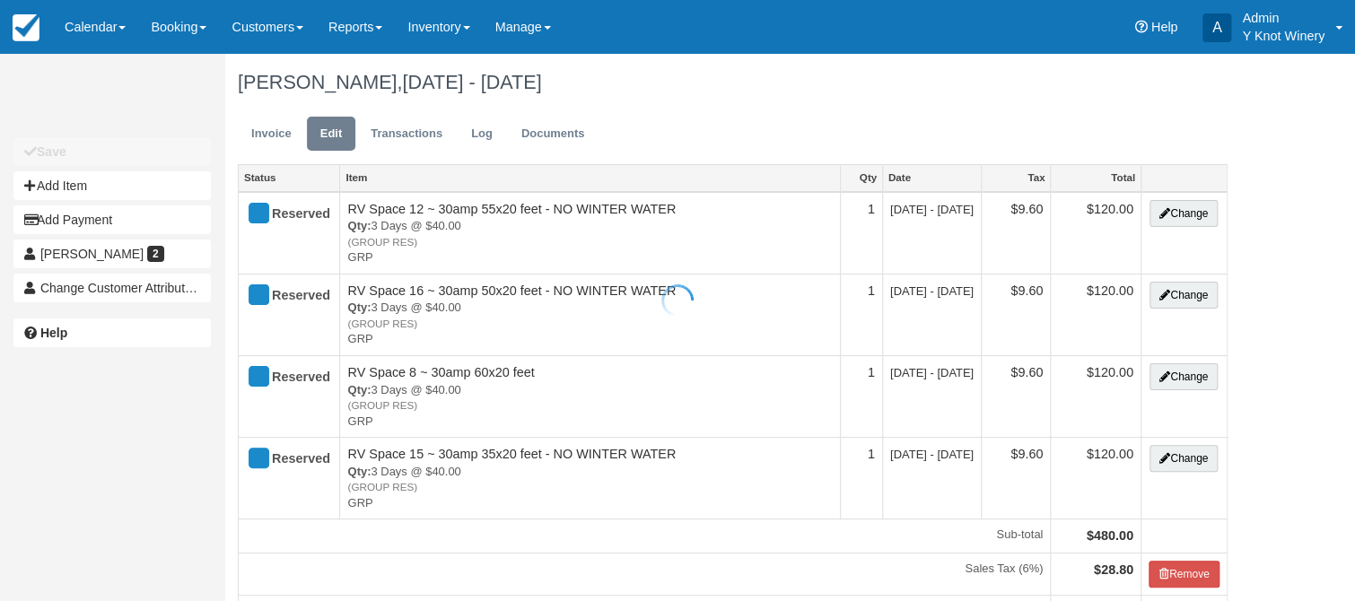
type input "[PHONE_NUMBER]"
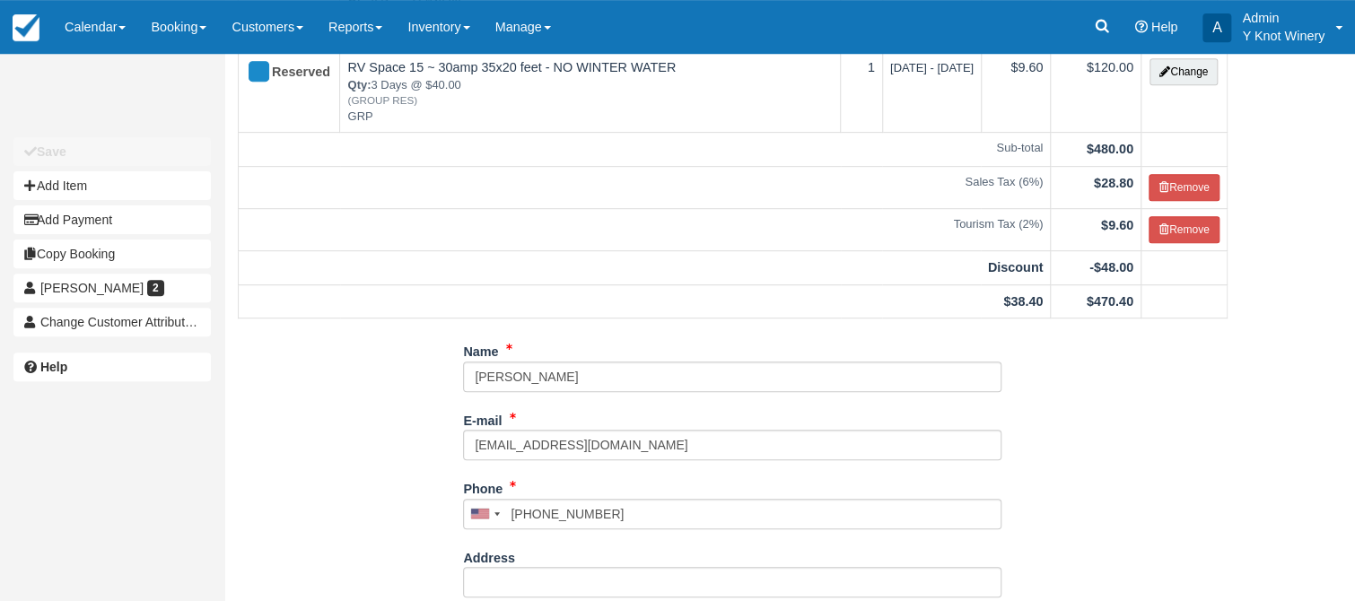
scroll to position [388, 0]
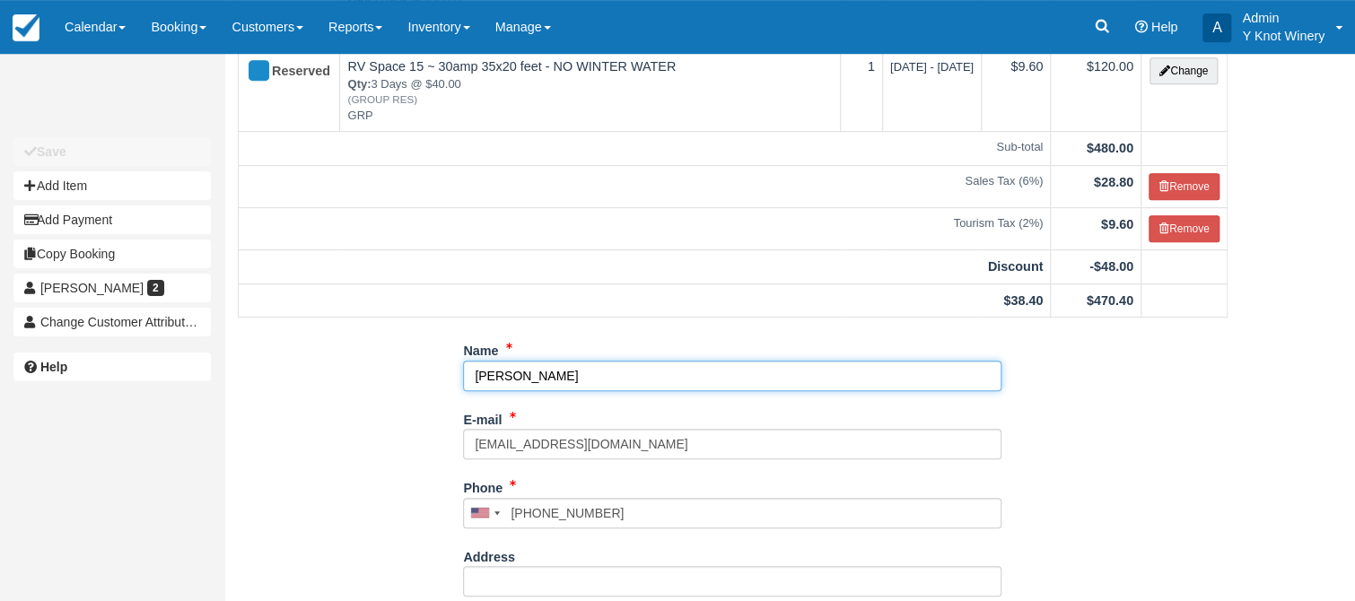
drag, startPoint x: 558, startPoint y: 367, endPoint x: 472, endPoint y: 368, distance: 86.2
click at [472, 368] on input "[PERSON_NAME]" at bounding box center [732, 376] width 539 height 31
drag, startPoint x: 555, startPoint y: 373, endPoint x: 471, endPoint y: 376, distance: 83.5
click at [471, 376] on input "[PERSON_NAME]" at bounding box center [732, 376] width 539 height 31
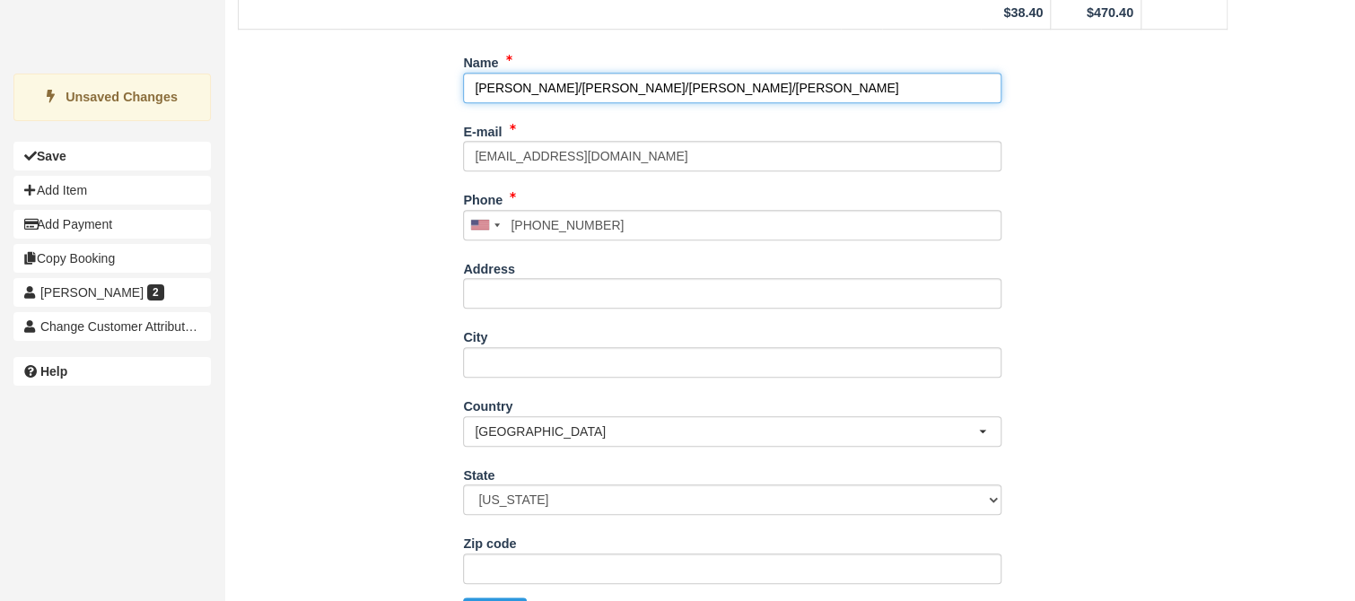
scroll to position [717, 0]
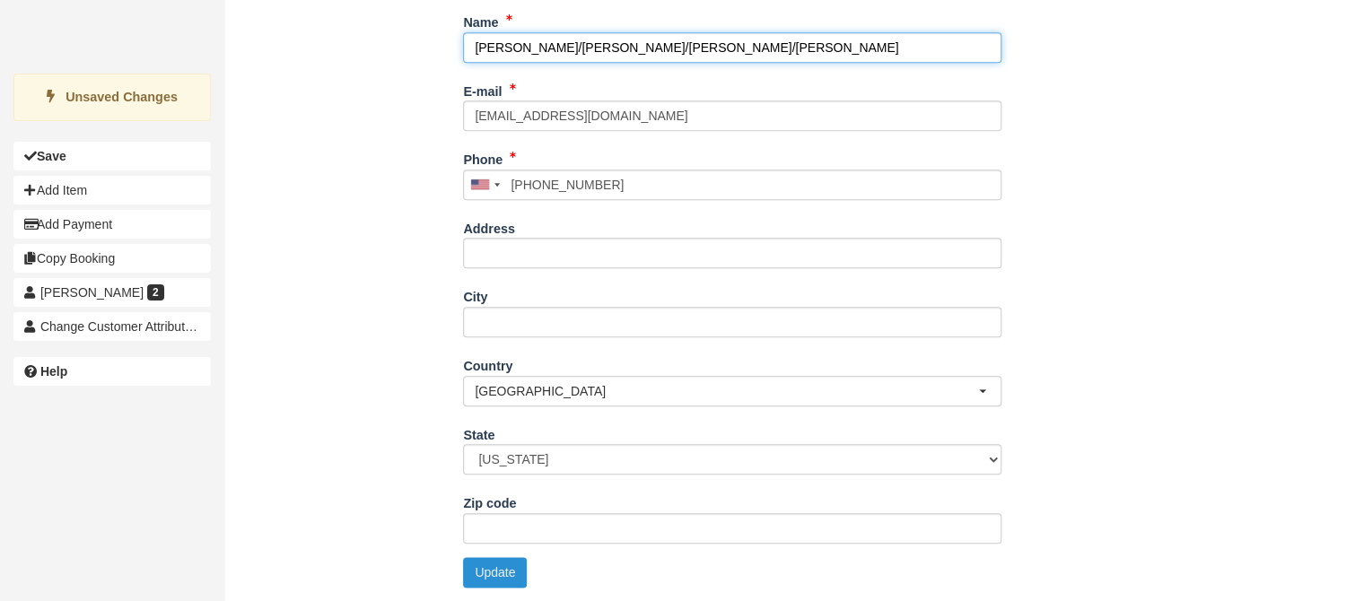
type input "[PERSON_NAME]/[PERSON_NAME]/[PERSON_NAME]/[PERSON_NAME]"
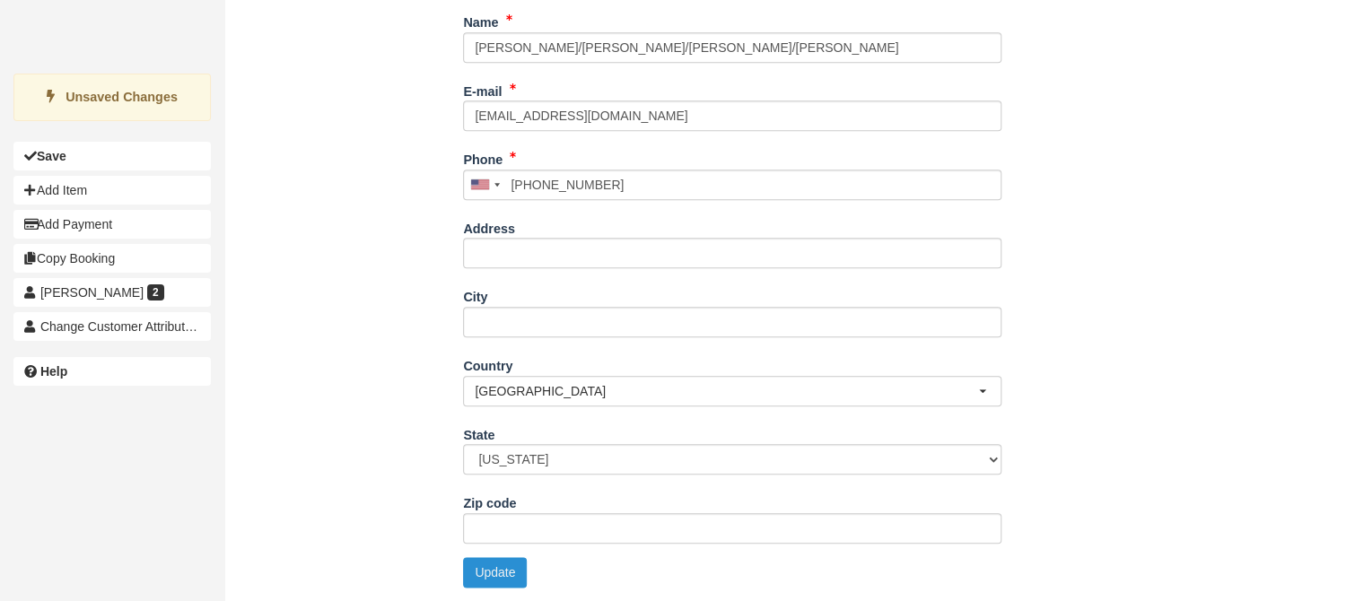
click at [483, 573] on button "Update" at bounding box center [495, 572] width 64 height 31
type input "[PHONE_NUMBER]"
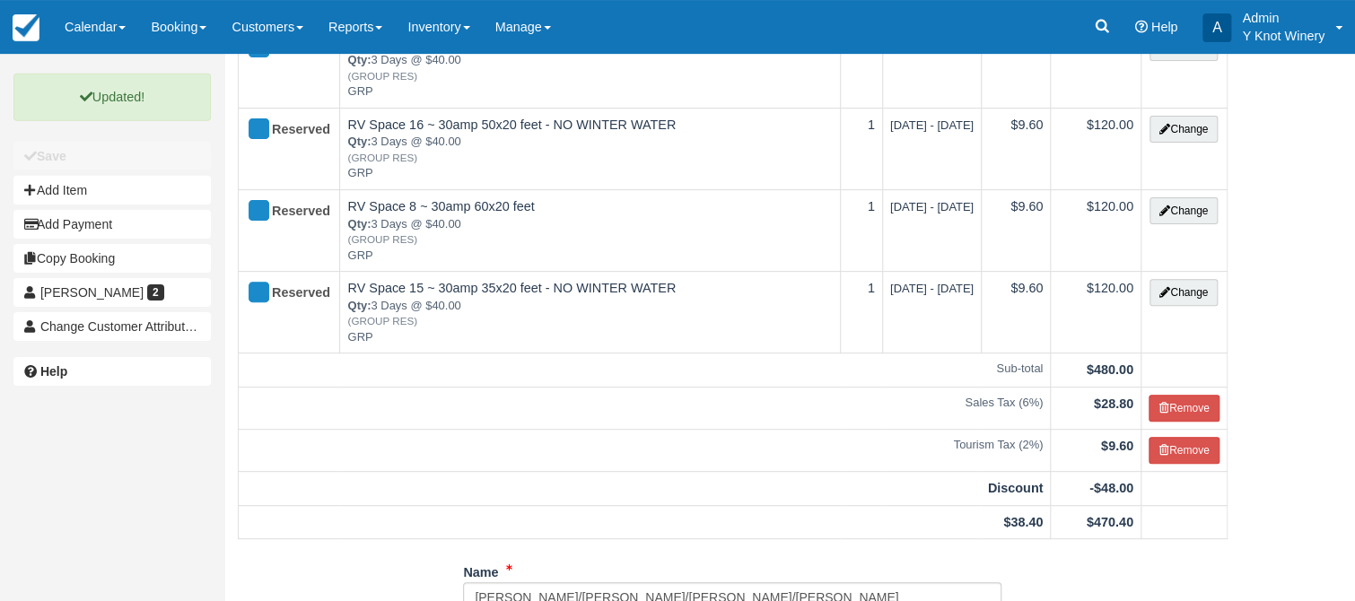
scroll to position [0, 0]
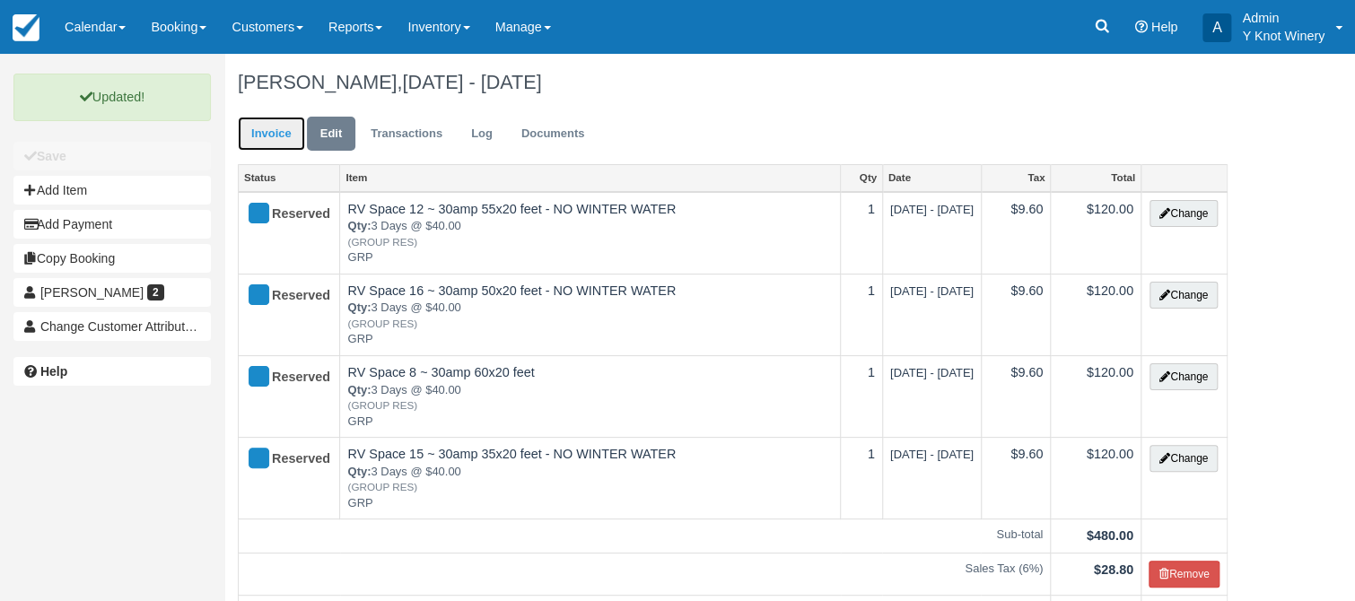
click at [276, 138] on link "Invoice" at bounding box center [271, 134] width 67 height 35
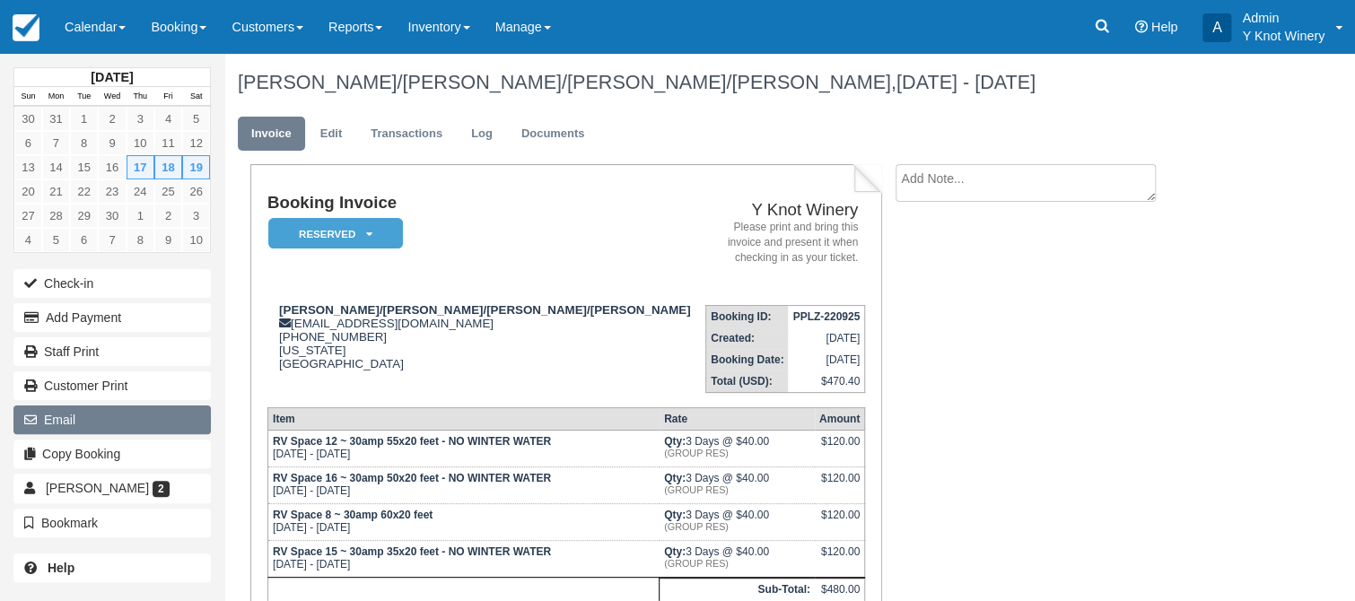
click at [122, 416] on button "Email" at bounding box center [111, 420] width 197 height 29
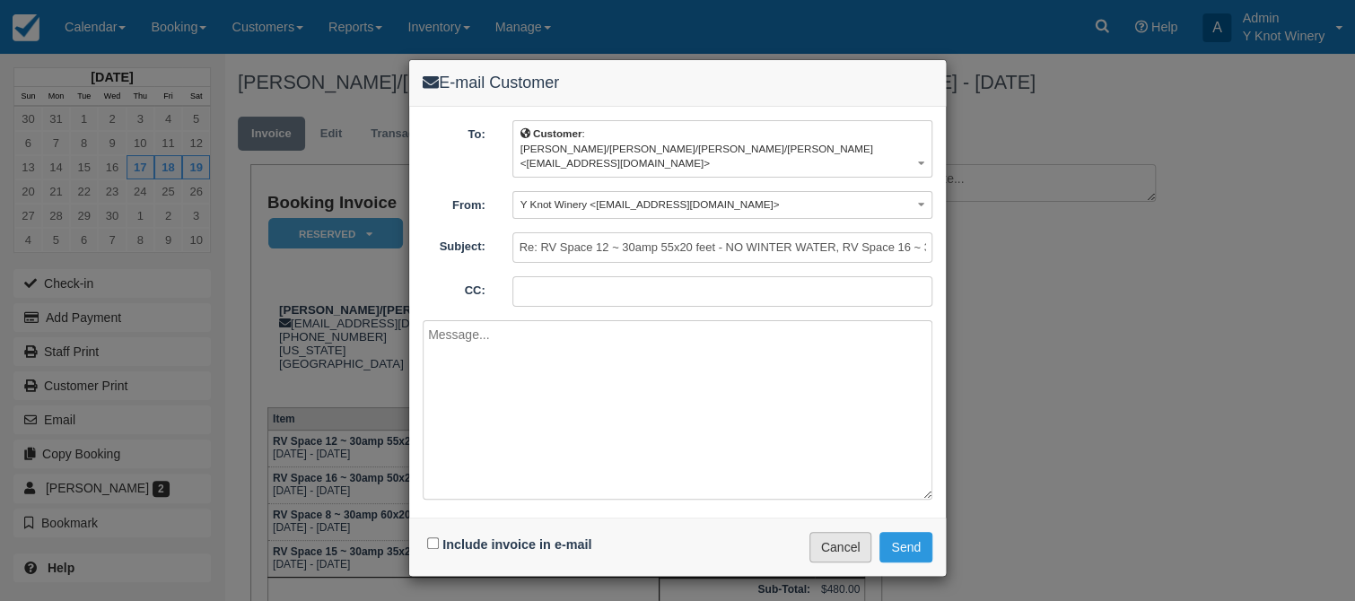
click at [853, 532] on button "Cancel" at bounding box center [841, 547] width 63 height 31
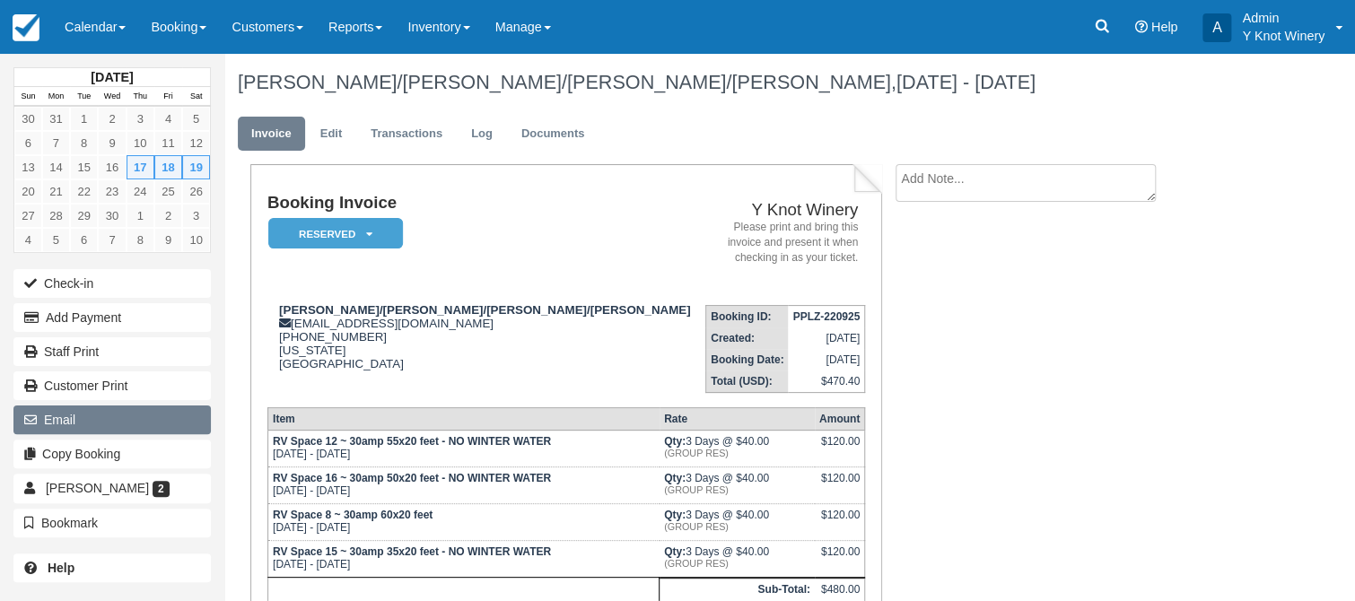
click at [157, 412] on button "Email" at bounding box center [111, 420] width 197 height 29
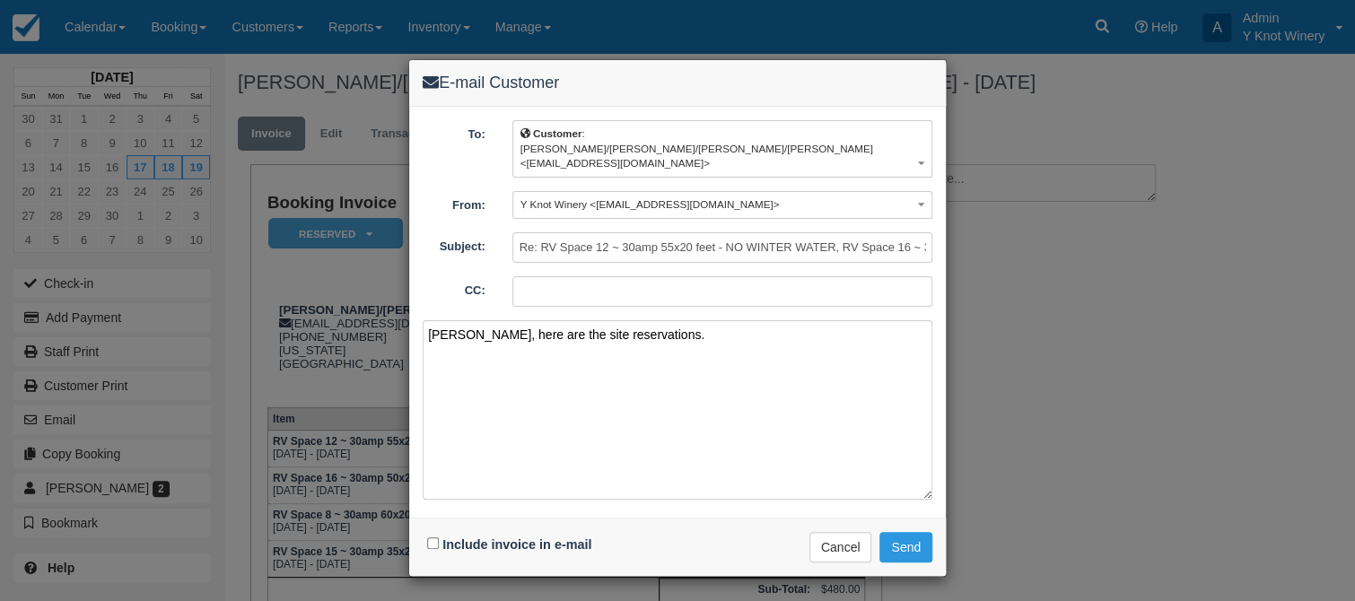
click at [461, 320] on textarea "[PERSON_NAME], here are the site reservations." at bounding box center [678, 410] width 510 height 180
click at [646, 320] on textarea "[PERSON_NAME], here are the site reservations." at bounding box center [678, 410] width 510 height 180
type textarea "[PERSON_NAME], here are the site reservations."
click at [435, 538] on input "Include invoice in e-mail" at bounding box center [433, 544] width 12 height 12
checkbox input "true"
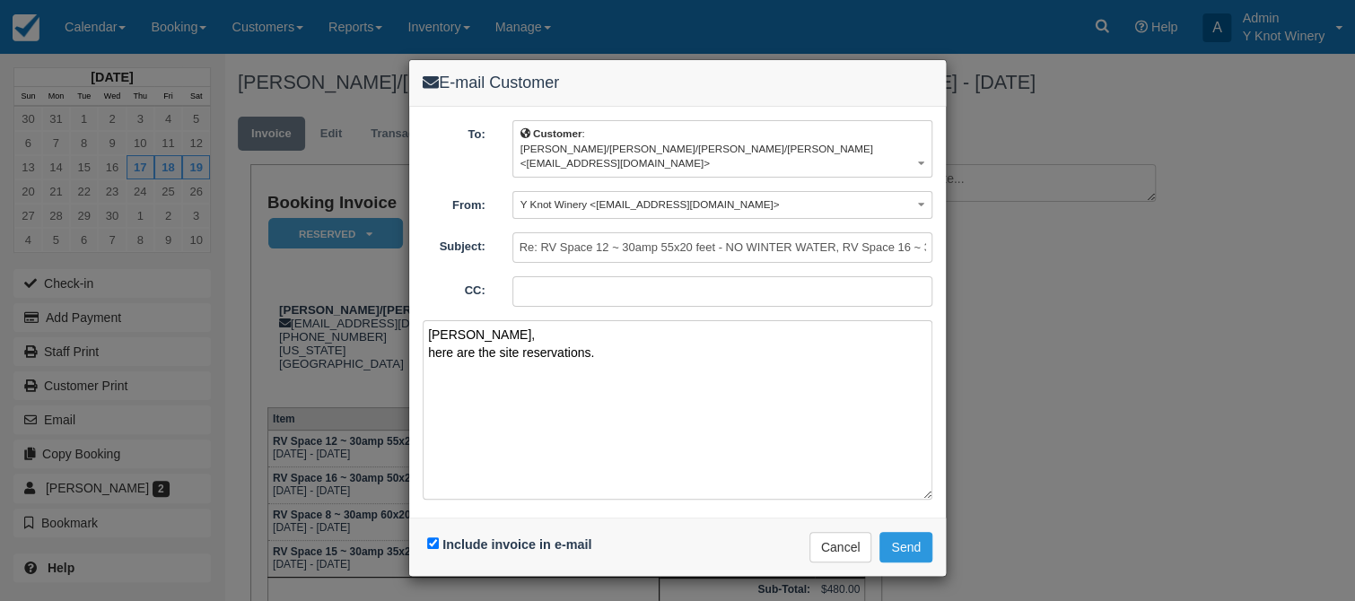
click at [612, 320] on textarea "Greg, here are the site reservations." at bounding box center [678, 410] width 510 height 180
type textarea "Greg, here are the site reservations. Safe travels!"
click at [916, 532] on button "Send" at bounding box center [906, 547] width 53 height 31
